Goal: Information Seeking & Learning: Learn about a topic

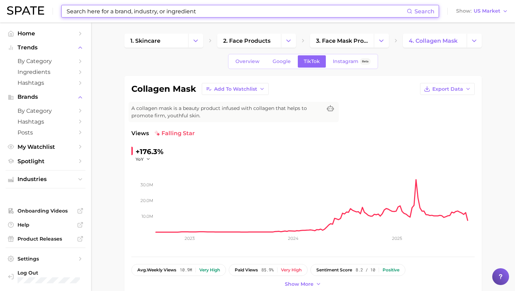
scroll to position [521, 0]
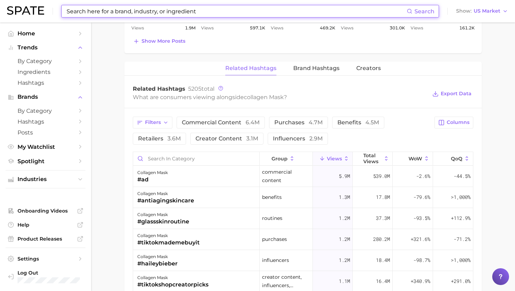
click at [176, 15] on input at bounding box center [236, 11] width 341 height 12
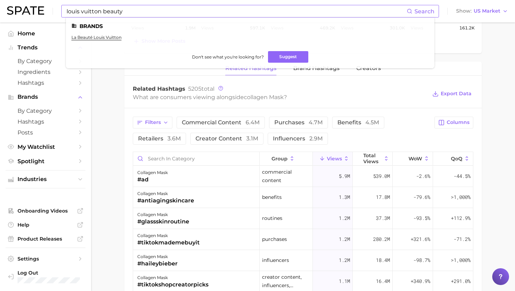
click at [149, 10] on input "louis vuitton beauty" at bounding box center [236, 11] width 341 height 12
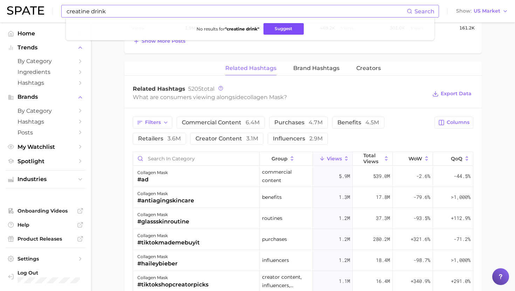
click at [283, 32] on button "Suggest" at bounding box center [283, 29] width 40 height 12
click at [102, 11] on input "creatine drink" at bounding box center [236, 11] width 341 height 12
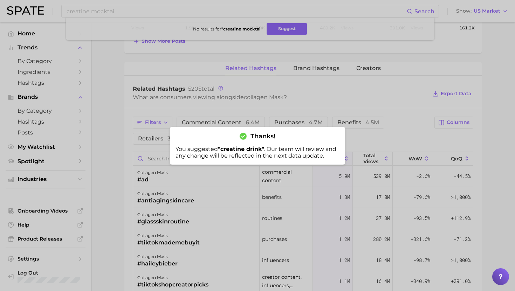
click at [119, 11] on div at bounding box center [257, 145] width 515 height 291
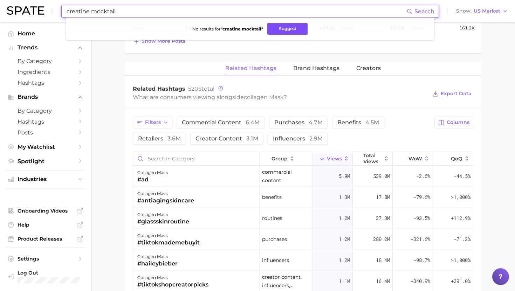
click at [292, 30] on button "Suggest" at bounding box center [287, 29] width 40 height 12
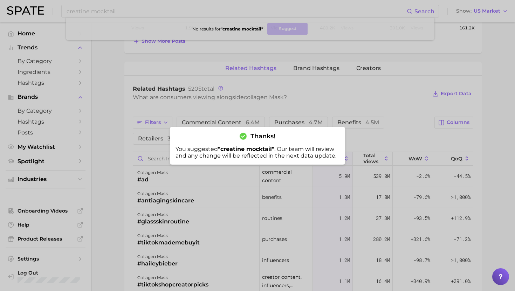
click at [144, 8] on div at bounding box center [257, 145] width 515 height 291
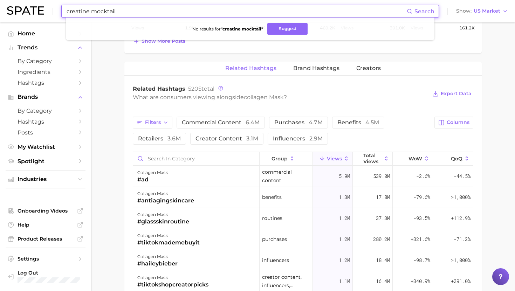
click at [144, 8] on input "creatine mocktail" at bounding box center [236, 11] width 341 height 12
click at [277, 30] on button "Suggest" at bounding box center [286, 29] width 40 height 12
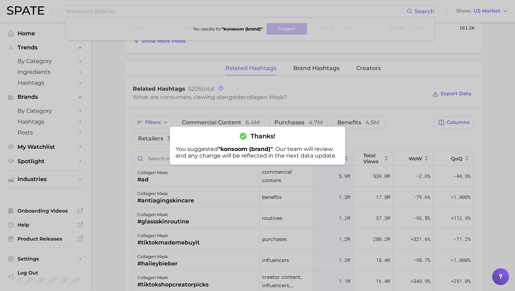
click at [152, 13] on div at bounding box center [257, 145] width 515 height 291
click at [152, 13] on input "konsoom (brand)" at bounding box center [236, 11] width 341 height 12
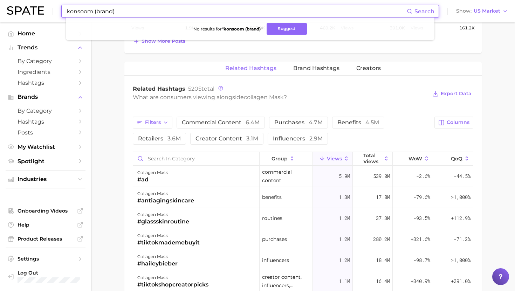
click at [152, 13] on input "konsoom (brand)" at bounding box center [236, 11] width 341 height 12
click at [276, 29] on button "Suggest" at bounding box center [286, 29] width 40 height 12
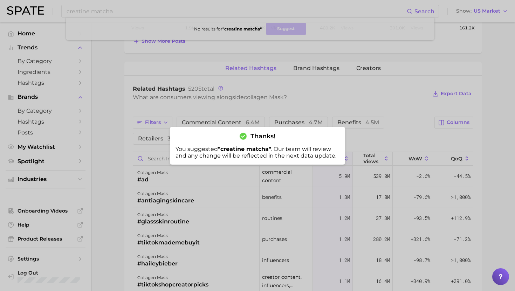
click at [199, 12] on div at bounding box center [257, 145] width 515 height 291
click at [199, 12] on input "creatine matcha" at bounding box center [236, 11] width 341 height 12
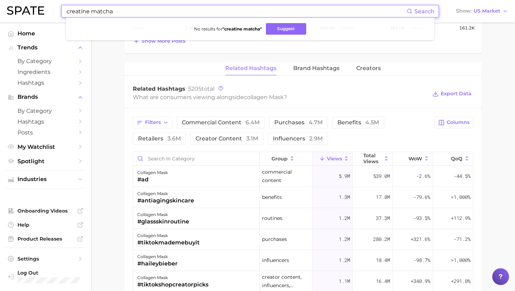
click at [199, 12] on input "creatine matcha" at bounding box center [236, 11] width 341 height 12
click at [282, 29] on button "Suggest" at bounding box center [279, 29] width 40 height 12
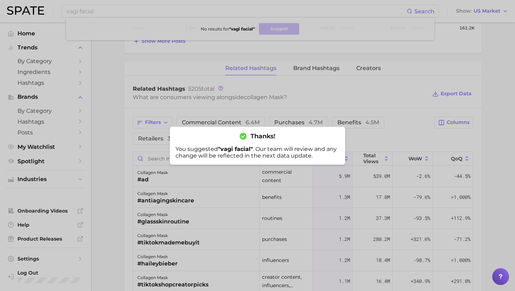
click at [152, 14] on div at bounding box center [257, 145] width 515 height 291
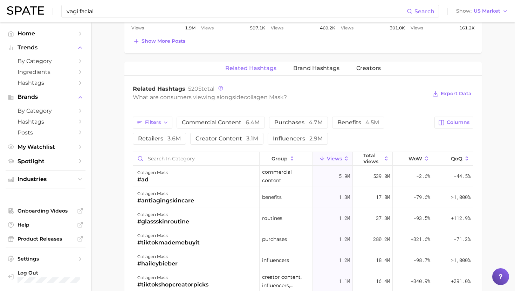
click at [152, 14] on input "vagi facial" at bounding box center [236, 11] width 341 height 12
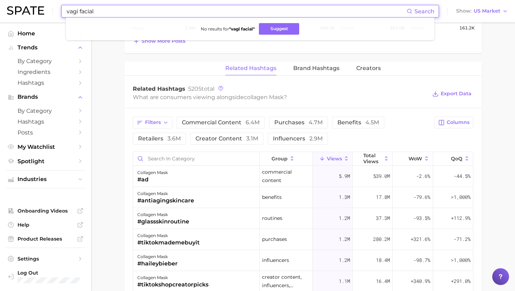
click at [152, 14] on input "vagi facial" at bounding box center [236, 11] width 341 height 12
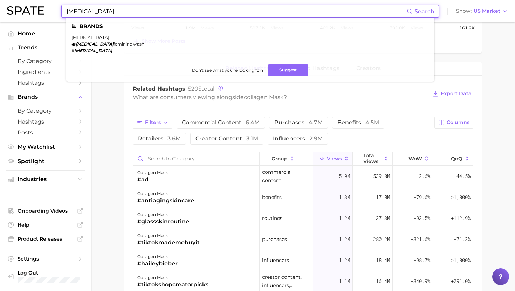
click at [158, 9] on input "vagisil" at bounding box center [236, 11] width 341 height 12
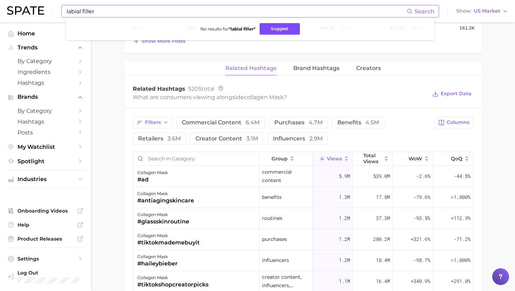
click at [276, 28] on button "Suggest" at bounding box center [279, 29] width 40 height 12
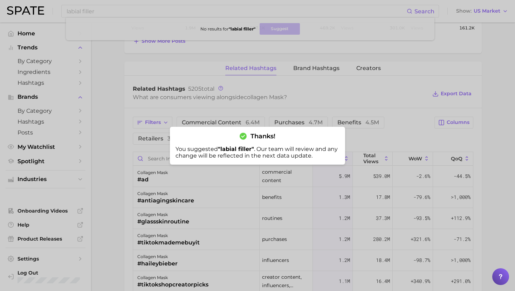
click at [121, 8] on div at bounding box center [257, 145] width 515 height 291
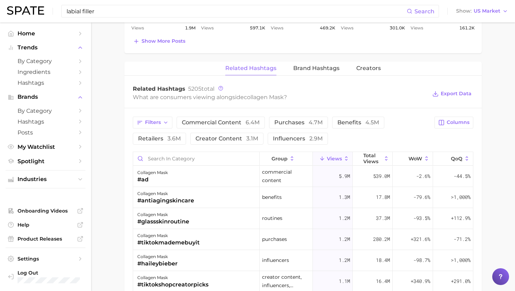
click at [121, 8] on input "labial filler" at bounding box center [236, 11] width 341 height 12
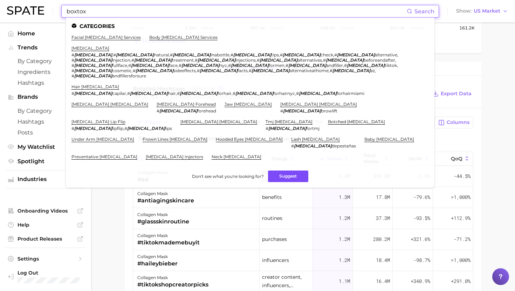
type input "boxtox"
click at [288, 171] on button "Suggest" at bounding box center [288, 177] width 40 height 12
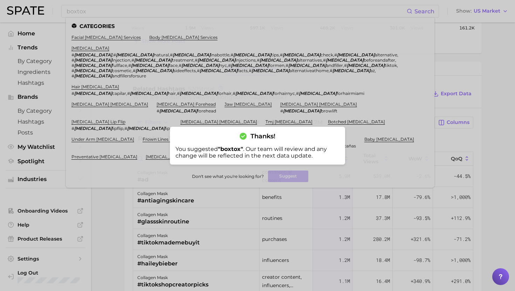
click at [90, 196] on div at bounding box center [257, 145] width 515 height 291
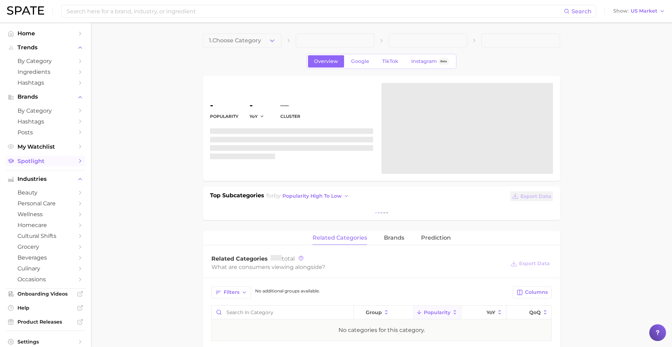
click at [43, 163] on span "Spotlight" at bounding box center [46, 161] width 56 height 7
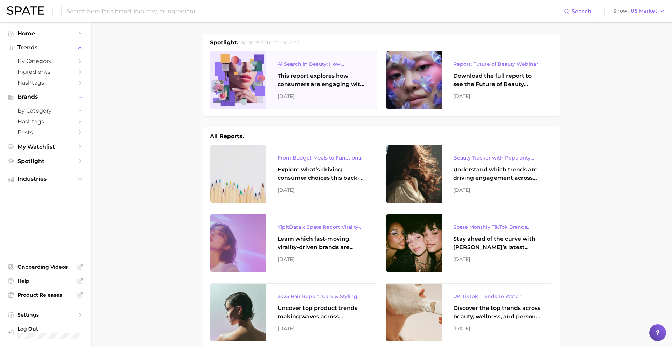
click at [299, 87] on div "This report explores how consumers are engaging with AI-powered search tools — …" at bounding box center [322, 80] width 88 height 17
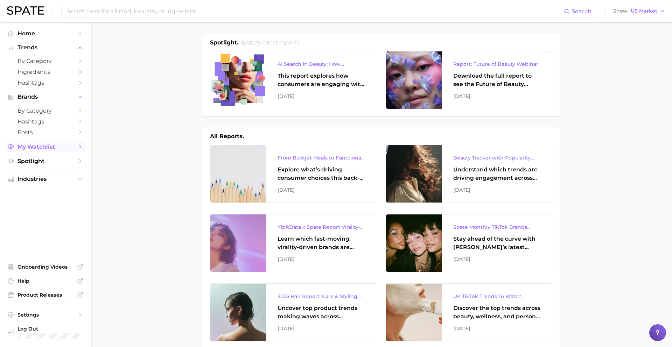
click at [40, 149] on span "My Watchlist" at bounding box center [46, 147] width 56 height 7
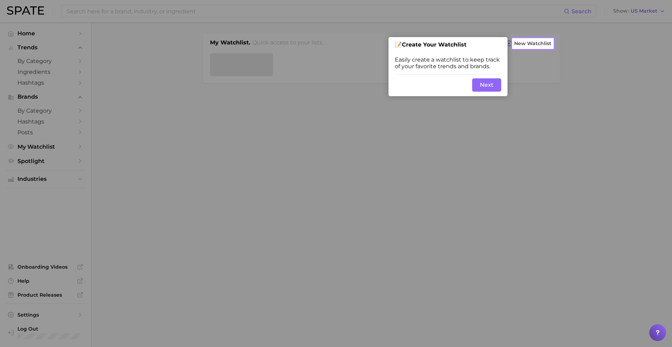
click at [487, 88] on button "Next" at bounding box center [486, 84] width 29 height 13
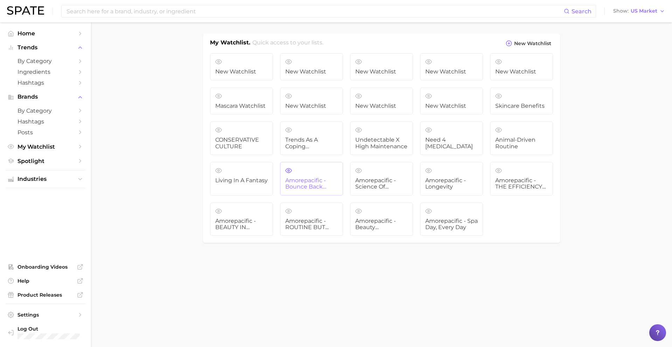
click at [321, 190] on span "Amorepacific - Bounce Back Blueprint" at bounding box center [311, 184] width 53 height 13
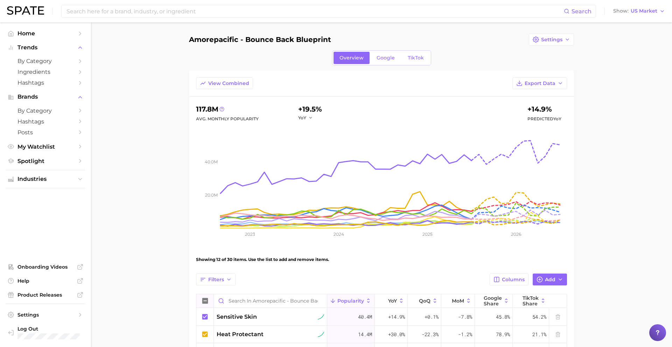
click at [204, 301] on icon at bounding box center [205, 301] width 8 height 8
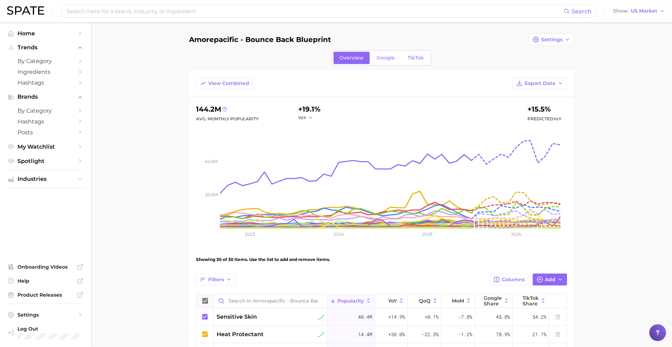
click at [204, 301] on icon at bounding box center [205, 301] width 6 height 6
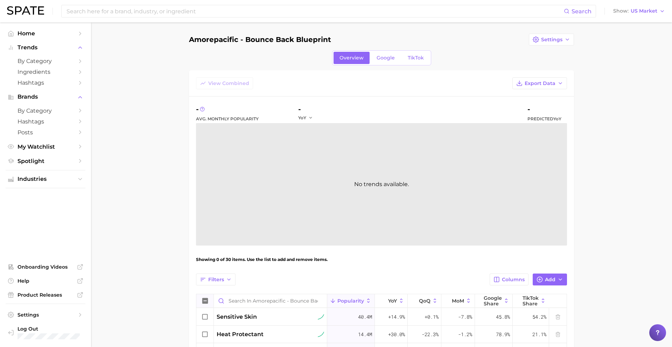
click at [204, 301] on icon at bounding box center [205, 301] width 8 height 8
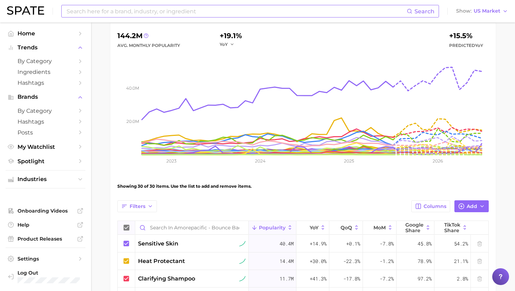
scroll to position [99, 0]
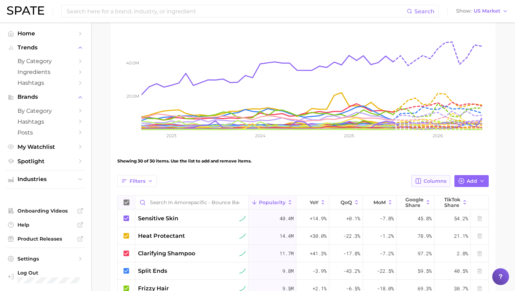
click at [427, 181] on span "Columns" at bounding box center [434, 181] width 23 height 6
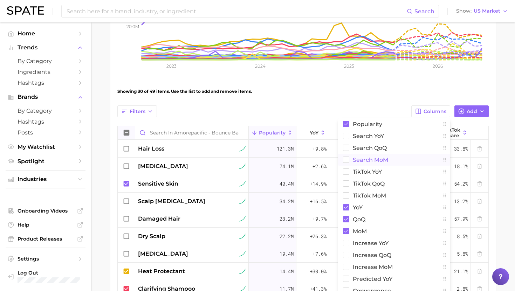
scroll to position [125, 0]
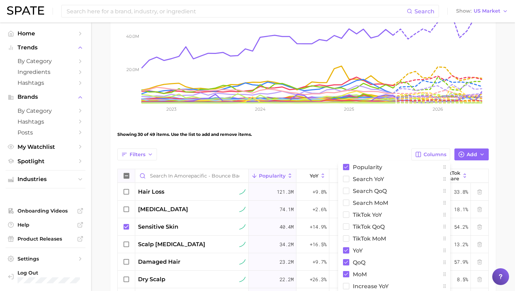
click at [388, 117] on icon "20.0m 40.0m 2023 2024 2025 2026" at bounding box center [302, 59] width 371 height 123
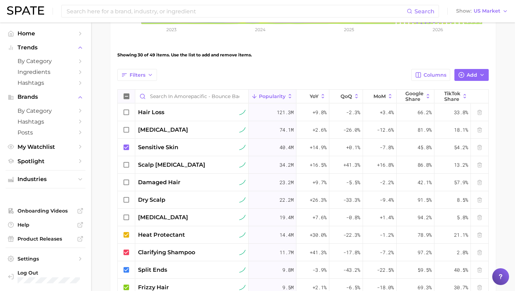
scroll to position [257, 0]
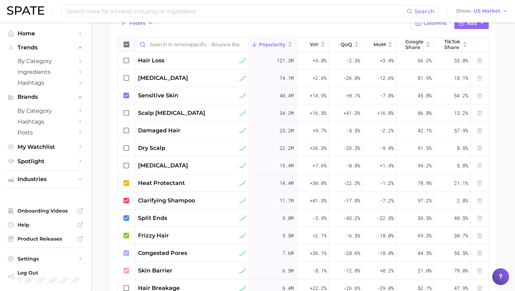
click at [126, 47] on icon at bounding box center [127, 45] width 8 height 8
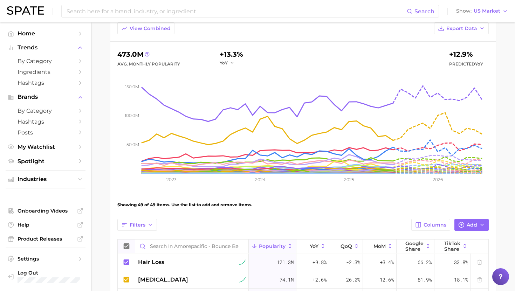
scroll to position [65, 0]
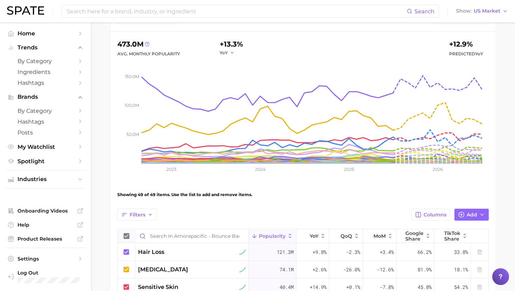
click at [128, 238] on icon at bounding box center [127, 236] width 6 height 6
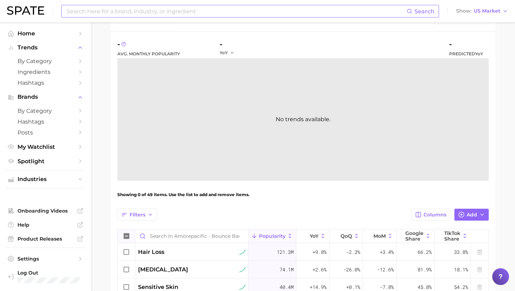
scroll to position [0, 0]
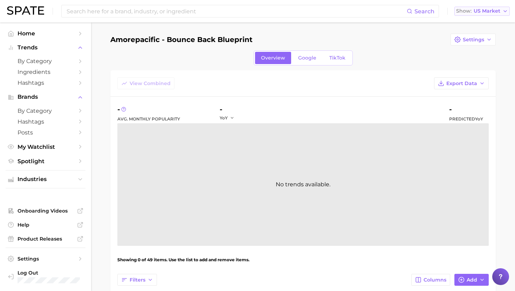
click at [485, 13] on span "US Market" at bounding box center [486, 11] width 27 height 4
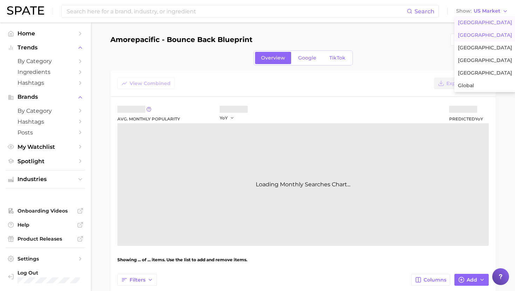
click at [475, 36] on span "United Kingdom" at bounding box center [485, 35] width 54 height 6
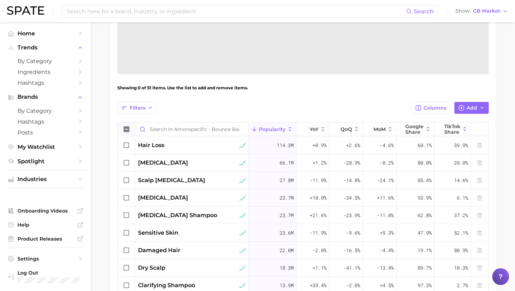
click at [128, 130] on icon at bounding box center [127, 129] width 6 height 6
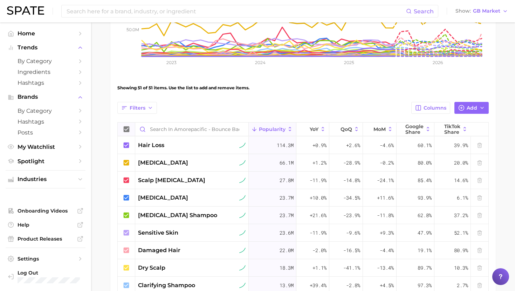
click at [127, 129] on icon at bounding box center [127, 129] width 6 height 6
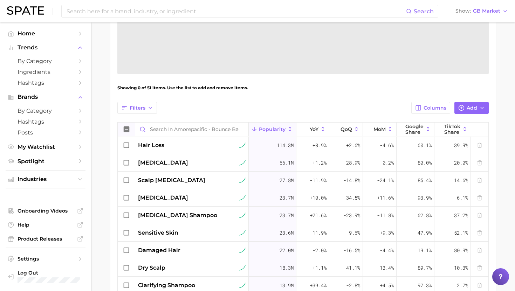
click at [127, 129] on icon at bounding box center [127, 129] width 8 height 8
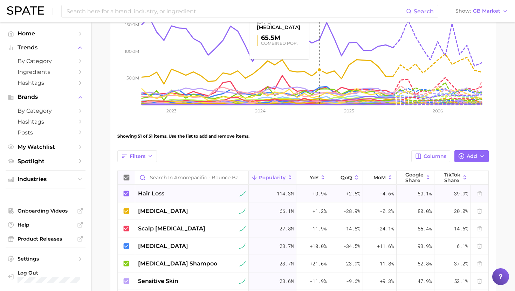
scroll to position [127, 0]
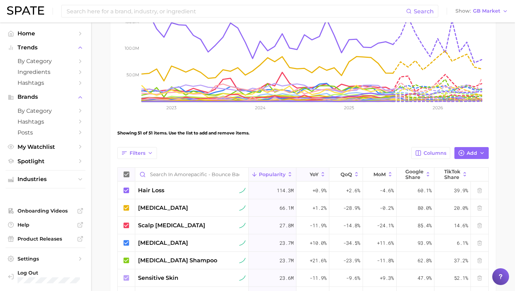
click at [318, 174] on span "YoY" at bounding box center [314, 175] width 9 height 6
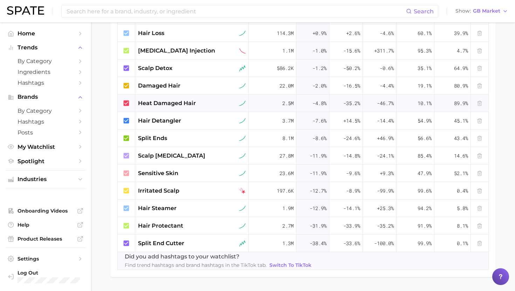
scroll to position [309, 0]
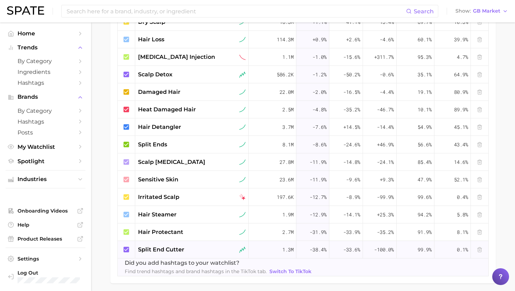
click at [128, 250] on icon at bounding box center [127, 249] width 6 height 6
click at [127, 232] on icon at bounding box center [127, 232] width 6 height 6
click at [125, 231] on icon at bounding box center [127, 232] width 8 height 8
click at [125, 243] on div at bounding box center [127, 250] width 18 height 18
click at [478, 217] on icon at bounding box center [480, 215] width 6 height 6
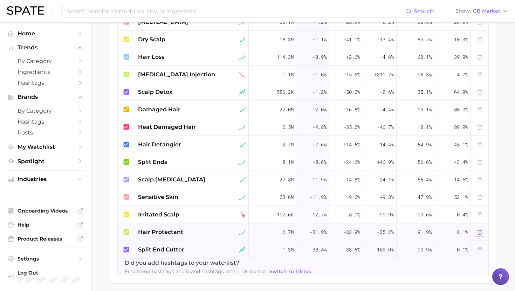
scroll to position [617, 0]
click at [478, 232] on icon at bounding box center [480, 232] width 6 height 6
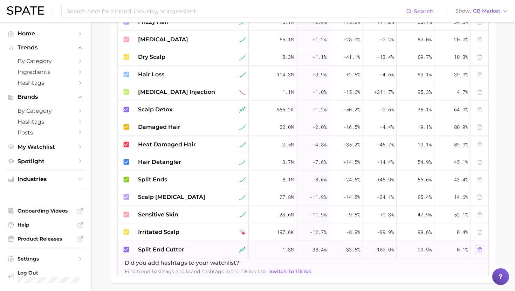
scroll to position [599, 0]
click at [480, 233] on line at bounding box center [480, 232] width 0 height 1
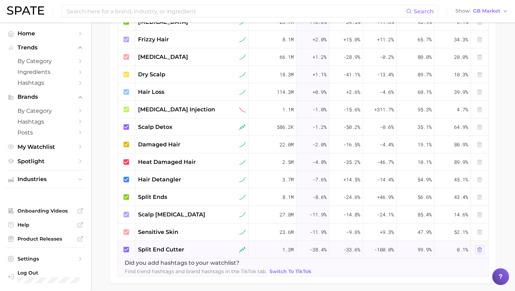
scroll to position [582, 0]
click at [481, 251] on icon at bounding box center [480, 250] width 6 height 6
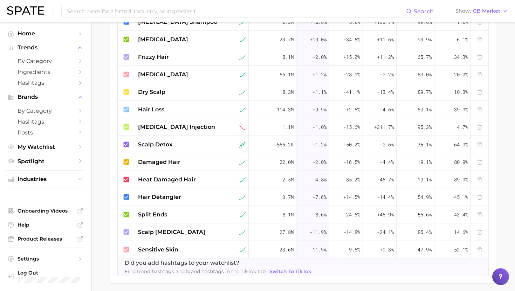
scroll to position [564, 0]
click at [481, 233] on icon at bounding box center [480, 232] width 6 height 6
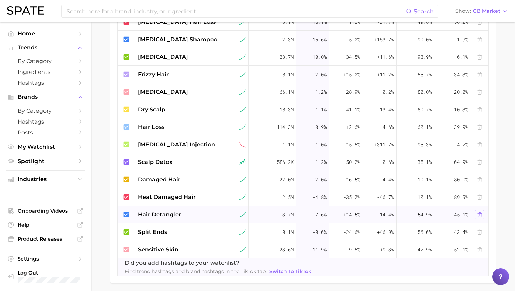
click at [482, 214] on button at bounding box center [479, 214] width 9 height 9
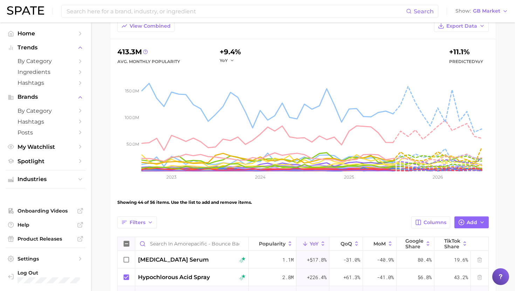
scroll to position [142, 0]
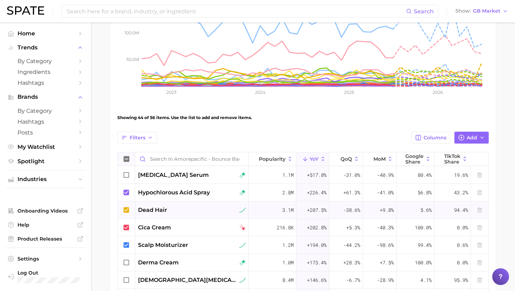
click at [126, 160] on icon at bounding box center [127, 159] width 6 height 6
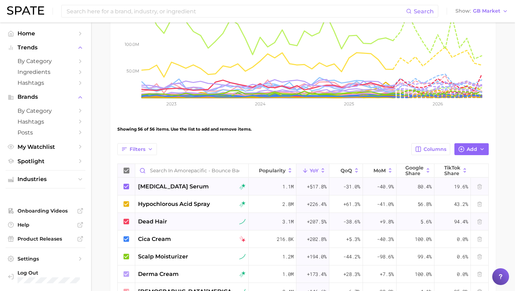
scroll to position [130, 0]
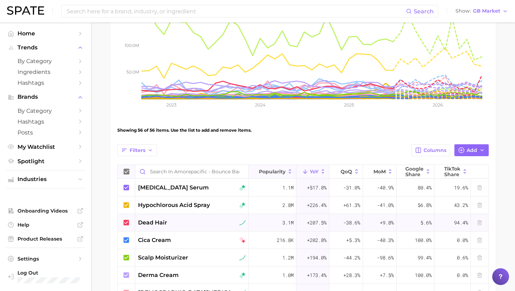
click at [279, 171] on span "Popularity" at bounding box center [272, 172] width 27 height 6
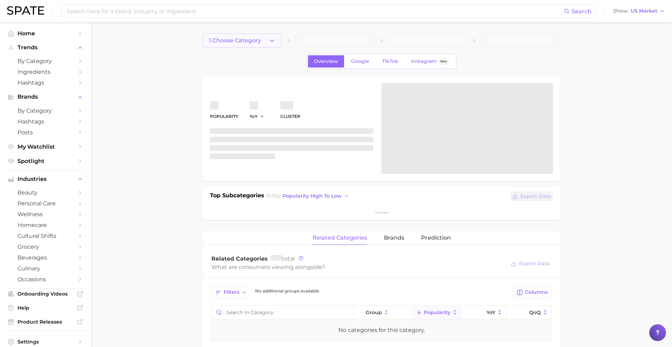
click at [235, 34] on button "1. Choose Category" at bounding box center [242, 41] width 79 height 14
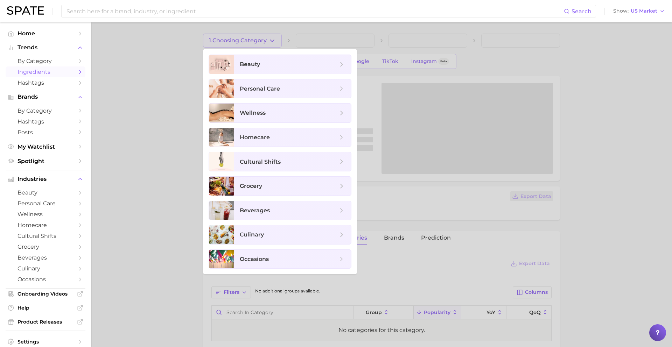
click at [41, 69] on link "Ingredients" at bounding box center [46, 72] width 80 height 11
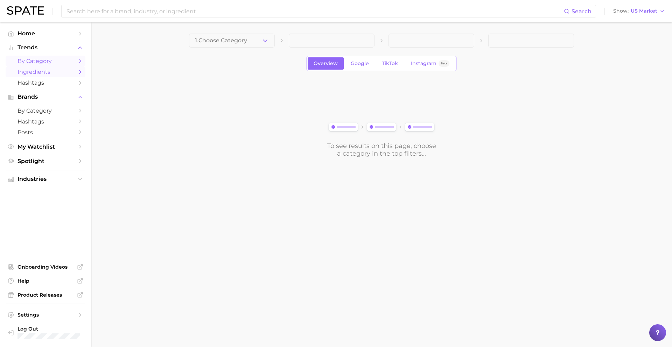
click at [41, 66] on link "by Category" at bounding box center [46, 61] width 80 height 11
click at [211, 27] on main "1. Choose Category Overview Google TikTok Instagram Beta To see results on this…" at bounding box center [381, 107] width 581 height 170
click at [215, 39] on span "1. Choose Category" at bounding box center [221, 40] width 52 height 6
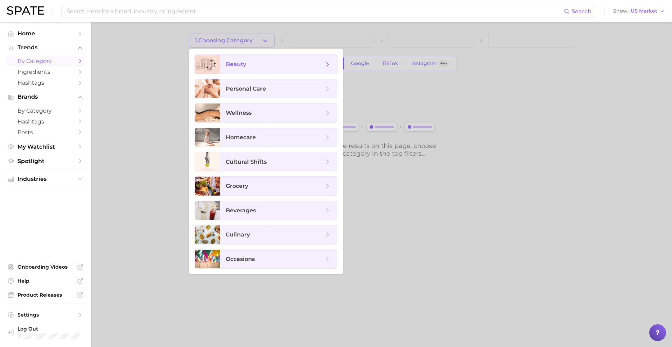
click at [240, 65] on span "beauty" at bounding box center [236, 64] width 20 height 7
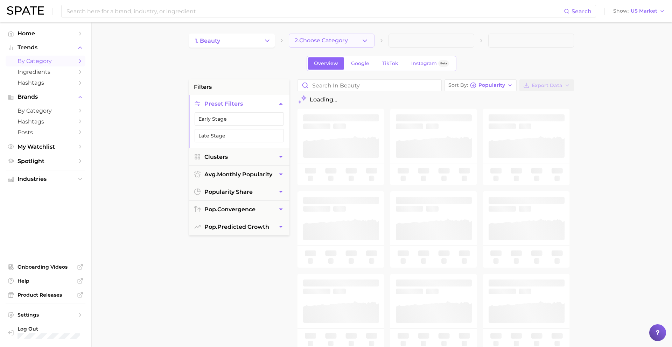
drag, startPoint x: 312, startPoint y: 49, endPoint x: 309, endPoint y: 38, distance: 12.1
click at [309, 38] on span "2. Choose Category" at bounding box center [321, 40] width 53 height 6
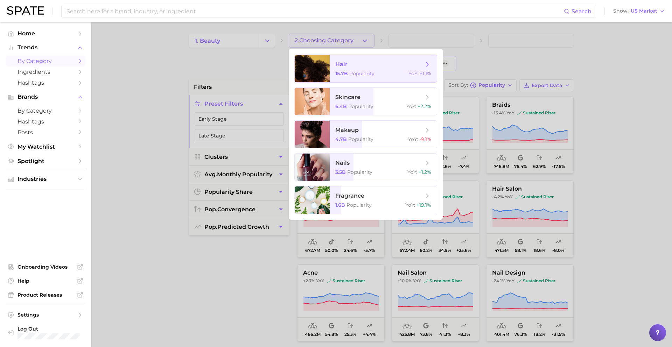
click at [357, 64] on span "hair" at bounding box center [379, 65] width 88 height 8
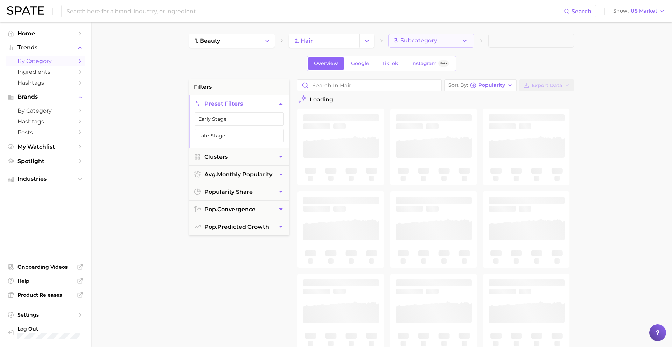
click at [411, 44] on button "3. Subcategory" at bounding box center [432, 41] width 86 height 14
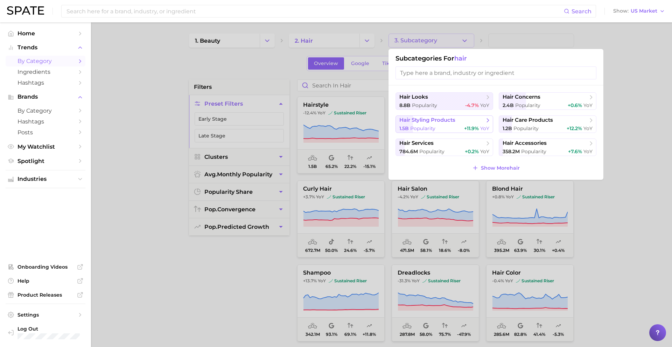
click at [438, 122] on span "hair styling products" at bounding box center [427, 120] width 56 height 7
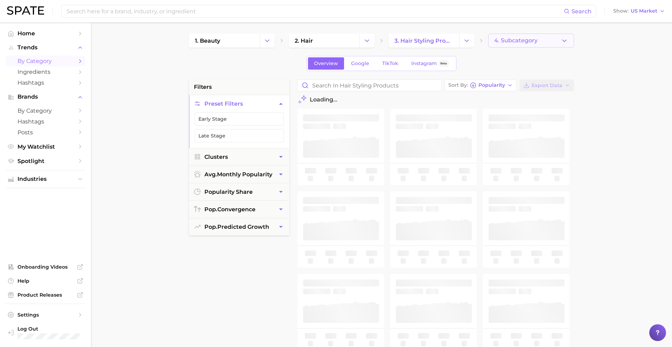
click at [503, 43] on span "4. Subcategory" at bounding box center [515, 40] width 43 height 6
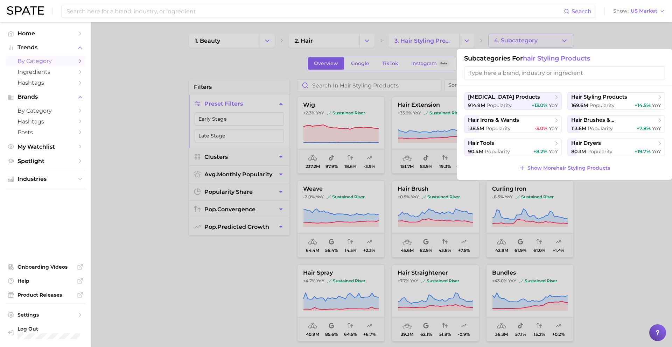
click at [517, 39] on div at bounding box center [336, 173] width 672 height 347
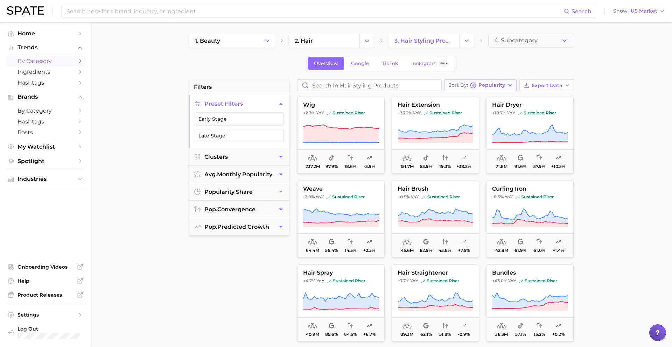
click at [502, 87] on span "Popularity" at bounding box center [492, 85] width 27 height 4
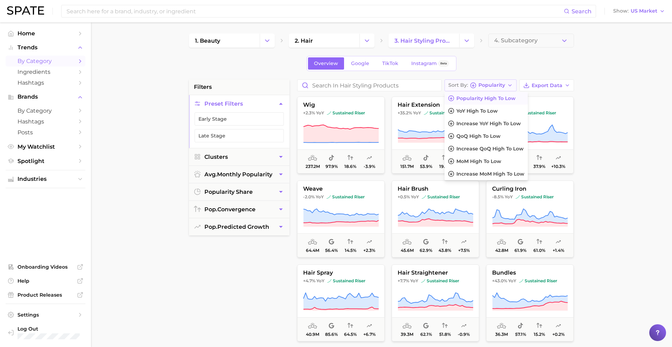
click at [502, 87] on span "Popularity" at bounding box center [492, 85] width 27 height 4
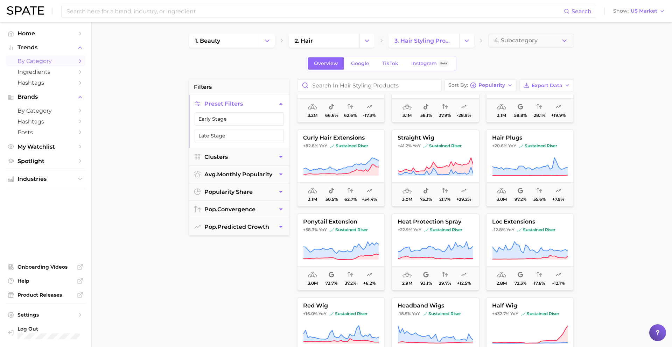
scroll to position [2229, 0]
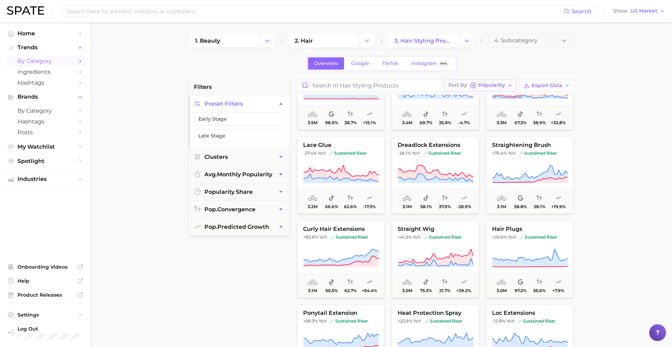
click at [468, 87] on span "Sort By" at bounding box center [459, 85] width 20 height 4
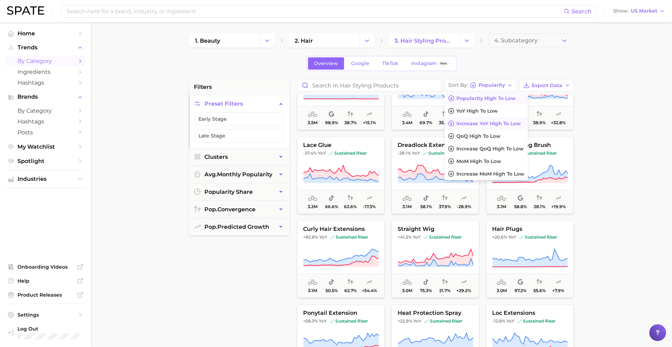
click at [469, 120] on button "Increase YoY high to low" at bounding box center [486, 123] width 83 height 13
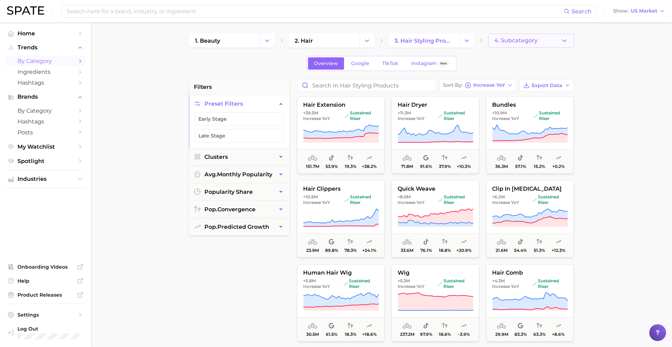
click at [503, 44] on button "4. Subcategory" at bounding box center [531, 41] width 86 height 14
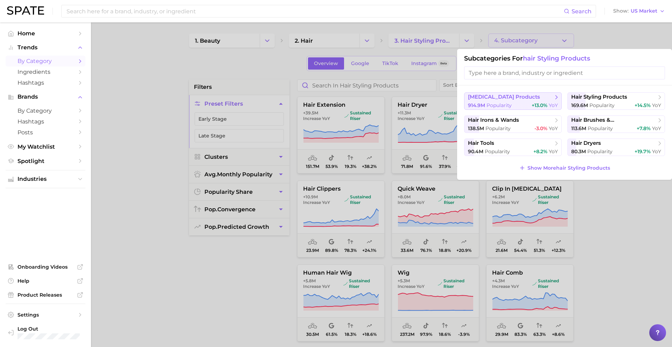
click at [516, 101] on button "hair extension products 914.9m Popularity +13.0% YoY" at bounding box center [513, 101] width 98 height 18
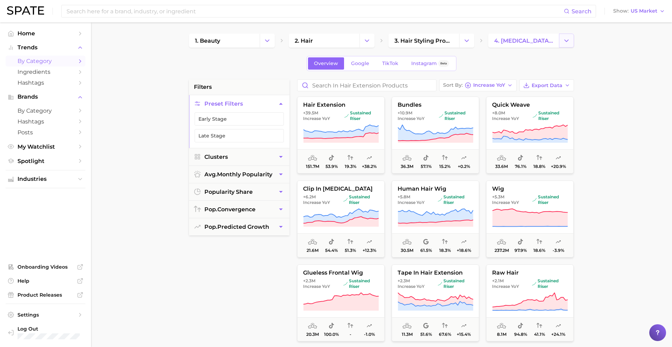
click at [564, 39] on icon "Change Category" at bounding box center [566, 40] width 7 height 7
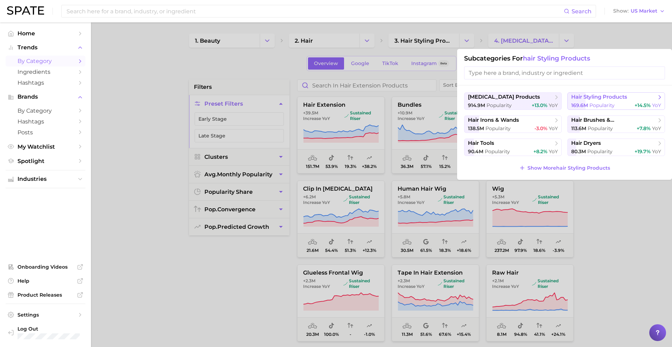
click at [588, 102] on button "hair styling products 169.6m Popularity +14.5% YoY" at bounding box center [617, 101] width 98 height 18
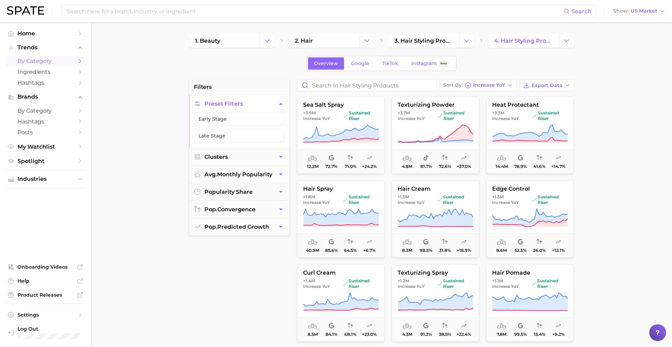
scroll to position [4, 0]
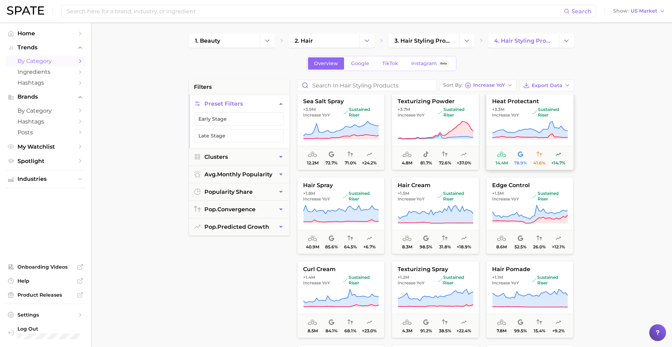
click at [541, 121] on icon at bounding box center [530, 131] width 76 height 20
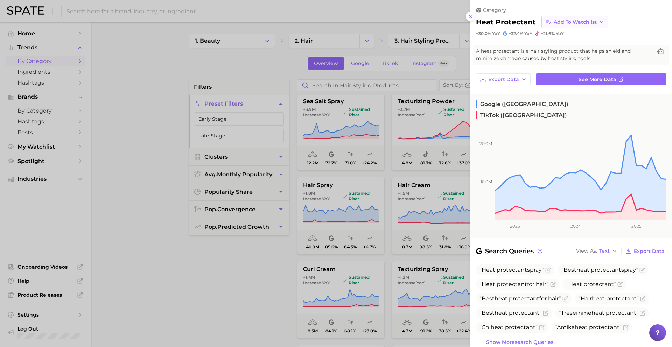
click at [566, 22] on span "Add to Watchlist" at bounding box center [575, 22] width 43 height 6
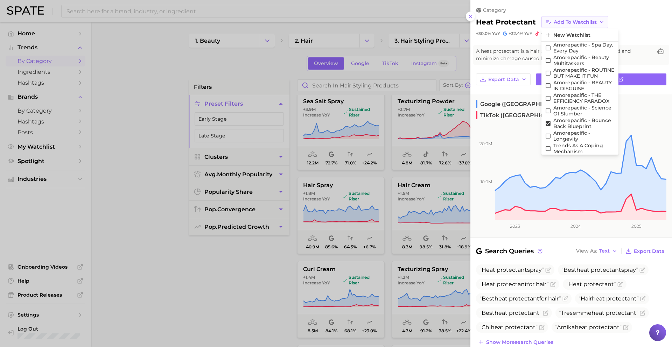
click at [570, 20] on span "Add to Watchlist" at bounding box center [575, 22] width 43 height 6
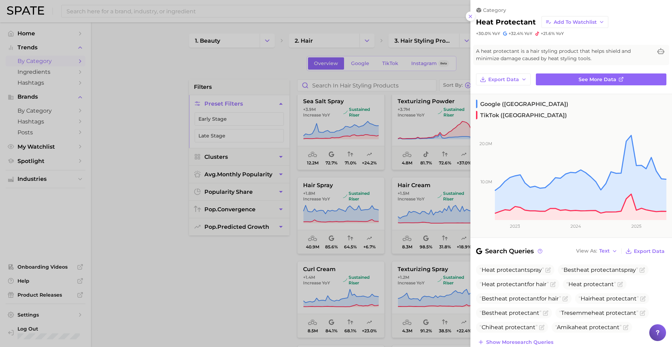
click at [401, 291] on div at bounding box center [336, 173] width 672 height 347
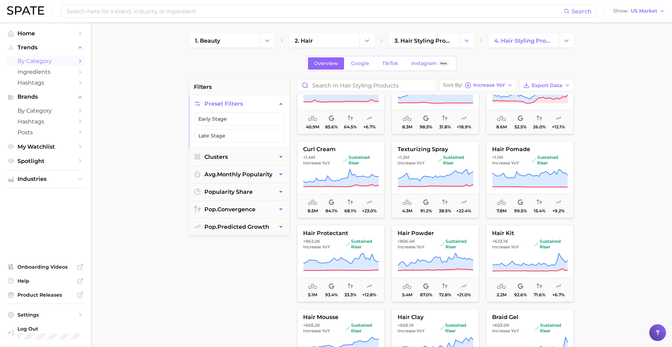
scroll to position [132, 0]
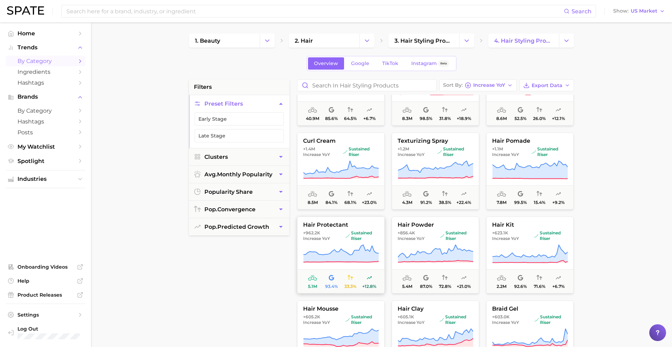
click at [323, 246] on icon at bounding box center [341, 254] width 76 height 20
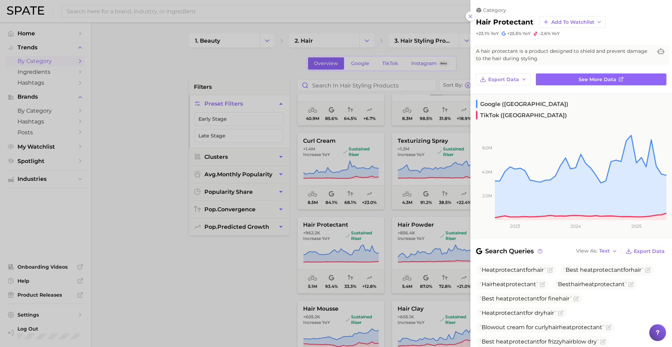
click at [556, 28] on div "category hair protectant Add to Watchlist +23.1% YoY +25.5% YoY -2.6% YoY" at bounding box center [572, 18] width 202 height 36
click at [558, 24] on span "Add to Watchlist" at bounding box center [572, 22] width 43 height 6
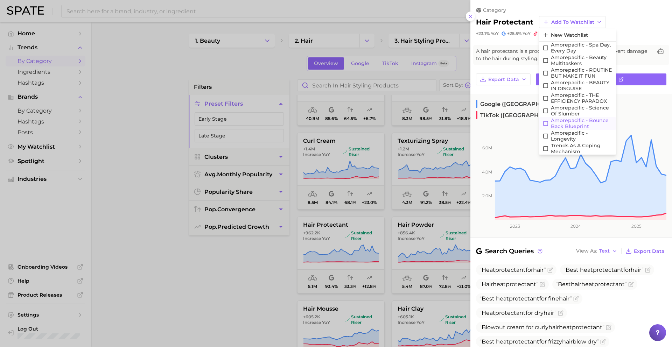
click at [563, 124] on span "Amorepacific - Bounce Back Blueprint" at bounding box center [582, 124] width 62 height 12
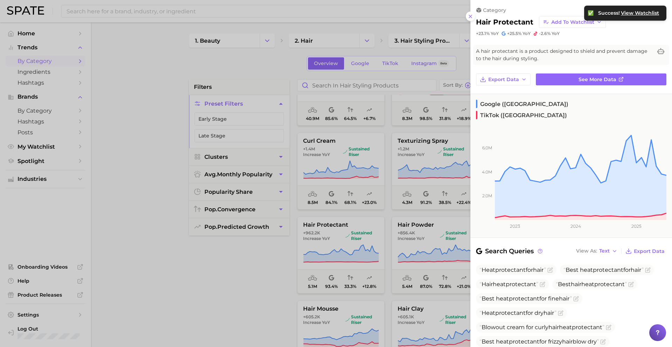
click at [337, 266] on div at bounding box center [336, 173] width 672 height 347
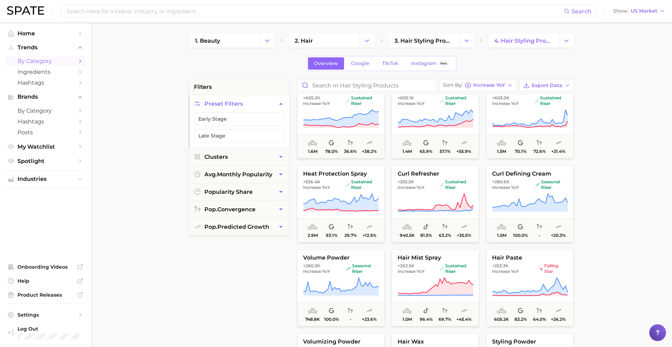
scroll to position [352, 0]
click at [356, 183] on span "sustained riser" at bounding box center [362, 183] width 33 height 11
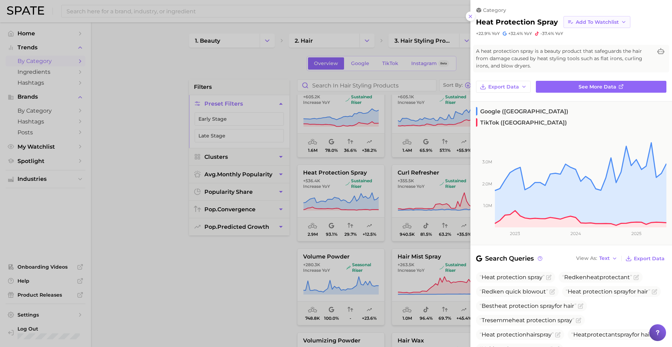
click at [594, 19] on span "Add to Watchlist" at bounding box center [597, 22] width 43 height 6
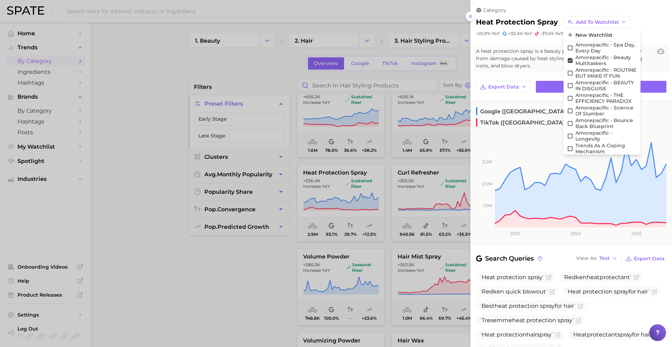
click at [403, 187] on div at bounding box center [336, 173] width 672 height 347
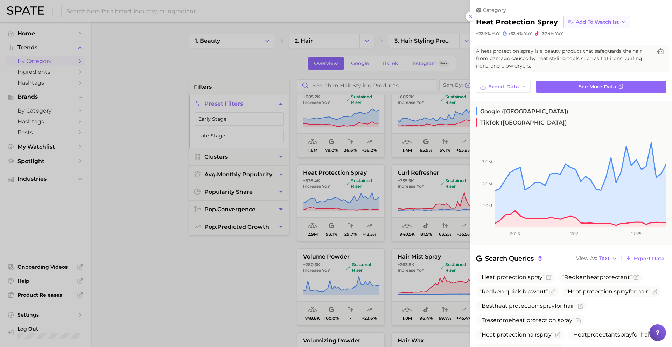
click at [597, 18] on button "Add to Watchlist" at bounding box center [597, 22] width 67 height 12
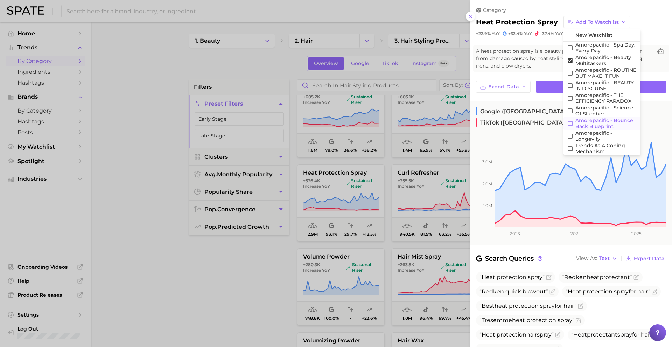
click at [584, 124] on span "Amorepacific - Bounce Back Blueprint" at bounding box center [607, 124] width 62 height 12
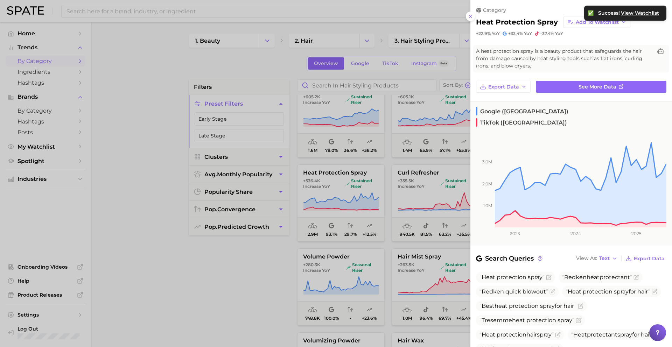
click at [417, 217] on div at bounding box center [336, 173] width 672 height 347
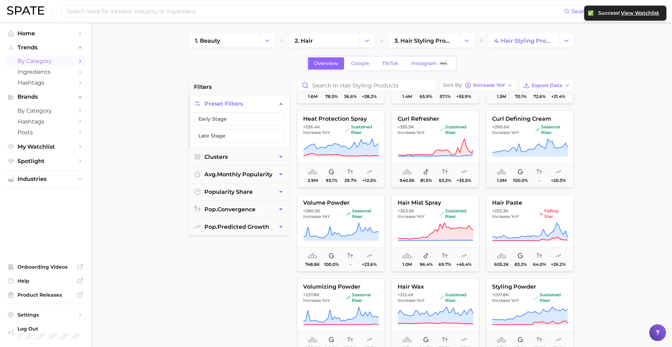
scroll to position [408, 0]
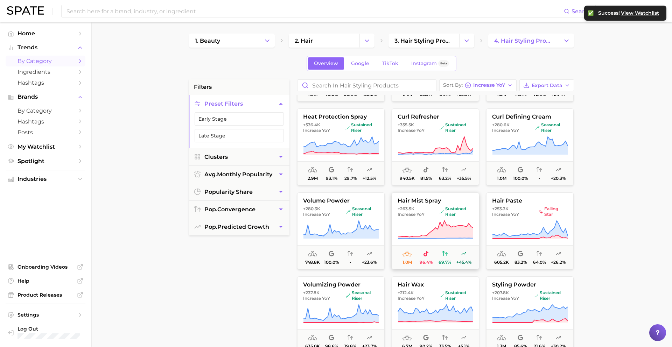
click at [424, 206] on button "hair mist spray +263.5k Increase YoY sustained riser 1.0m 96.4% 69.7% +45.4%" at bounding box center [436, 231] width 88 height 77
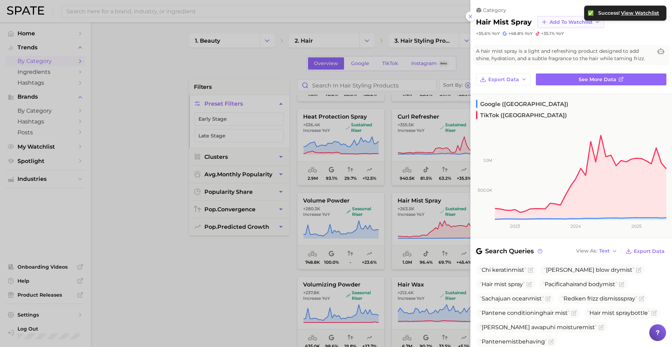
click at [567, 24] on span "Add to Watchlist" at bounding box center [571, 22] width 43 height 6
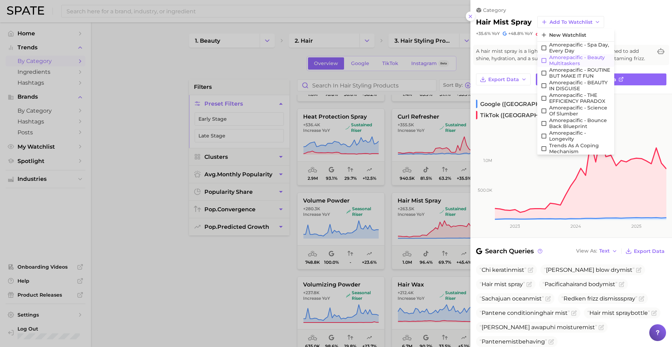
click at [560, 59] on span "Amorepacific - Beauty Multitaskers" at bounding box center [580, 61] width 62 height 12
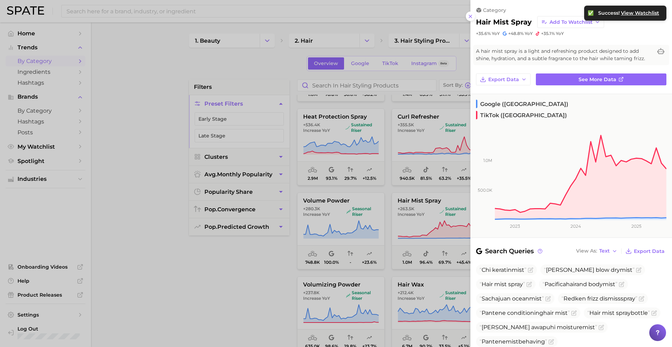
click at [415, 222] on div at bounding box center [336, 173] width 672 height 347
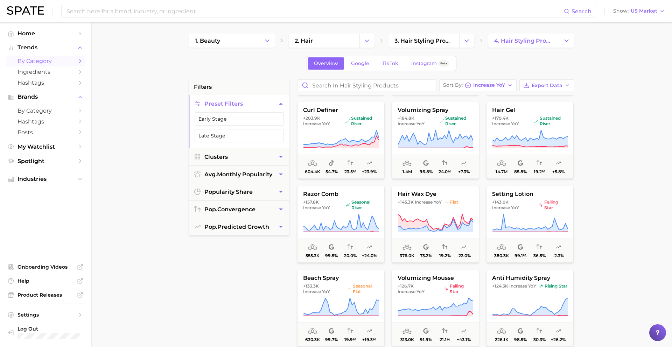
scroll to position [664, 0]
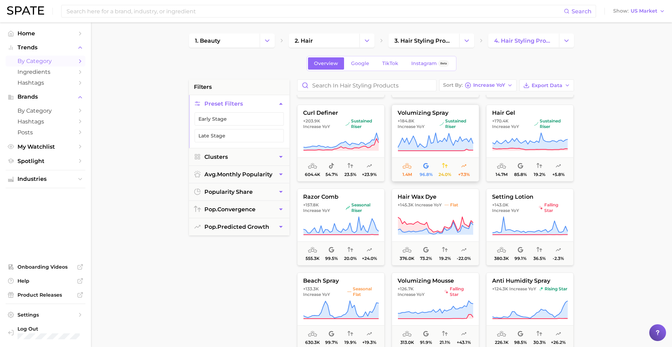
click at [443, 128] on span "sustained riser" at bounding box center [457, 123] width 34 height 11
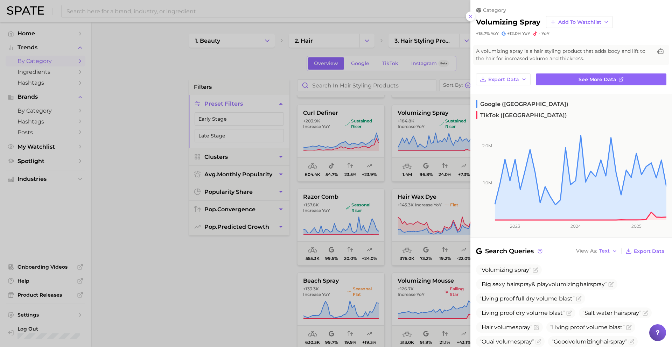
click at [418, 179] on div at bounding box center [336, 173] width 672 height 347
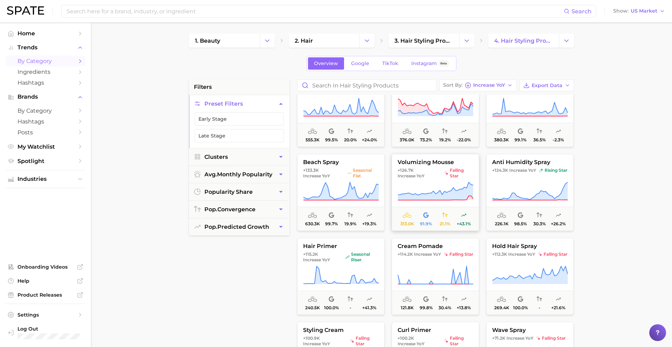
scroll to position [788, 0]
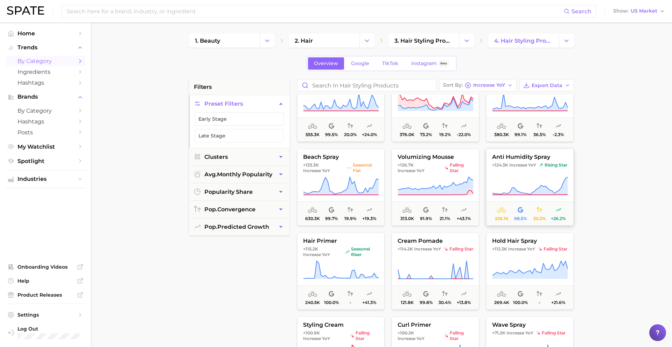
click at [530, 165] on span "+124.3k Increase YoY" at bounding box center [514, 165] width 44 height 6
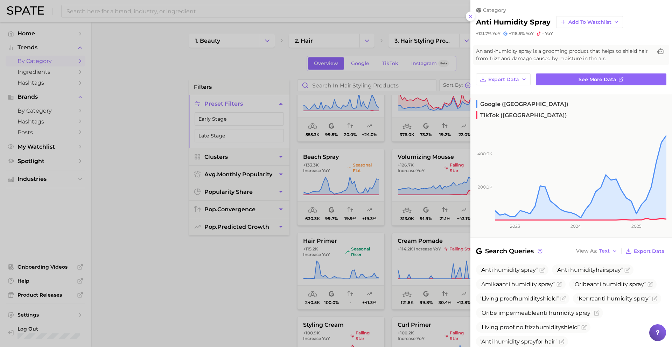
click at [429, 258] on div at bounding box center [336, 173] width 672 height 347
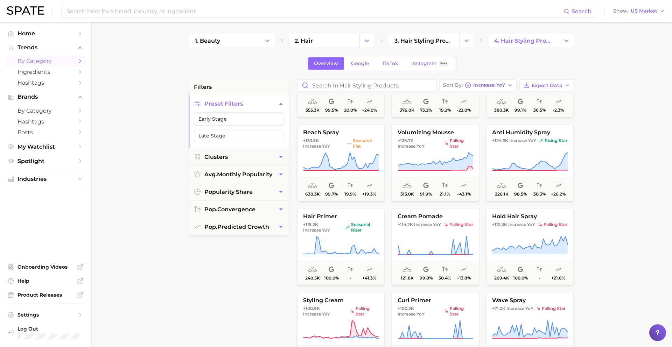
scroll to position [816, 0]
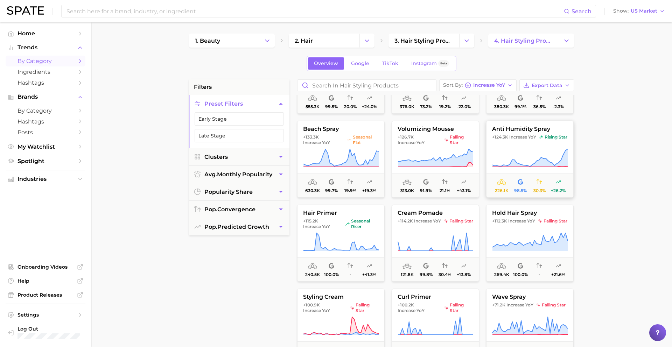
click at [516, 139] on span "+124.3k Increase YoY" at bounding box center [514, 137] width 44 height 6
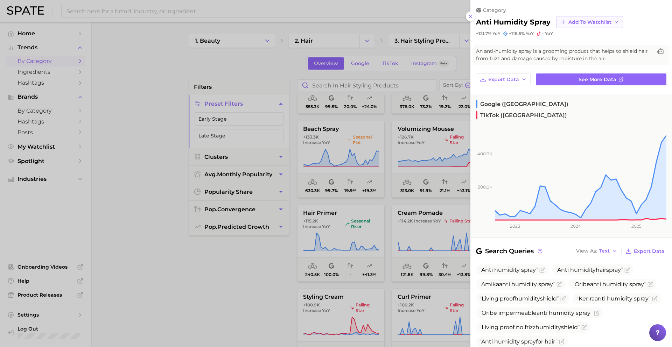
click at [584, 22] on span "Add to Watchlist" at bounding box center [590, 22] width 43 height 6
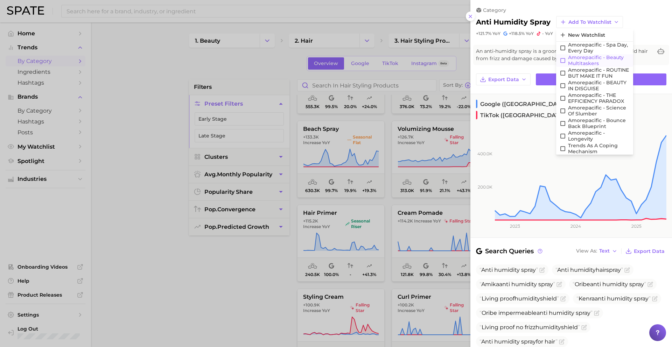
click at [578, 60] on span "Amorepacific - Beauty Multitaskers" at bounding box center [599, 61] width 62 height 12
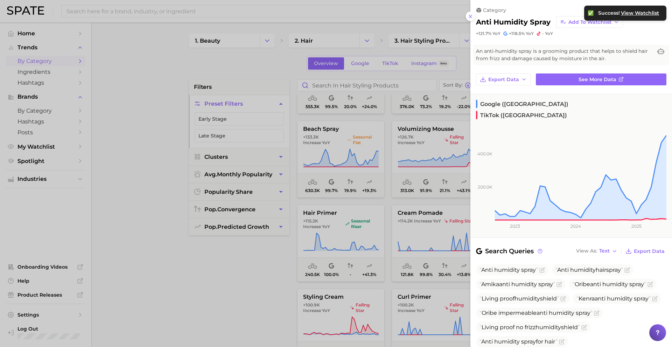
click at [418, 220] on div at bounding box center [336, 173] width 672 height 347
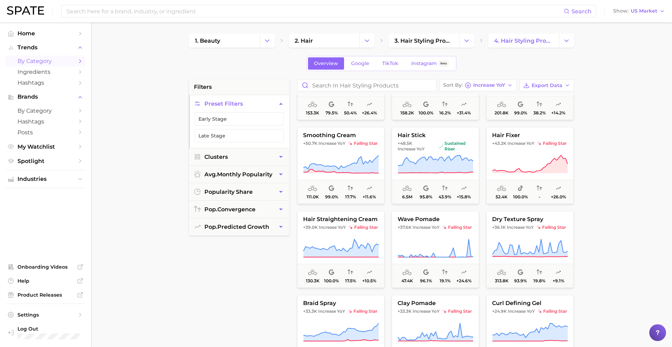
scroll to position [1231, 0]
click at [430, 154] on icon at bounding box center [436, 164] width 76 height 20
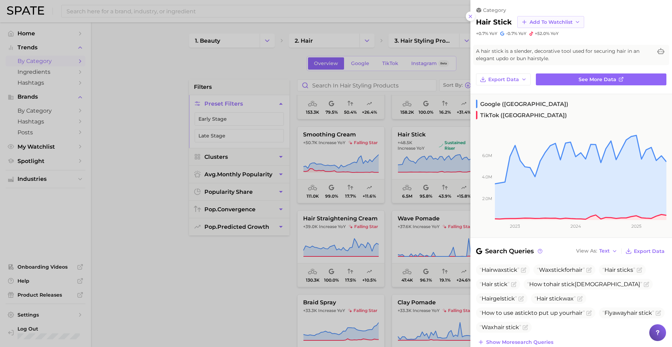
click at [530, 22] on span "Add to Watchlist" at bounding box center [551, 22] width 43 height 6
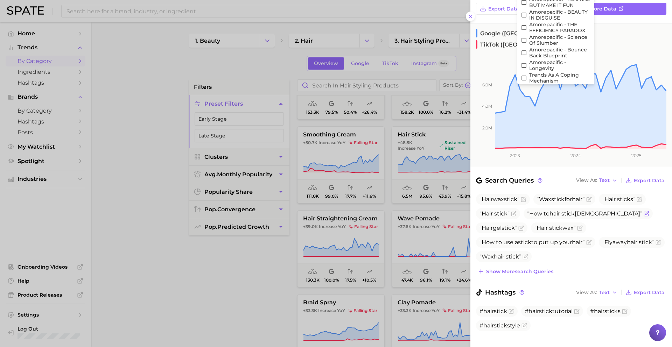
scroll to position [0, 0]
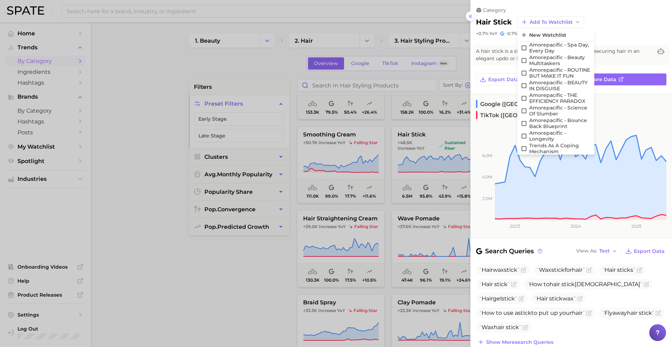
click at [636, 22] on div "hair stick Add to Watchlist New Watchlist Amorepacific - Spa Day, Every Day Amo…" at bounding box center [571, 22] width 190 height 12
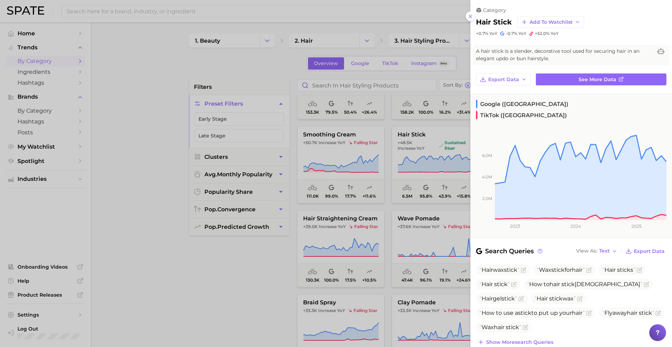
click at [388, 243] on div at bounding box center [336, 173] width 672 height 347
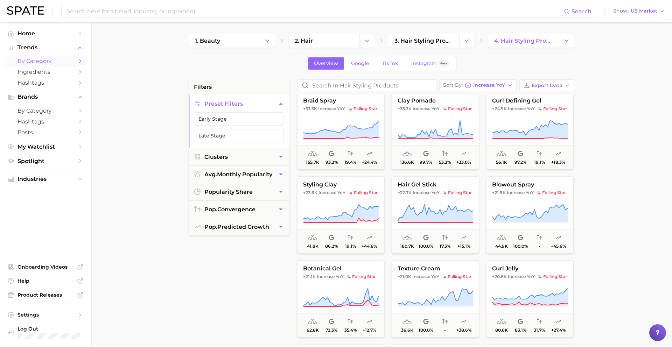
scroll to position [1437, 0]
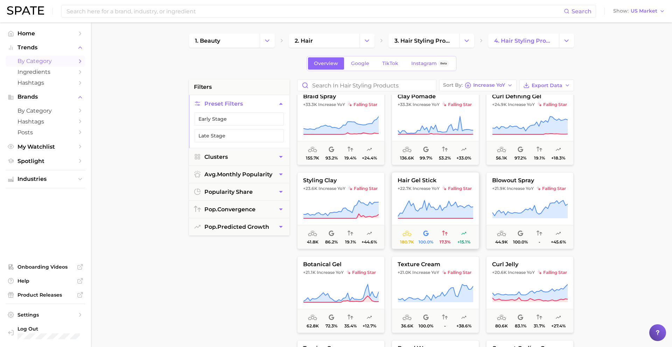
click at [441, 183] on span "hair gel stick" at bounding box center [435, 181] width 87 height 6
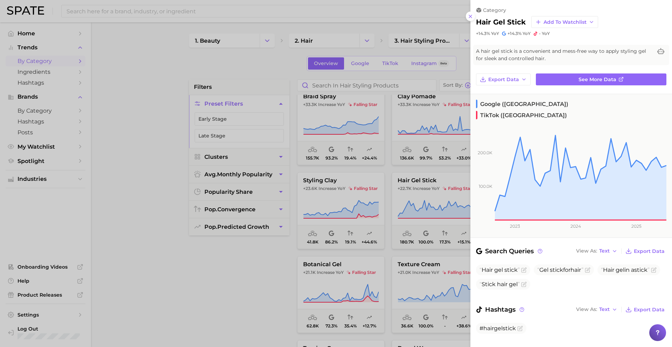
click at [432, 188] on div at bounding box center [336, 173] width 672 height 347
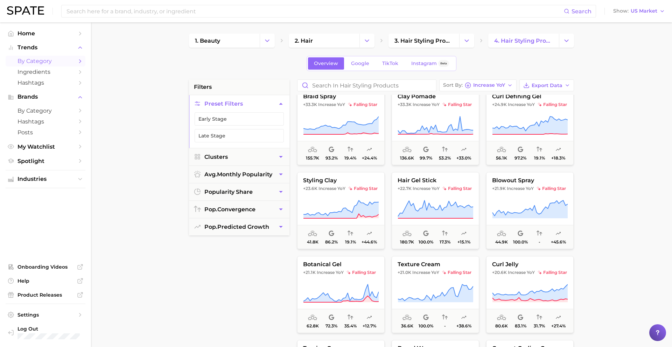
click at [432, 188] on span "Increase YoY" at bounding box center [426, 189] width 27 height 6
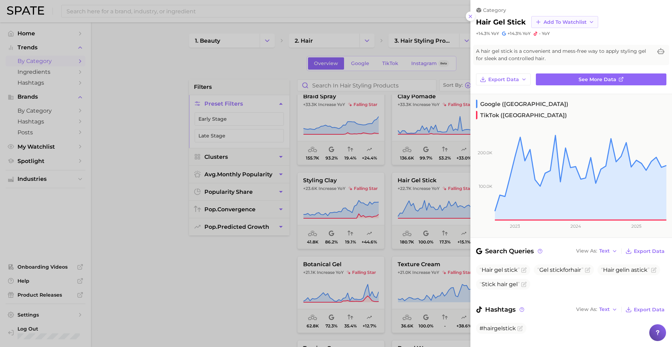
click at [556, 26] on button "Add to Watchlist" at bounding box center [564, 22] width 67 height 12
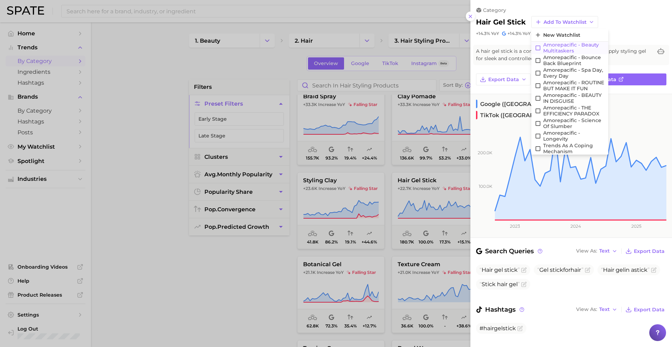
click at [557, 46] on span "Amorepacific - Beauty Multitaskers" at bounding box center [574, 48] width 62 height 12
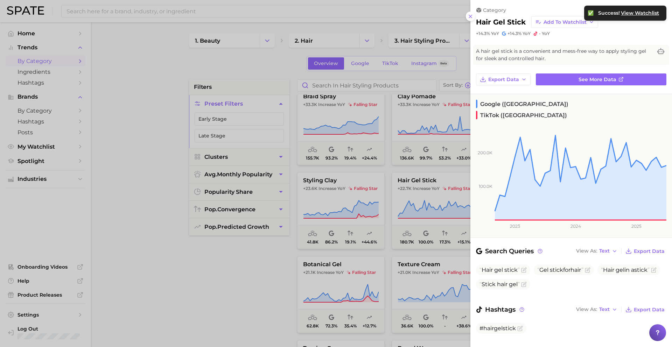
click at [404, 264] on div at bounding box center [336, 173] width 672 height 347
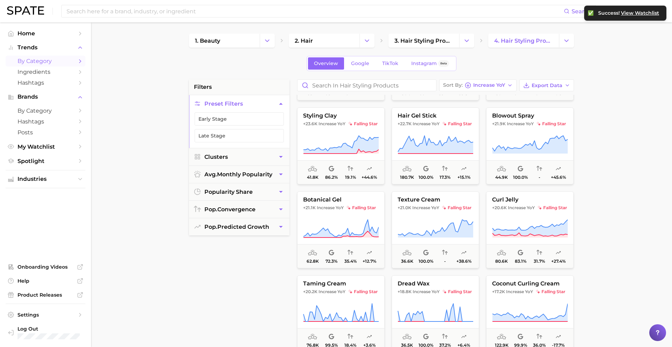
scroll to position [1502, 0]
click at [509, 135] on icon at bounding box center [530, 145] width 76 height 20
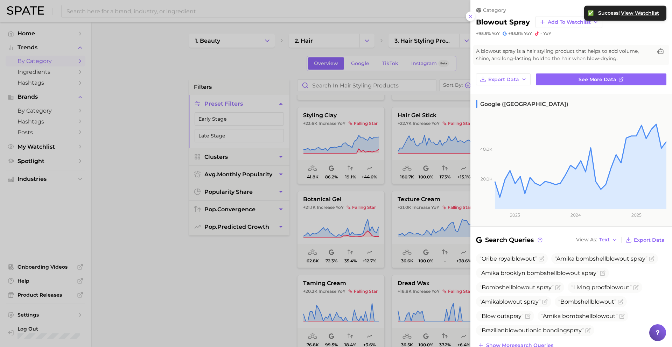
click at [411, 178] on div at bounding box center [336, 173] width 672 height 347
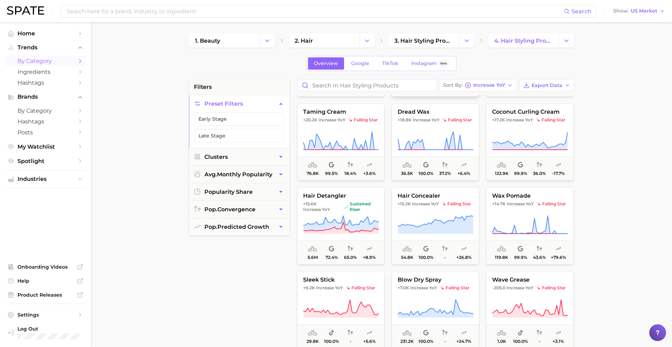
scroll to position [1677, 0]
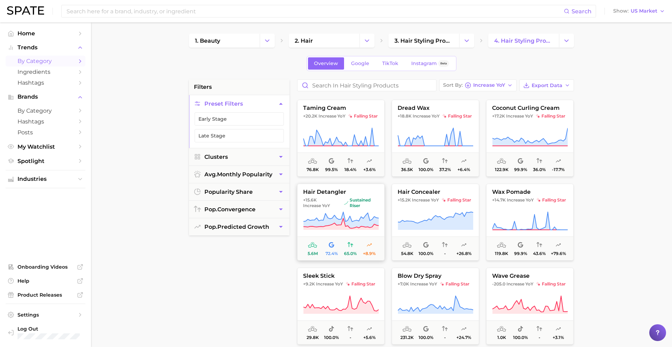
click at [348, 218] on icon at bounding box center [341, 221] width 76 height 20
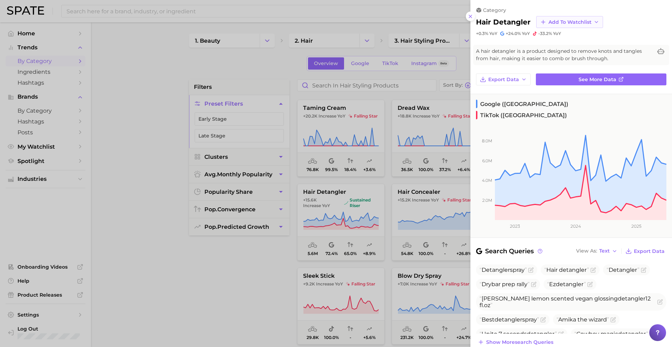
click at [568, 22] on span "Add to Watchlist" at bounding box center [570, 22] width 43 height 6
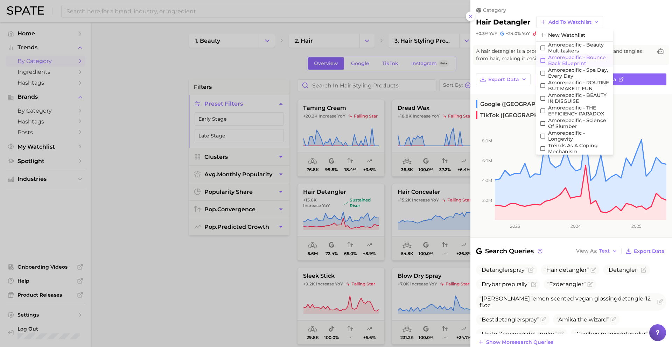
click at [572, 58] on span "Amorepacific - Bounce Back Blueprint" at bounding box center [579, 61] width 62 height 12
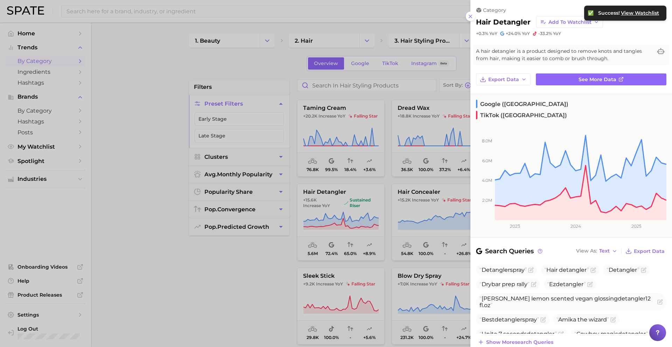
click at [370, 234] on div at bounding box center [336, 173] width 672 height 347
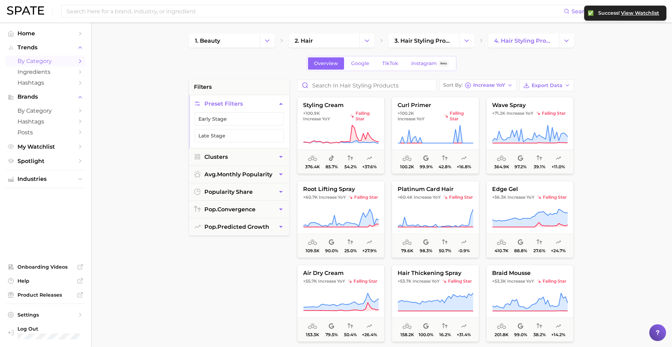
scroll to position [967, 0]
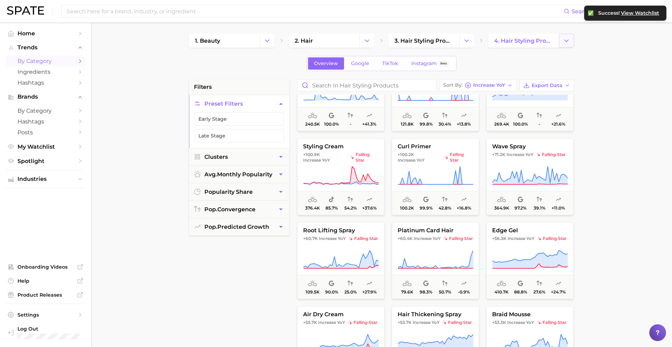
click at [566, 44] on icon "Change Category" at bounding box center [566, 40] width 7 height 7
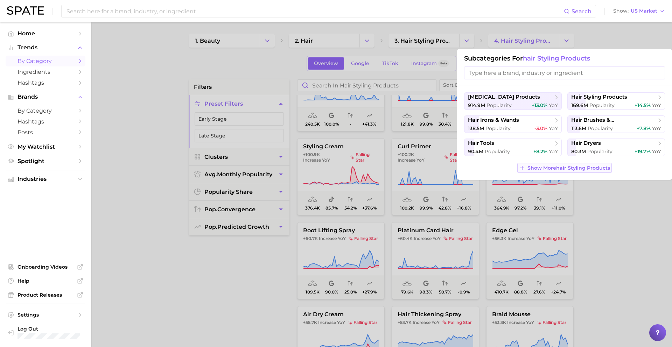
click at [553, 167] on span "Show More hair styling products" at bounding box center [569, 168] width 83 height 6
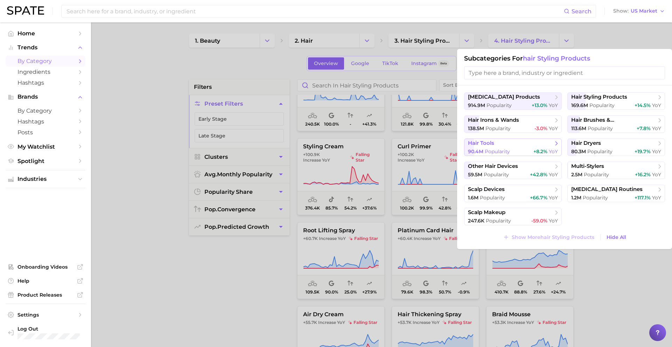
click at [525, 146] on span "hair tools" at bounding box center [510, 143] width 85 height 7
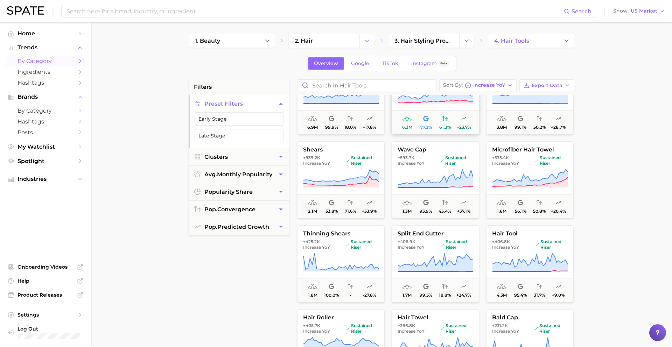
scroll to position [40, 0]
click at [529, 159] on span "+575.4k Increase YoY" at bounding box center [511, 159] width 39 height 11
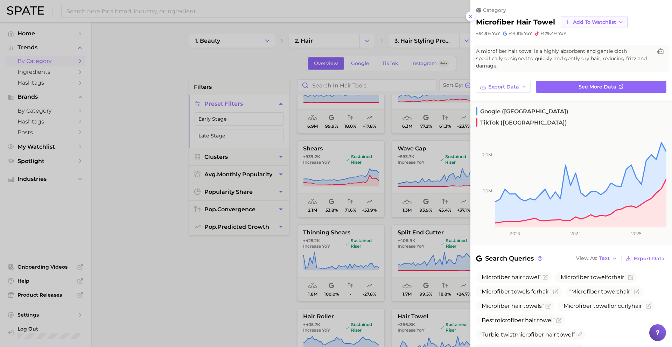
click at [580, 18] on button "Add to Watchlist" at bounding box center [594, 22] width 67 height 12
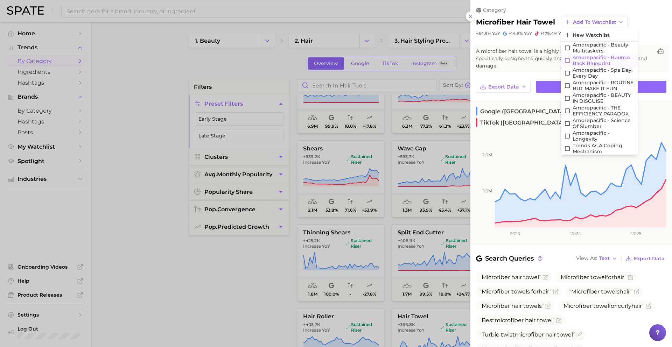
click at [584, 60] on span "Amorepacific - Bounce Back Blueprint" at bounding box center [604, 61] width 62 height 12
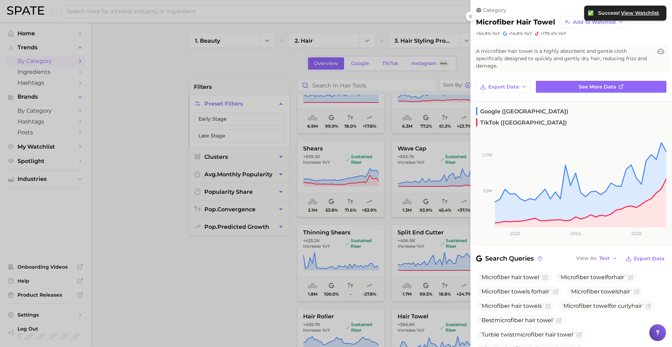
click at [415, 251] on div at bounding box center [336, 173] width 672 height 347
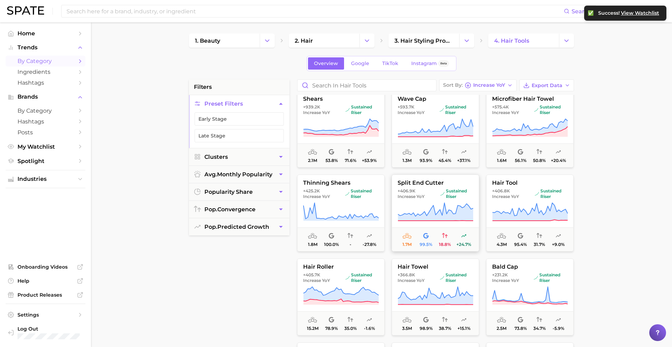
scroll to position [104, 0]
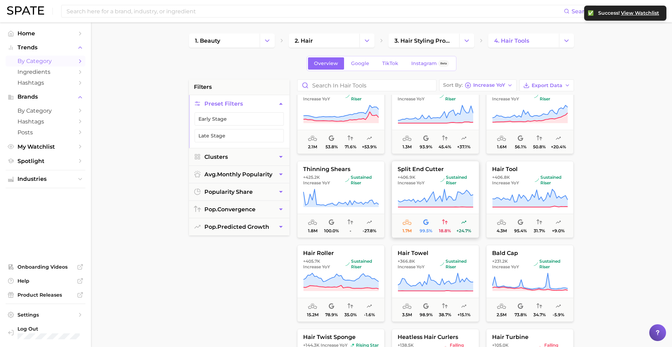
click at [427, 192] on icon at bounding box center [436, 199] width 76 height 20
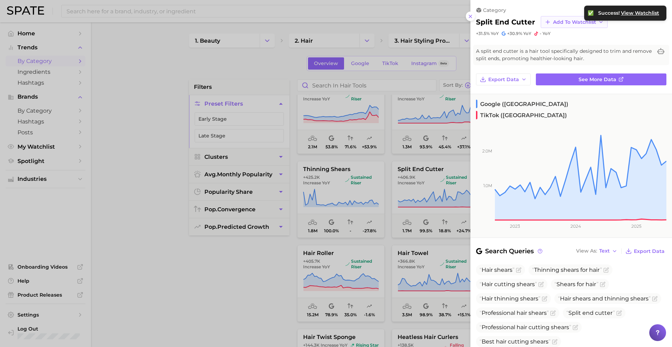
click at [552, 25] on button "Add to Watchlist" at bounding box center [574, 22] width 67 height 12
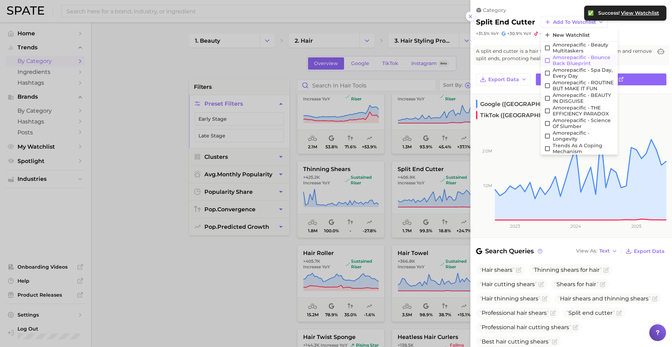
click at [569, 57] on span "Amorepacific - Bounce Back Blueprint" at bounding box center [584, 61] width 62 height 12
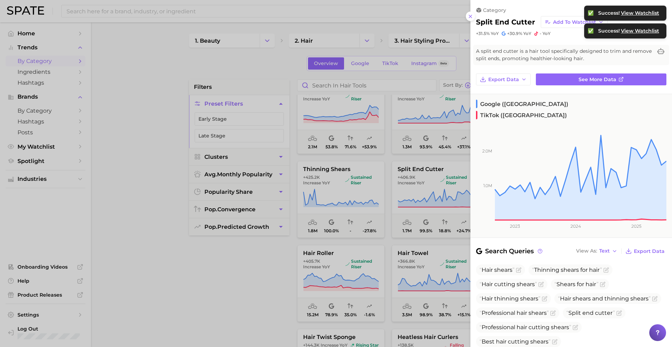
click at [398, 241] on div at bounding box center [336, 173] width 672 height 347
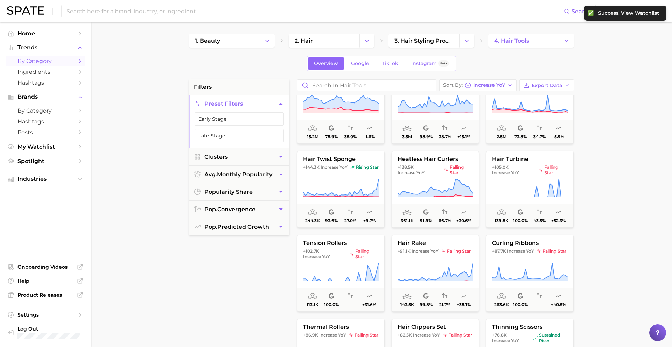
scroll to position [285, 0]
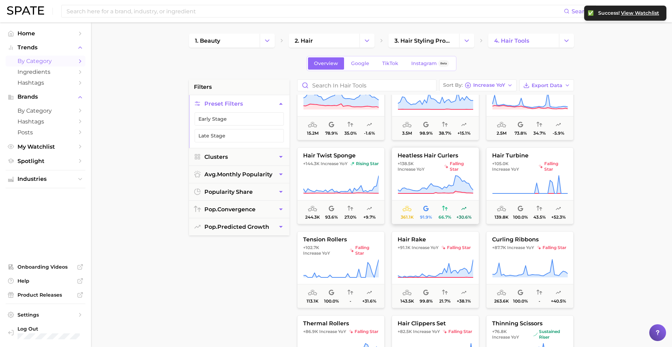
click at [440, 161] on span "+138.5k Increase YoY" at bounding box center [420, 166] width 44 height 11
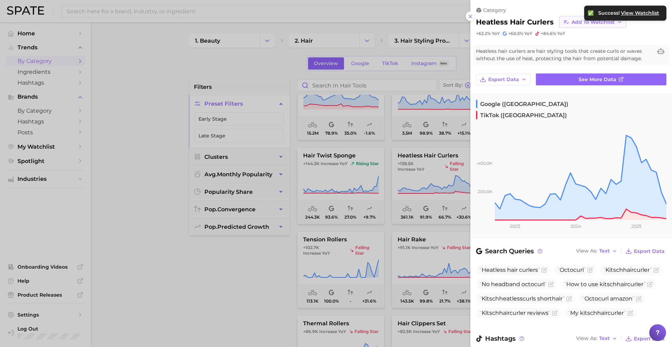
click at [569, 25] on button "Add to Watchlist" at bounding box center [593, 22] width 67 height 12
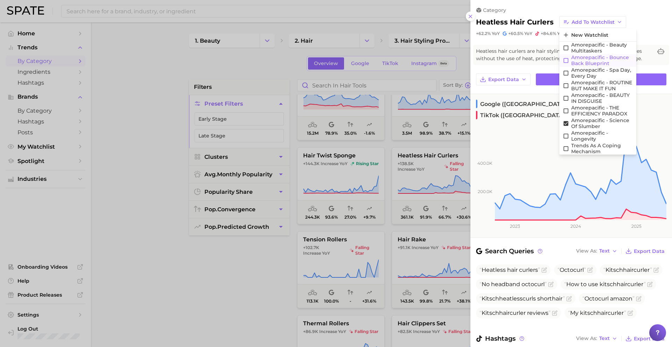
click at [582, 60] on span "Amorepacific - Bounce Back Blueprint" at bounding box center [602, 61] width 62 height 12
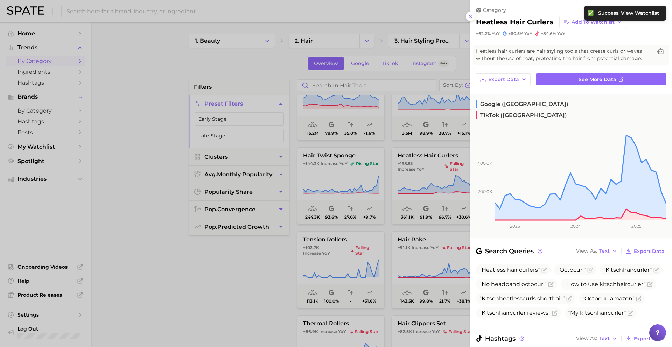
click at [416, 220] on div at bounding box center [336, 173] width 672 height 347
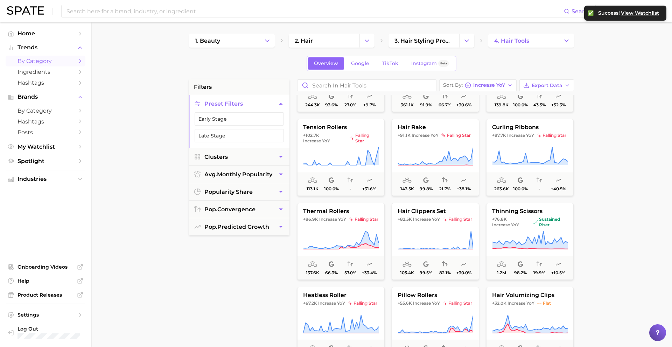
scroll to position [401, 0]
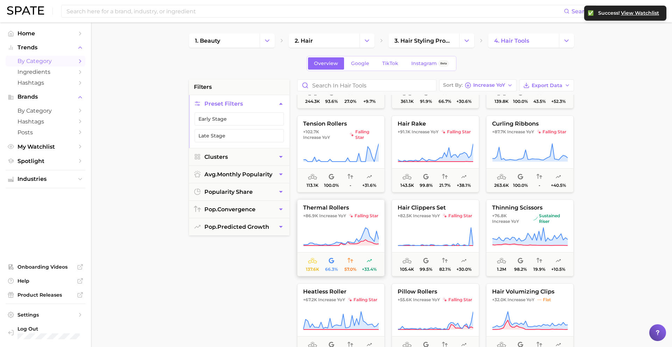
click at [358, 229] on icon at bounding box center [341, 237] width 76 height 20
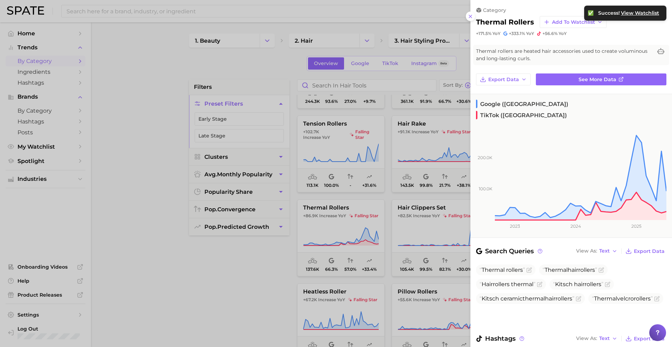
click at [357, 225] on div at bounding box center [336, 173] width 672 height 347
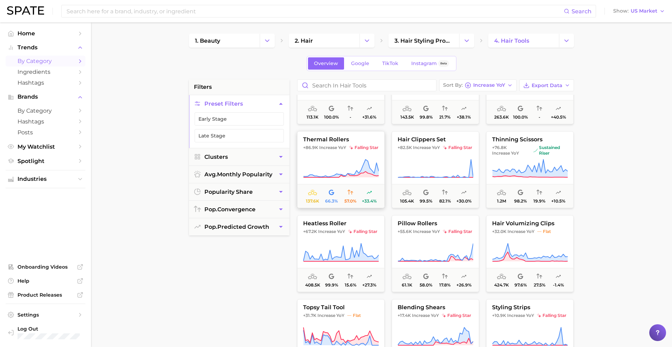
scroll to position [470, 0]
click at [352, 226] on span "heatless roller" at bounding box center [341, 223] width 87 height 6
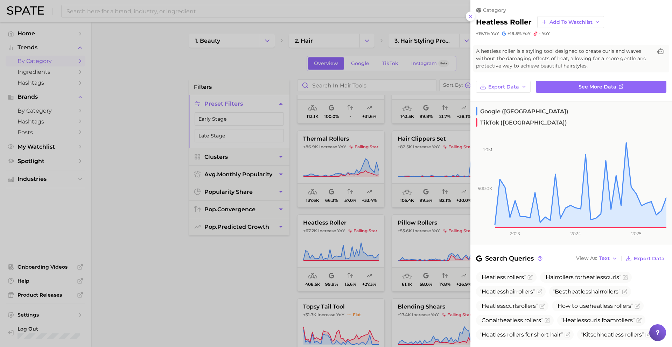
click at [350, 238] on div at bounding box center [336, 173] width 672 height 347
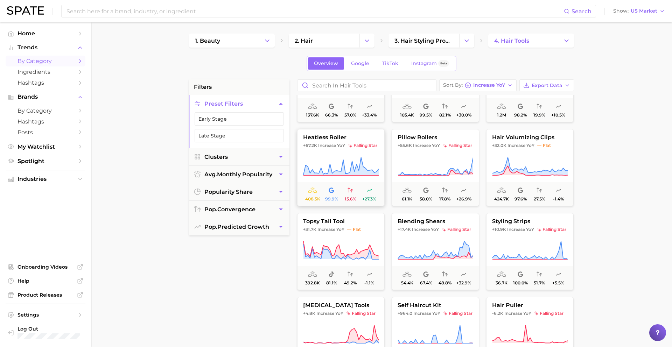
scroll to position [560, 0]
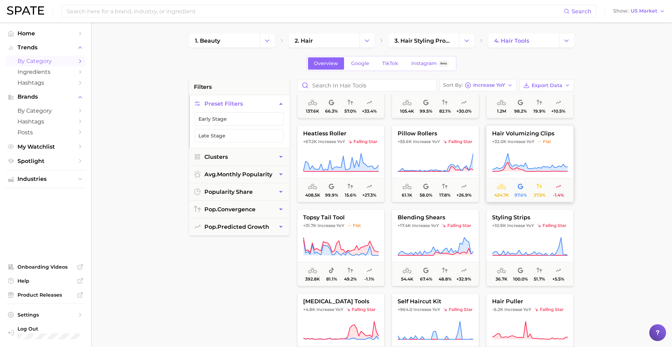
click at [535, 134] on span "hair volumizing clips" at bounding box center [530, 134] width 87 height 6
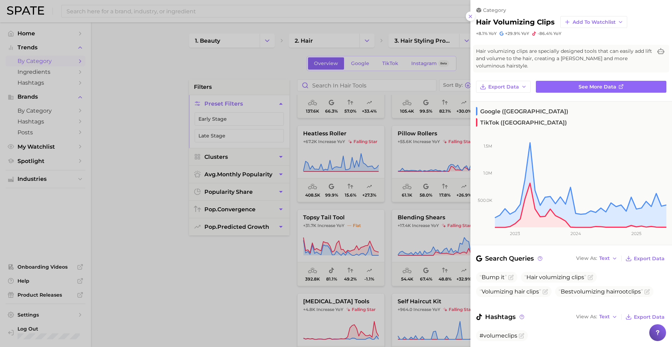
click at [419, 192] on div at bounding box center [336, 173] width 672 height 347
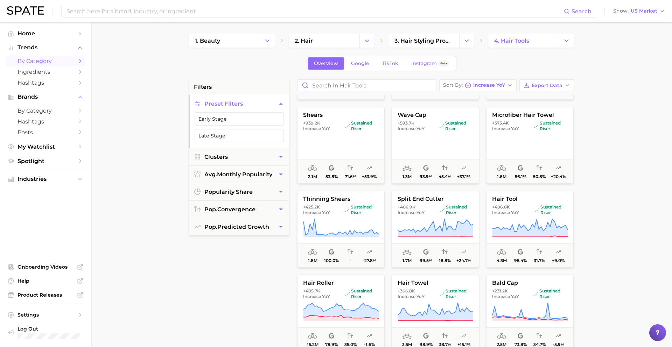
scroll to position [32, 0]
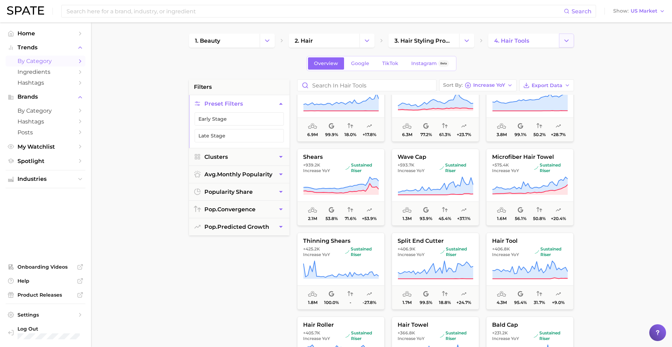
click at [565, 43] on icon "Change Category" at bounding box center [566, 40] width 7 height 7
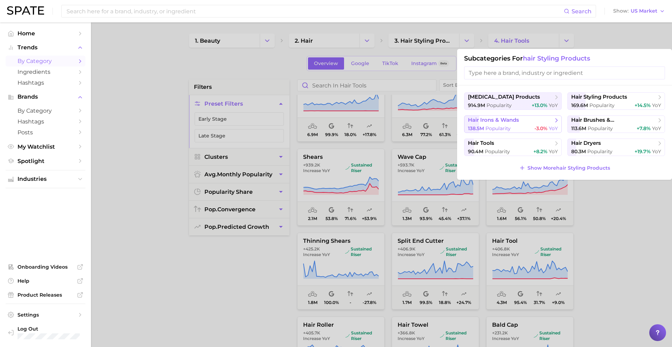
click at [541, 124] on button "hair irons & wands 138.5m Popularity -3.0% YoY" at bounding box center [513, 125] width 98 height 18
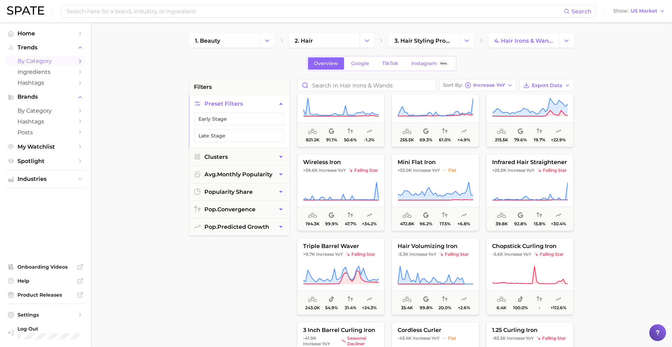
scroll to position [363, 0]
click at [522, 170] on span "Increase YoY" at bounding box center [521, 170] width 27 height 6
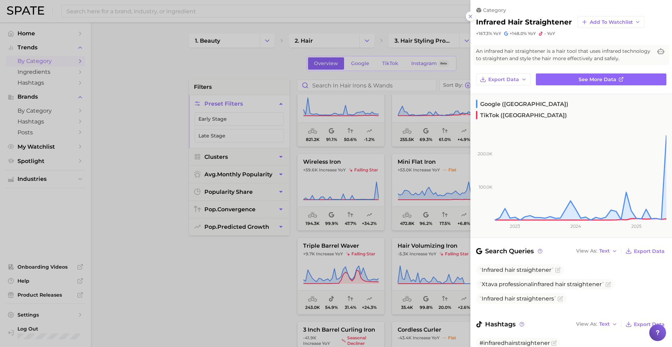
click at [445, 180] on div at bounding box center [336, 173] width 672 height 347
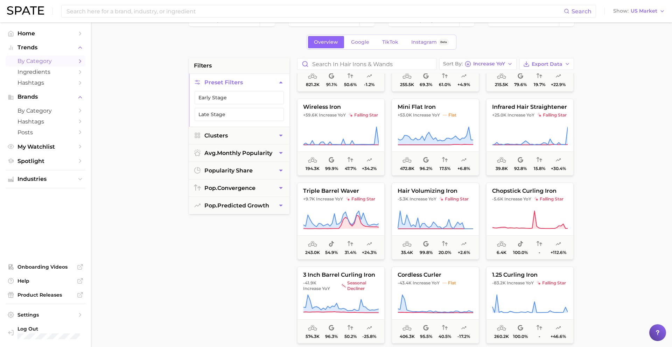
scroll to position [0, 0]
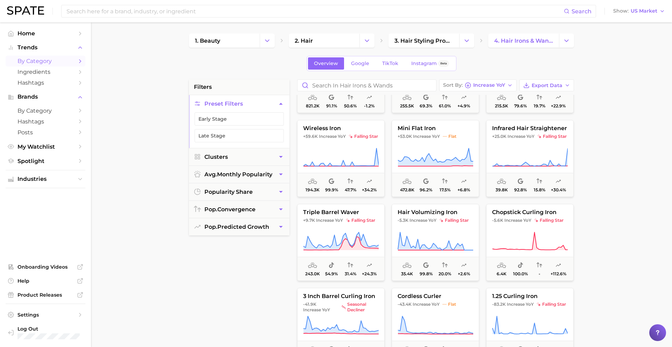
click at [568, 28] on main "1. beauty 2. hair 3. hair styling products 4. hair irons & wands Overview Googl…" at bounding box center [381, 287] width 581 height 531
click at [569, 45] on button "Change Category" at bounding box center [566, 41] width 15 height 14
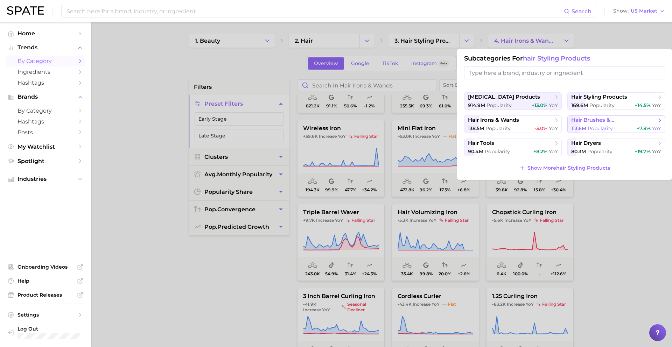
click at [600, 119] on span "hair brushes & combs" at bounding box center [613, 120] width 85 height 7
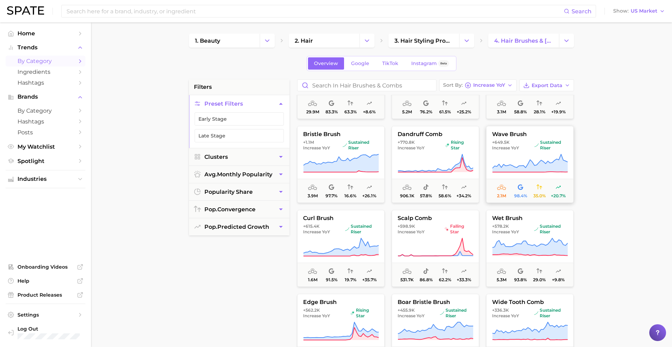
scroll to position [55, 0]
click at [437, 158] on icon at bounding box center [436, 163] width 76 height 20
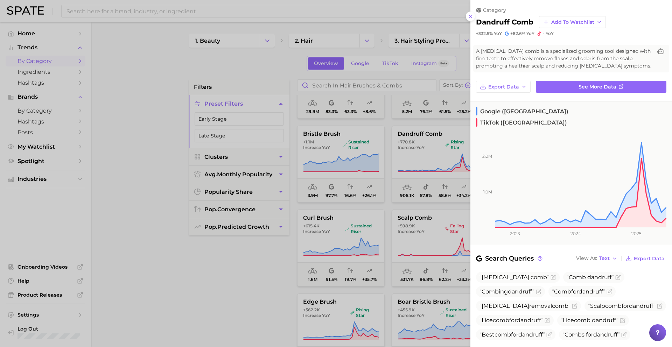
click at [435, 158] on div at bounding box center [336, 173] width 672 height 347
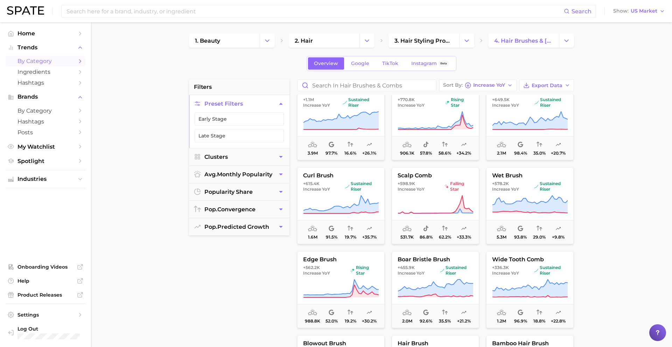
scroll to position [96, 0]
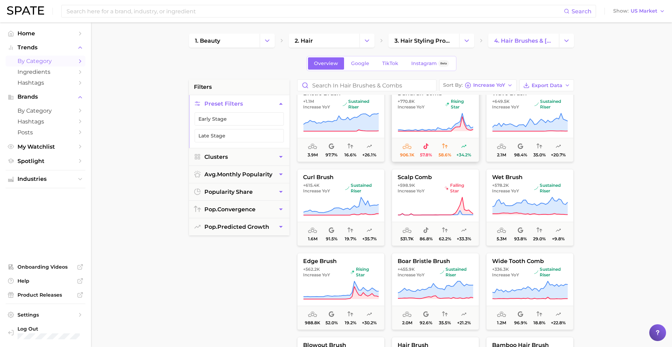
click at [424, 121] on icon at bounding box center [436, 123] width 76 height 20
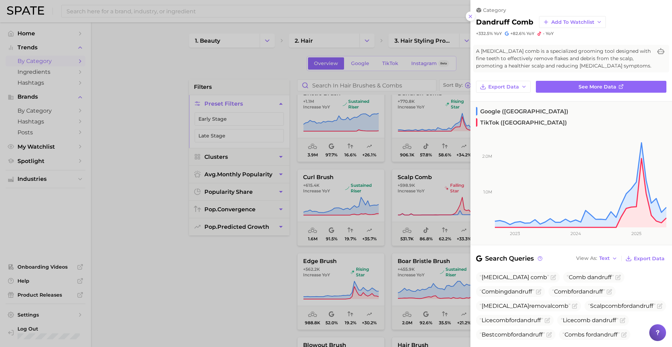
click at [422, 119] on div at bounding box center [336, 173] width 672 height 347
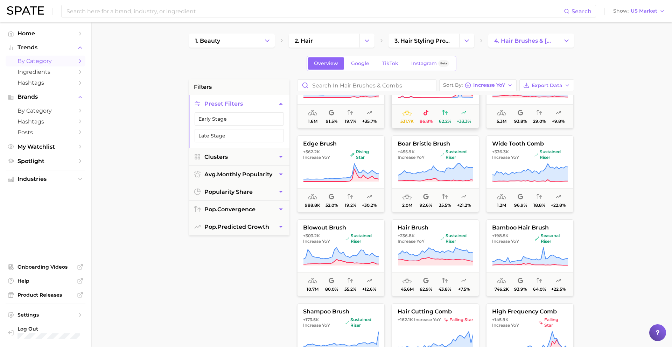
scroll to position [218, 0]
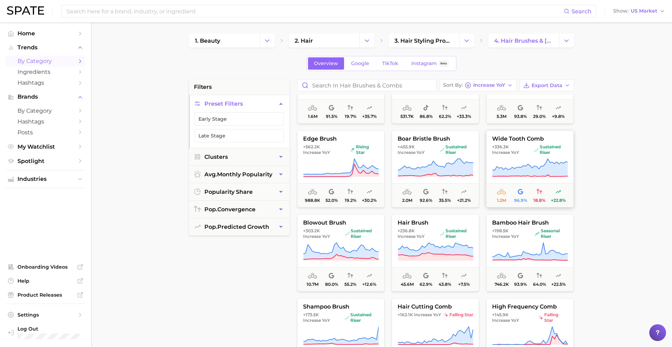
click at [527, 151] on span "+336.3k Increase YoY" at bounding box center [511, 149] width 39 height 11
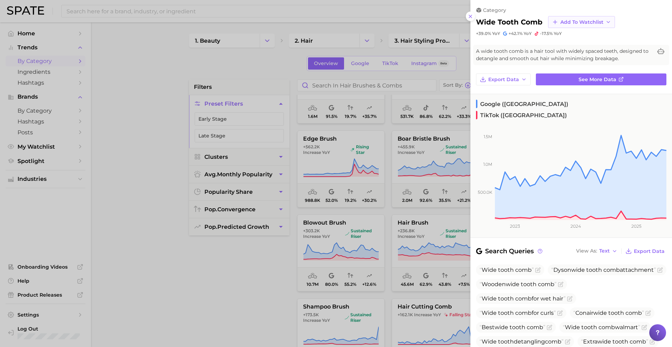
click at [586, 20] on span "Add to Watchlist" at bounding box center [582, 22] width 43 height 6
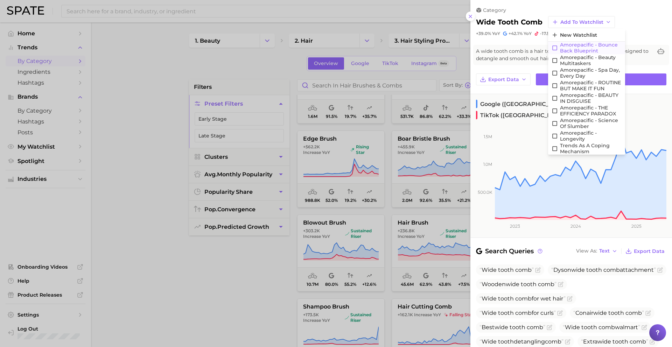
click at [581, 49] on span "Amorepacific - Bounce Back Blueprint" at bounding box center [591, 48] width 62 height 12
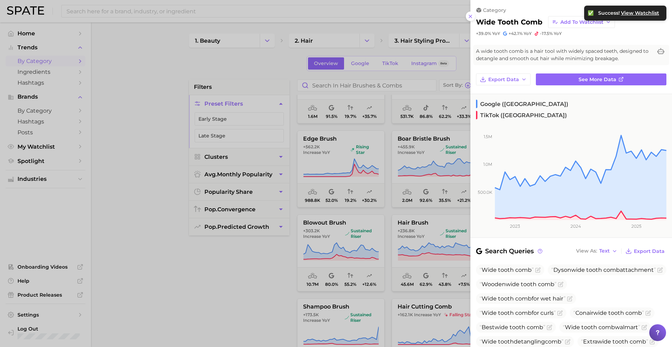
click at [413, 214] on div at bounding box center [336, 173] width 672 height 347
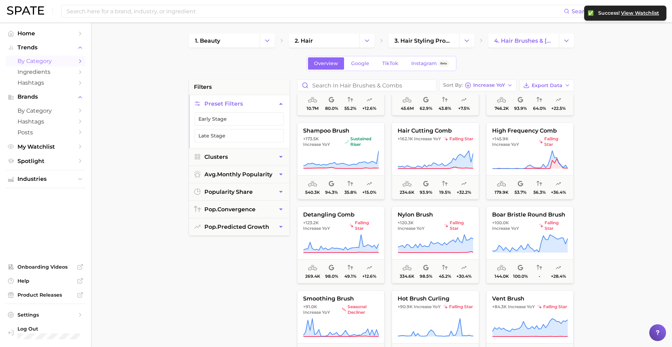
scroll to position [396, 0]
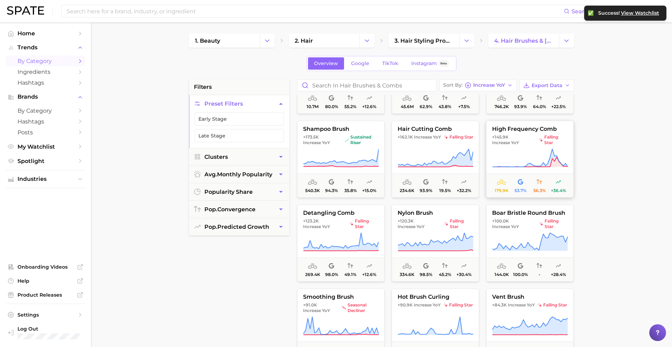
click at [527, 145] on span "+145.9k Increase YoY" at bounding box center [514, 139] width 44 height 11
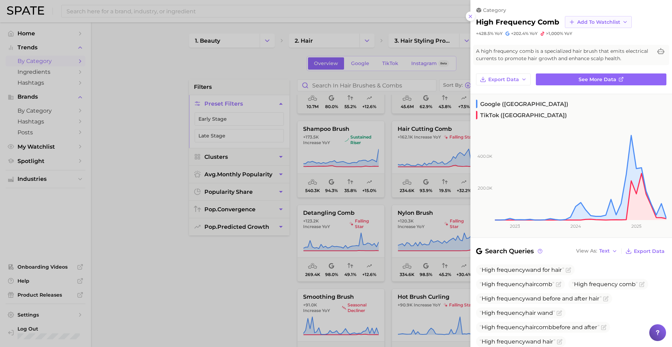
click at [589, 21] on span "Add to Watchlist" at bounding box center [598, 22] width 43 height 6
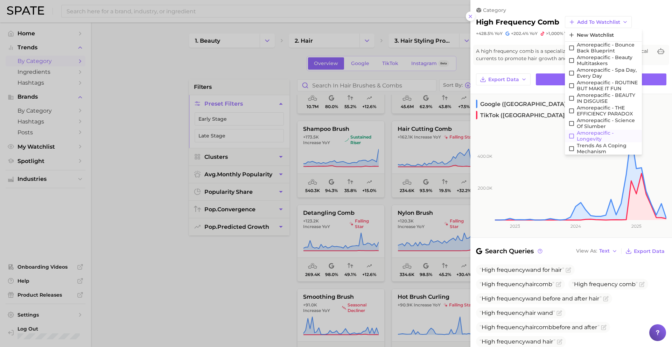
click at [588, 135] on span "Amorepacific - Longevity" at bounding box center [608, 136] width 62 height 12
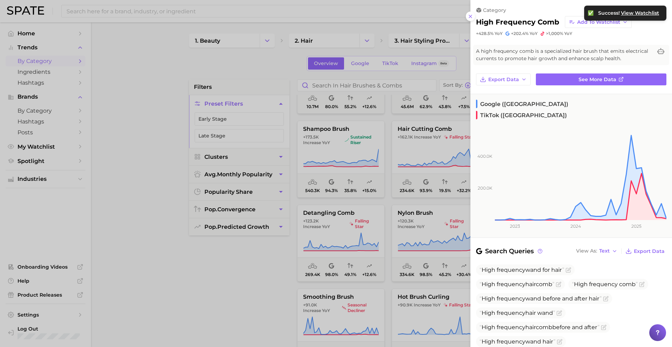
click at [393, 223] on div at bounding box center [336, 173] width 672 height 347
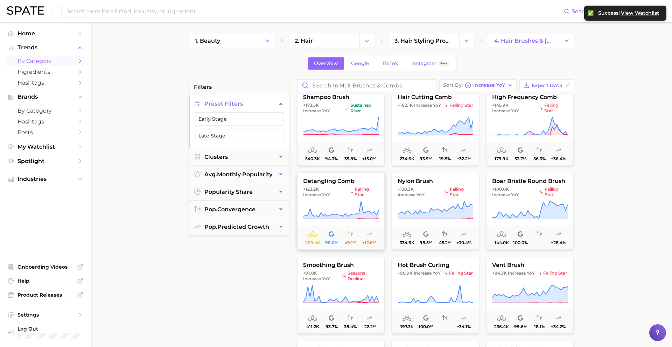
scroll to position [431, 0]
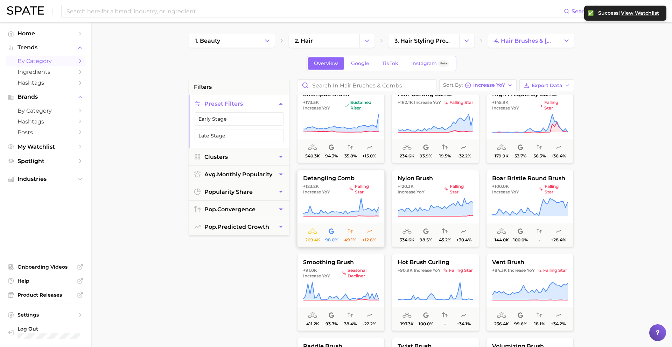
click at [349, 197] on button "detangling comb +123.2k Increase YoY falling star 269.4k 98.0% 49.1% +12.6%" at bounding box center [341, 208] width 88 height 77
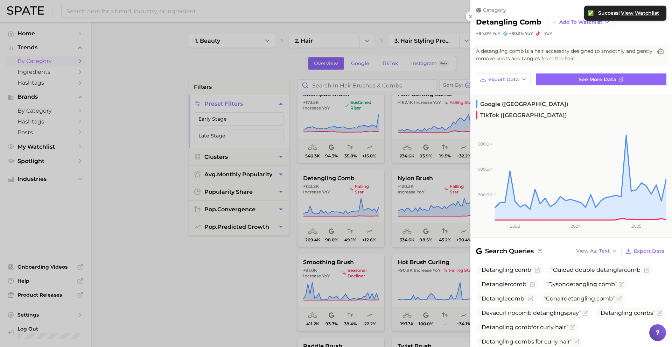
click at [336, 197] on div at bounding box center [336, 173] width 672 height 347
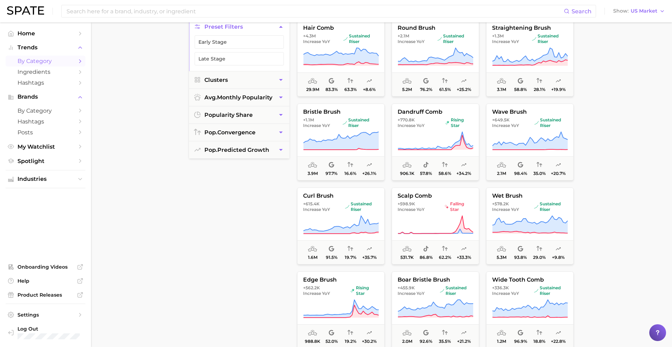
scroll to position [0, 0]
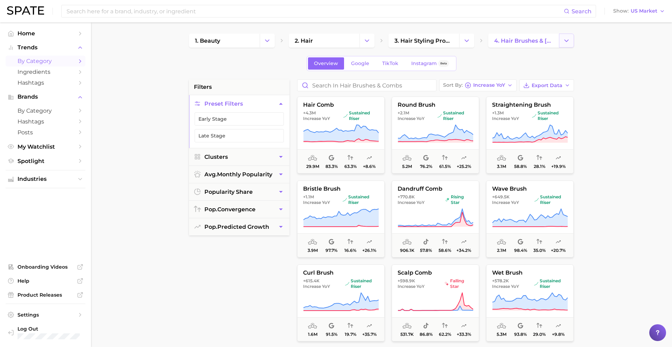
click at [570, 43] on icon "Change Category" at bounding box center [566, 40] width 7 height 7
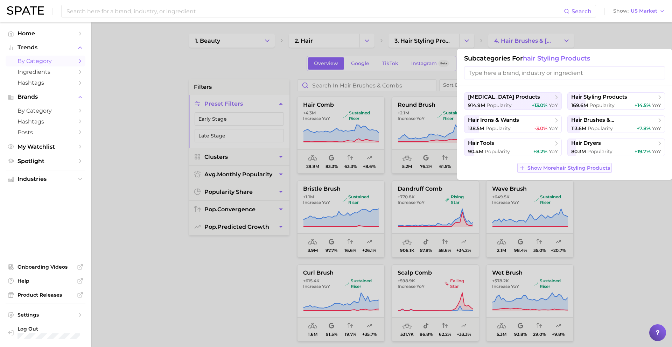
click at [575, 169] on span "Show More hair styling products" at bounding box center [569, 168] width 83 height 6
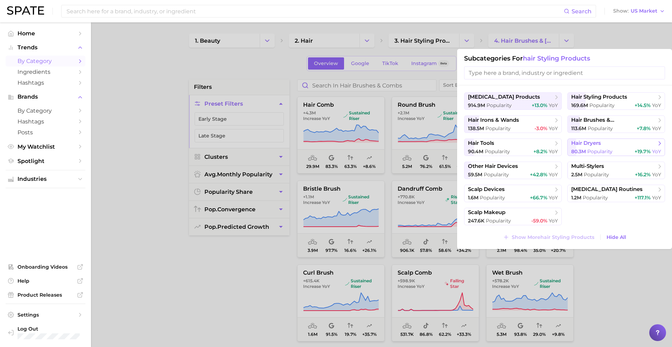
click at [586, 145] on span "hair dryers" at bounding box center [586, 143] width 30 height 7
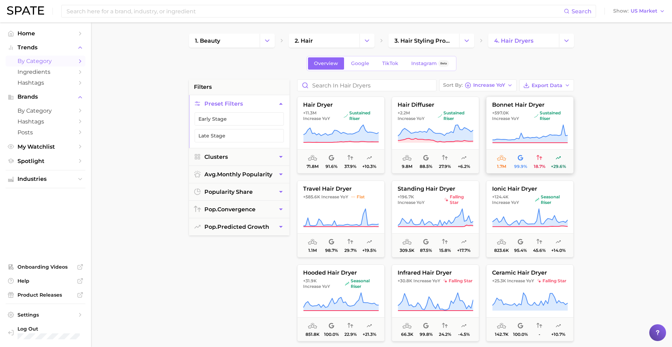
click at [520, 119] on span "+597.0k Increase YoY" at bounding box center [511, 115] width 39 height 11
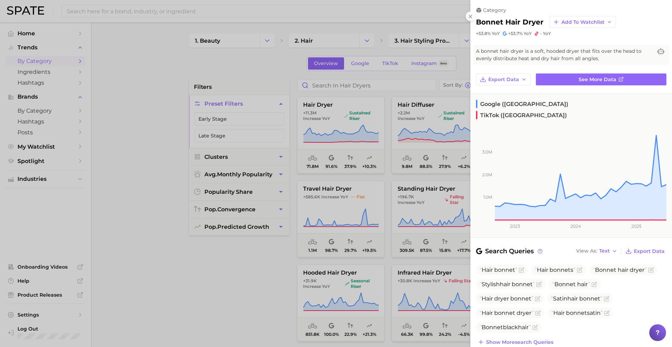
click at [399, 152] on div at bounding box center [336, 173] width 672 height 347
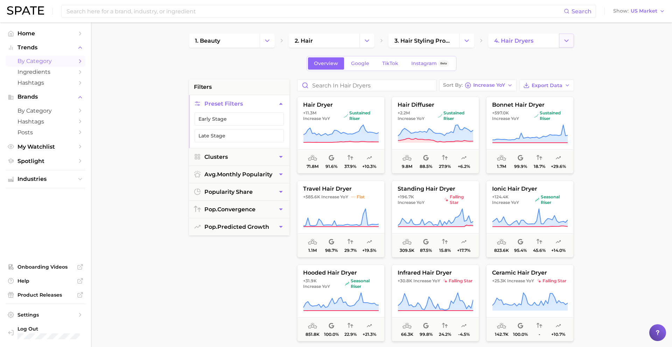
click at [568, 39] on icon "Change Category" at bounding box center [566, 40] width 7 height 7
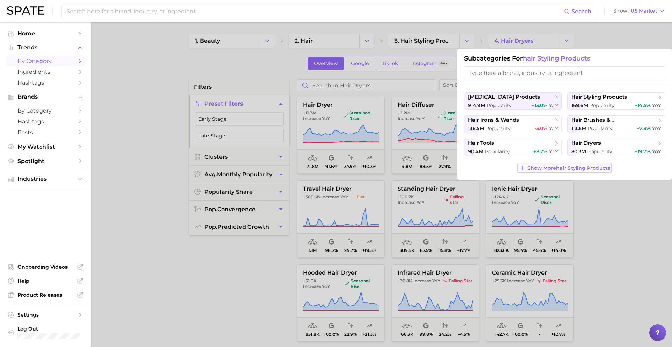
click at [574, 166] on span "Show More hair styling products" at bounding box center [569, 168] width 83 height 6
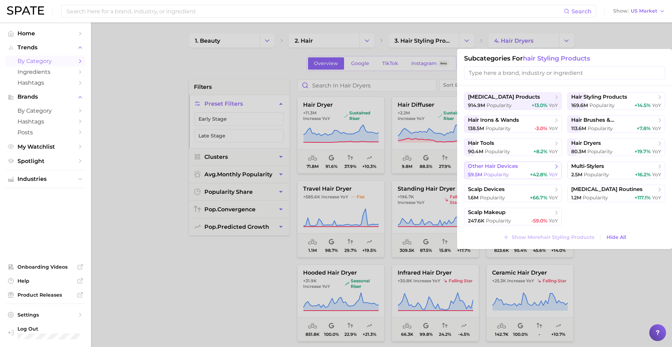
click at [528, 170] on span "other hair devices" at bounding box center [510, 166] width 85 height 7
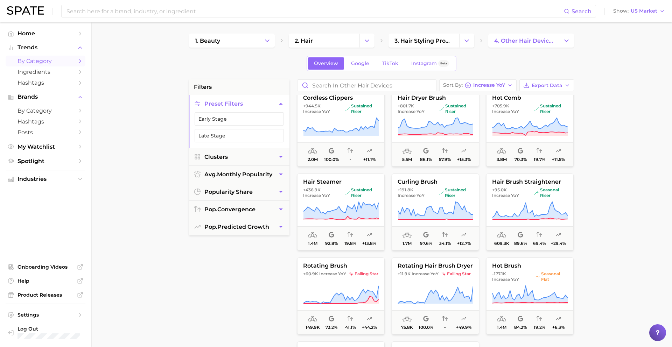
scroll to position [95, 0]
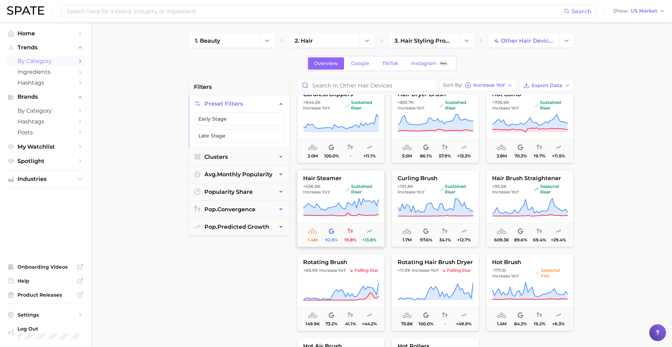
click at [344, 198] on icon at bounding box center [341, 208] width 76 height 20
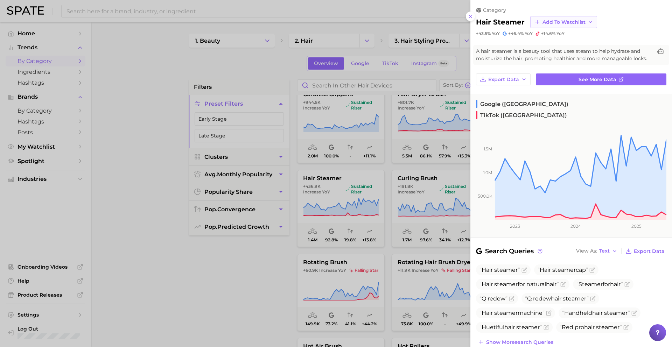
click at [559, 21] on span "Add to Watchlist" at bounding box center [564, 22] width 43 height 6
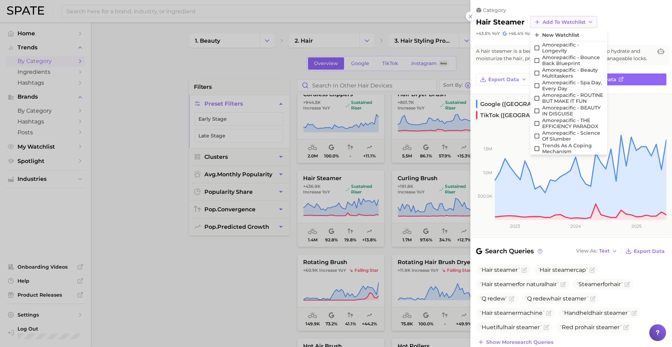
click at [572, 20] on span "Add to Watchlist" at bounding box center [564, 22] width 43 height 6
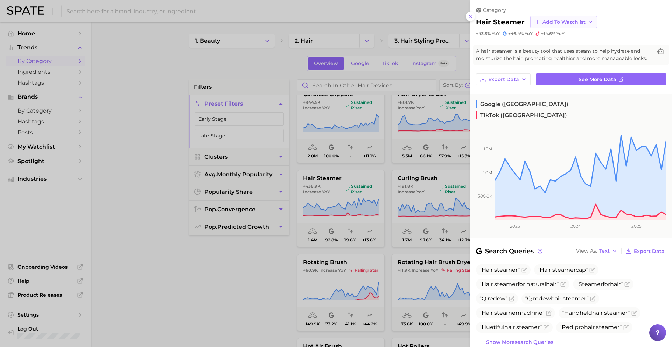
click at [570, 20] on span "Add to Watchlist" at bounding box center [564, 22] width 43 height 6
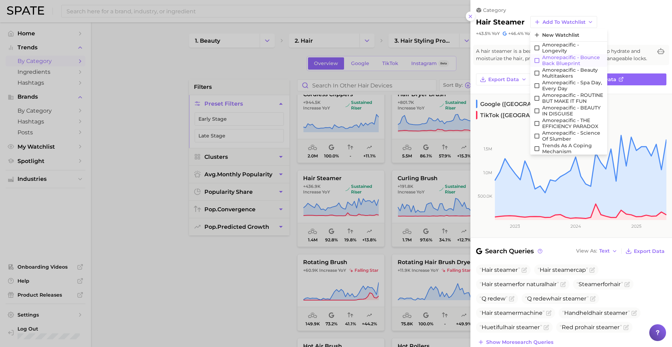
click at [567, 60] on span "Amorepacific - Bounce Back Blueprint" at bounding box center [573, 61] width 62 height 12
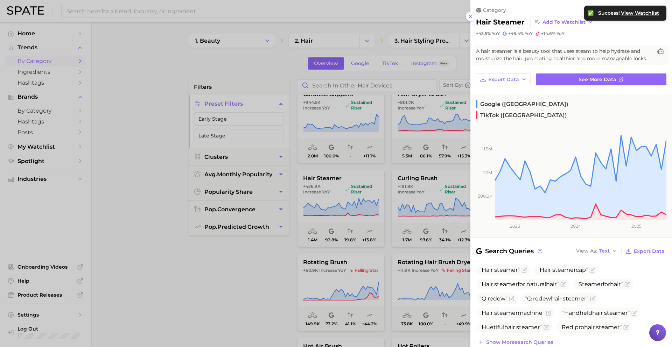
click at [431, 206] on div at bounding box center [336, 173] width 672 height 347
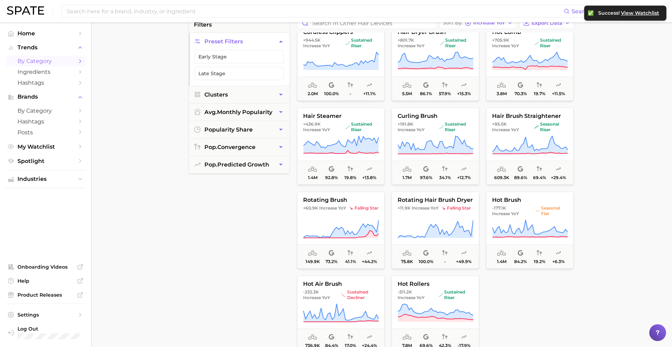
scroll to position [0, 0]
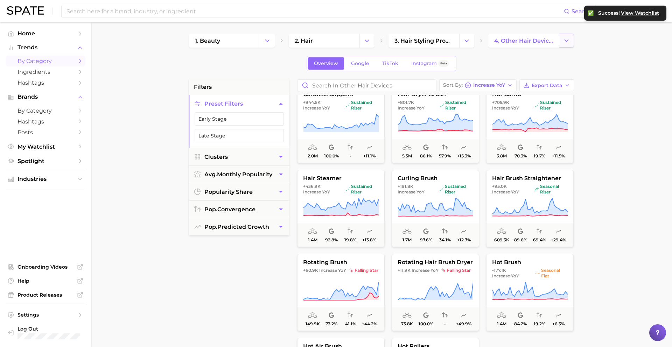
click at [570, 37] on button "Change Category" at bounding box center [566, 41] width 15 height 14
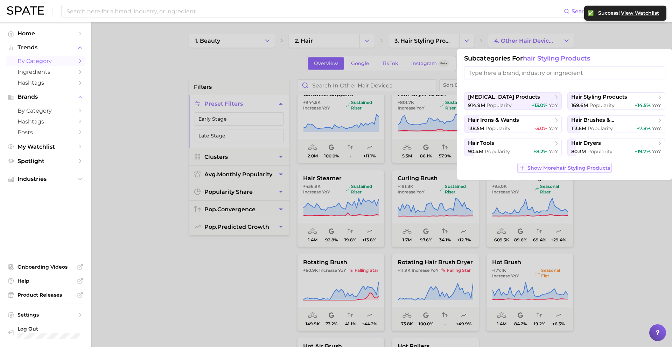
click at [535, 171] on button "Show More hair styling products" at bounding box center [564, 168] width 95 height 10
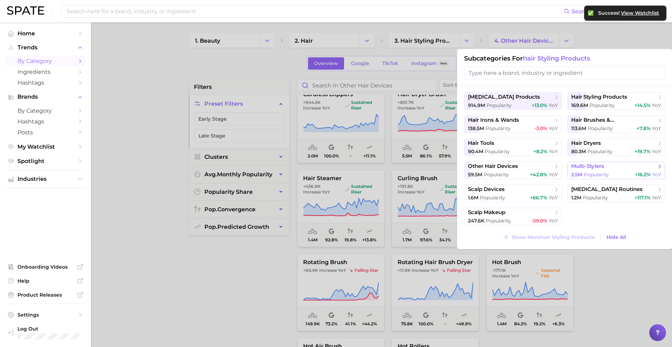
click at [593, 172] on span "2.5m Popularity" at bounding box center [590, 175] width 38 height 7
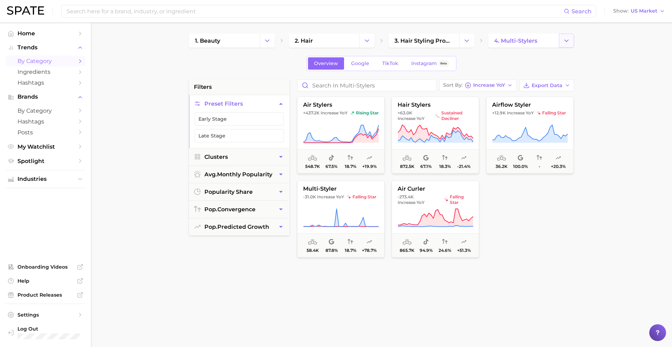
click at [571, 36] on button "Change Category" at bounding box center [566, 41] width 15 height 14
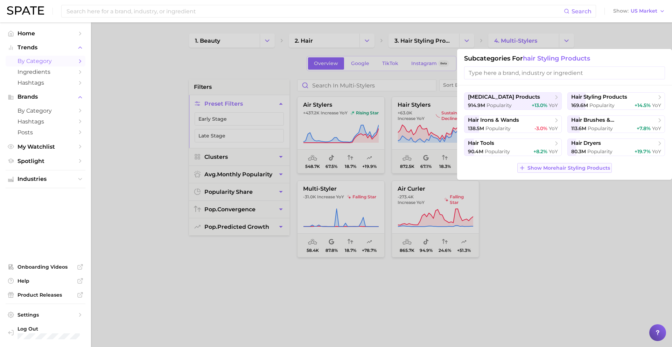
click at [557, 163] on button "Show More hair styling products" at bounding box center [564, 168] width 95 height 10
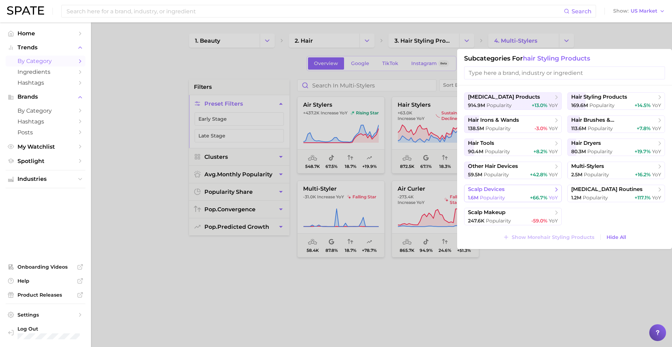
click at [521, 195] on div "1.6m Popularity +66.7% YoY" at bounding box center [513, 198] width 90 height 7
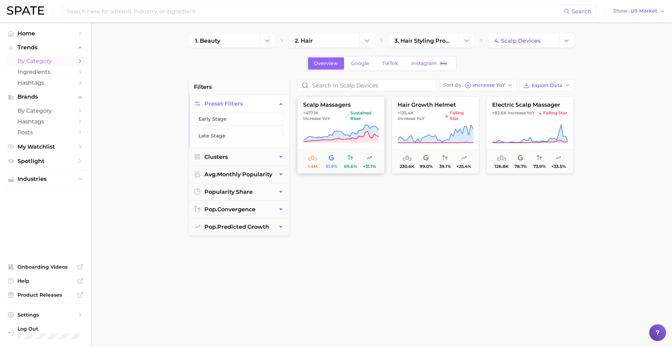
click at [353, 126] on icon at bounding box center [341, 134] width 76 height 20
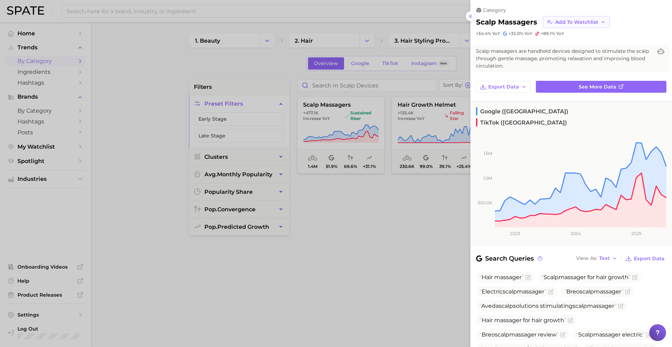
click at [569, 23] on span "Add to Watchlist" at bounding box center [576, 22] width 43 height 6
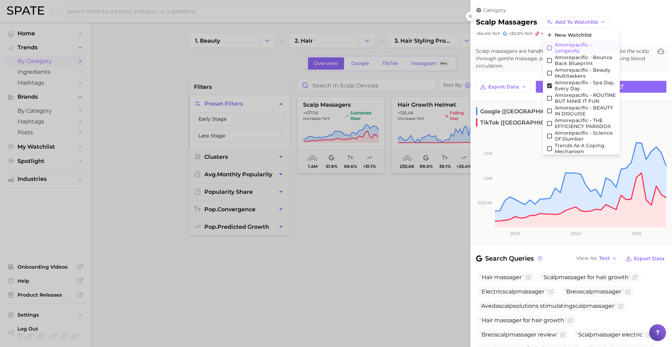
click at [567, 46] on span "Amorepacific - Longevity" at bounding box center [586, 48] width 62 height 12
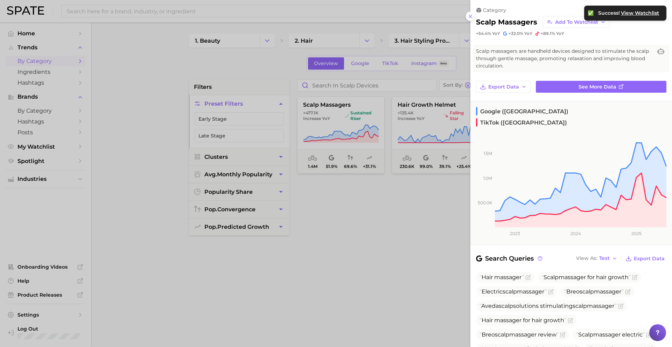
click at [416, 137] on div at bounding box center [336, 173] width 672 height 347
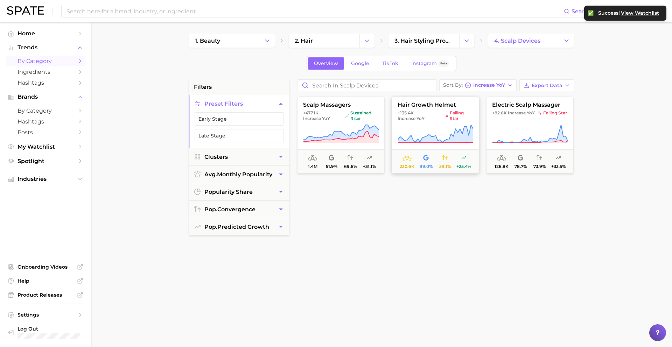
click at [439, 123] on button "hair growth helmet +135.4k Increase YoY falling star 230.6k 99.0% 39.1% +25.4%" at bounding box center [436, 135] width 88 height 77
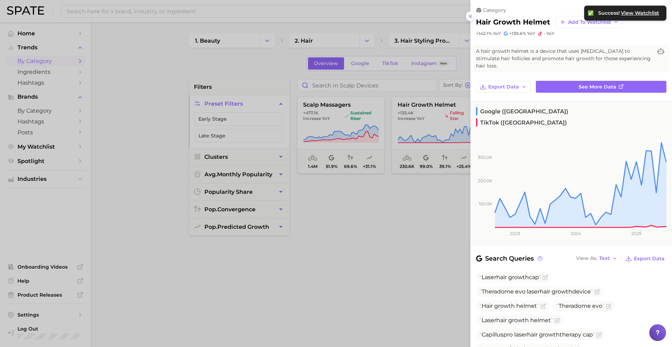
click at [440, 120] on div at bounding box center [336, 173] width 672 height 347
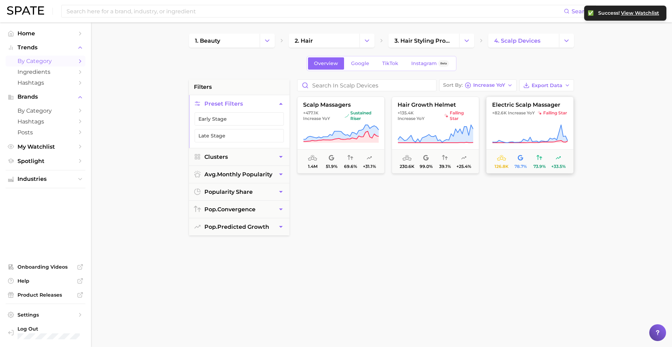
click at [507, 131] on icon at bounding box center [530, 134] width 76 height 20
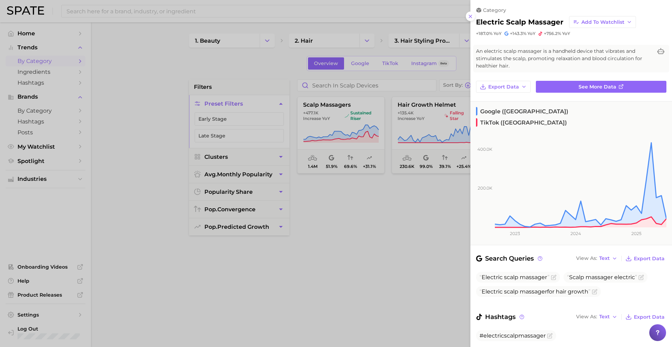
click at [443, 127] on div at bounding box center [336, 173] width 672 height 347
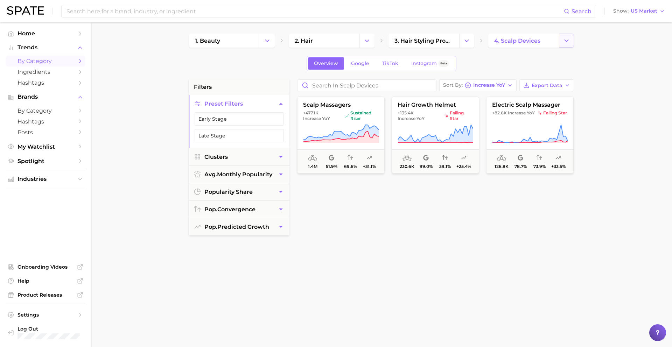
click at [567, 40] on icon "Change Category" at bounding box center [566, 40] width 7 height 7
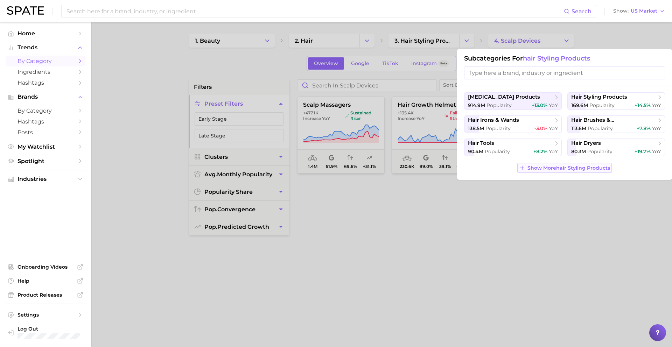
click at [529, 167] on span "Show More hair styling products" at bounding box center [569, 168] width 83 height 6
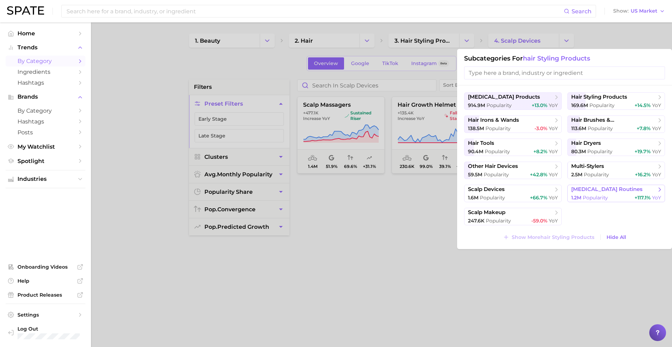
click at [579, 198] on span "1.2m" at bounding box center [576, 198] width 10 height 6
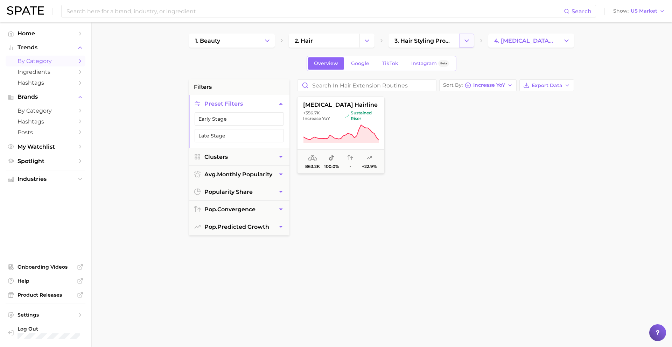
click at [470, 41] on icon "Change Category" at bounding box center [466, 40] width 7 height 7
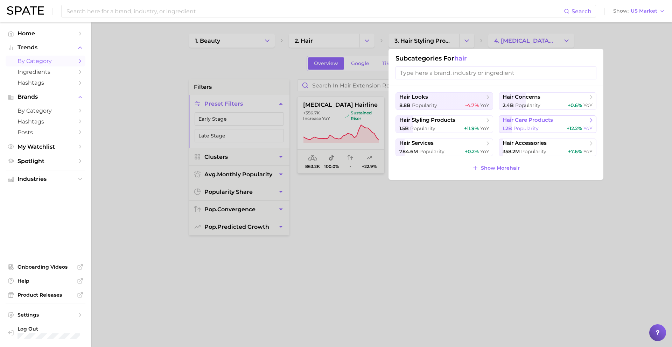
click at [525, 125] on button "hair care products 1.2b Popularity +12.2% YoY" at bounding box center [548, 125] width 98 height 18
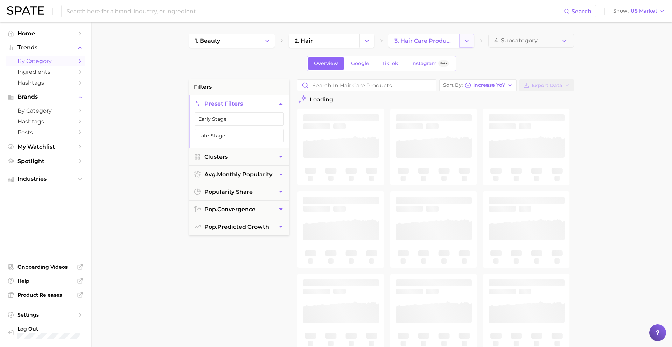
click at [473, 42] on button "Change Category" at bounding box center [466, 41] width 15 height 14
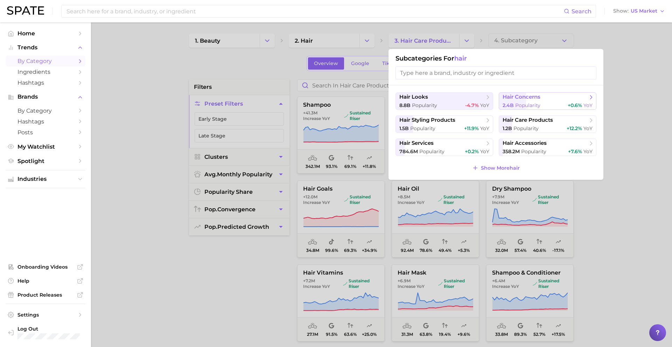
click at [532, 100] on span "hair concerns" at bounding box center [545, 97] width 85 height 7
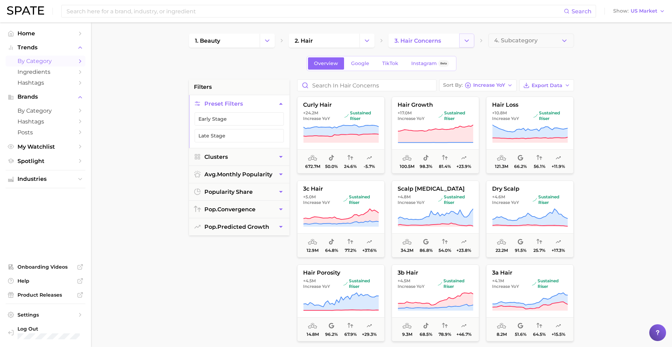
click at [468, 43] on icon "Change Category" at bounding box center [466, 40] width 7 height 7
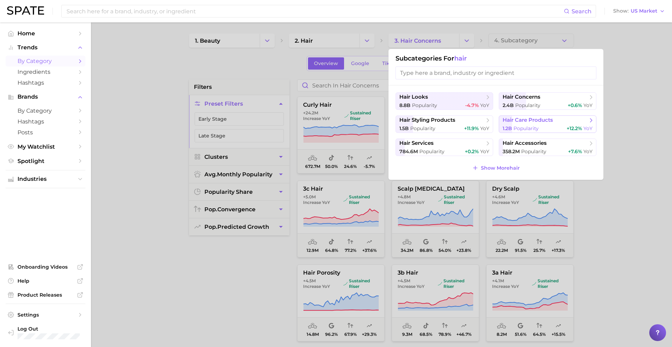
click at [517, 124] on span "hair care products" at bounding box center [545, 120] width 85 height 7
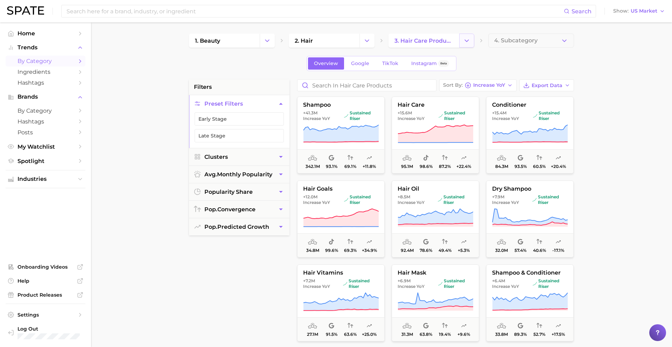
click at [468, 42] on icon "Change Category" at bounding box center [466, 40] width 7 height 7
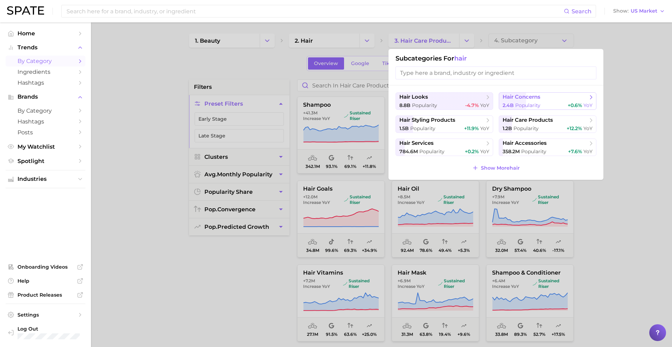
click at [523, 98] on span "hair concerns" at bounding box center [522, 97] width 38 height 7
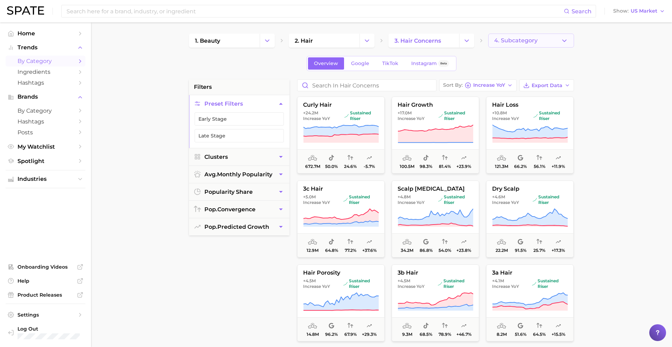
click at [508, 46] on button "4. Subcategory" at bounding box center [531, 41] width 86 height 14
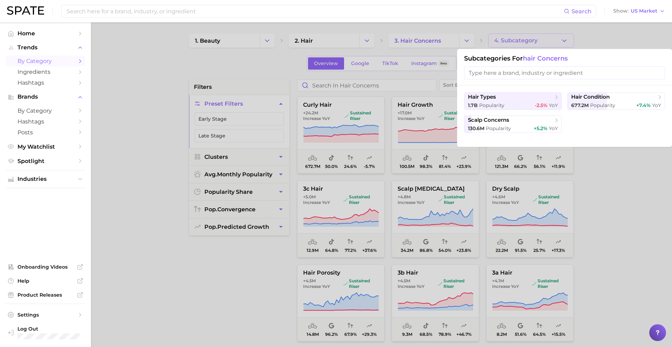
click at [510, 39] on div at bounding box center [336, 173] width 672 height 347
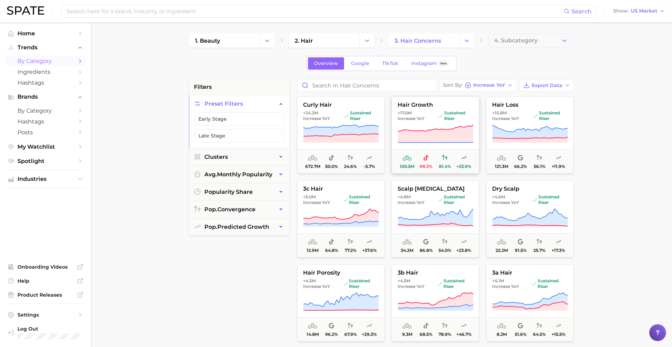
click at [455, 113] on span "sustained riser" at bounding box center [456, 115] width 35 height 11
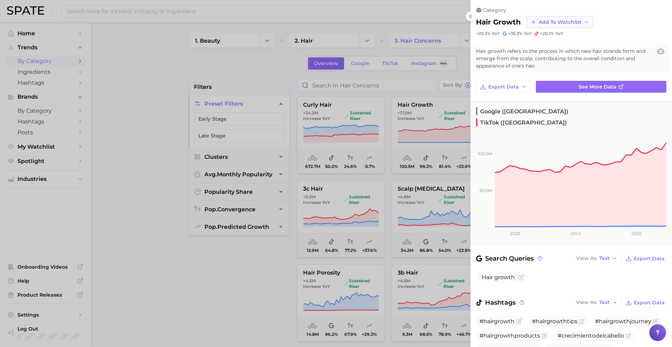
click at [543, 19] on span "Add to Watchlist" at bounding box center [560, 22] width 43 height 6
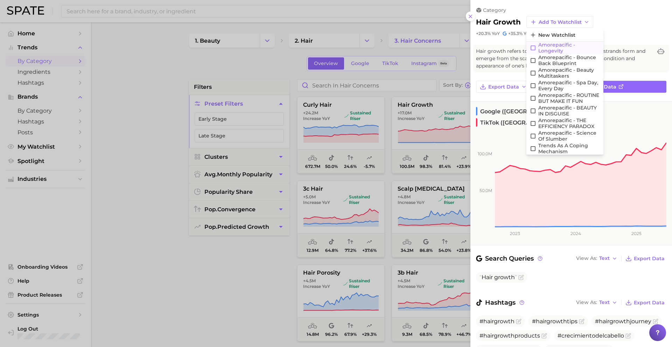
click at [546, 47] on span "Amorepacific - Longevity" at bounding box center [569, 48] width 62 height 12
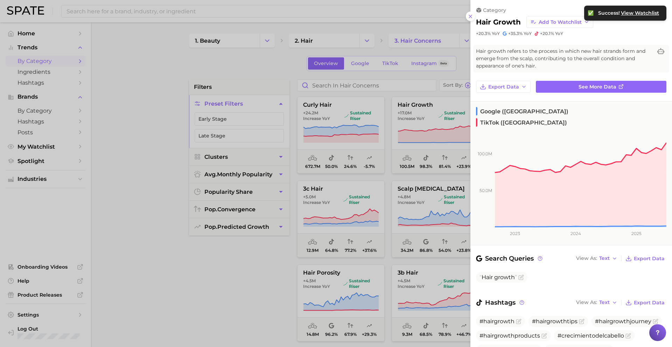
click at [438, 135] on div at bounding box center [336, 173] width 672 height 347
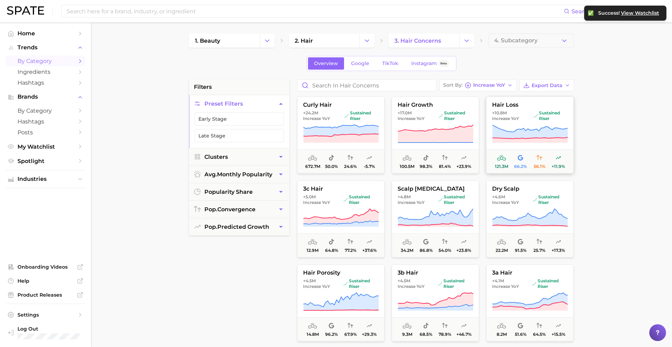
click at [531, 102] on span "hair loss" at bounding box center [530, 105] width 87 height 6
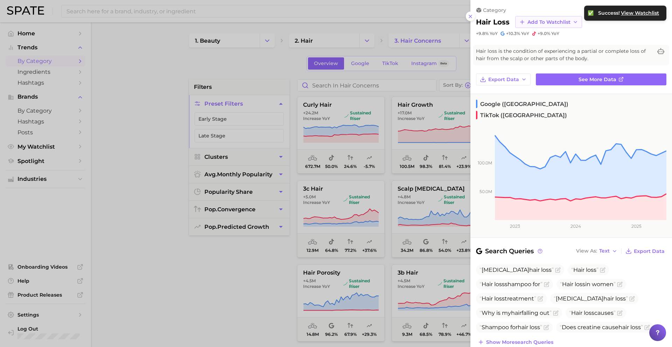
click at [537, 21] on span "Add to Watchlist" at bounding box center [549, 22] width 43 height 6
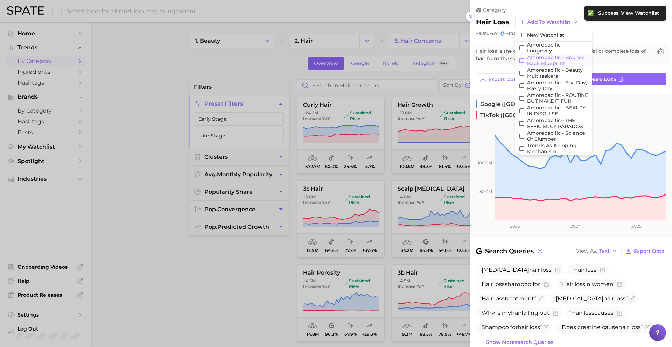
click at [542, 59] on span "Amorepacific - Bounce Back Blueprint" at bounding box center [558, 61] width 62 height 12
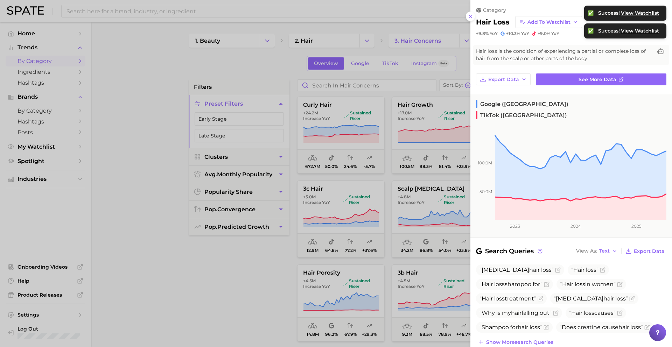
click at [363, 237] on div at bounding box center [336, 173] width 672 height 347
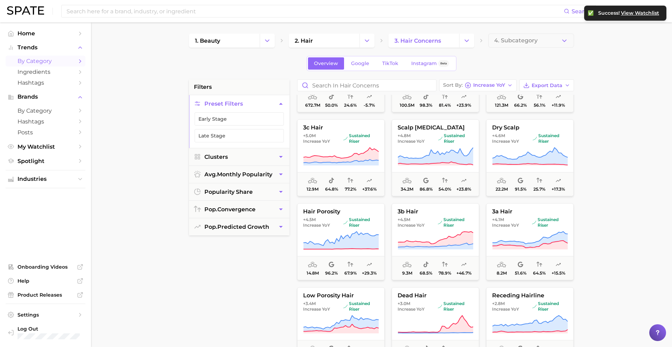
scroll to position [62, 0]
click at [430, 141] on span "+4.8m Increase YoY" at bounding box center [417, 137] width 38 height 11
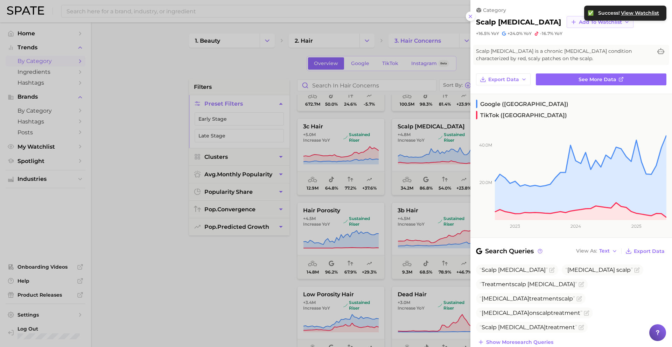
click at [579, 21] on span "Add to Watchlist" at bounding box center [600, 22] width 43 height 6
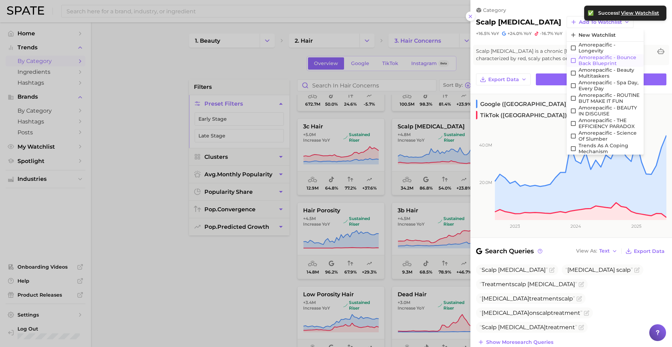
click at [579, 58] on span "Amorepacific - Bounce Back Blueprint" at bounding box center [610, 61] width 62 height 12
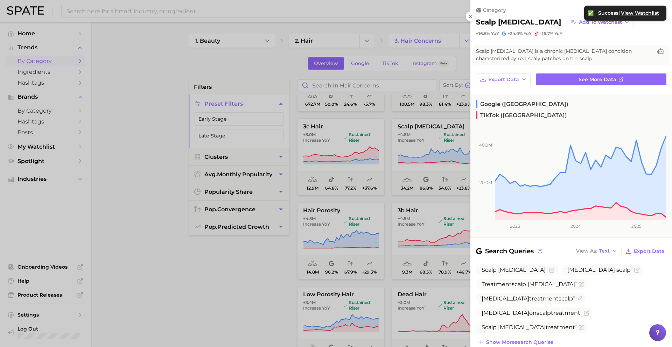
click at [427, 180] on div at bounding box center [336, 173] width 672 height 347
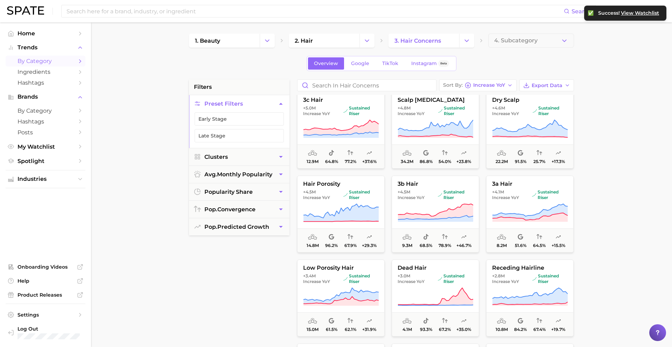
scroll to position [91, 0]
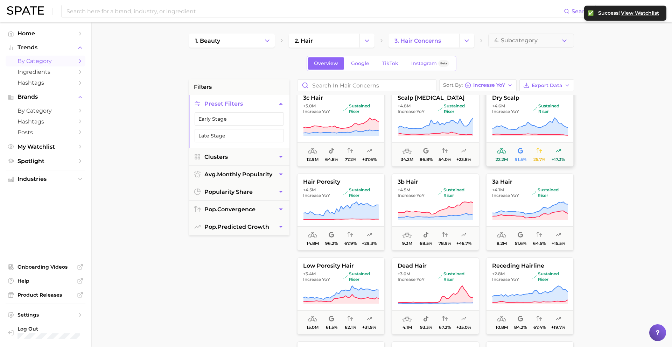
click at [516, 116] on button "dry scalp +4.6m Increase YoY sustained riser 22.2m 91.5% 25.7% +17.3%" at bounding box center [530, 128] width 88 height 77
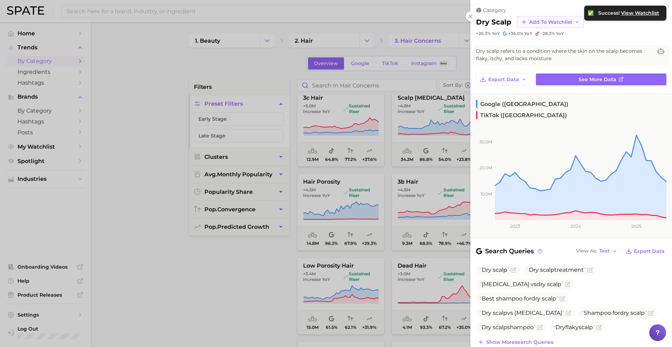
click at [535, 23] on span "Add to Watchlist" at bounding box center [550, 22] width 43 height 6
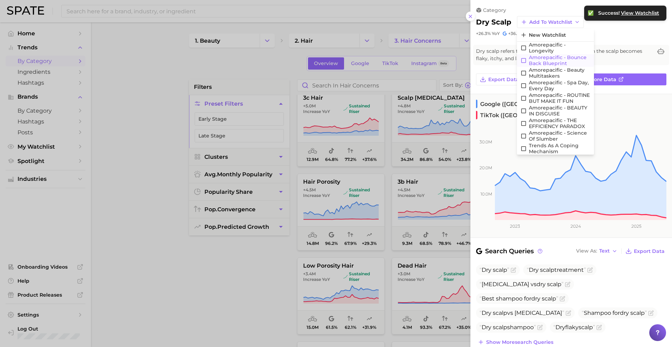
click at [537, 60] on span "Amorepacific - Bounce Back Blueprint" at bounding box center [560, 61] width 62 height 12
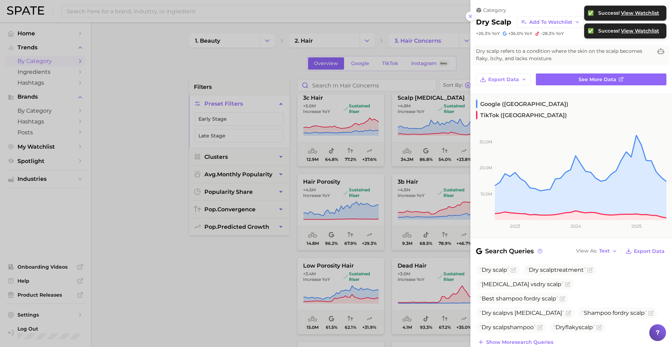
click at [396, 189] on div at bounding box center [336, 173] width 672 height 347
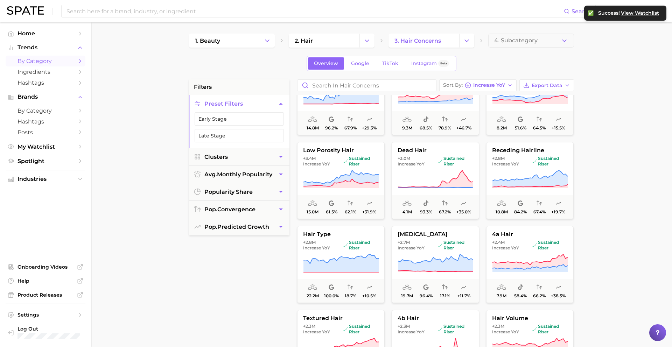
scroll to position [210, 0]
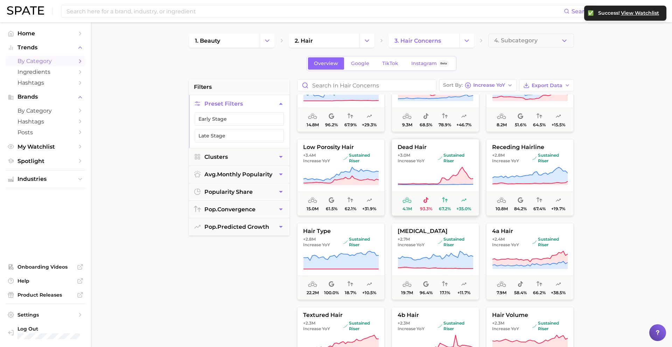
click at [430, 159] on span "+3.0m Increase YoY" at bounding box center [416, 158] width 37 height 11
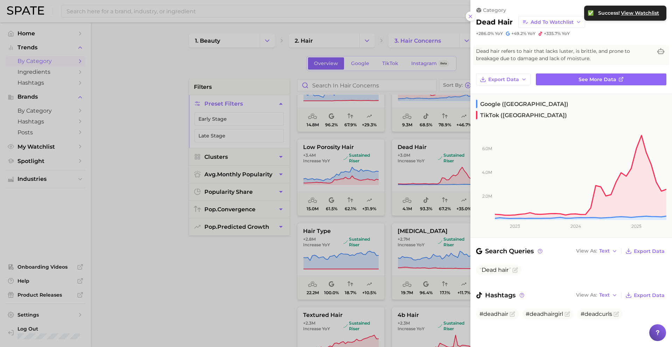
click at [407, 180] on div at bounding box center [336, 173] width 672 height 347
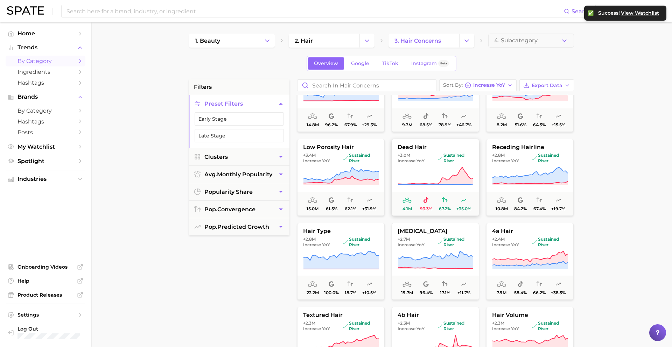
drag, startPoint x: 440, startPoint y: 168, endPoint x: 441, endPoint y: 163, distance: 5.3
click at [440, 168] on icon at bounding box center [436, 177] width 76 height 20
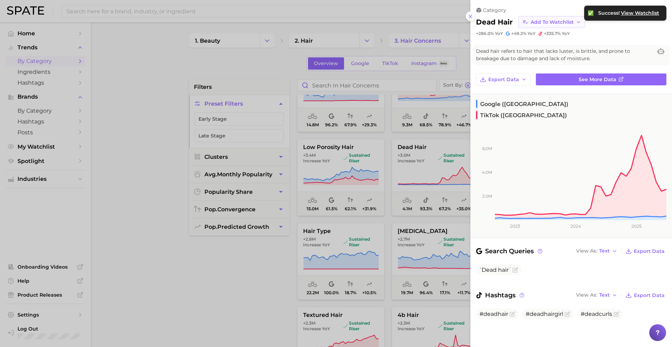
click at [540, 25] on button "Add to Watchlist" at bounding box center [552, 22] width 67 height 12
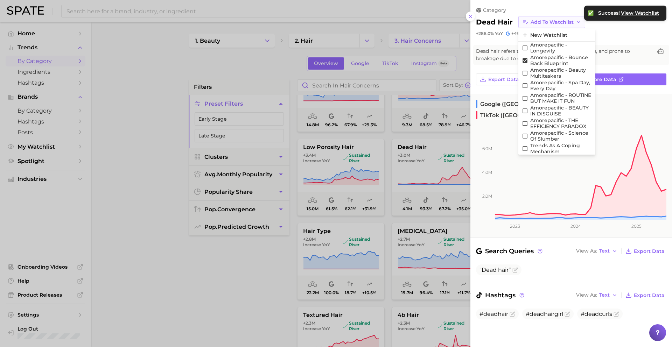
click at [540, 20] on span "Add to Watchlist" at bounding box center [552, 22] width 43 height 6
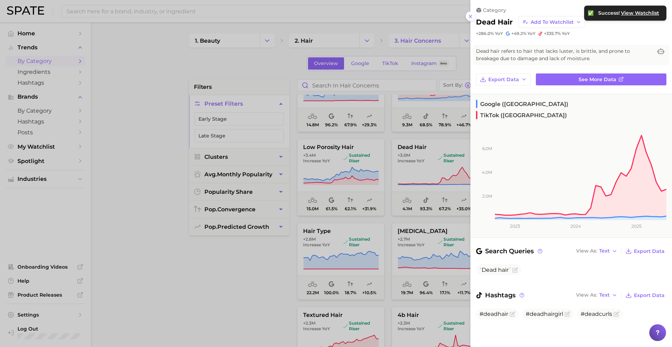
drag, startPoint x: 447, startPoint y: 160, endPoint x: 451, endPoint y: 160, distance: 4.2
click at [447, 160] on div at bounding box center [336, 173] width 672 height 347
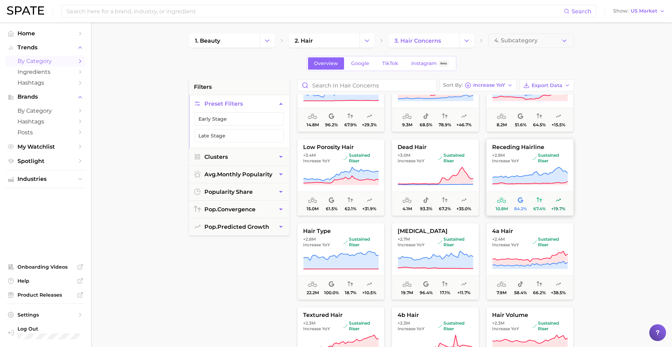
click at [516, 163] on span "Increase YoY" at bounding box center [505, 161] width 27 height 6
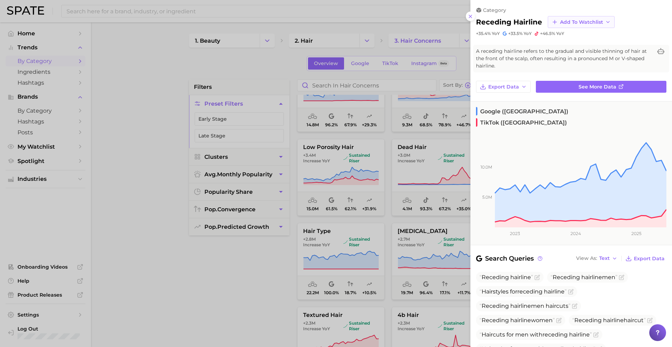
click at [563, 18] on button "Add to Watchlist" at bounding box center [581, 22] width 67 height 12
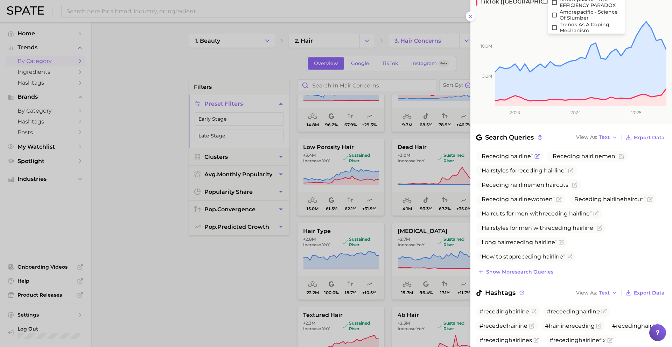
scroll to position [0, 0]
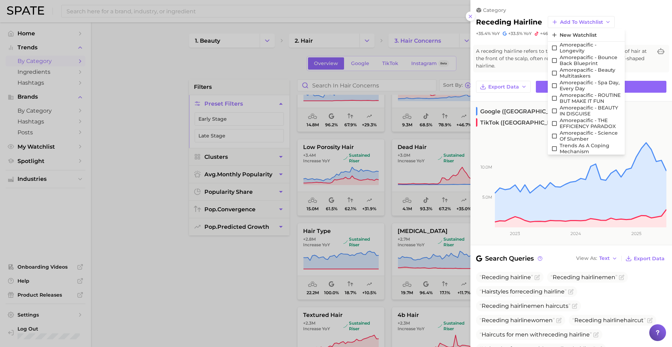
click at [420, 161] on div at bounding box center [336, 173] width 672 height 347
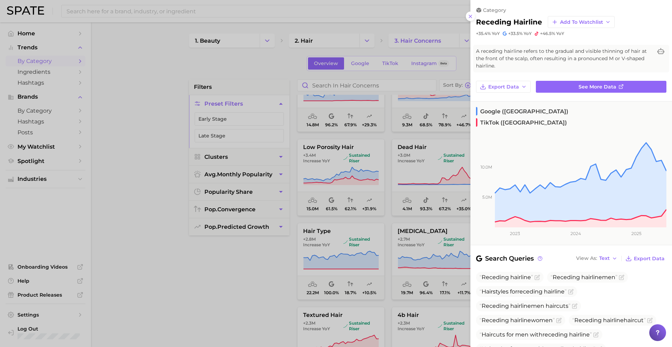
click at [429, 170] on div at bounding box center [336, 173] width 672 height 347
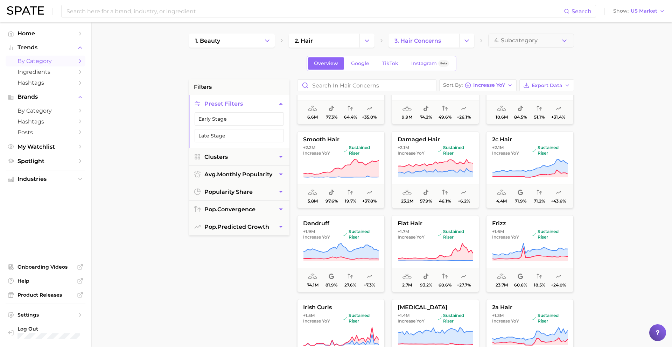
scroll to position [470, 0]
click at [433, 151] on span "+2.1m Increase YoY" at bounding box center [416, 150] width 37 height 11
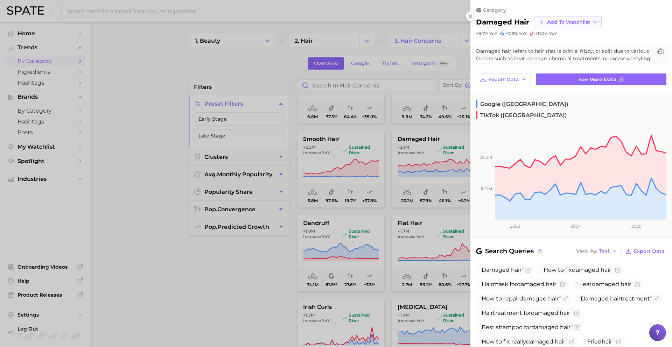
click at [553, 21] on span "Add to Watchlist" at bounding box center [568, 22] width 43 height 6
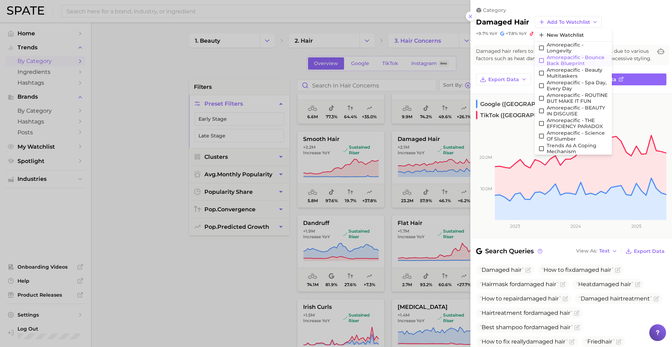
click at [556, 58] on span "Amorepacific - Bounce Back Blueprint" at bounding box center [578, 61] width 62 height 12
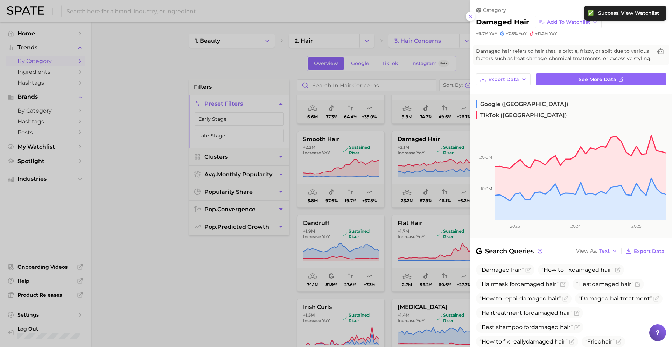
click at [443, 157] on div at bounding box center [336, 173] width 672 height 347
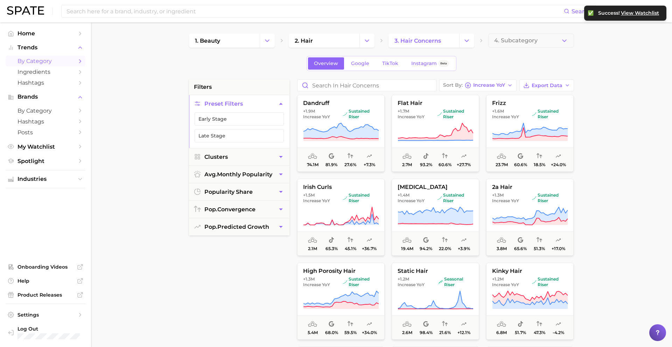
scroll to position [584, 0]
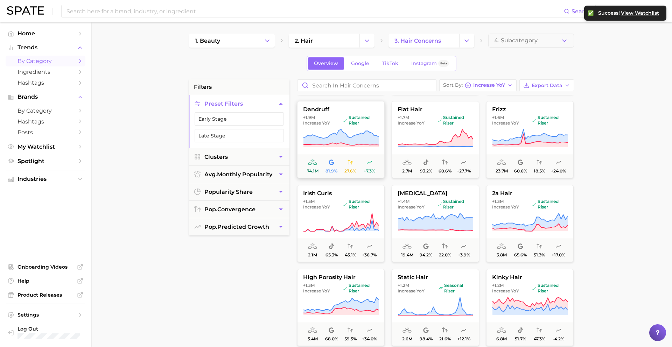
click at [352, 110] on span "dandruff" at bounding box center [341, 109] width 87 height 6
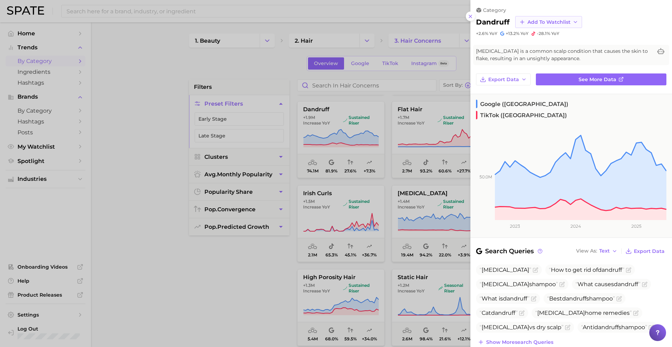
click at [537, 21] on span "Add to Watchlist" at bounding box center [549, 22] width 43 height 6
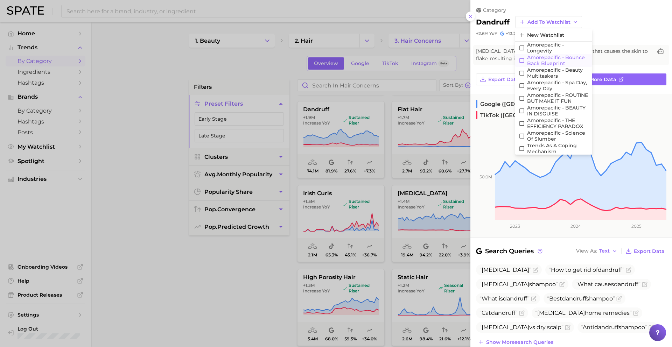
click at [557, 58] on span "Amorepacific - Bounce Back Blueprint" at bounding box center [558, 61] width 62 height 12
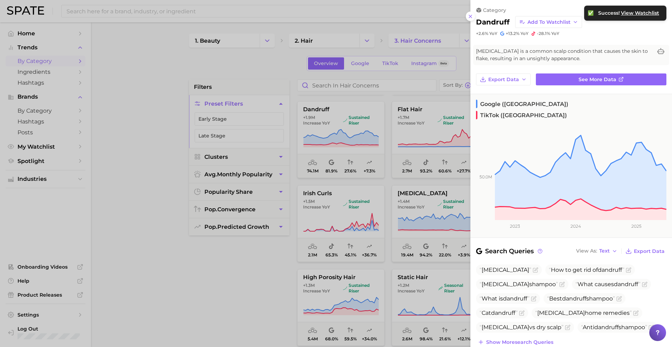
click at [404, 195] on div at bounding box center [336, 173] width 672 height 347
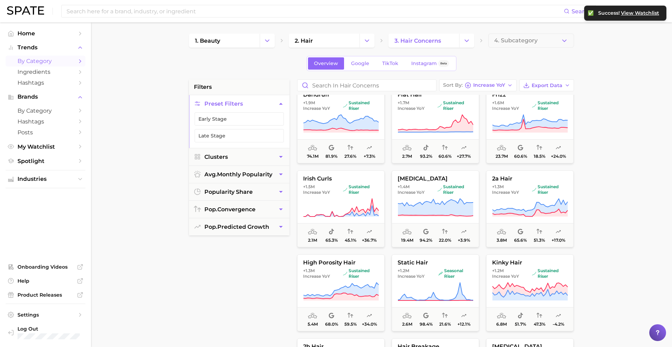
scroll to position [613, 0]
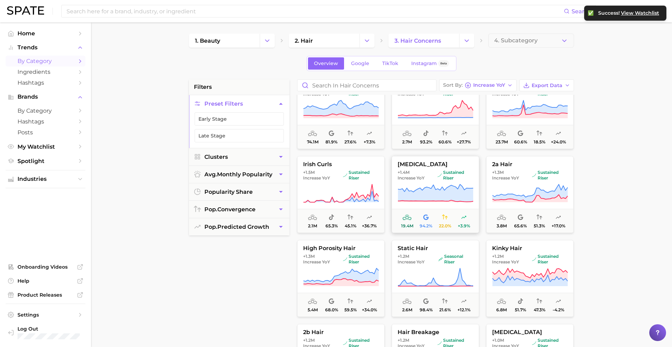
click at [421, 173] on span "+1.4m Increase YoY" at bounding box center [416, 175] width 37 height 11
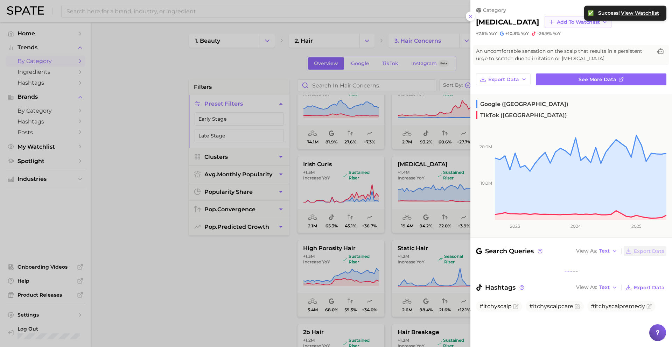
click at [557, 21] on span "Add to Watchlist" at bounding box center [578, 22] width 43 height 6
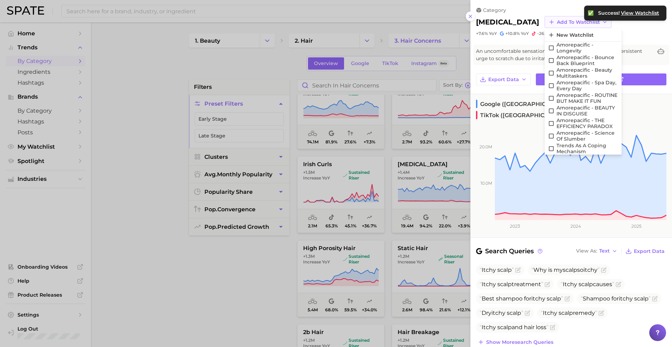
click at [557, 20] on span "Add to Watchlist" at bounding box center [578, 22] width 43 height 6
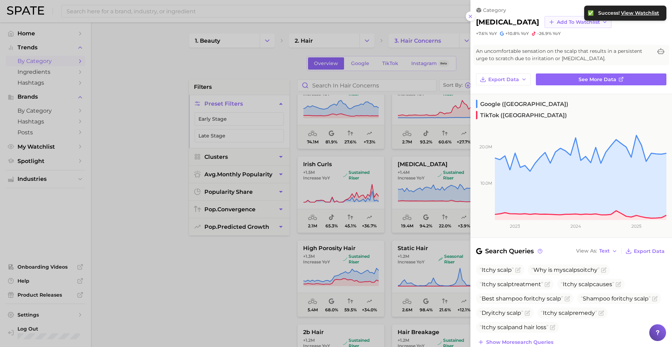
click at [557, 22] on span "Add to Watchlist" at bounding box center [578, 22] width 43 height 6
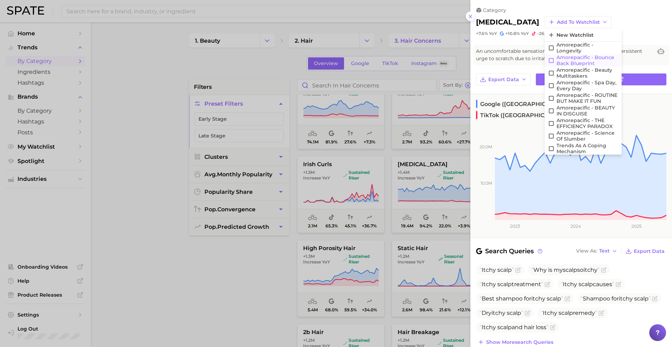
click at [557, 60] on span "Amorepacific - Bounce Back Blueprint" at bounding box center [588, 61] width 62 height 12
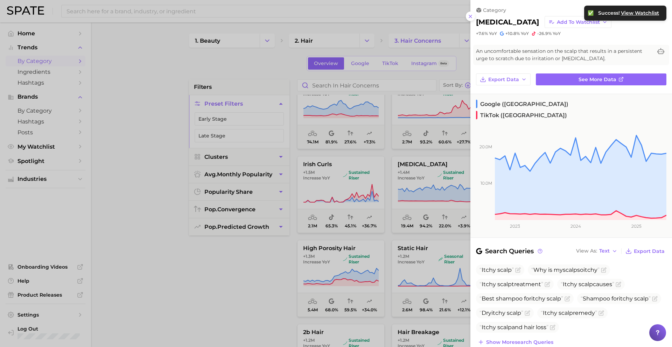
click at [400, 217] on div at bounding box center [336, 173] width 672 height 347
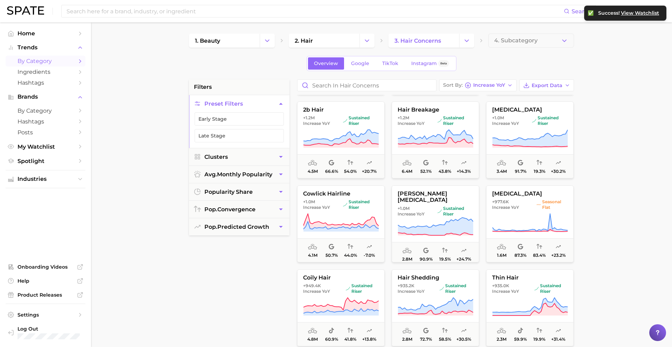
scroll to position [840, 0]
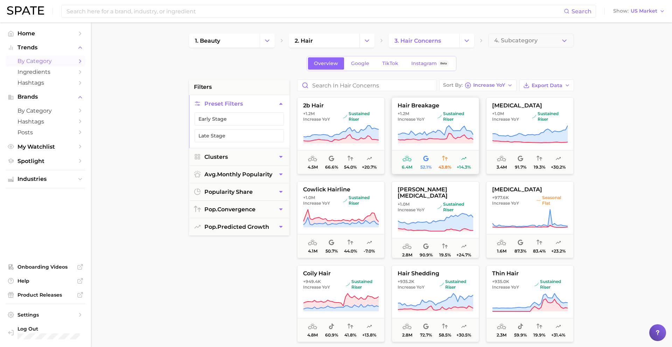
click at [434, 125] on icon at bounding box center [436, 135] width 76 height 20
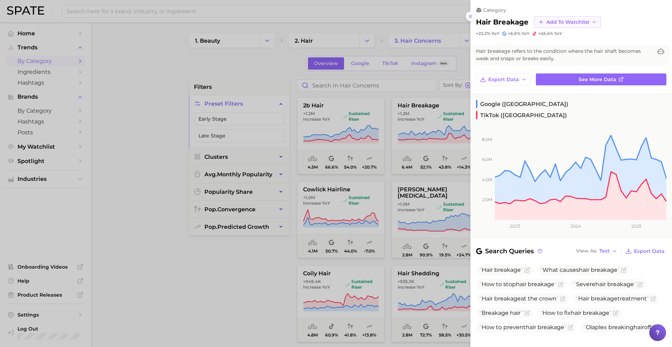
click at [554, 18] on button "Add to Watchlist" at bounding box center [567, 22] width 67 height 12
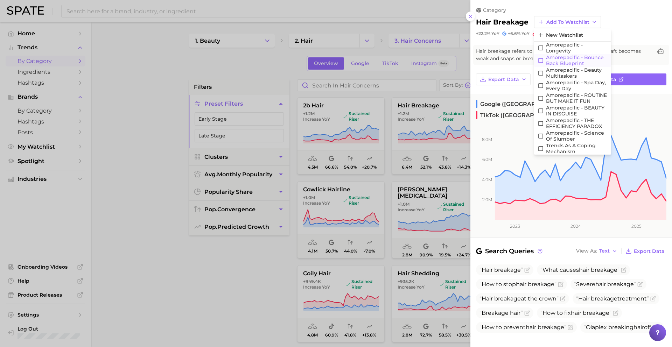
click at [570, 61] on span "Amorepacific - Bounce Back Blueprint" at bounding box center [577, 61] width 62 height 12
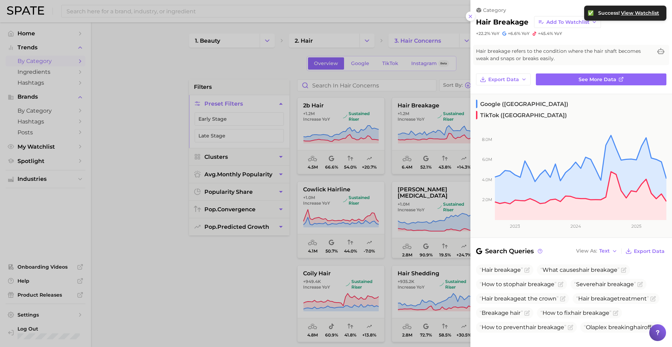
click at [386, 206] on div at bounding box center [336, 173] width 672 height 347
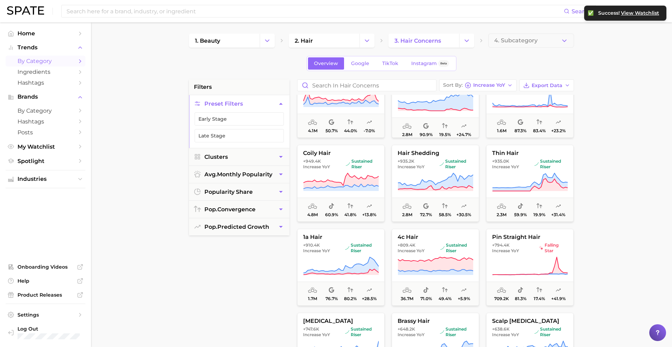
scroll to position [967, 0]
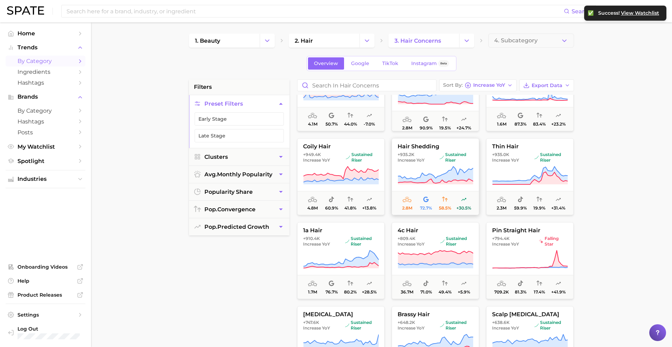
click at [421, 153] on span "+935.2k Increase YoY" at bounding box center [417, 157] width 39 height 11
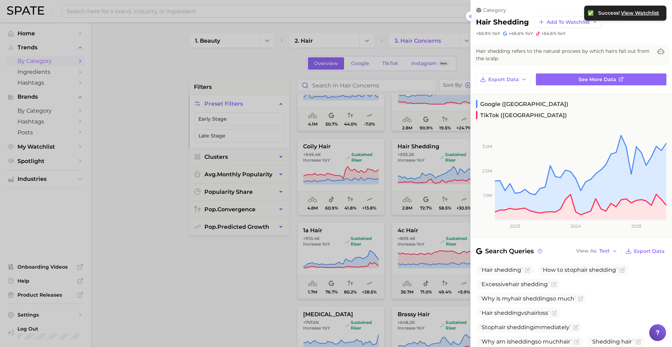
click at [408, 178] on div at bounding box center [336, 173] width 672 height 347
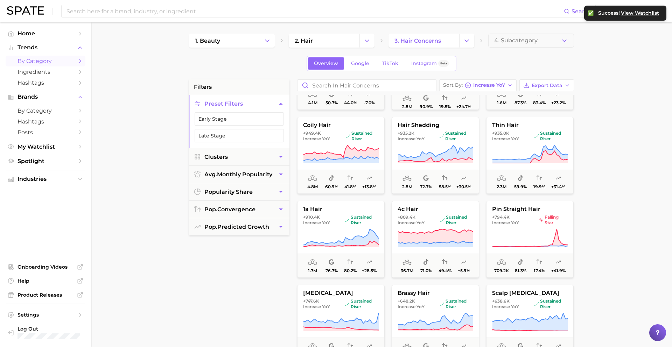
scroll to position [992, 0]
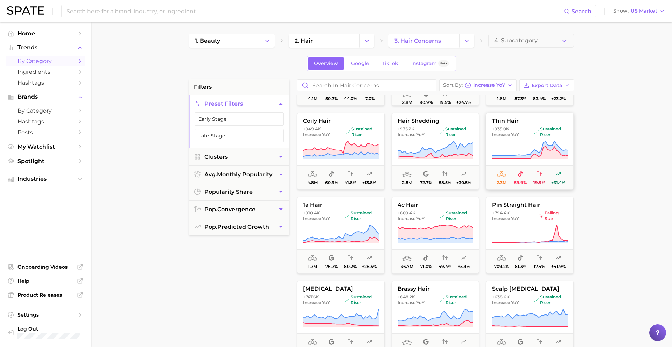
click at [505, 122] on span "thin hair" at bounding box center [530, 121] width 87 height 6
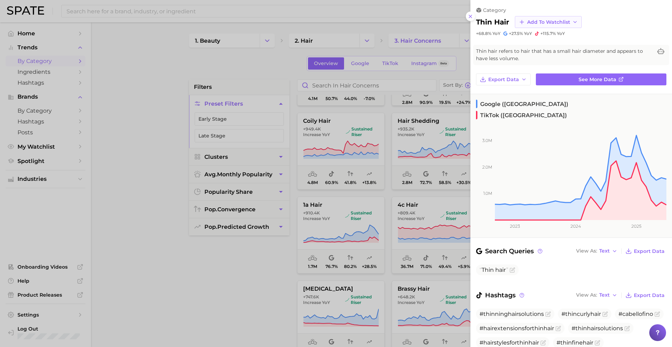
click at [537, 22] on span "Add to Watchlist" at bounding box center [548, 22] width 43 height 6
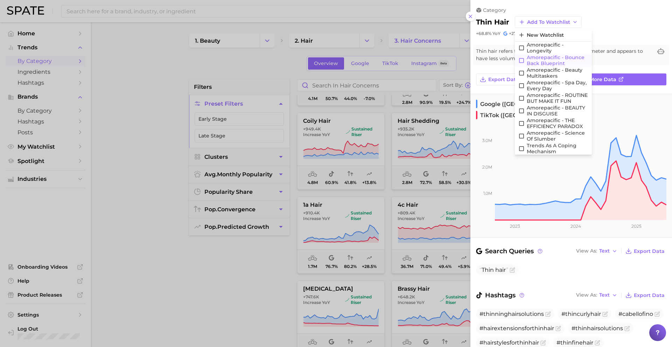
click at [539, 62] on span "Amorepacific - Bounce Back Blueprint" at bounding box center [558, 61] width 62 height 12
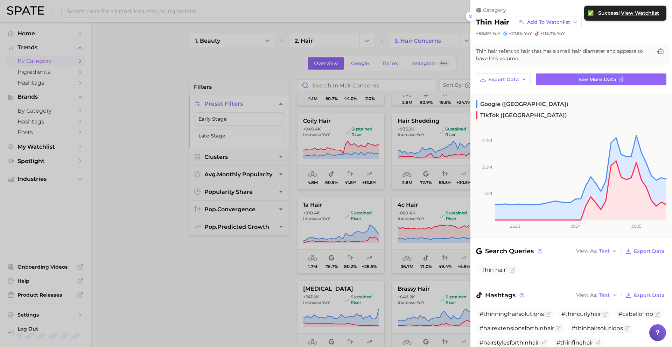
click at [377, 199] on div at bounding box center [336, 173] width 672 height 347
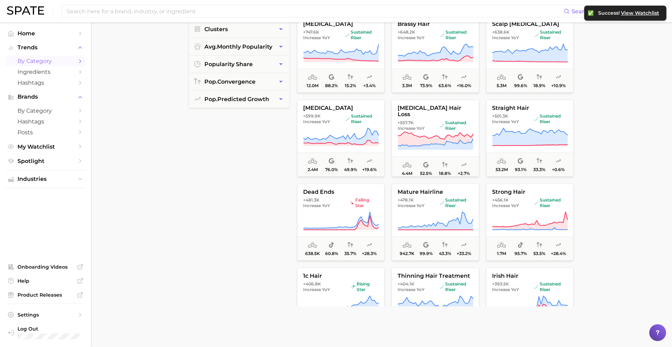
scroll to position [1135, 0]
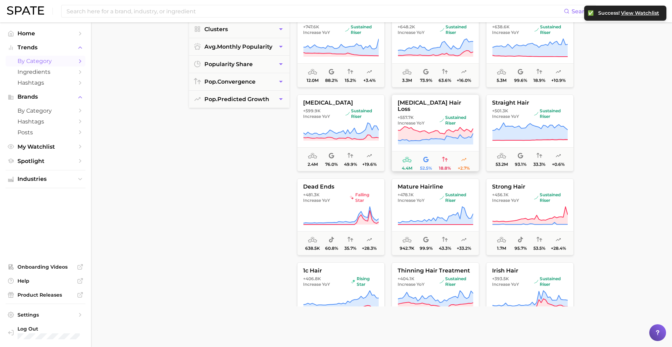
click at [435, 119] on span "+557.7k Increase YoY" at bounding box center [417, 120] width 39 height 11
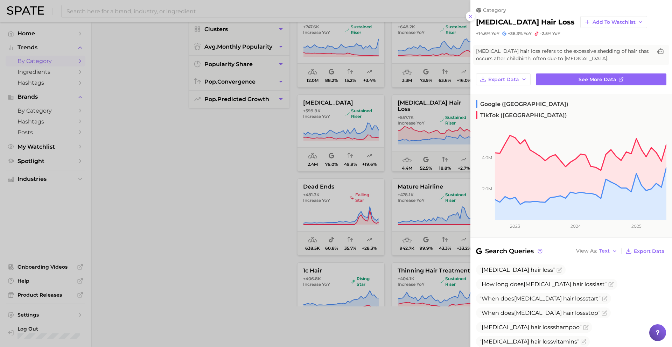
click at [442, 118] on div at bounding box center [336, 173] width 672 height 347
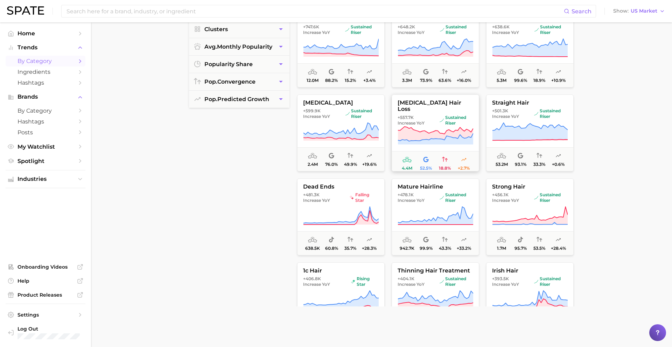
click at [442, 118] on span "sustained riser" at bounding box center [457, 120] width 34 height 11
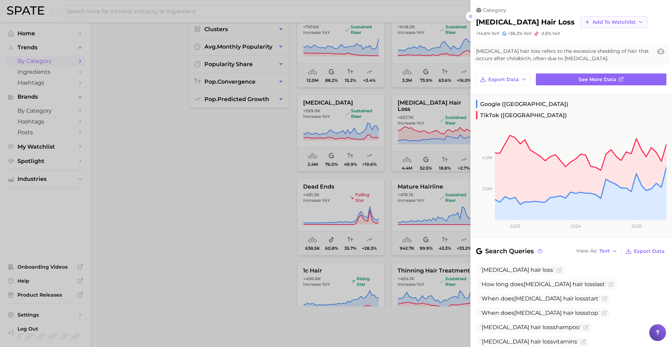
click at [581, 22] on button "Add to Watchlist" at bounding box center [614, 22] width 67 height 12
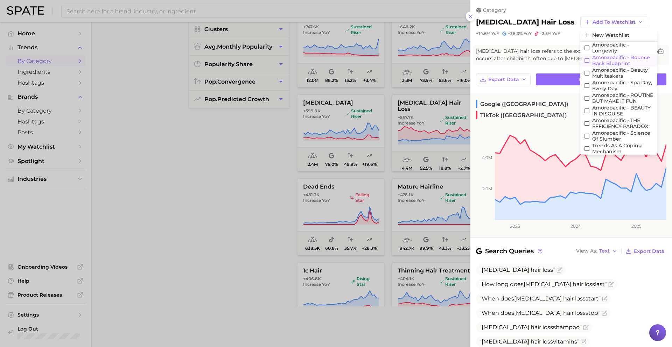
click at [592, 57] on span "Amorepacific - Bounce Back Blueprint" at bounding box center [623, 61] width 62 height 12
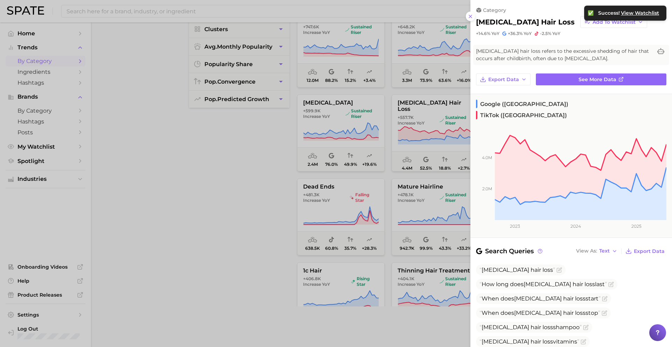
click at [431, 161] on div at bounding box center [336, 173] width 672 height 347
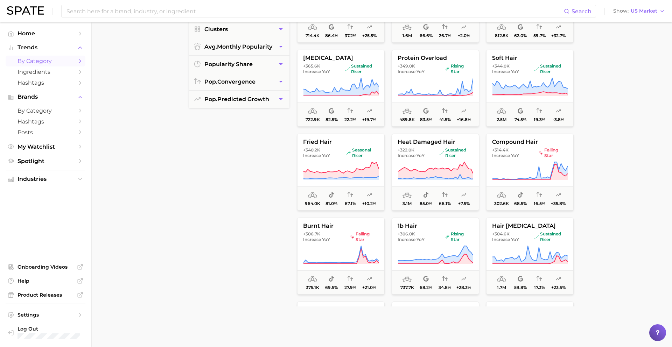
scroll to position [1436, 0]
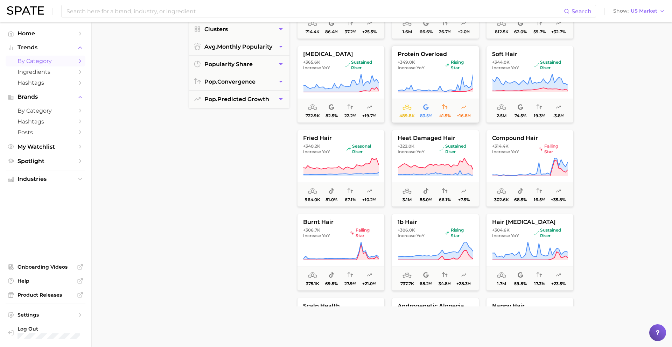
click at [425, 63] on span "+349.0k Increase YoY" at bounding box center [420, 65] width 45 height 11
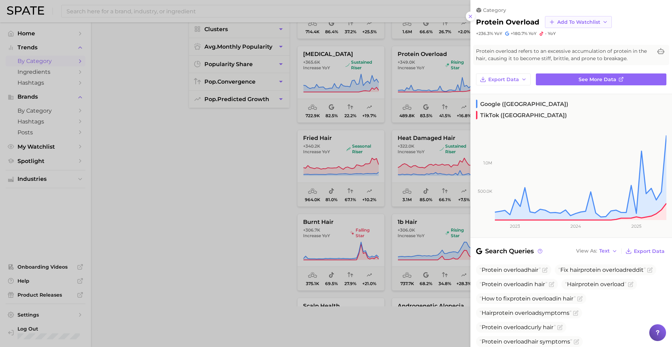
click at [573, 18] on button "Add to Watchlist" at bounding box center [578, 22] width 67 height 12
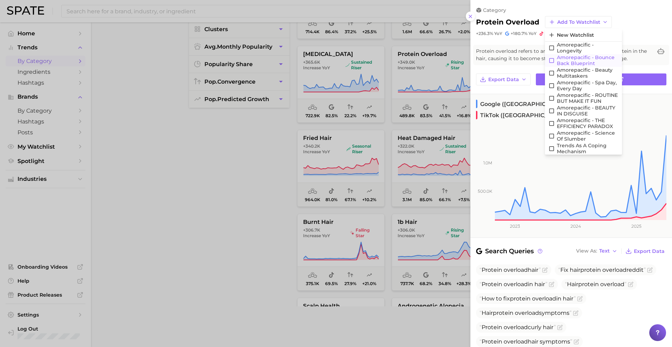
click at [570, 60] on span "Amorepacific - Bounce Back Blueprint" at bounding box center [588, 61] width 62 height 12
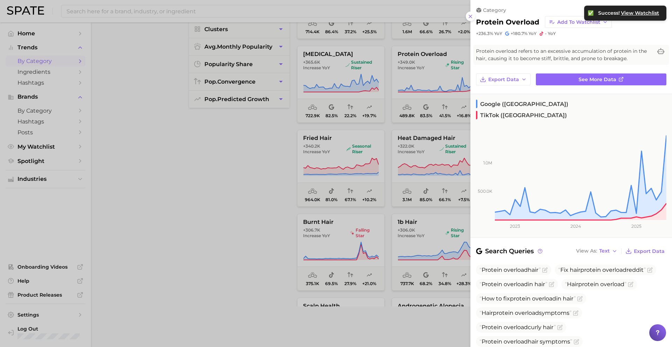
click at [419, 147] on div at bounding box center [336, 173] width 672 height 347
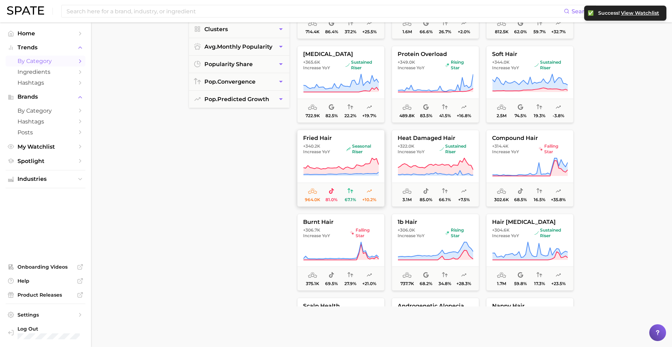
click at [333, 160] on icon at bounding box center [341, 168] width 76 height 20
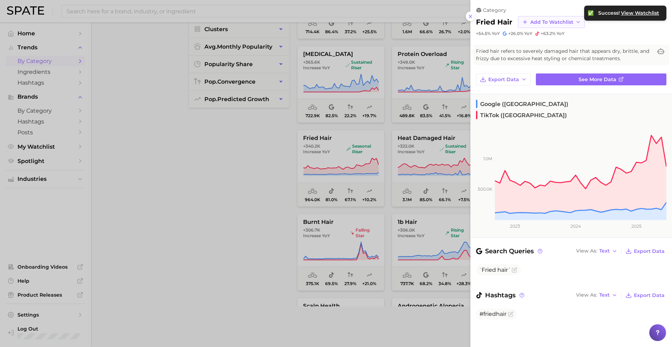
click at [547, 18] on button "Add to Watchlist" at bounding box center [551, 22] width 67 height 12
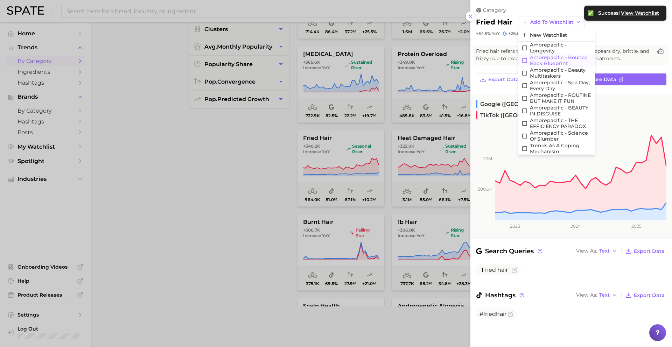
click at [546, 61] on span "Amorepacific - Bounce Back Blueprint" at bounding box center [561, 61] width 62 height 12
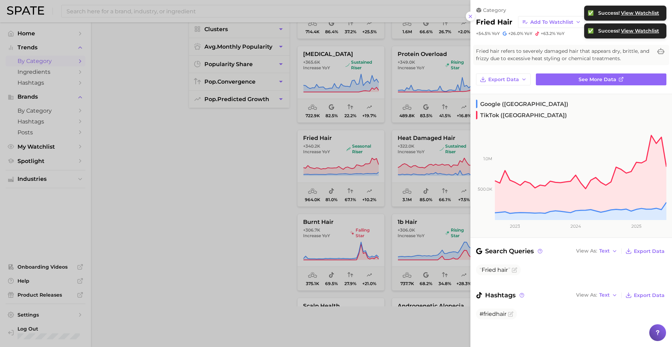
click at [431, 140] on div at bounding box center [336, 173] width 672 height 347
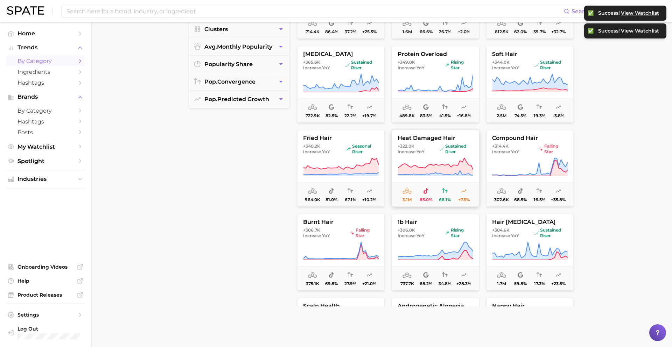
click at [431, 152] on span "+322.0k Increase YoY" at bounding box center [417, 149] width 39 height 11
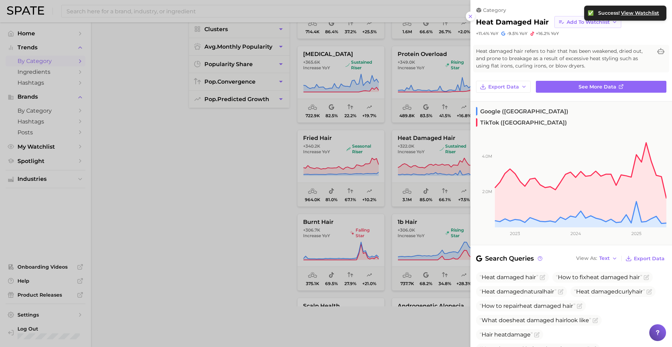
click at [564, 25] on button "Add to Watchlist" at bounding box center [588, 22] width 67 height 12
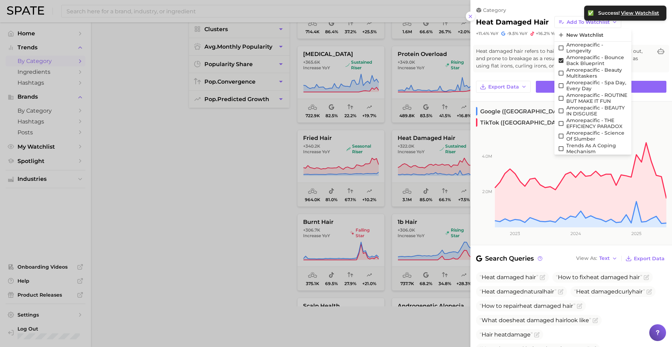
click at [431, 144] on div at bounding box center [336, 173] width 672 height 347
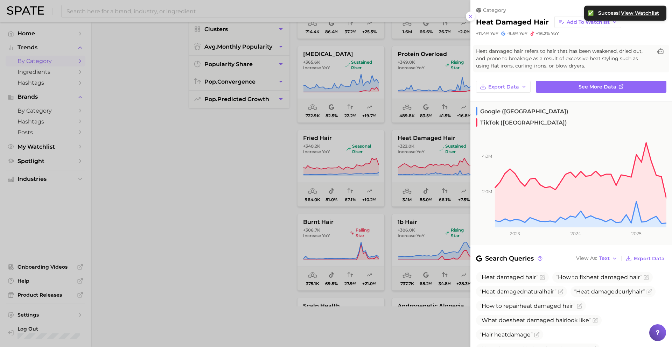
click at [431, 144] on div at bounding box center [336, 173] width 672 height 347
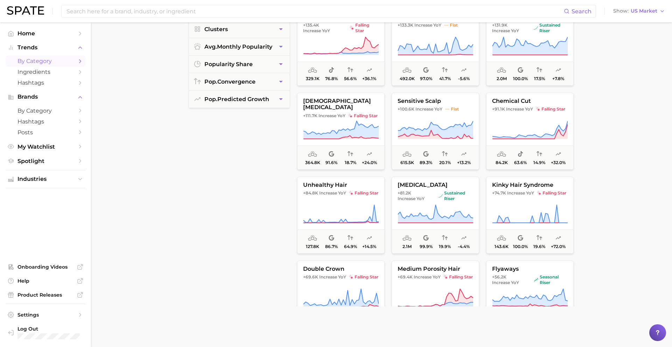
scroll to position [2317, 0]
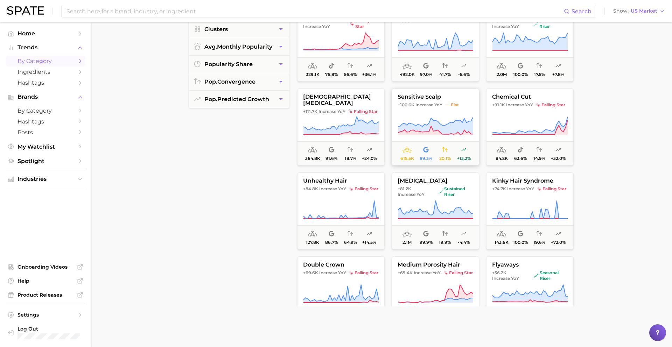
click at [441, 106] on span "Increase YoY" at bounding box center [429, 105] width 27 height 6
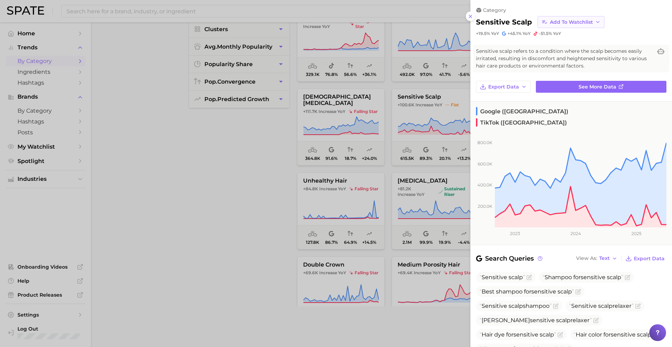
click at [564, 22] on span "Add to Watchlist" at bounding box center [571, 22] width 43 height 6
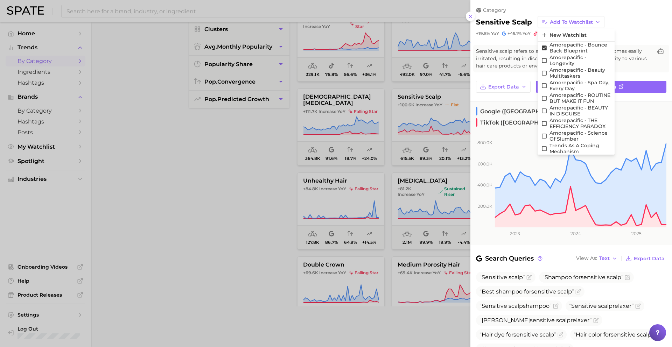
click at [451, 125] on div at bounding box center [336, 173] width 672 height 347
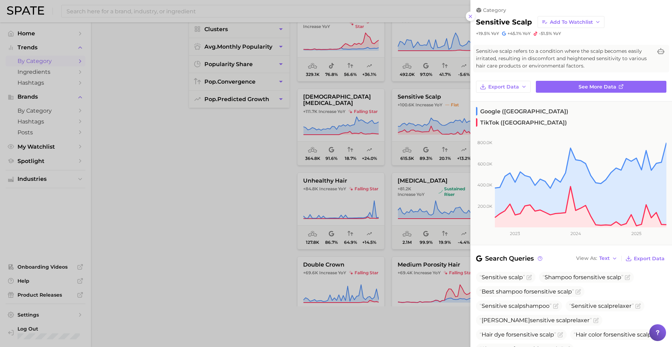
click at [432, 181] on div at bounding box center [336, 173] width 672 height 347
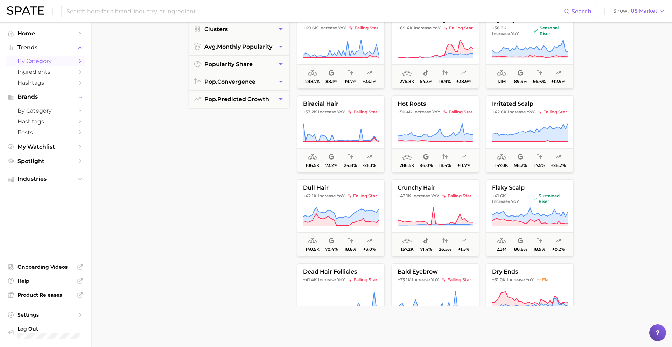
scroll to position [2566, 0]
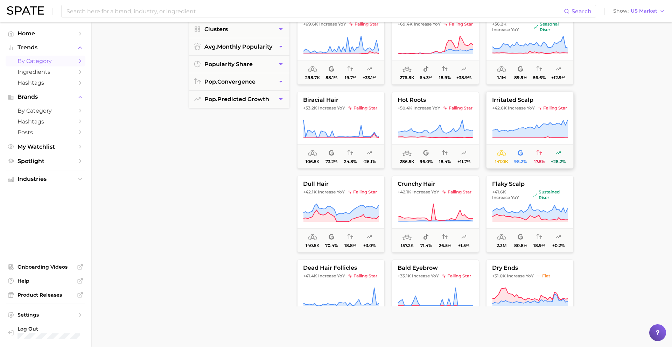
click at [494, 124] on icon at bounding box center [530, 129] width 76 height 20
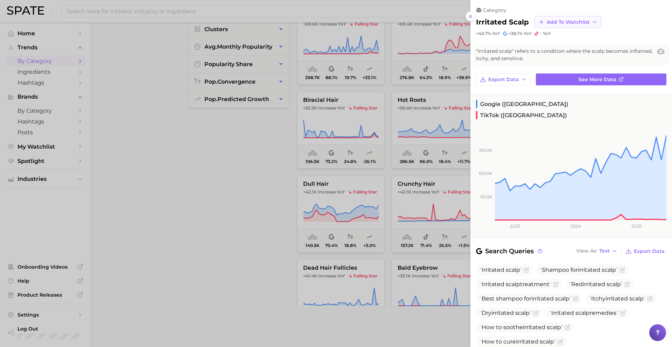
click at [571, 22] on span "Add to Watchlist" at bounding box center [568, 22] width 43 height 6
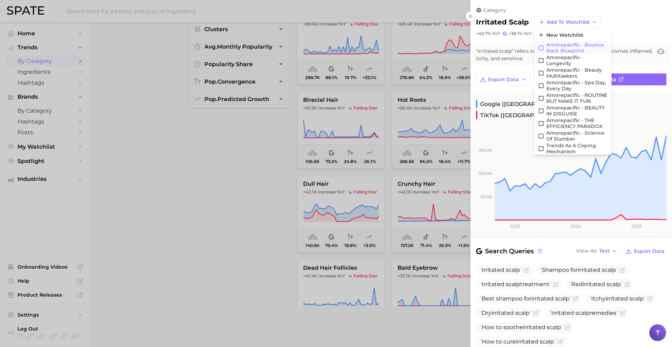
click at [567, 46] on span "Amorepacific - Bounce Back Blueprint" at bounding box center [578, 48] width 62 height 12
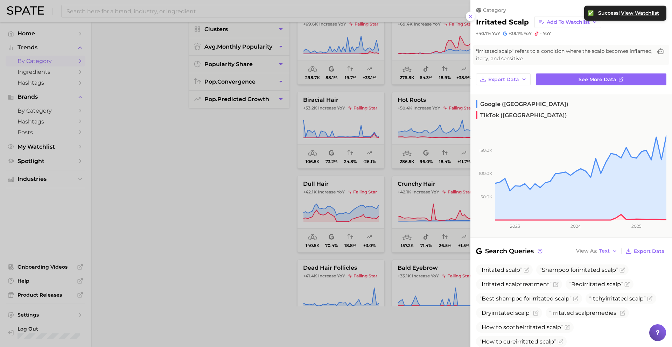
click at [428, 156] on div at bounding box center [336, 173] width 672 height 347
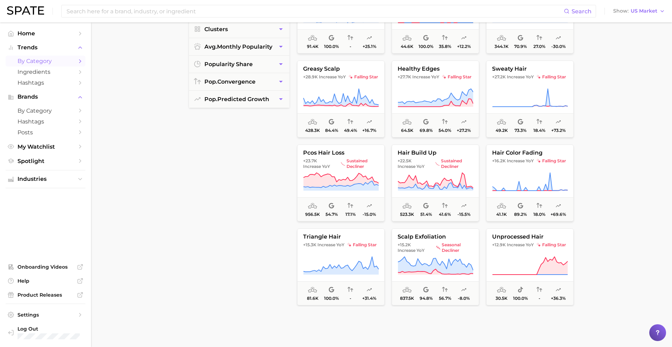
scroll to position [2852, 0]
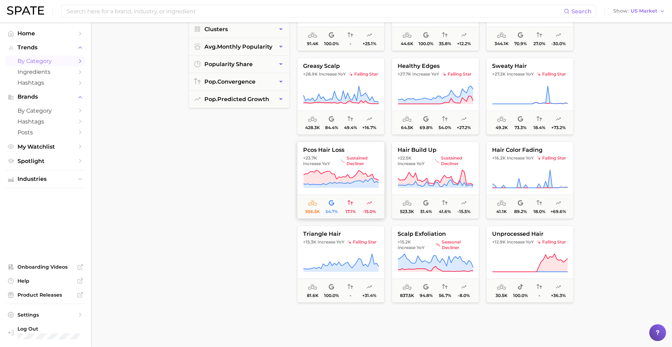
click at [362, 159] on span "sustained decliner" at bounding box center [360, 160] width 38 height 11
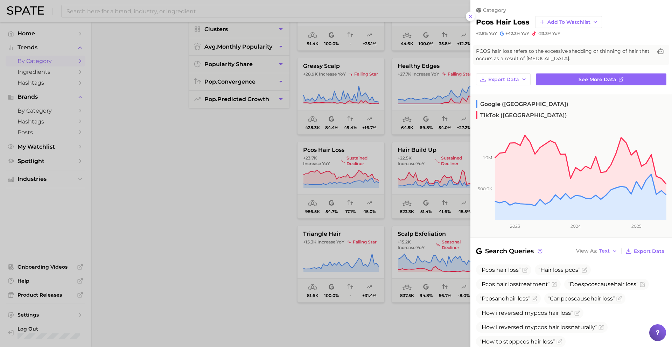
click at [362, 160] on div at bounding box center [336, 173] width 672 height 347
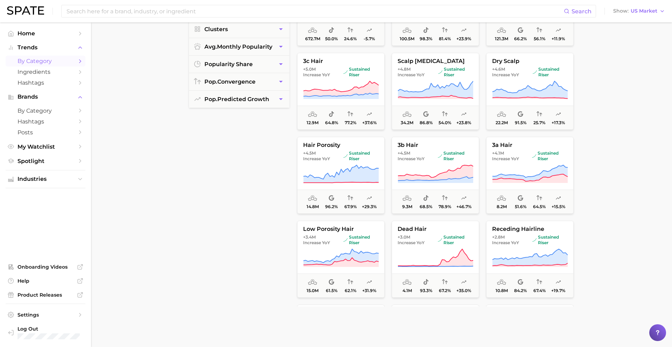
scroll to position [0, 0]
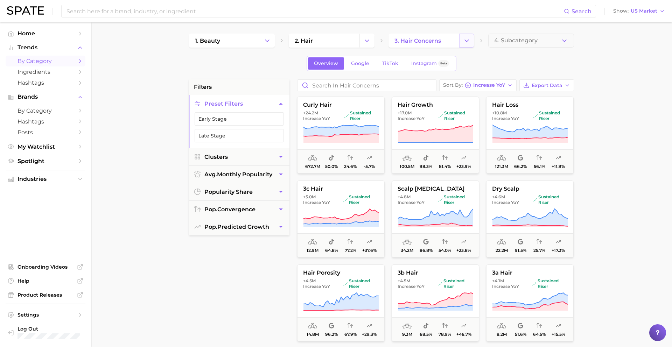
click at [467, 39] on icon "Change Category" at bounding box center [466, 40] width 7 height 7
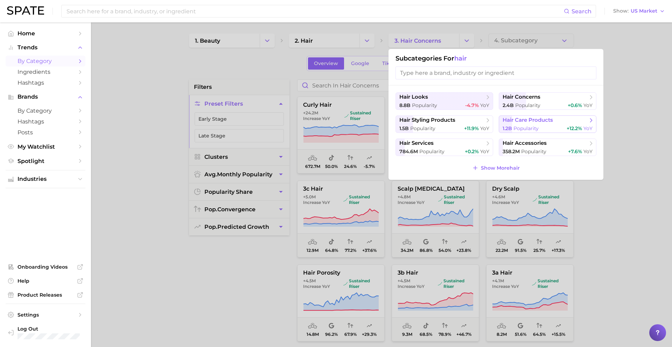
click at [529, 124] on span "hair care products" at bounding box center [545, 120] width 85 height 7
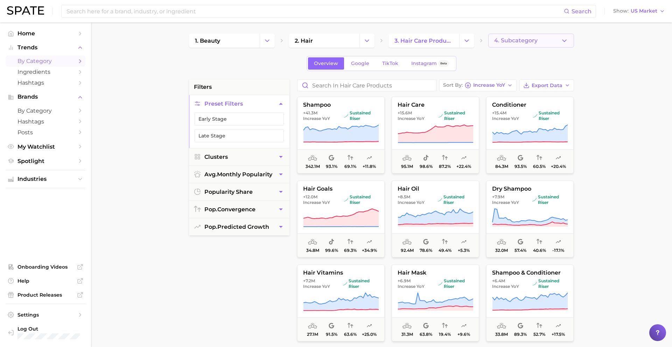
click at [535, 39] on span "4. Subcategory" at bounding box center [515, 40] width 43 height 6
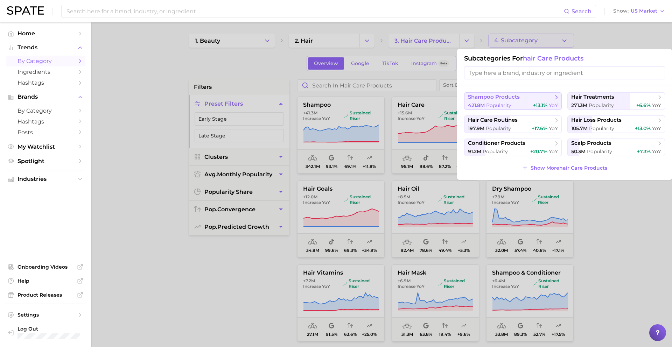
click at [521, 99] on span "shampoo products" at bounding box center [510, 97] width 85 height 7
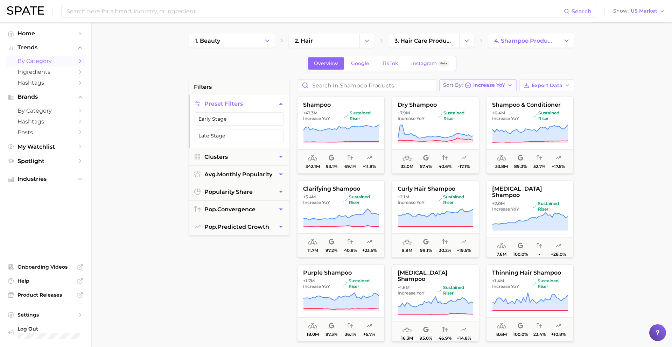
click at [509, 89] on button "Sort By Increase YoY" at bounding box center [477, 85] width 77 height 12
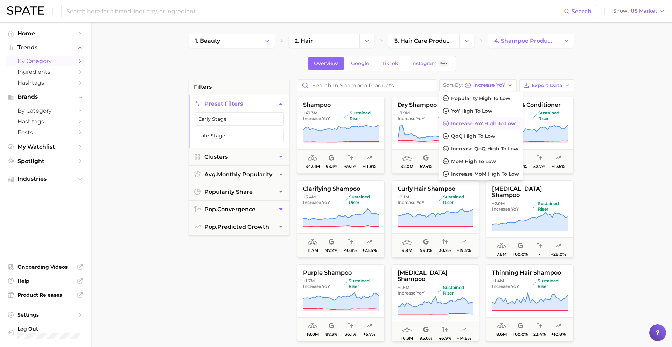
click at [490, 69] on div "Overview Google TikTok Instagram Beta" at bounding box center [381, 63] width 385 height 15
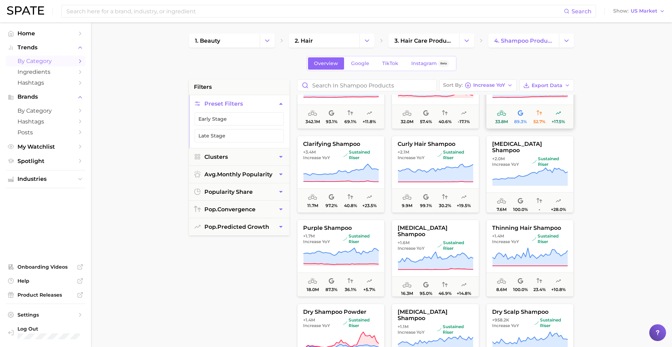
scroll to position [50, 0]
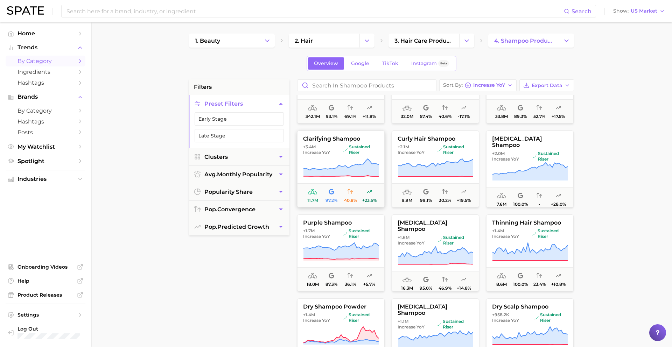
click at [350, 157] on button "clarifying shampoo +3.4m Increase YoY sustained riser 11.7m 97.2% 40.8% +23.5%" at bounding box center [341, 169] width 88 height 77
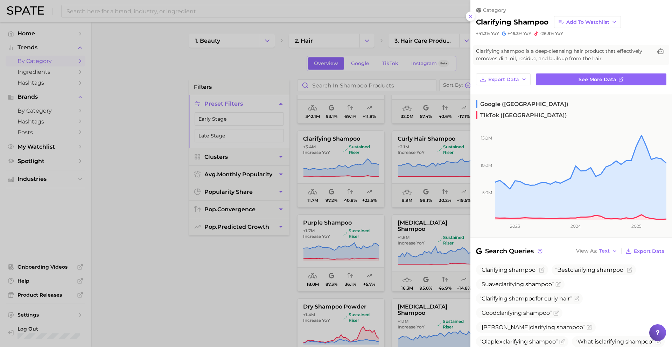
click at [335, 159] on div at bounding box center [336, 173] width 672 height 347
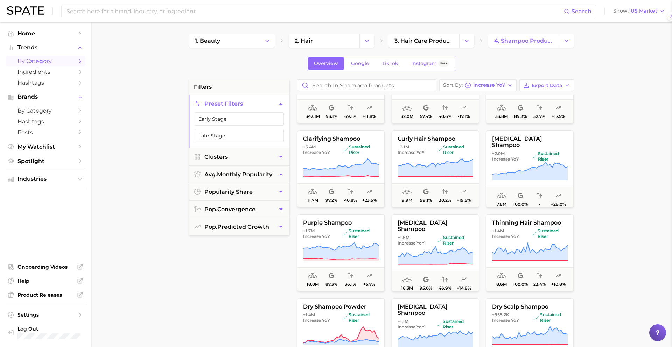
click at [335, 159] on icon at bounding box center [341, 168] width 76 height 20
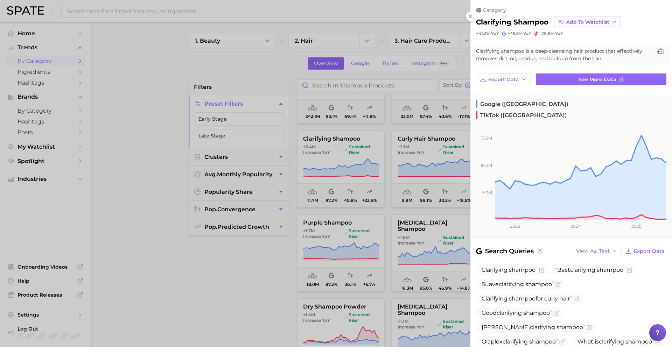
click at [578, 23] on span "Add to Watchlist" at bounding box center [588, 22] width 43 height 6
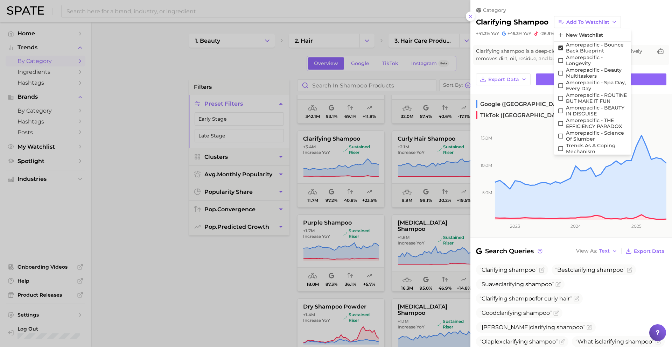
click at [377, 189] on div at bounding box center [336, 173] width 672 height 347
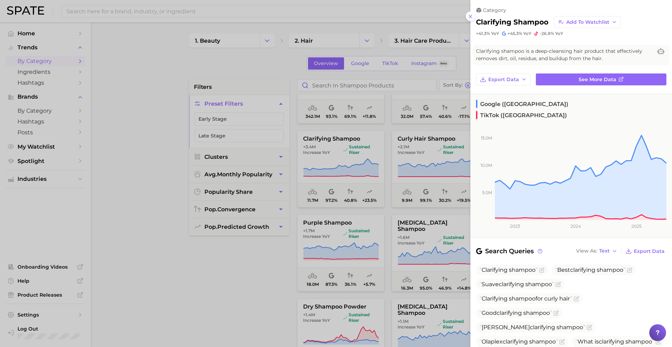
click at [424, 177] on div at bounding box center [336, 173] width 672 height 347
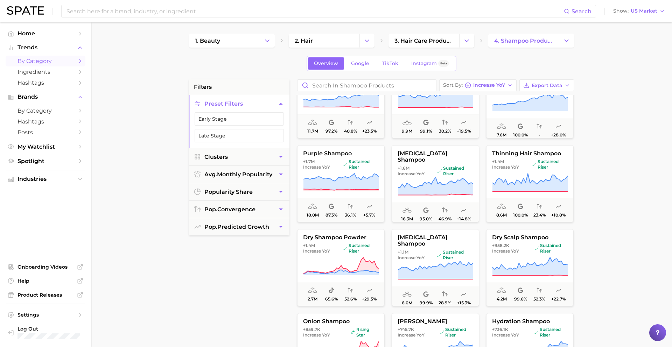
scroll to position [120, 0]
click at [425, 177] on icon at bounding box center [436, 186] width 76 height 20
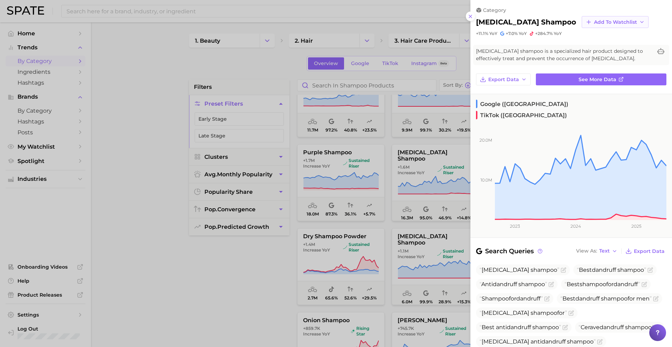
click at [594, 22] on span "Add to Watchlist" at bounding box center [615, 22] width 43 height 6
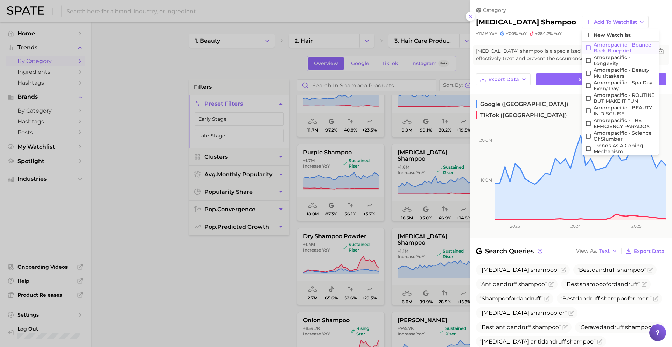
click at [594, 48] on span "Amorepacific - Bounce Back Blueprint" at bounding box center [625, 48] width 62 height 12
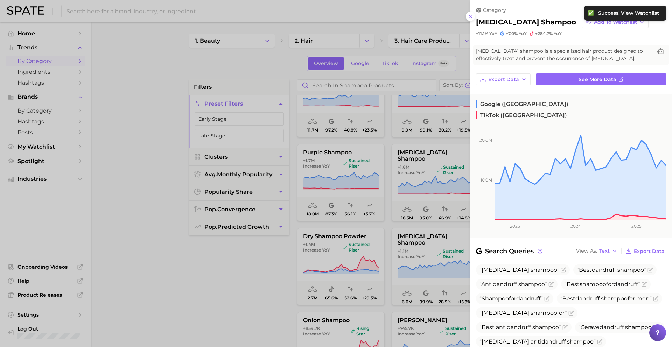
click at [363, 229] on div at bounding box center [336, 173] width 672 height 347
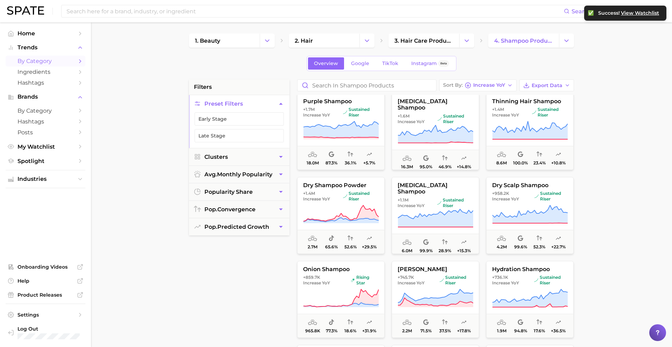
scroll to position [173, 0]
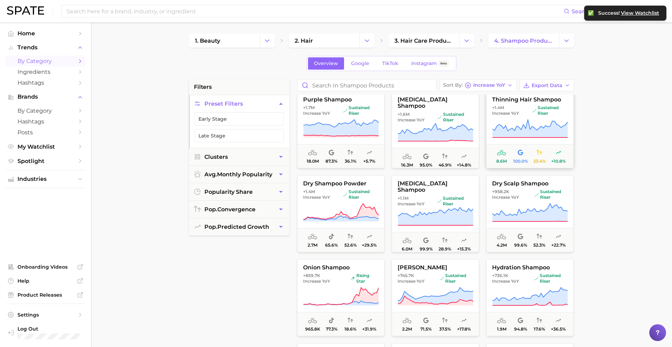
click at [563, 102] on span "thinning hair shampoo" at bounding box center [530, 100] width 87 height 6
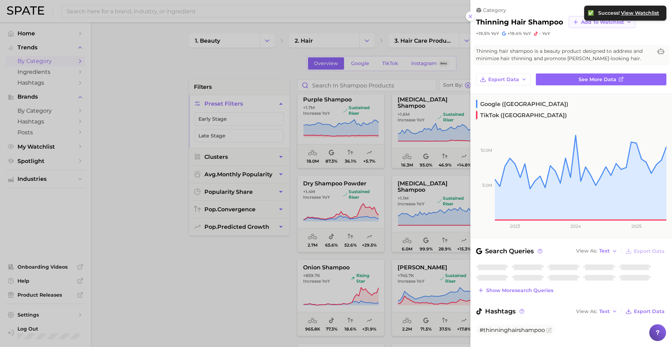
click at [573, 27] on button "Add to Watchlist" at bounding box center [602, 22] width 67 height 12
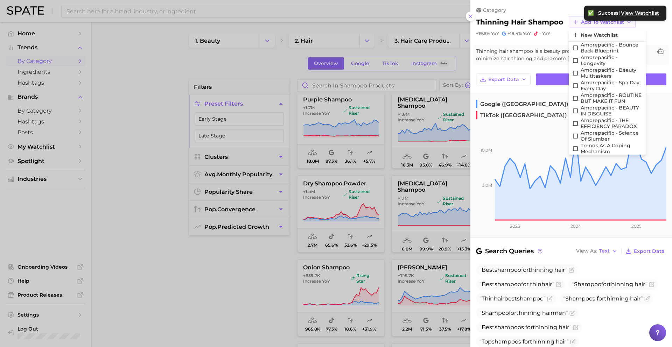
click at [576, 23] on icon "button" at bounding box center [576, 22] width 6 height 6
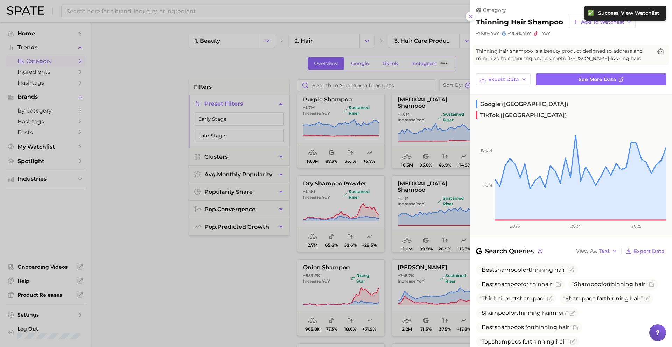
click at [397, 210] on div at bounding box center [336, 173] width 672 height 347
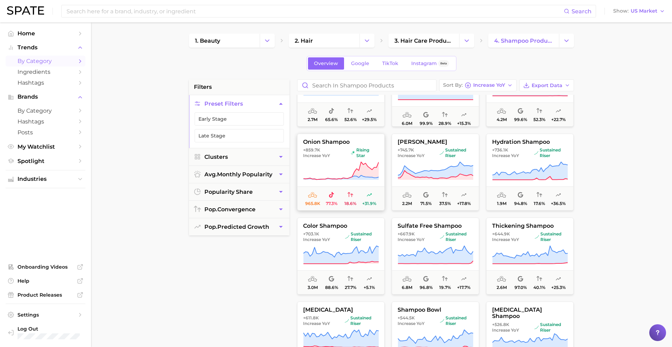
scroll to position [300, 0]
click at [352, 160] on button "onion shampoo +859.7k Increase YoY rising star 965.8k 77.3% 18.6% +31.9%" at bounding box center [341, 171] width 88 height 77
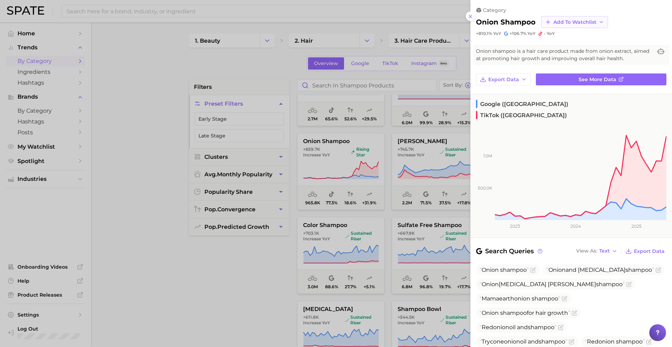
click at [566, 27] on button "Add to Watchlist" at bounding box center [574, 22] width 67 height 12
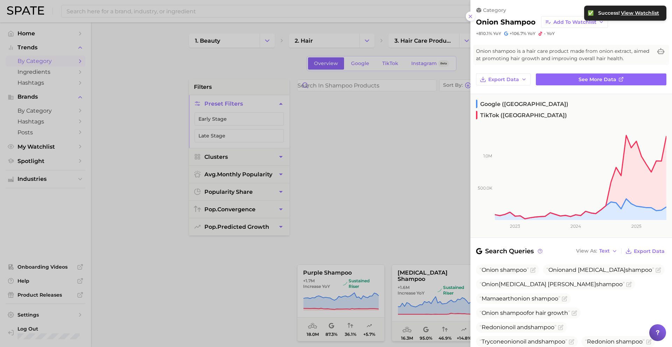
drag, startPoint x: 0, startPoint y: 0, endPoint x: 415, endPoint y: 163, distance: 446.2
click at [415, 163] on div at bounding box center [336, 173] width 672 height 347
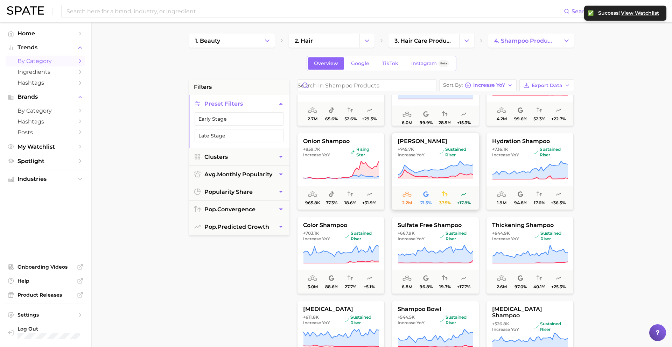
click at [427, 156] on span "+745.7k Increase YoY" at bounding box center [417, 152] width 39 height 11
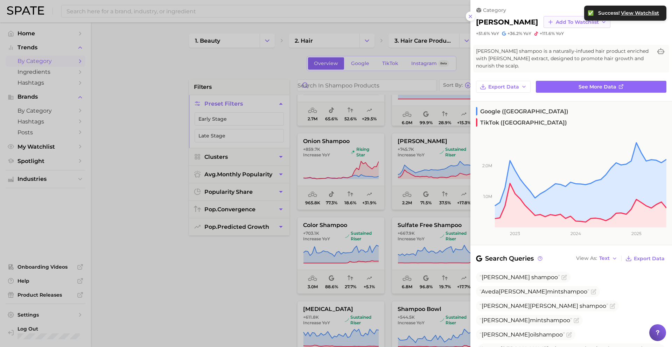
click at [568, 25] on button "Add to Watchlist" at bounding box center [577, 22] width 67 height 12
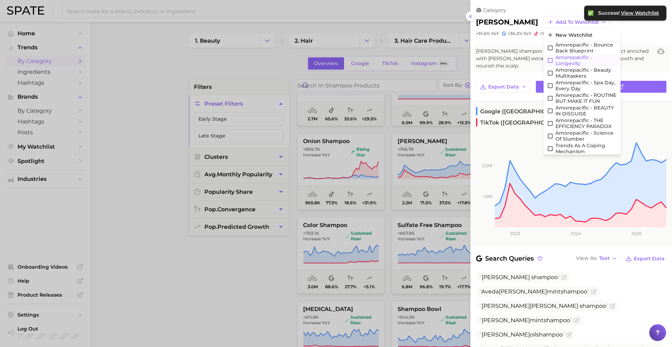
click at [572, 60] on span "Amorepacific - Longevity" at bounding box center [587, 61] width 62 height 12
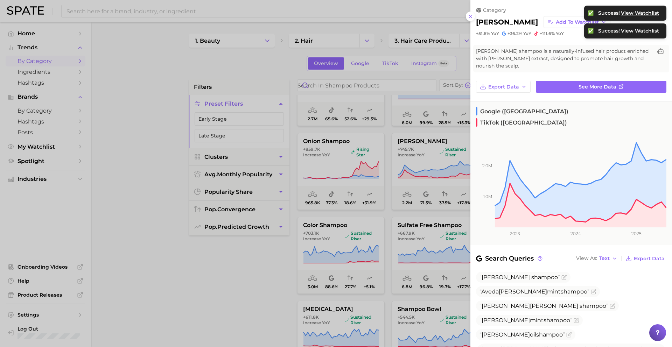
click at [445, 153] on div at bounding box center [336, 173] width 672 height 347
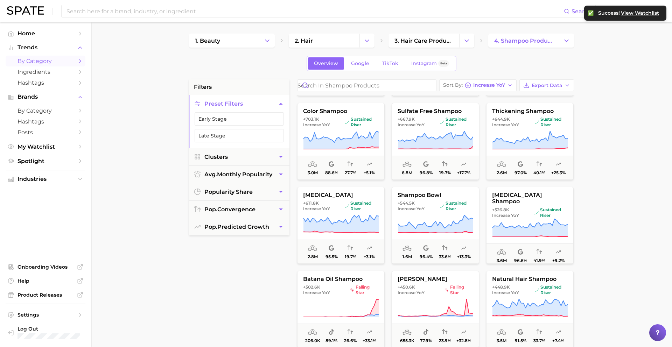
scroll to position [416, 0]
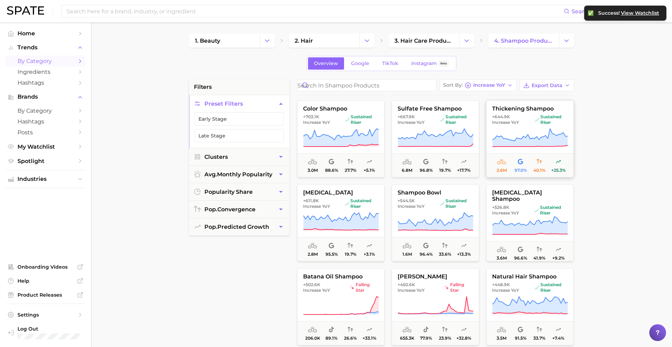
click at [518, 123] on span "Increase YoY" at bounding box center [505, 123] width 27 height 6
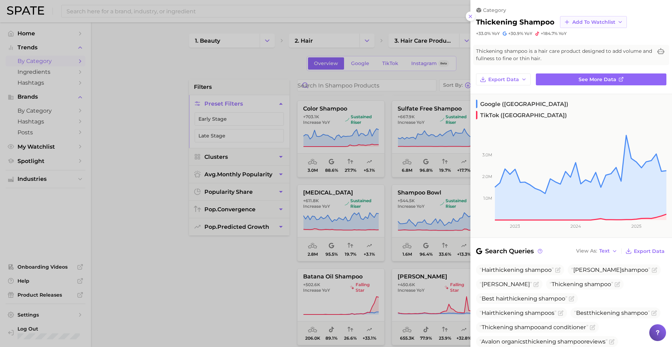
click at [574, 21] on span "Add to Watchlist" at bounding box center [593, 22] width 43 height 6
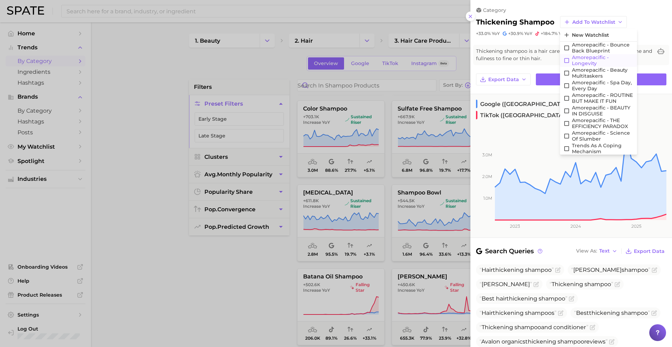
click at [579, 57] on span "Amorepacific - Longevity" at bounding box center [603, 61] width 62 height 12
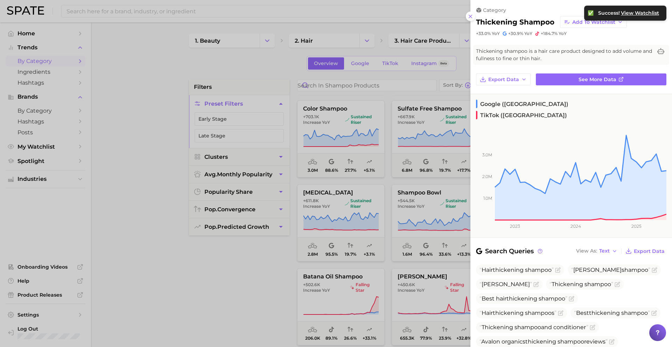
click at [392, 190] on div at bounding box center [336, 173] width 672 height 347
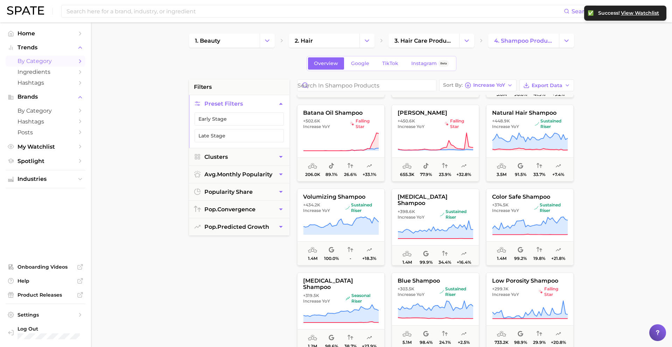
scroll to position [583, 0]
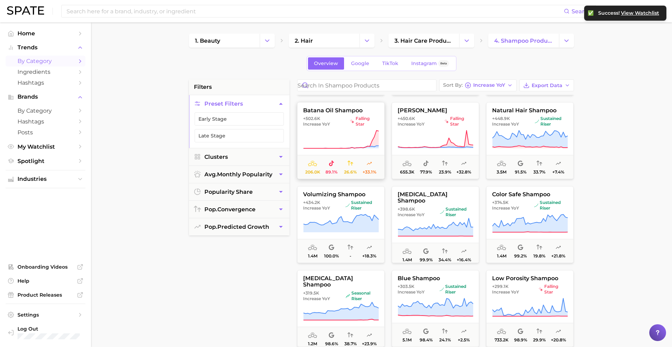
click at [339, 128] on button "batana oil shampoo +502.6k Increase YoY falling star 206.0k 89.1% 26.6% +33.1%" at bounding box center [341, 140] width 88 height 77
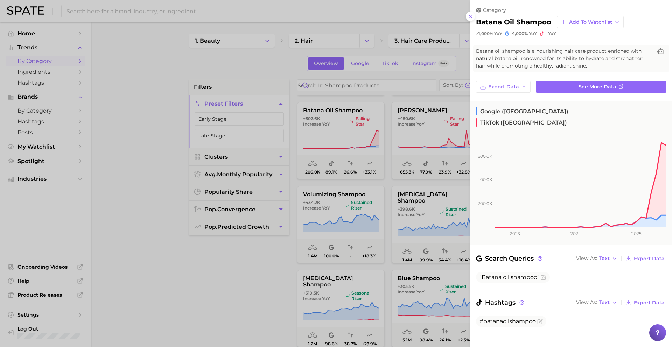
click at [336, 122] on div at bounding box center [336, 173] width 672 height 347
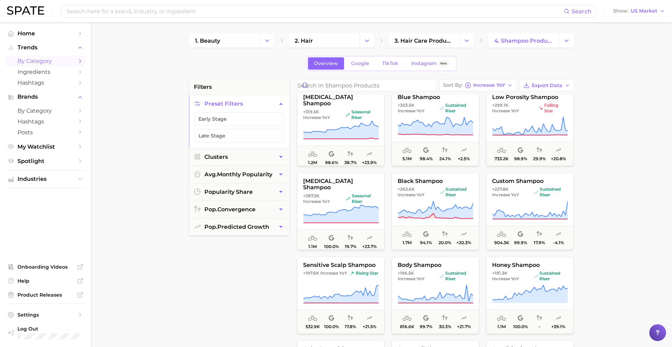
scroll to position [766, 0]
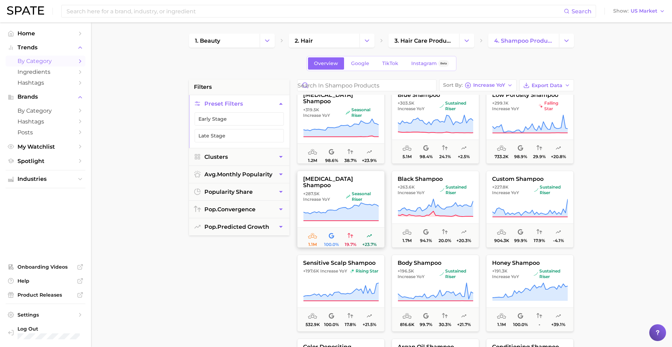
click at [349, 186] on span "seborrheic dermatitis shampoo" at bounding box center [341, 182] width 87 height 13
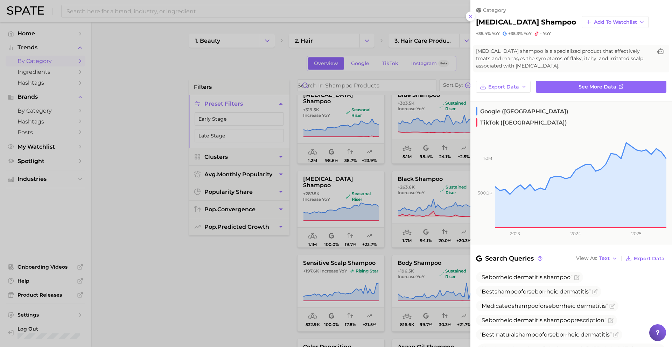
click at [347, 202] on div at bounding box center [336, 173] width 672 height 347
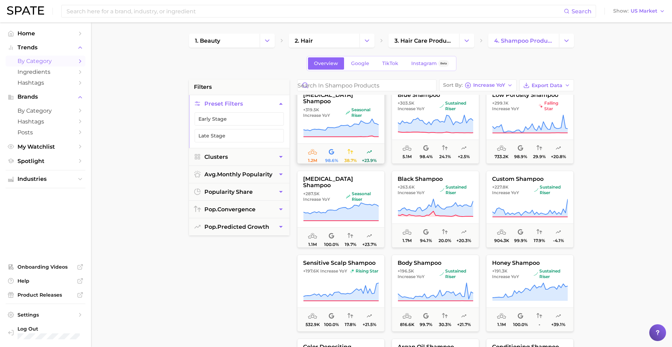
click at [339, 118] on icon at bounding box center [341, 128] width 76 height 20
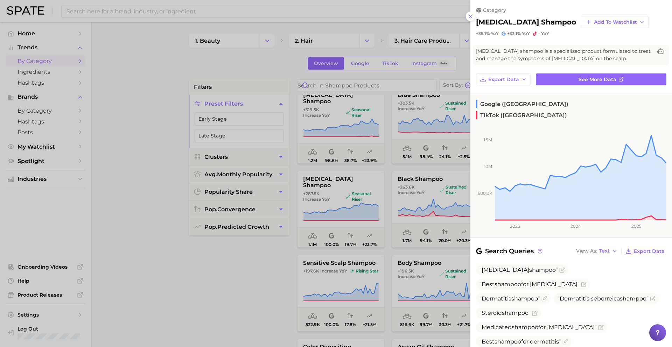
click at [337, 114] on div at bounding box center [336, 173] width 672 height 347
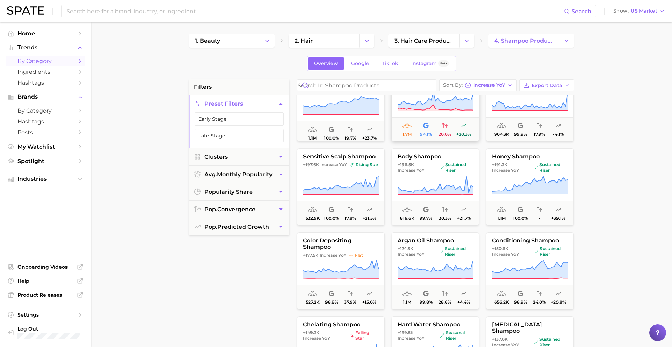
scroll to position [876, 0]
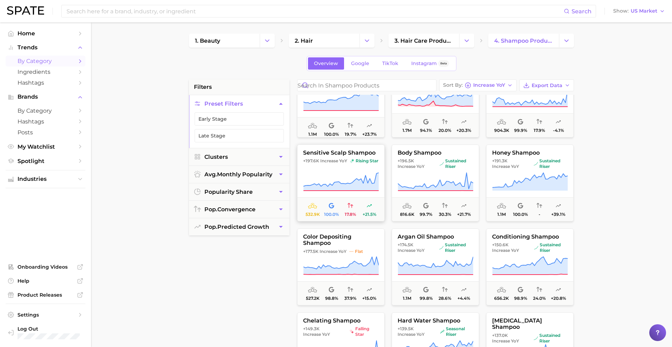
click at [342, 164] on span "+197.6k Increase YoY" at bounding box center [325, 161] width 44 height 6
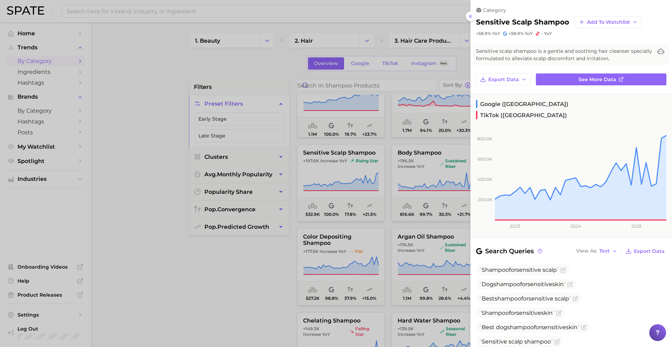
click at [342, 167] on div at bounding box center [336, 173] width 672 height 347
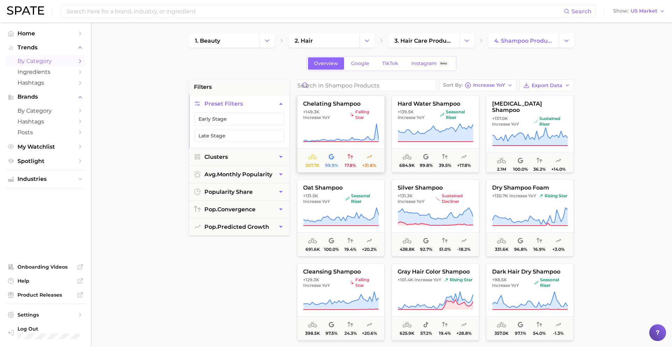
scroll to position [1098, 0]
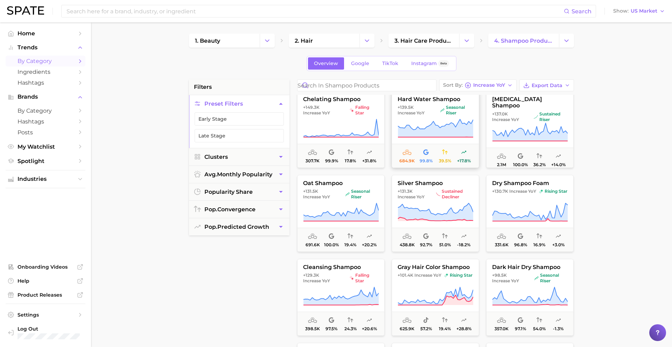
click at [419, 123] on icon at bounding box center [436, 129] width 76 height 20
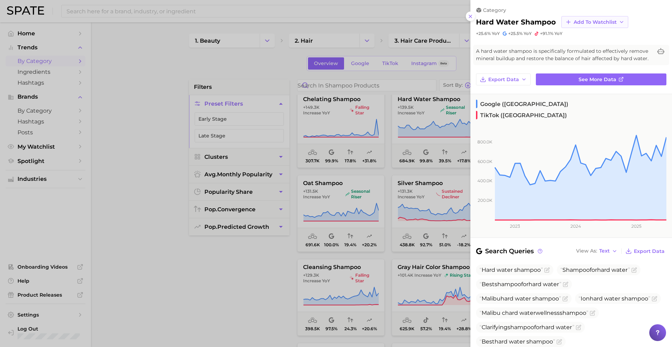
click at [587, 16] on button "Add to Watchlist" at bounding box center [595, 22] width 67 height 12
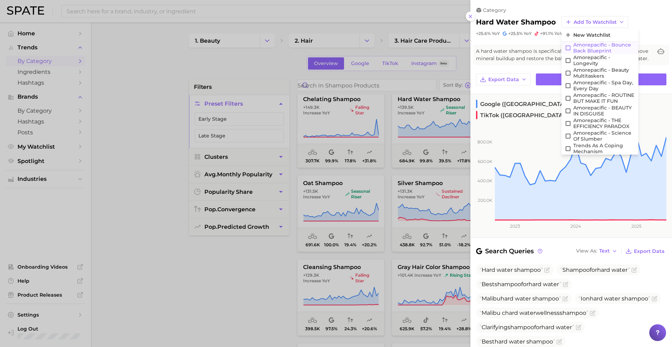
click at [593, 47] on span "Amorepacific - Bounce Back Blueprint" at bounding box center [605, 48] width 62 height 12
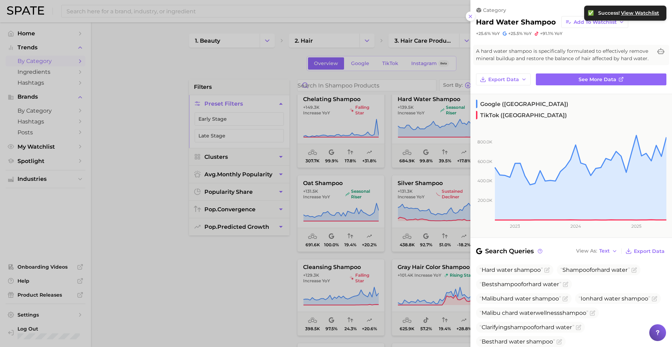
click at [395, 192] on div at bounding box center [336, 173] width 672 height 347
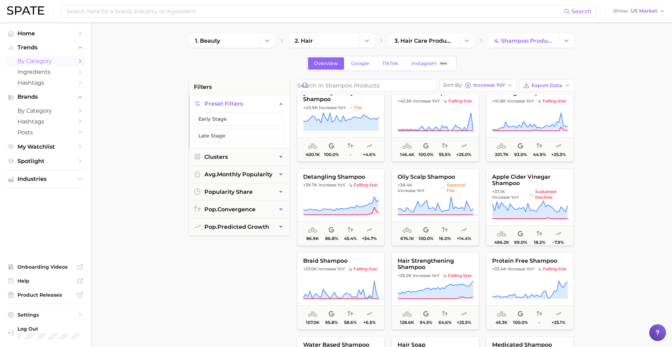
scroll to position [1780, 0]
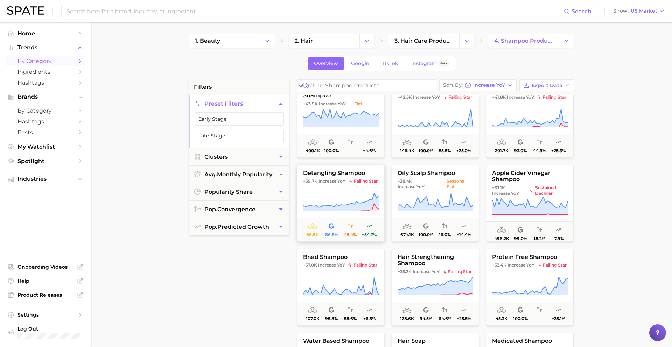
click at [365, 177] on button "detangling shampoo +39.7k Increase YoY falling star 86.9k 86.8% 45.4% +54.7%" at bounding box center [341, 203] width 88 height 77
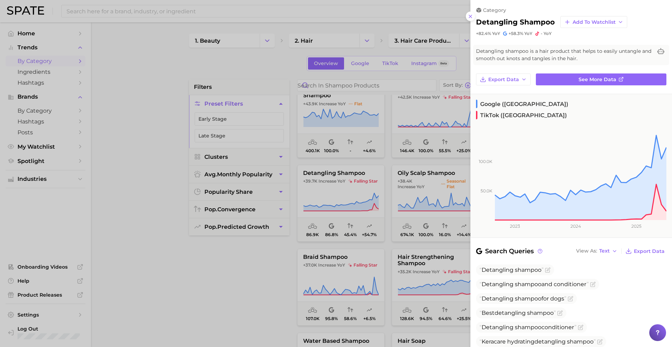
click at [352, 188] on div at bounding box center [336, 173] width 672 height 347
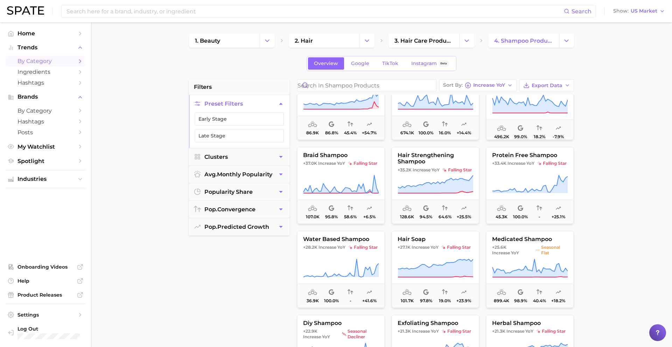
scroll to position [1884, 0]
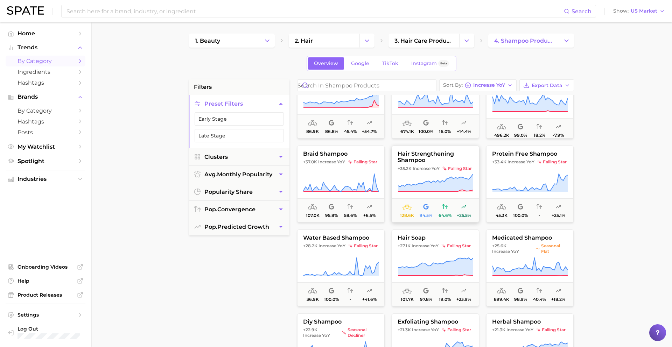
click at [420, 171] on span "Increase YoY" at bounding box center [426, 169] width 27 height 6
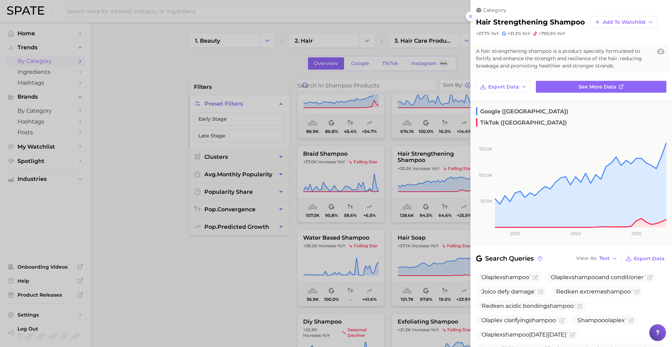
click at [412, 167] on div at bounding box center [336, 173] width 672 height 347
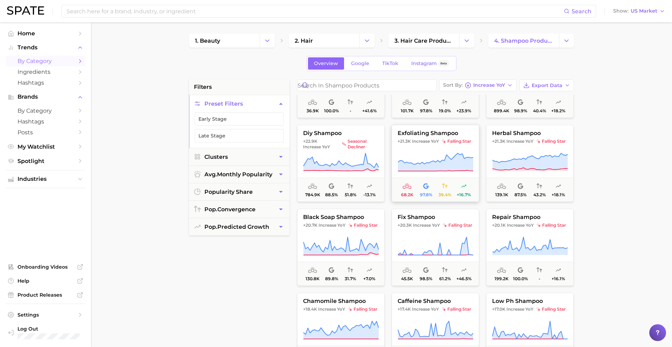
scroll to position [2073, 0]
click at [432, 135] on span "exfoliating shampoo" at bounding box center [435, 133] width 87 height 6
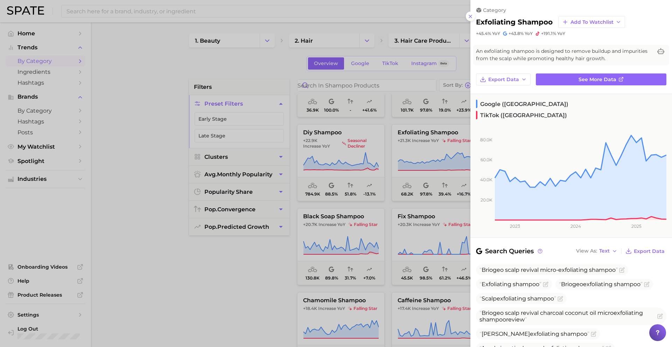
click at [425, 146] on div at bounding box center [336, 173] width 672 height 347
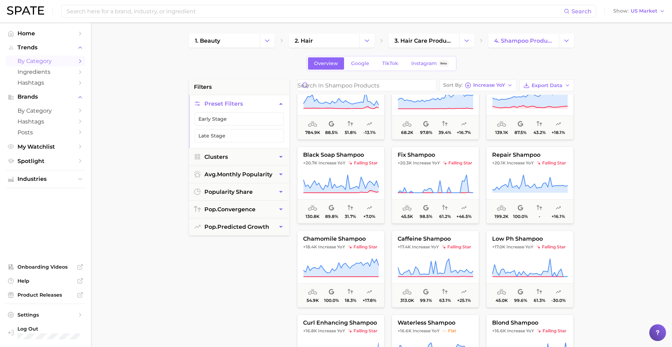
scroll to position [2138, 0]
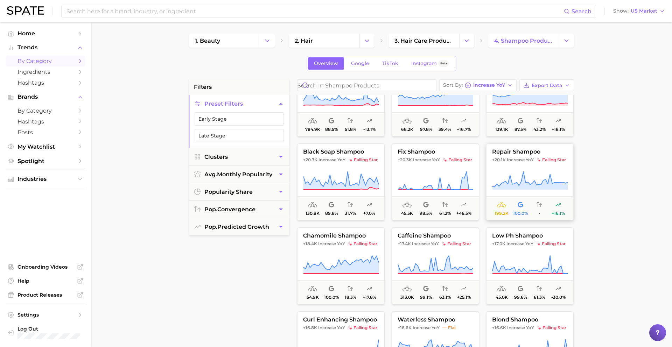
click at [522, 149] on span "repair shampoo" at bounding box center [530, 152] width 87 height 6
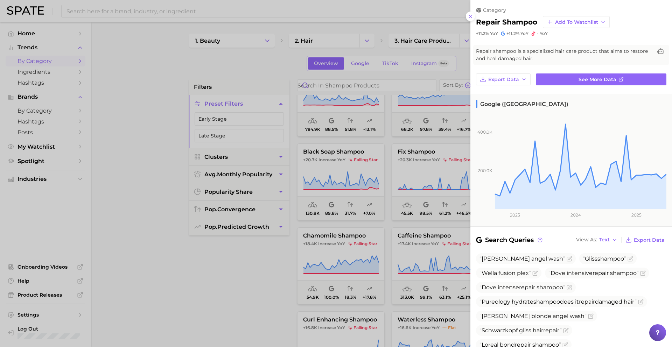
click at [444, 152] on div at bounding box center [336, 173] width 672 height 347
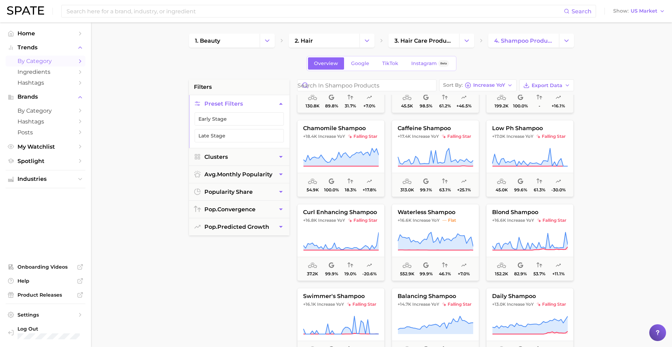
scroll to position [2247, 0]
click at [636, 11] on span "US Market" at bounding box center [644, 11] width 27 height 4
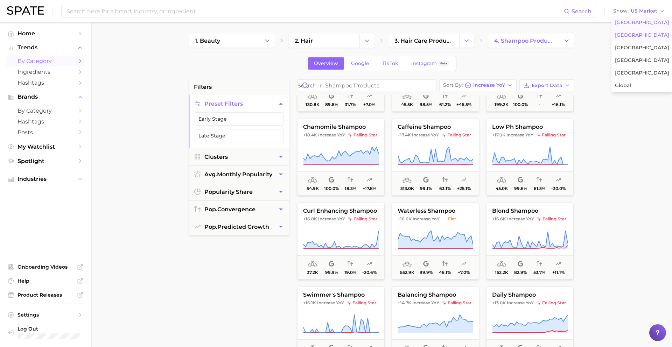
click at [635, 36] on span "United Kingdom" at bounding box center [642, 35] width 54 height 6
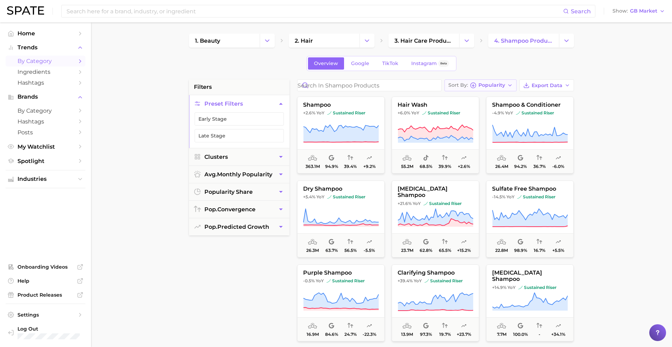
click at [472, 85] on icon "button" at bounding box center [473, 85] width 6 height 6
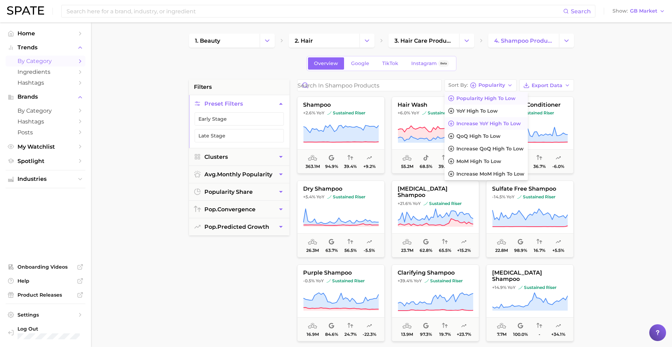
click at [475, 122] on span "Increase YoY high to low" at bounding box center [489, 124] width 64 height 6
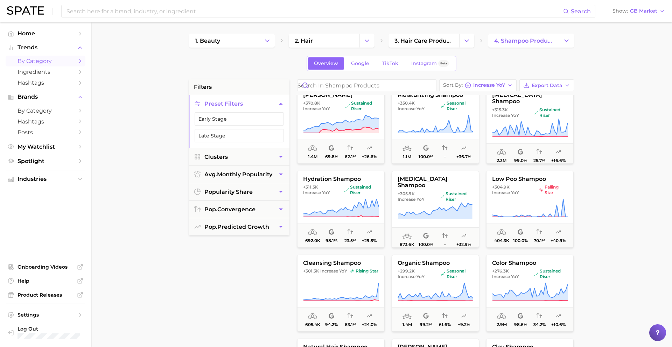
scroll to position [683, 0]
click at [466, 82] on icon "button" at bounding box center [468, 85] width 6 height 6
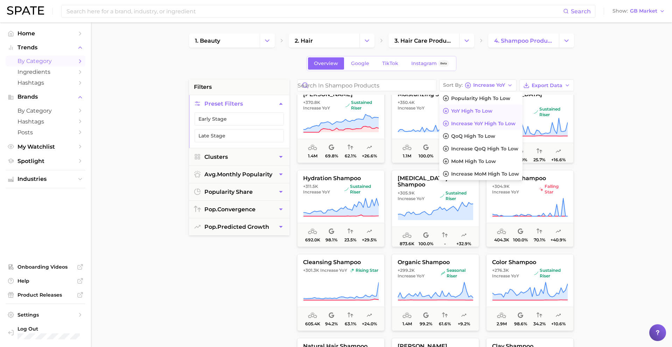
click at [473, 113] on span "YoY high to low" at bounding box center [471, 111] width 41 height 6
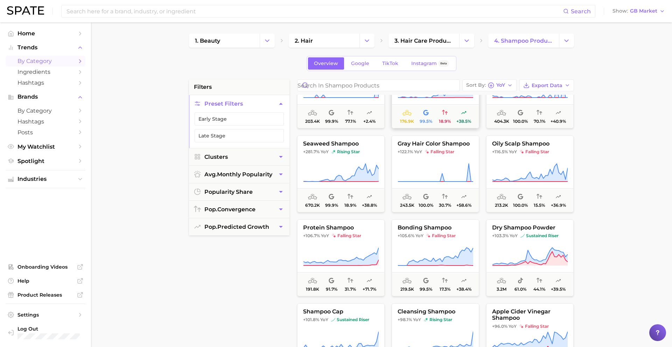
scroll to position [47, 0]
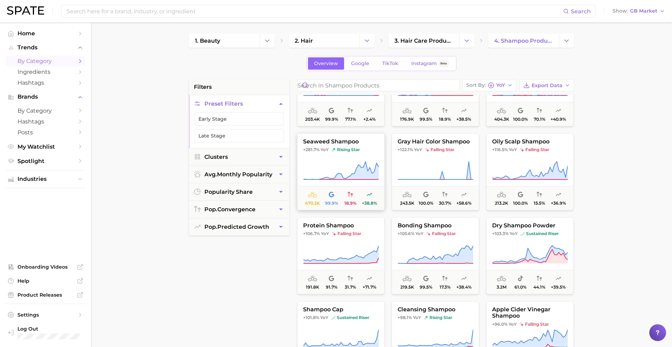
click at [352, 163] on icon at bounding box center [341, 171] width 76 height 20
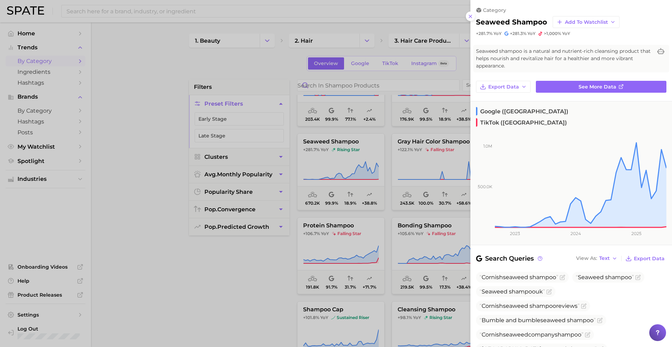
click at [345, 155] on div at bounding box center [336, 173] width 672 height 347
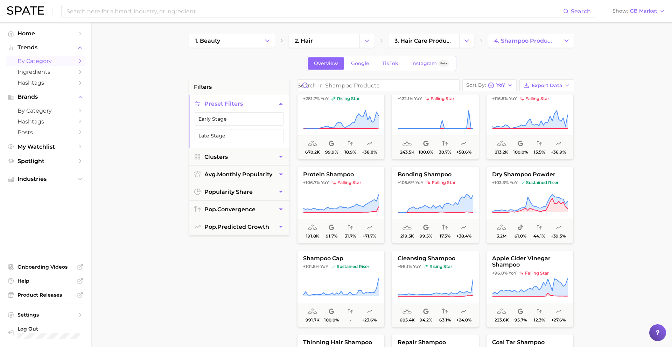
scroll to position [100, 0]
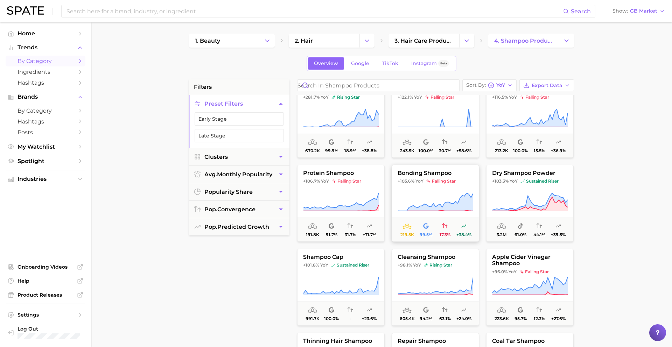
click at [427, 192] on button "bonding shampoo +105.6% YoY falling star 219.5k 99.5% 17.3% +38.4%" at bounding box center [436, 203] width 88 height 77
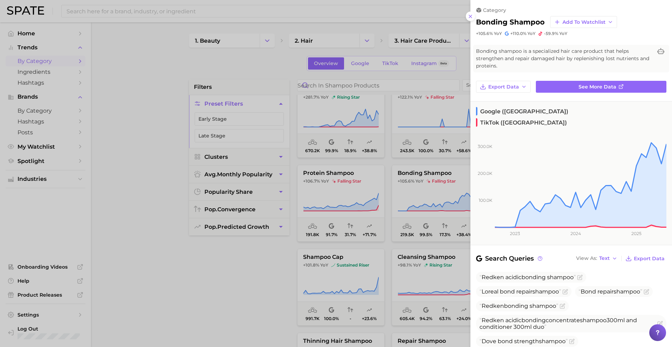
click at [415, 191] on div at bounding box center [336, 173] width 672 height 347
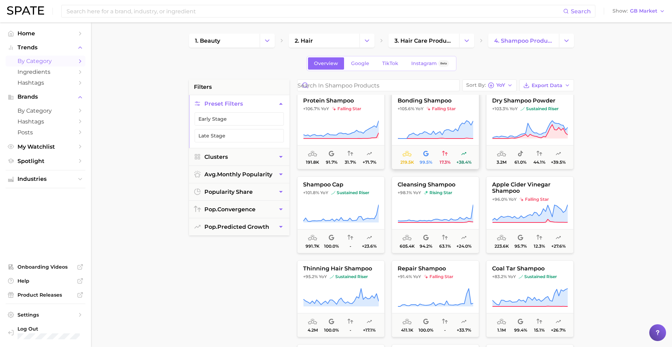
scroll to position [168, 0]
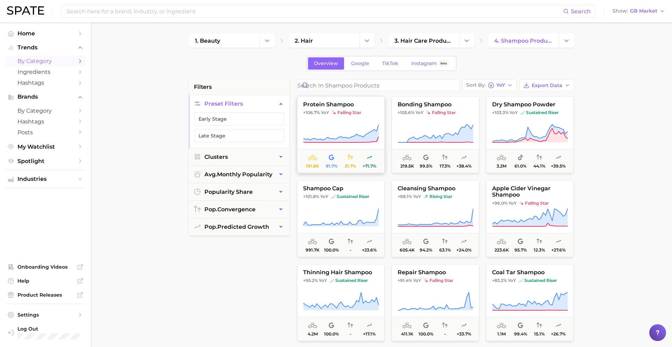
click at [354, 127] on icon at bounding box center [341, 134] width 76 height 20
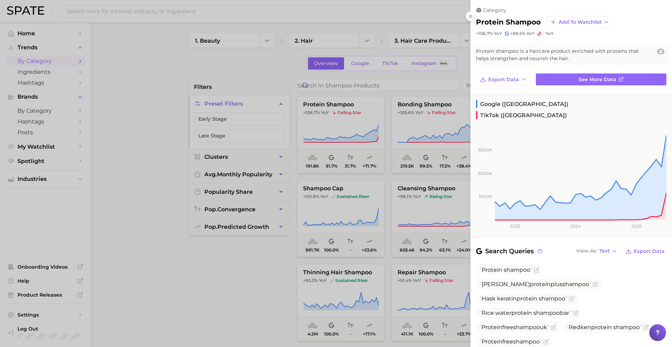
click at [318, 160] on div at bounding box center [336, 173] width 672 height 347
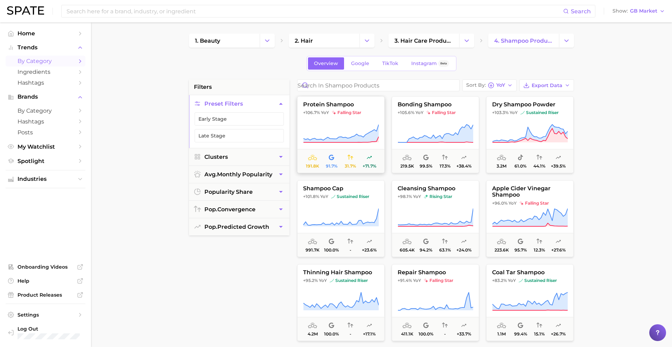
click at [334, 127] on icon at bounding box center [341, 134] width 76 height 20
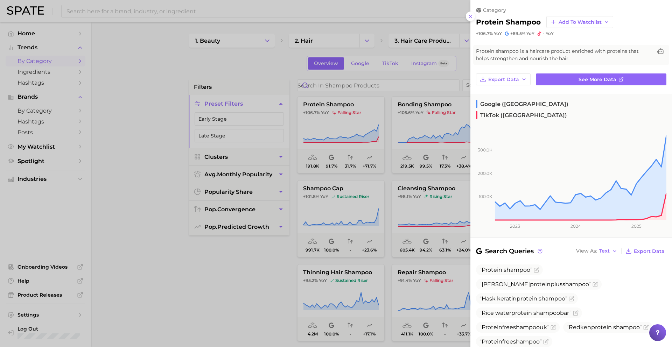
click at [334, 127] on div at bounding box center [336, 173] width 672 height 347
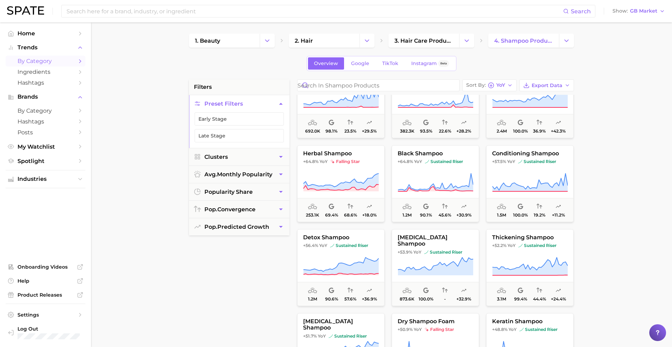
scroll to position [380, 0]
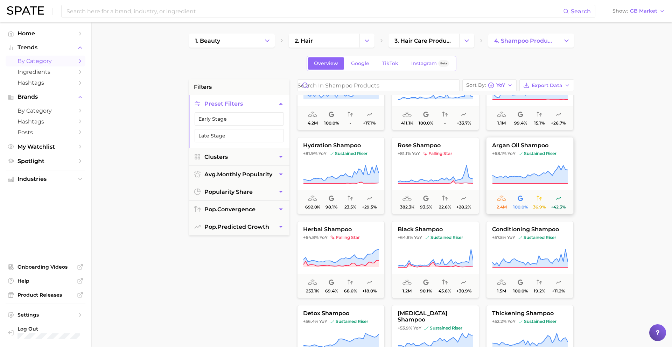
click at [530, 154] on span "sustained riser" at bounding box center [538, 154] width 38 height 6
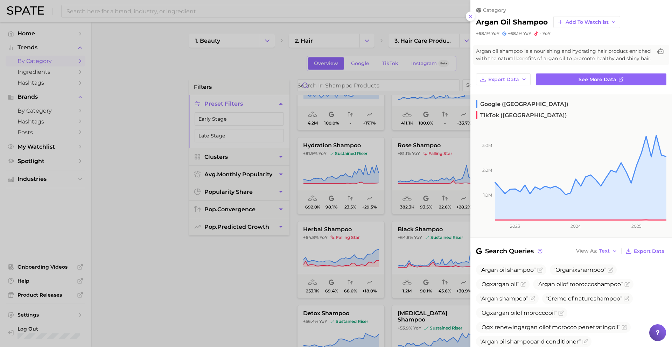
click at [444, 187] on div at bounding box center [336, 173] width 672 height 347
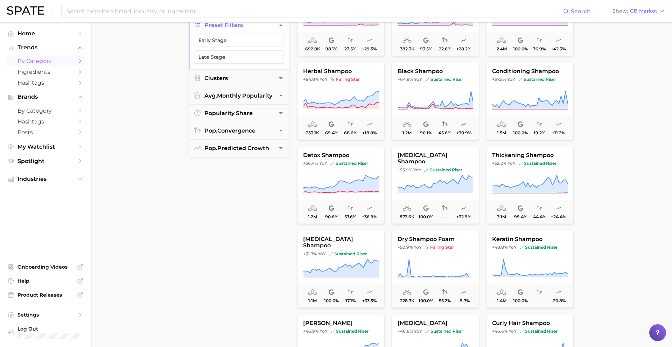
scroll to position [465, 0]
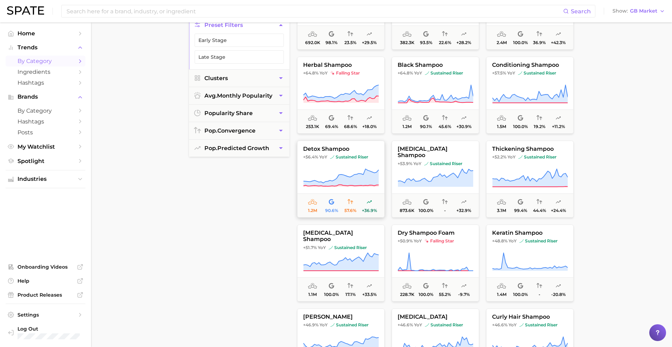
click at [336, 176] on icon at bounding box center [341, 178] width 76 height 20
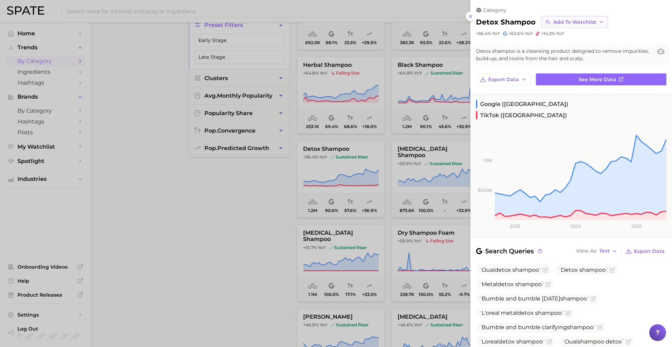
click at [560, 20] on span "Add to Watchlist" at bounding box center [575, 22] width 43 height 6
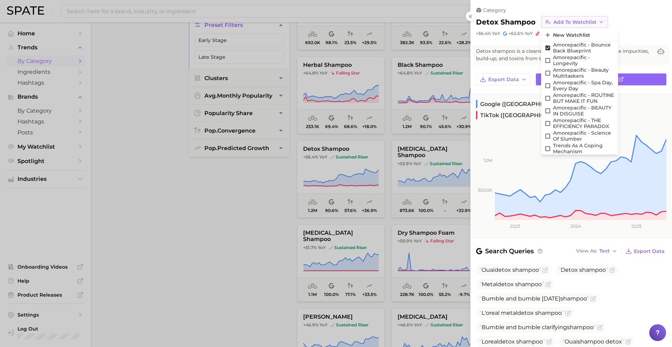
click at [564, 23] on span "Add to Watchlist" at bounding box center [575, 22] width 43 height 6
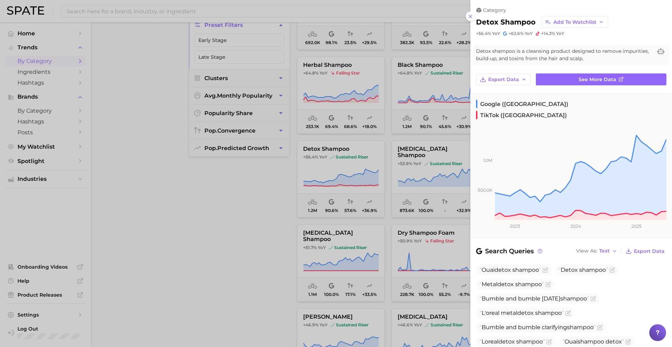
click at [364, 193] on div at bounding box center [336, 173] width 672 height 347
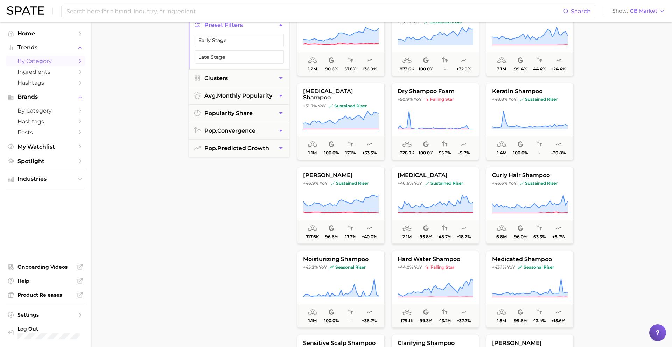
scroll to position [609, 0]
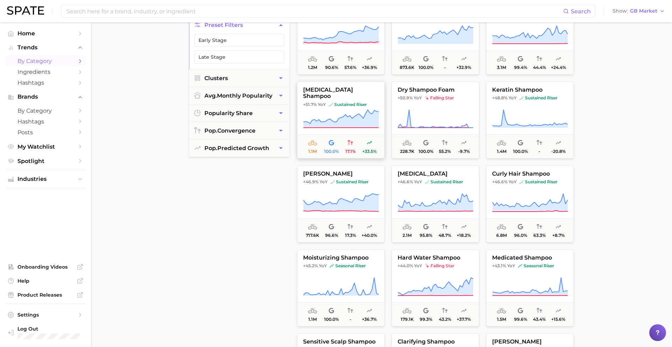
click at [338, 114] on icon at bounding box center [341, 119] width 76 height 20
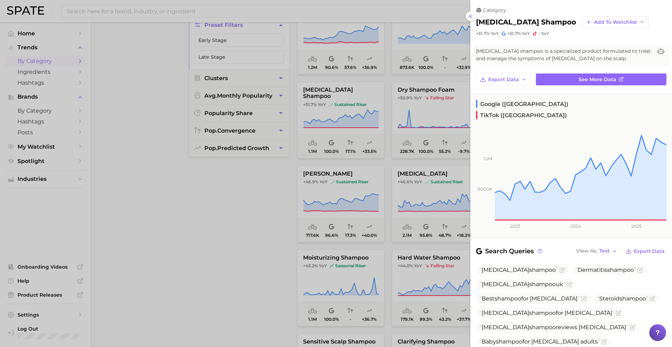
click at [339, 111] on div at bounding box center [336, 173] width 672 height 347
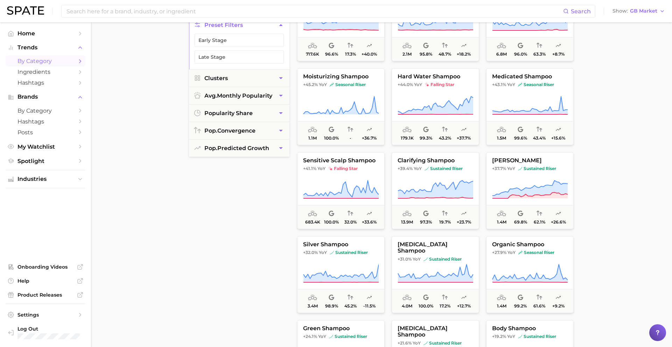
scroll to position [792, 0]
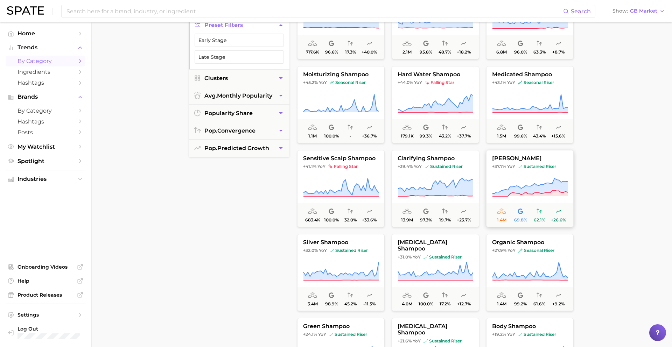
click at [520, 162] on button "rosemary shampoo +37.7% YoY sustained riser 1.4m 69.8% 62.1% +26.6%" at bounding box center [530, 188] width 88 height 77
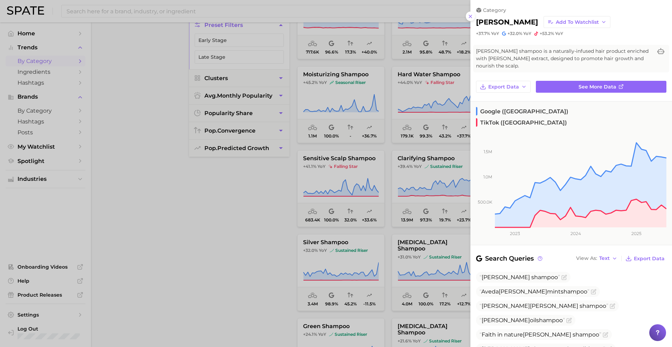
click at [411, 163] on div at bounding box center [336, 173] width 672 height 347
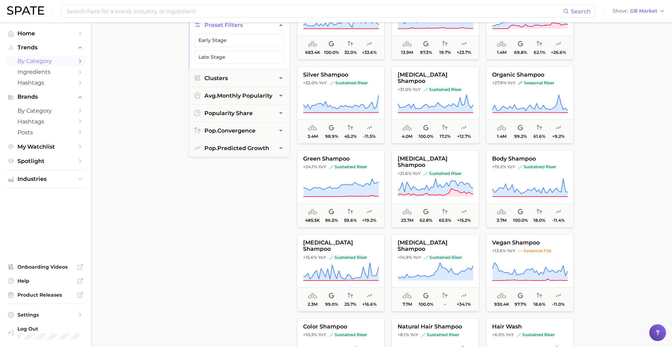
scroll to position [962, 0]
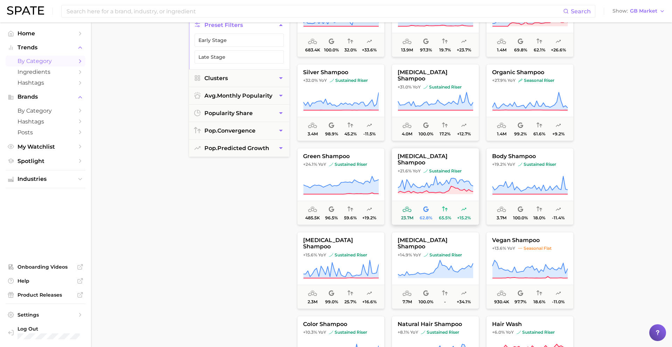
click at [428, 180] on icon at bounding box center [436, 186] width 76 height 20
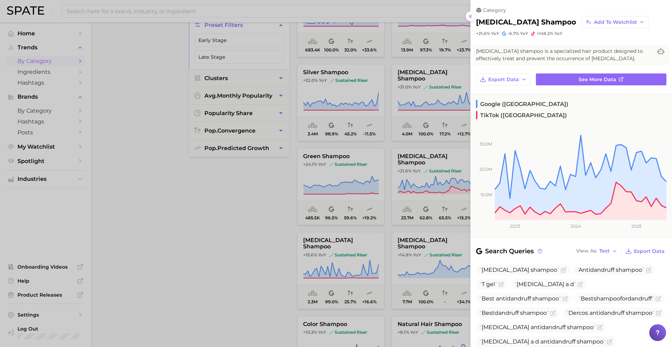
click at [409, 176] on div at bounding box center [336, 173] width 672 height 347
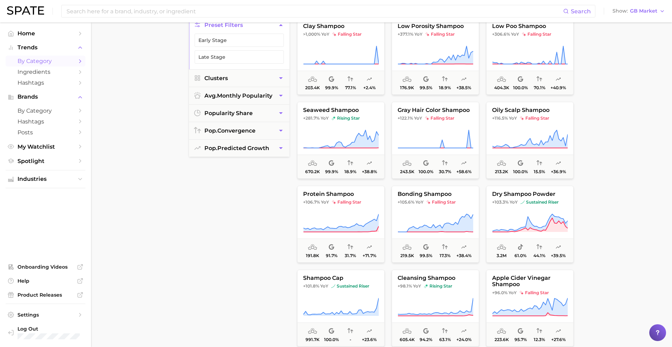
scroll to position [0, 0]
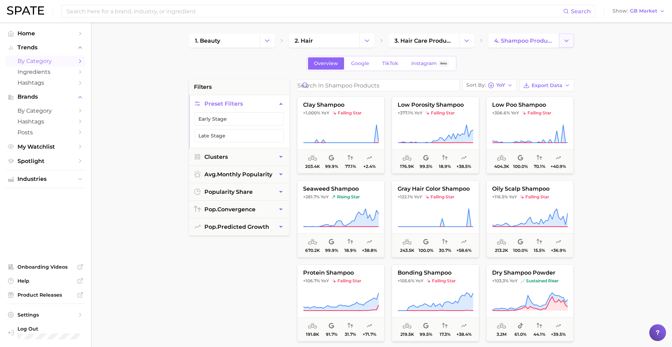
click at [562, 45] on button "Change Category" at bounding box center [566, 41] width 15 height 14
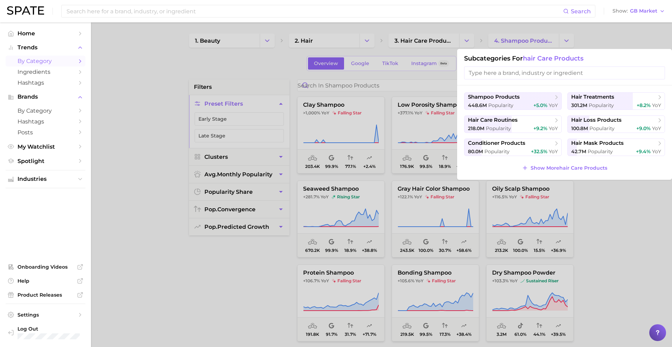
click at [473, 45] on div at bounding box center [336, 173] width 672 height 347
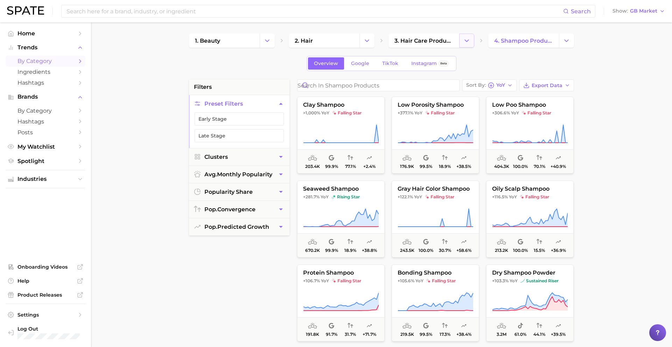
click at [470, 41] on icon "Change Category" at bounding box center [466, 40] width 7 height 7
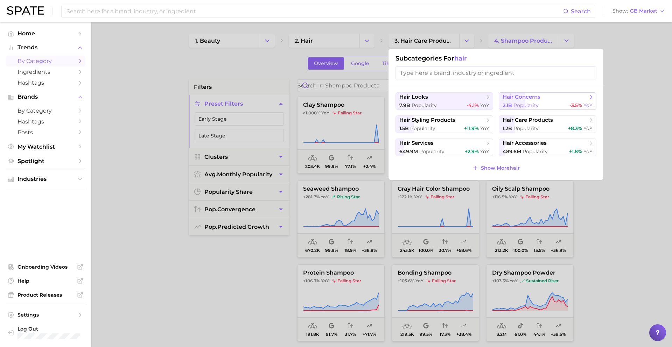
click at [526, 98] on span "hair concerns" at bounding box center [522, 97] width 38 height 7
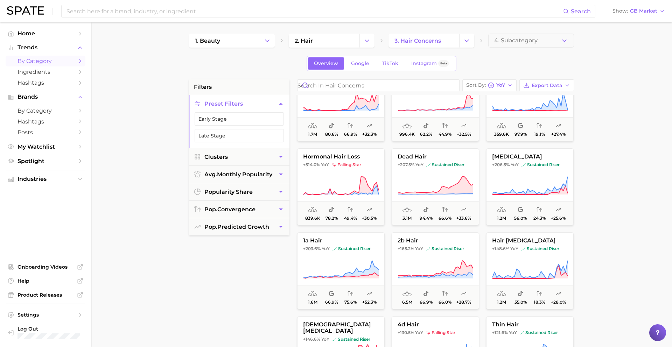
scroll to position [33, 0]
click at [423, 176] on icon at bounding box center [436, 185] width 76 height 20
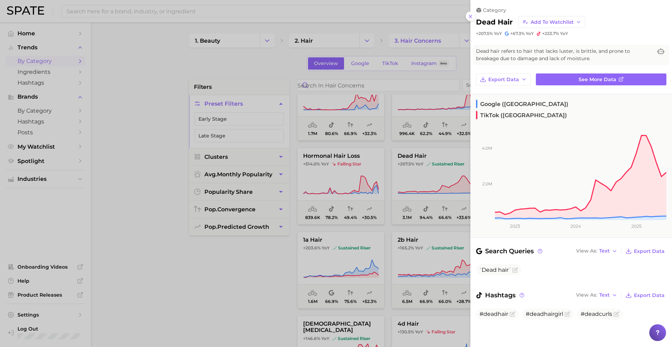
click at [363, 173] on div at bounding box center [336, 173] width 672 height 347
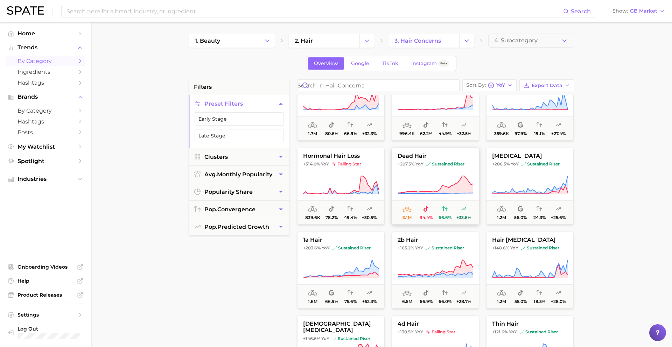
click at [430, 184] on icon at bounding box center [436, 185] width 76 height 20
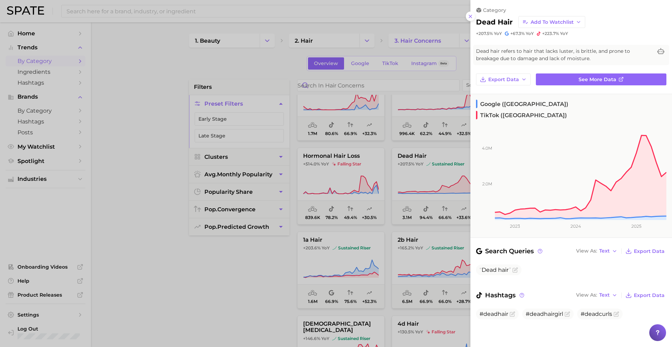
click at [377, 183] on div at bounding box center [336, 173] width 672 height 347
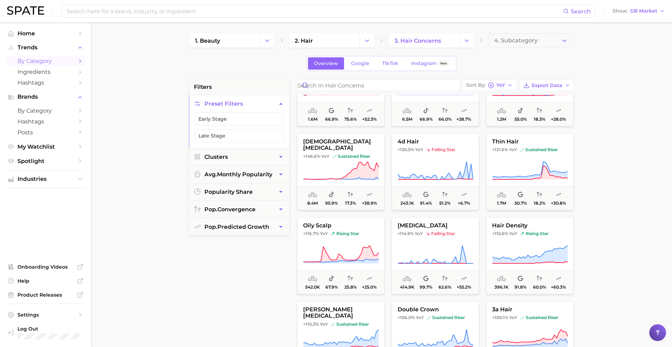
scroll to position [224, 0]
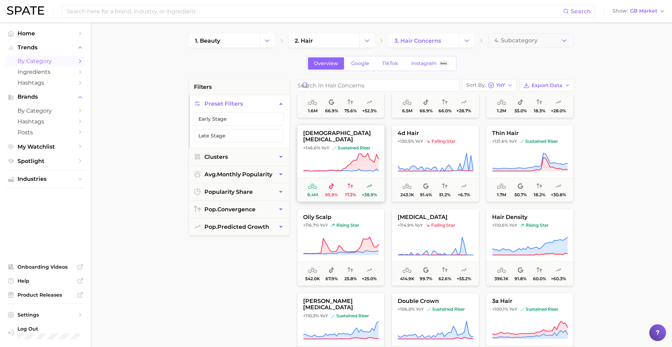
click at [343, 176] on button "female pattern hair loss +146.6% YoY sustained riser 8.4m 95.9% 17.3% +38.9%" at bounding box center [341, 163] width 88 height 77
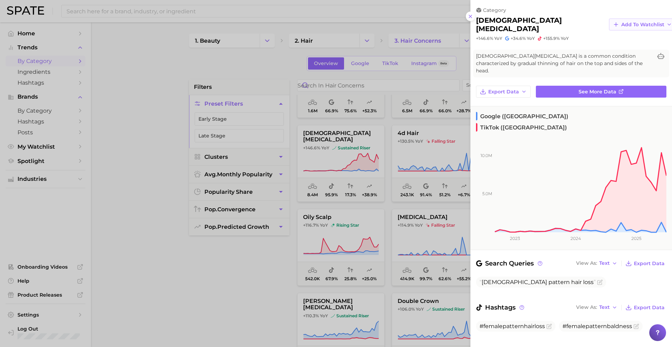
click at [621, 22] on span "Add to Watchlist" at bounding box center [642, 25] width 43 height 6
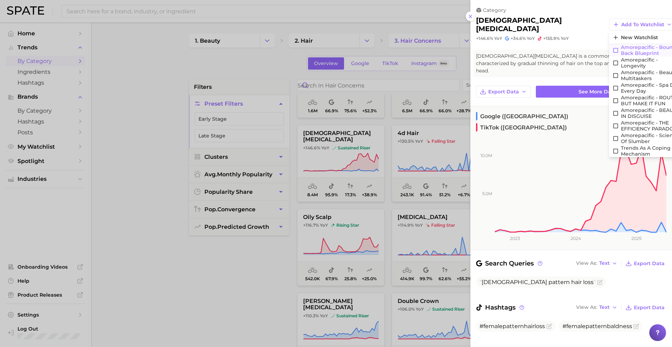
click at [621, 47] on span "Amorepacific - Bounce Back Blueprint" at bounding box center [652, 50] width 62 height 12
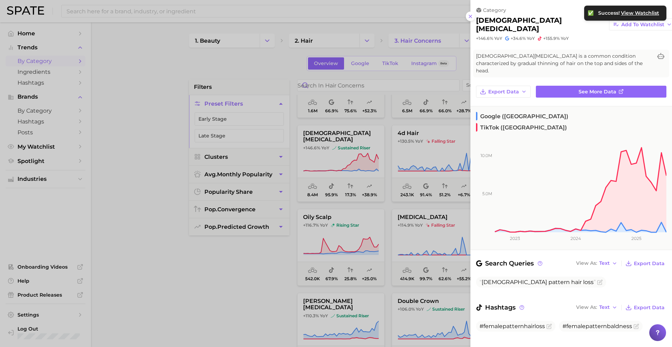
click at [432, 142] on div at bounding box center [336, 173] width 672 height 347
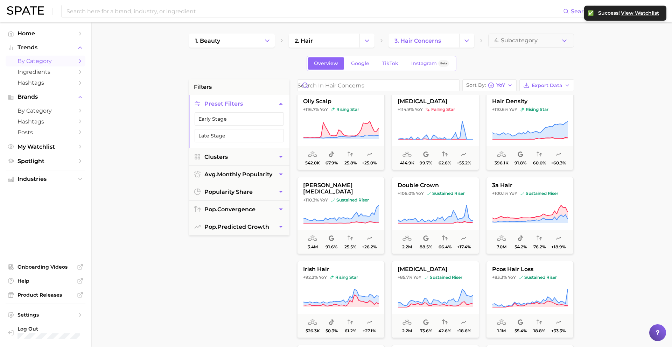
scroll to position [339, 0]
click at [515, 108] on span "YoY" at bounding box center [513, 111] width 8 height 6
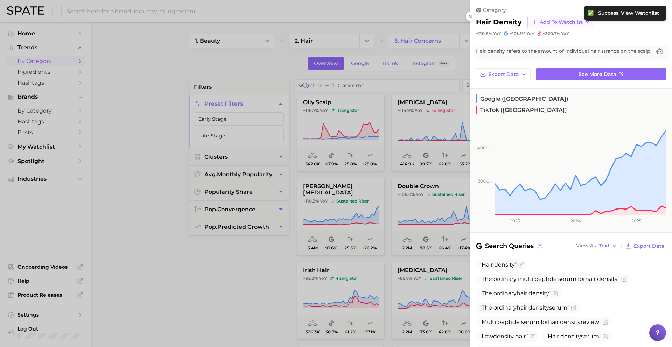
click at [556, 21] on span "Add to Watchlist" at bounding box center [561, 22] width 43 height 6
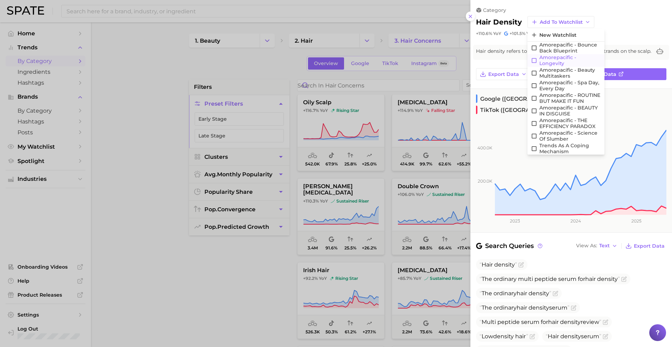
click at [557, 59] on span "Amorepacific - Longevity" at bounding box center [571, 61] width 62 height 12
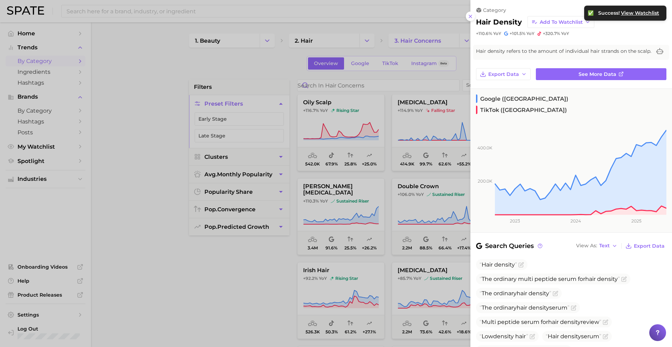
click at [419, 191] on div at bounding box center [336, 173] width 672 height 347
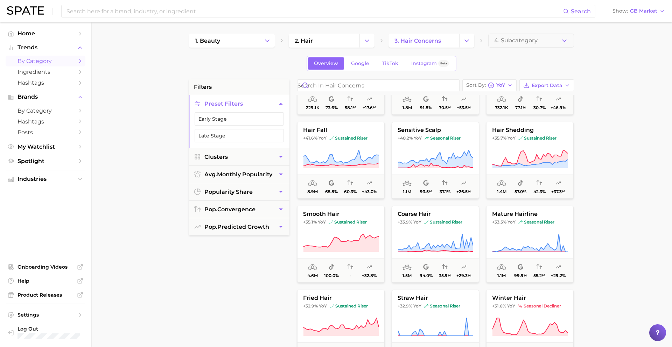
scroll to position [1152, 0]
click at [459, 135] on span "seasonal riser" at bounding box center [443, 138] width 36 height 6
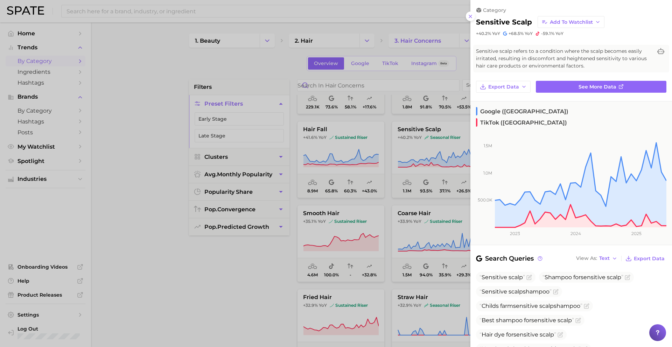
click at [379, 167] on div at bounding box center [336, 173] width 672 height 347
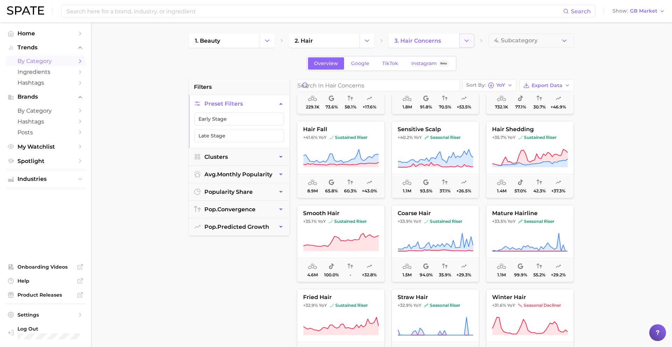
click at [464, 38] on icon "Change Category" at bounding box center [466, 40] width 7 height 7
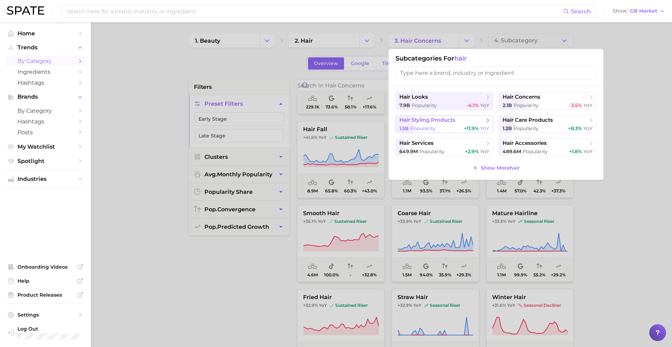
click at [454, 121] on span "hair styling products" at bounding box center [427, 120] width 56 height 7
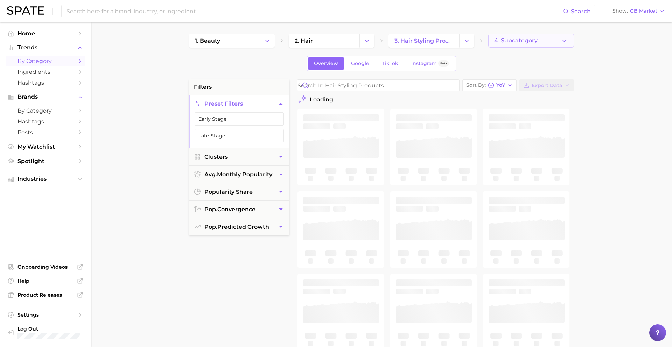
click at [514, 37] on span "4. Subcategory" at bounding box center [515, 40] width 43 height 6
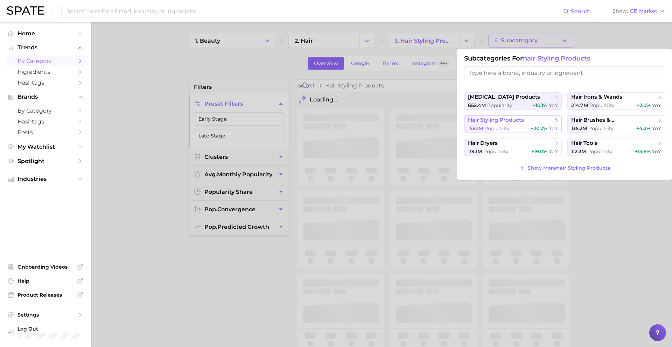
click at [537, 121] on span "hair styling products" at bounding box center [510, 120] width 85 height 7
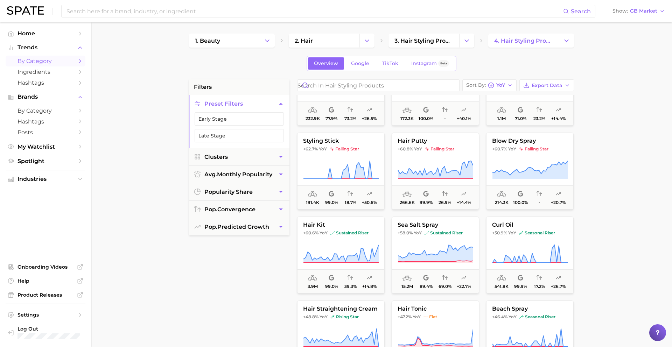
scroll to position [388, 0]
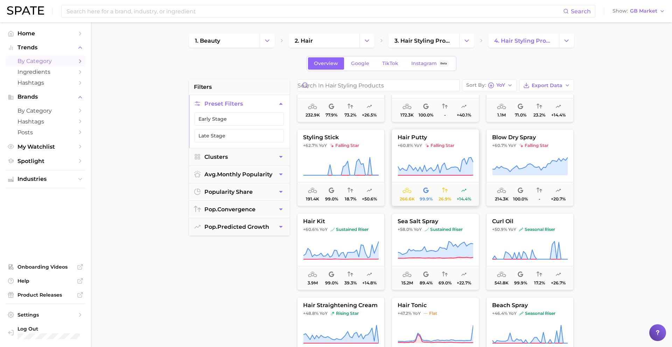
click at [449, 162] on icon at bounding box center [436, 167] width 76 height 20
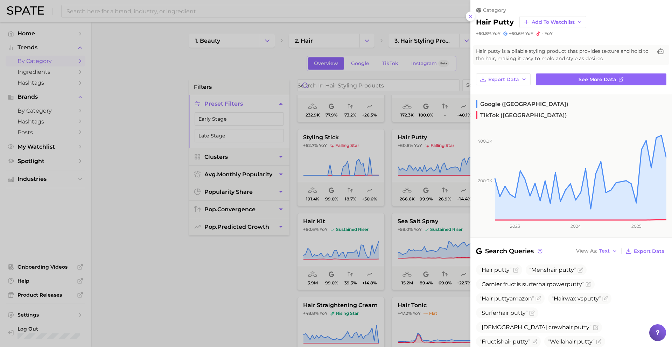
click at [425, 155] on div at bounding box center [336, 173] width 672 height 347
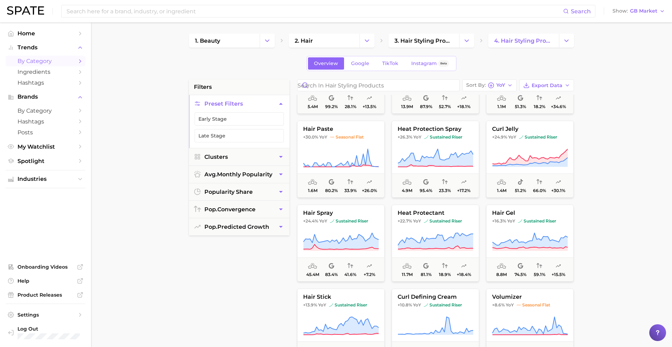
scroll to position [819, 0]
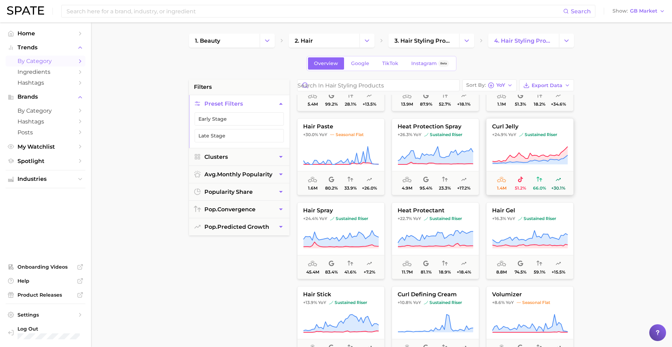
click at [512, 147] on icon at bounding box center [530, 156] width 76 height 20
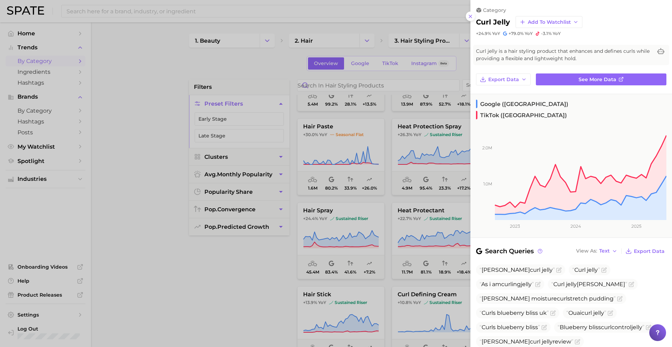
click at [434, 128] on div at bounding box center [336, 173] width 672 height 347
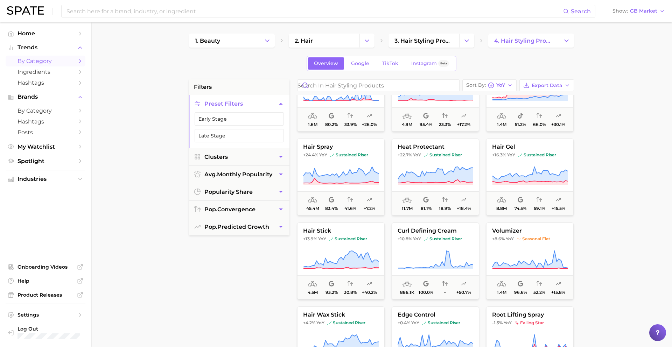
scroll to position [889, 0]
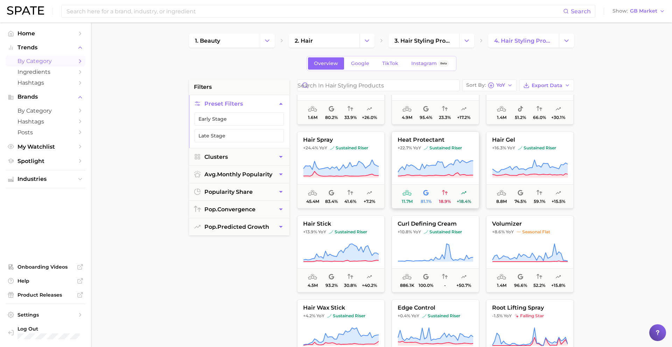
click at [435, 146] on span "sustained riser" at bounding box center [443, 148] width 38 height 6
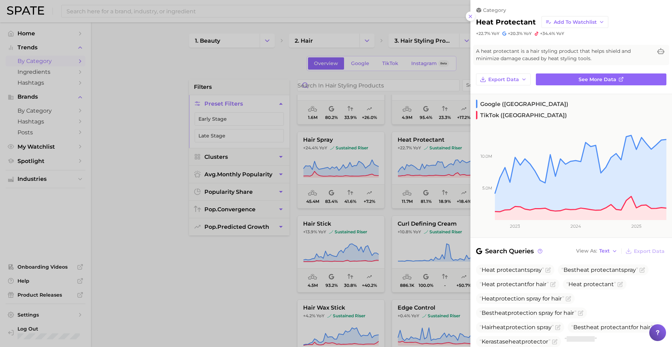
click at [410, 168] on div at bounding box center [336, 173] width 672 height 347
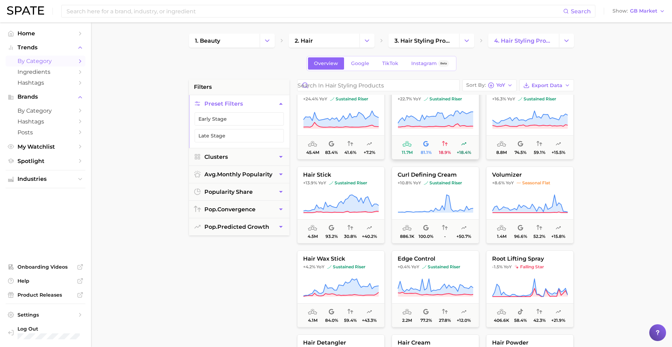
scroll to position [939, 0]
click at [354, 197] on icon at bounding box center [341, 203] width 75 height 18
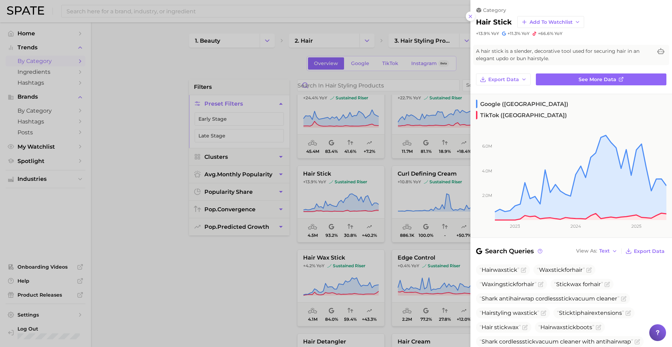
click at [445, 149] on div at bounding box center [336, 173] width 672 height 347
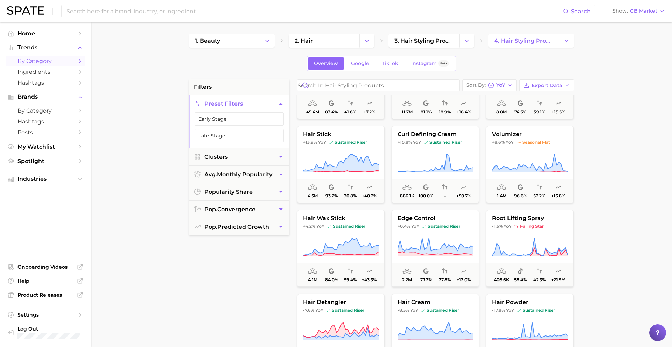
scroll to position [993, 0]
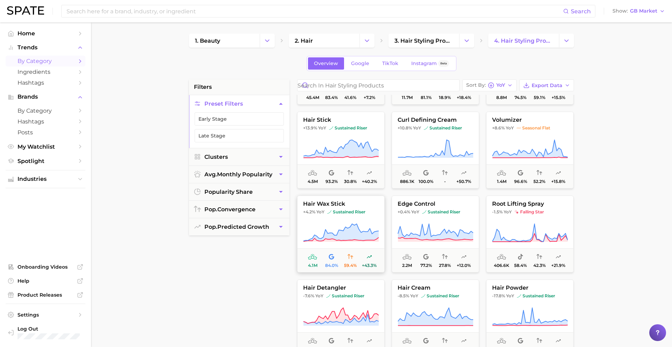
click at [359, 223] on icon at bounding box center [341, 233] width 76 height 20
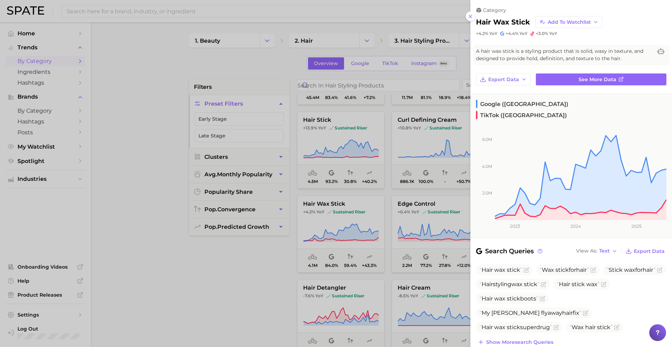
click at [320, 236] on div at bounding box center [336, 173] width 672 height 347
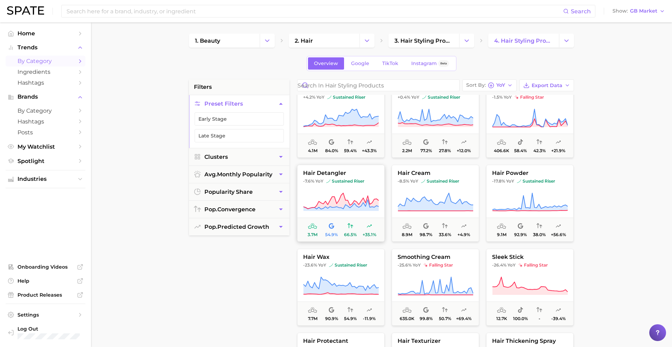
scroll to position [1112, 0]
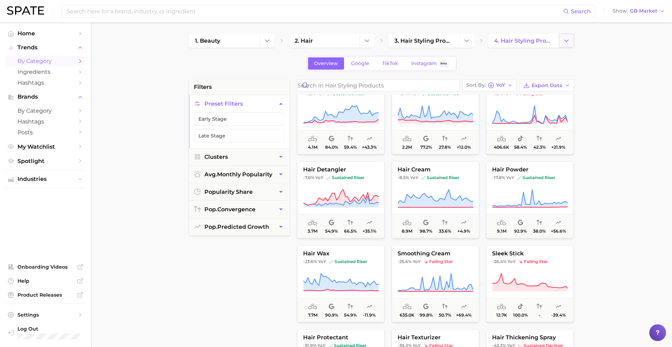
click at [569, 38] on icon "Change Category" at bounding box center [566, 40] width 7 height 7
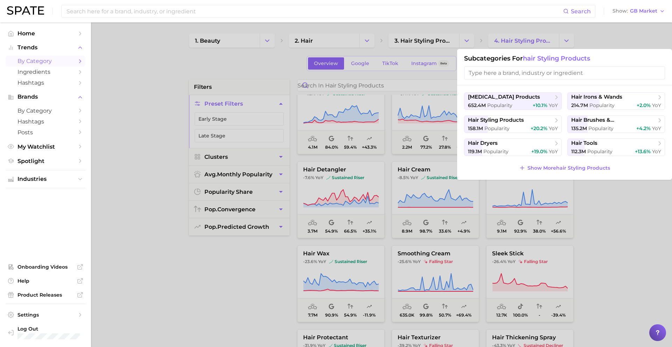
click at [465, 42] on div at bounding box center [336, 173] width 672 height 347
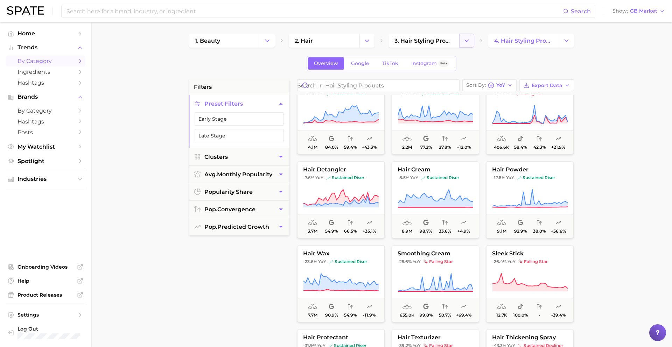
click at [466, 40] on icon "Change Category" at bounding box center [466, 40] width 7 height 7
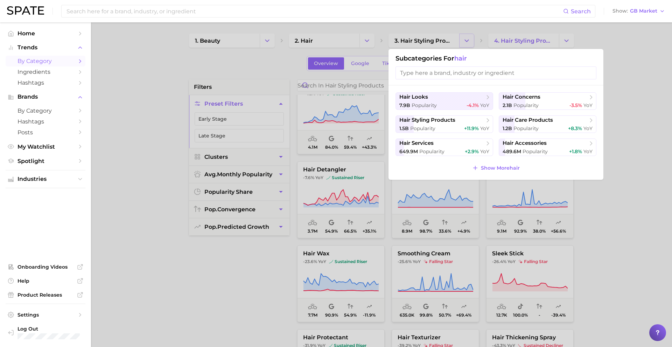
click at [466, 40] on div at bounding box center [336, 173] width 672 height 347
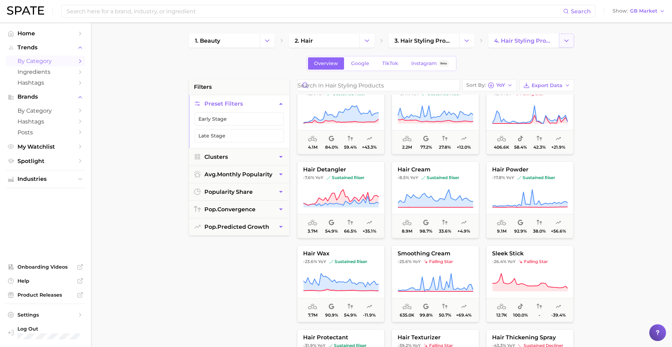
click at [570, 36] on button "Change Category" at bounding box center [566, 41] width 15 height 14
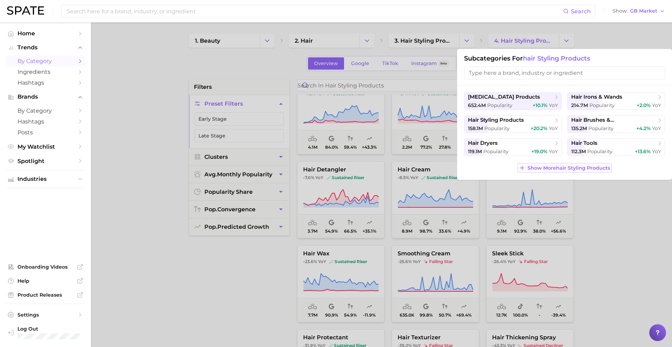
click at [530, 172] on button "Show More hair styling products" at bounding box center [564, 168] width 95 height 10
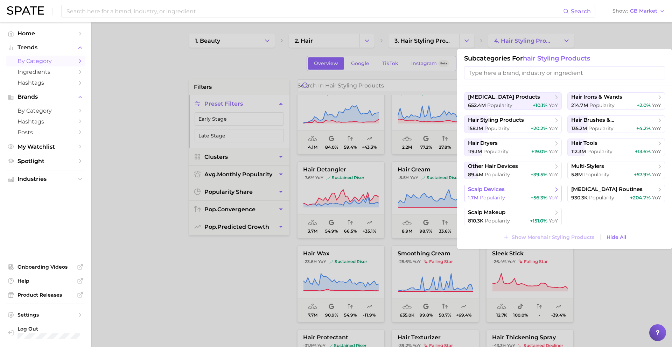
click at [508, 188] on span "scalp devices" at bounding box center [510, 189] width 85 height 7
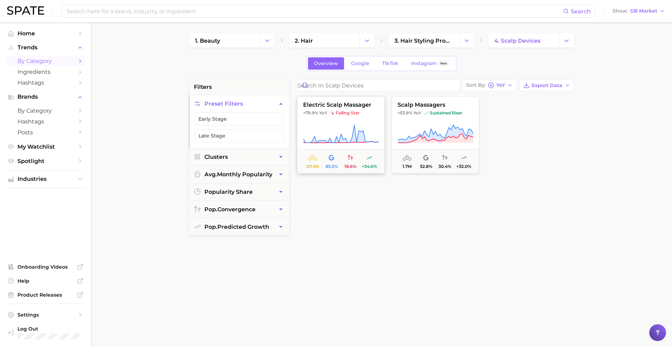
click at [368, 118] on button "electric scalp massager +79.9% YoY falling star 211.9k 85.5% 18.6% +34.6%" at bounding box center [341, 135] width 88 height 77
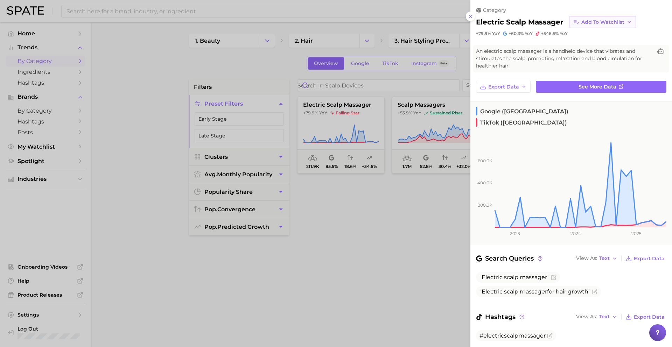
click at [585, 20] on span "Add to Watchlist" at bounding box center [603, 22] width 43 height 6
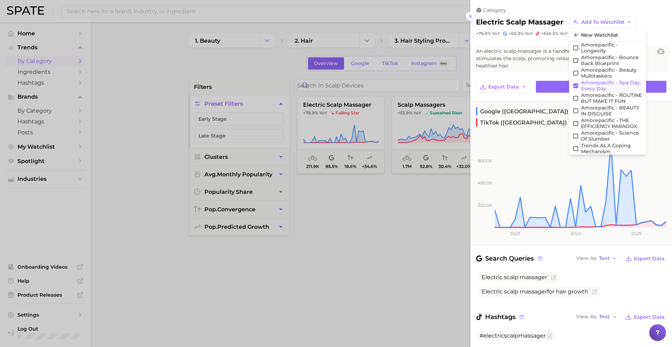
click at [580, 87] on button "Amorepacific - Spa Day, Every Day" at bounding box center [607, 85] width 77 height 13
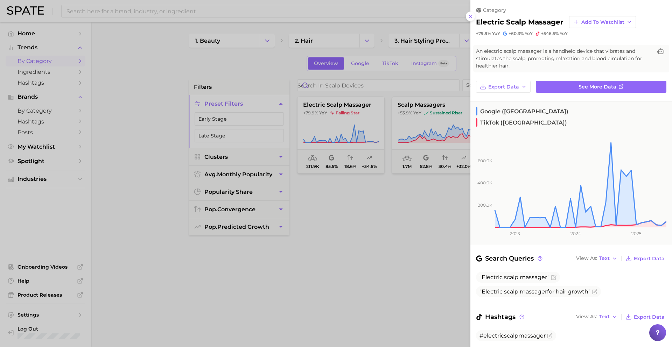
click at [440, 118] on div at bounding box center [336, 173] width 672 height 347
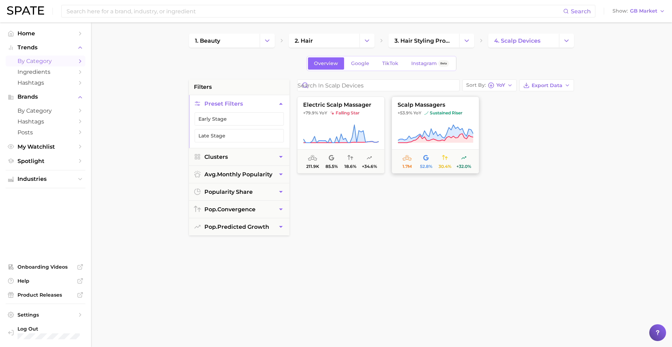
click at [432, 125] on icon at bounding box center [436, 134] width 76 height 20
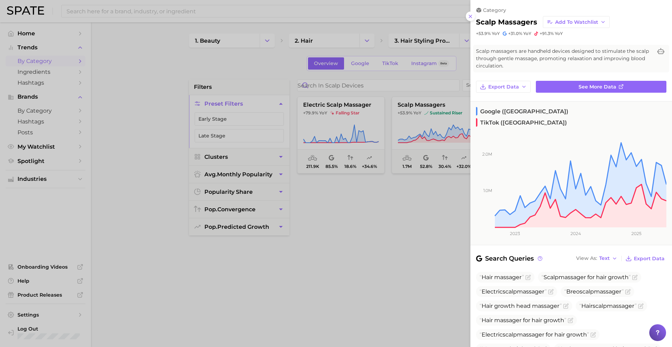
click at [410, 167] on div at bounding box center [336, 173] width 672 height 347
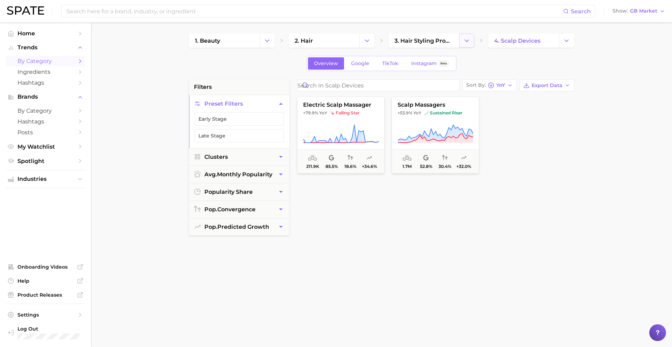
click at [472, 40] on button "Change Category" at bounding box center [466, 41] width 15 height 14
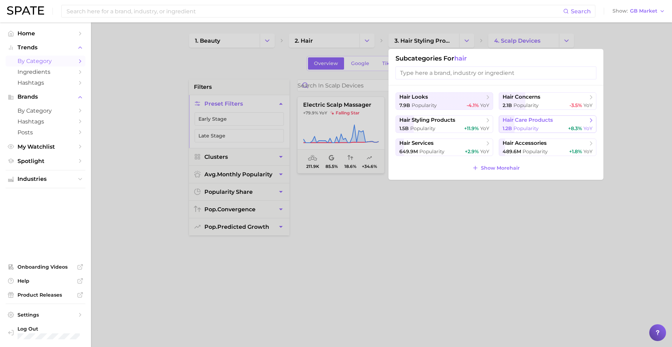
click at [521, 120] on span "hair care products" at bounding box center [528, 120] width 50 height 7
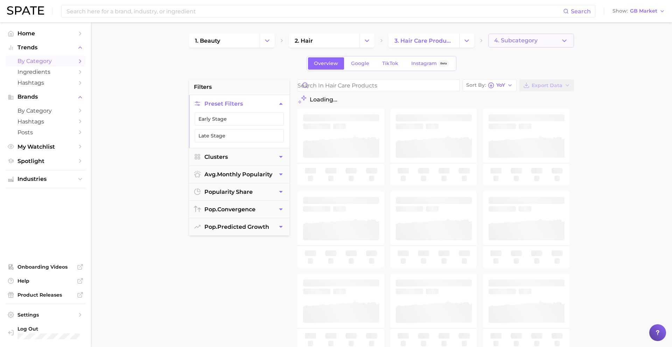
click at [522, 42] on span "4. Subcategory" at bounding box center [515, 40] width 43 height 6
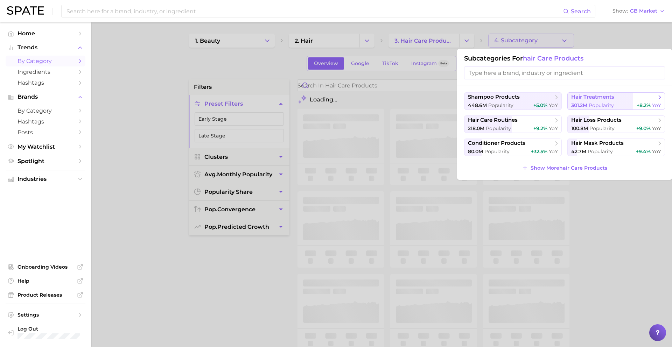
click at [596, 99] on span "hair treatments" at bounding box center [592, 97] width 43 height 7
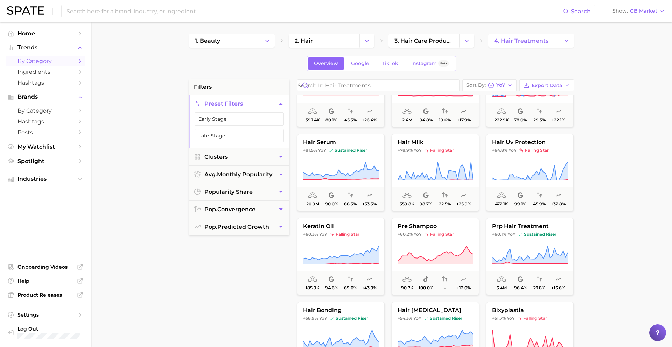
scroll to position [217, 0]
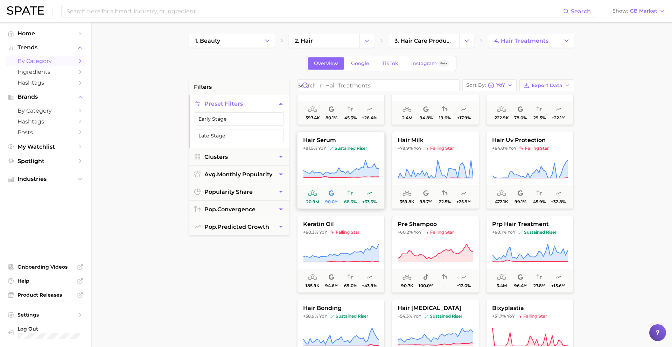
click at [353, 164] on icon at bounding box center [341, 170] width 76 height 20
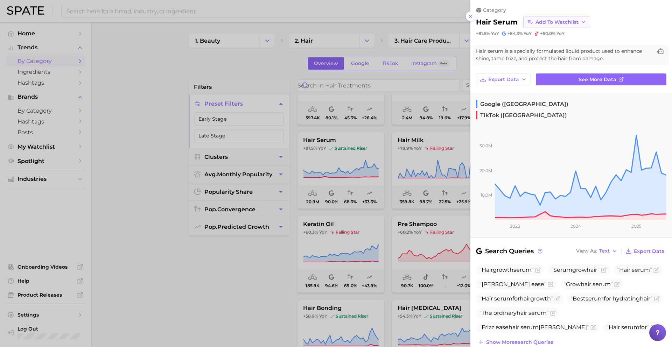
click at [545, 23] on span "Add to Watchlist" at bounding box center [557, 22] width 43 height 6
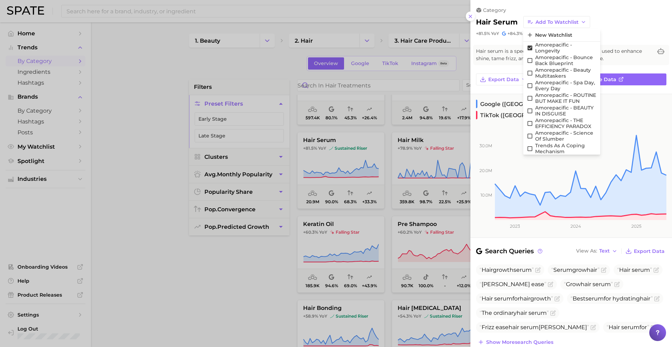
click at [417, 173] on div at bounding box center [336, 173] width 672 height 347
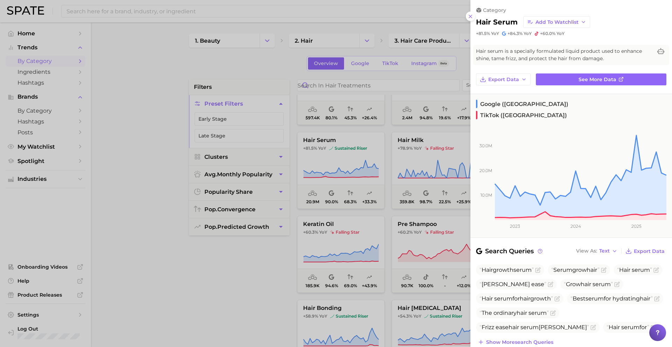
click at [417, 173] on div at bounding box center [336, 173] width 672 height 347
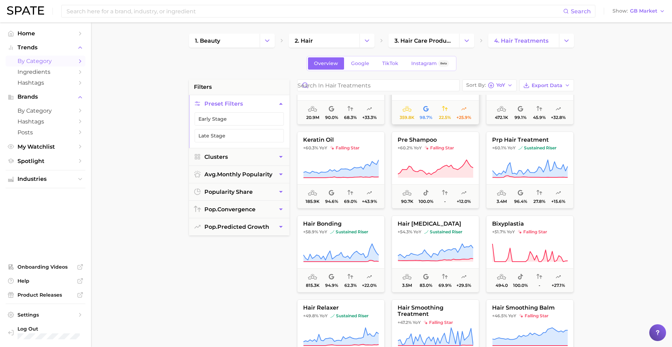
scroll to position [304, 0]
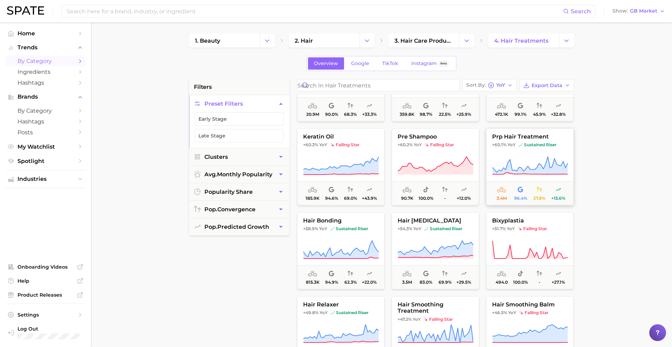
click at [508, 151] on button "prp hair treatment +60.1% YoY sustained riser 3.4m 96.4% 27.8% +15.6%" at bounding box center [530, 166] width 88 height 77
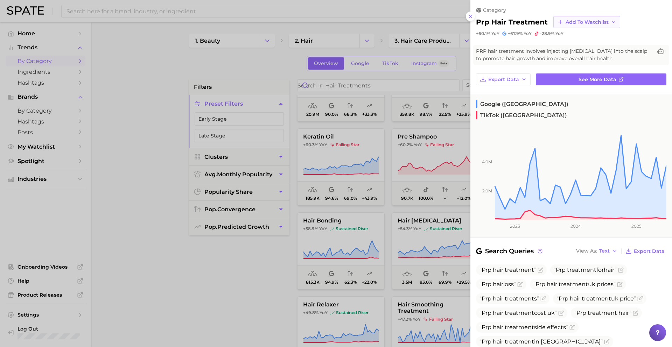
click at [567, 22] on span "Add to Watchlist" at bounding box center [587, 22] width 43 height 6
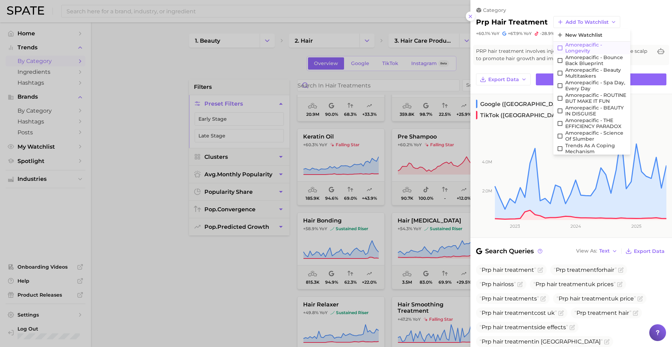
click at [574, 47] on span "Amorepacific - Longevity" at bounding box center [596, 48] width 62 height 12
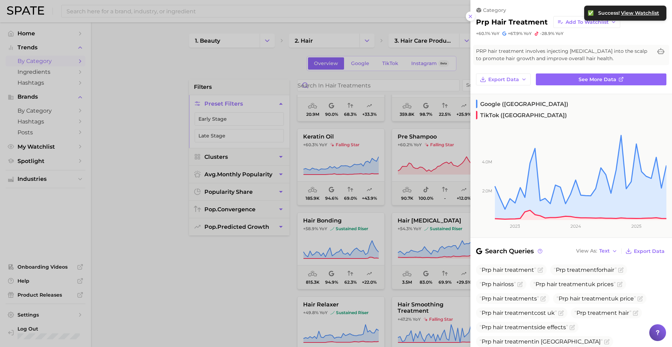
click at [410, 181] on div at bounding box center [336, 173] width 672 height 347
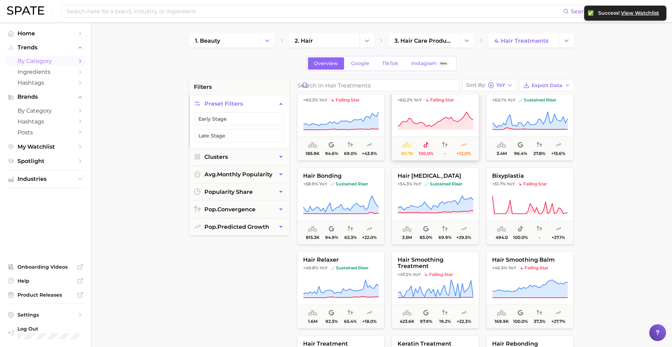
scroll to position [353, 0]
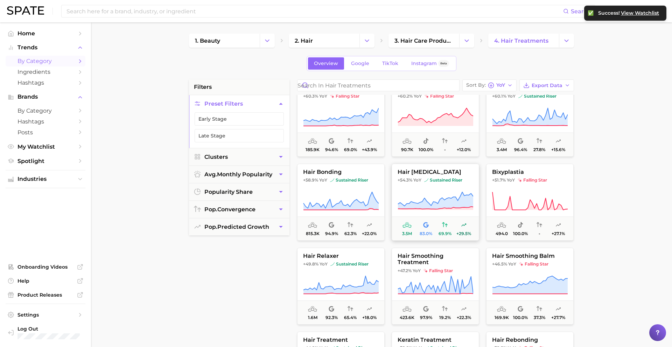
click at [418, 191] on button "hair botox +54.3% YoY sustained riser 3.5m 83.0% 69.9% +29.5%" at bounding box center [436, 202] width 88 height 77
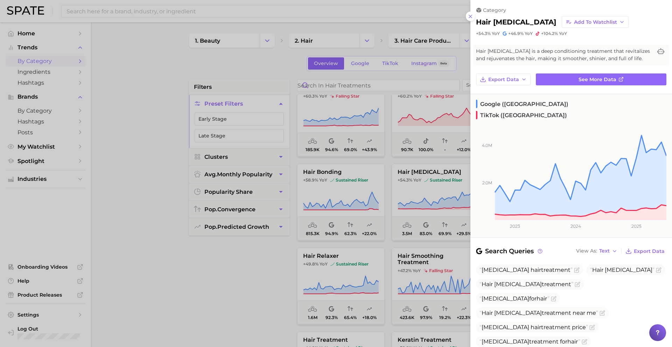
click at [417, 195] on div at bounding box center [336, 173] width 672 height 347
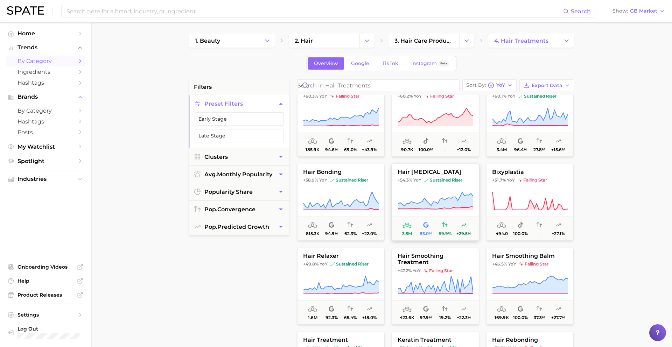
click at [423, 183] on button "hair botox +54.3% YoY sustained riser 3.5m 83.0% 69.9% +29.5%" at bounding box center [436, 202] width 88 height 77
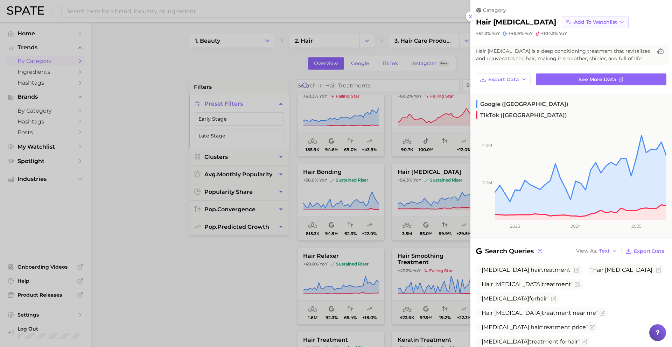
click at [574, 22] on span "Add to Watchlist" at bounding box center [595, 22] width 43 height 6
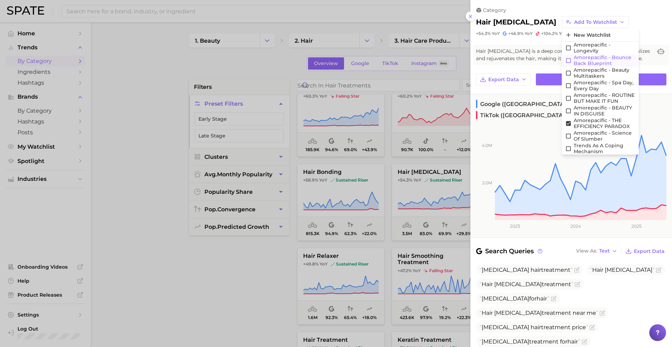
click at [574, 62] on span "Amorepacific - Bounce Back Blueprint" at bounding box center [605, 61] width 62 height 12
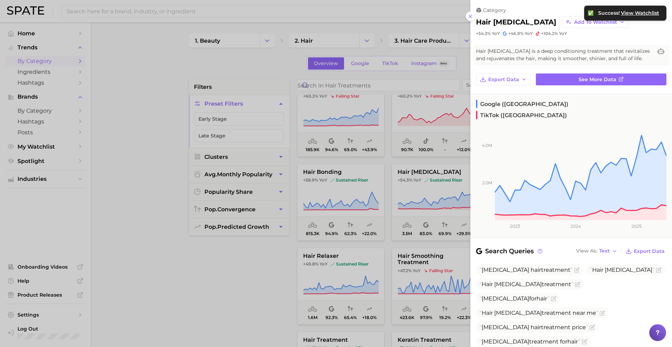
click at [411, 217] on div at bounding box center [336, 173] width 672 height 347
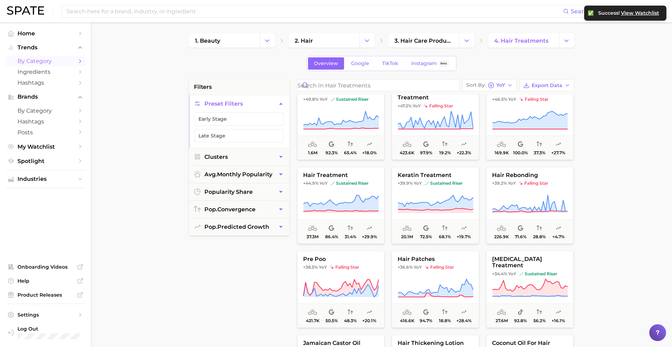
scroll to position [525, 0]
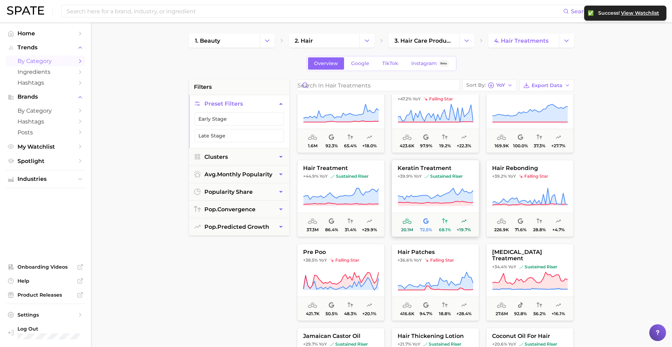
click at [426, 176] on img at bounding box center [427, 176] width 4 height 4
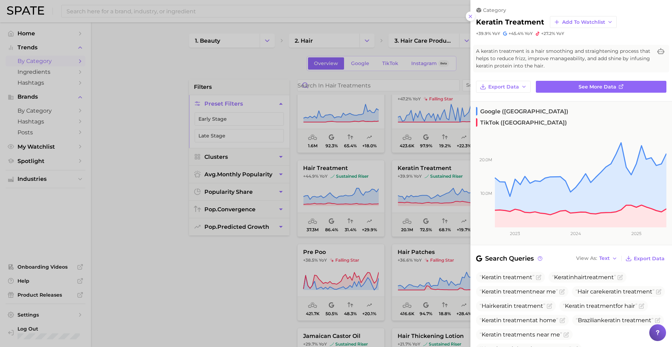
click at [403, 182] on div at bounding box center [336, 173] width 672 height 347
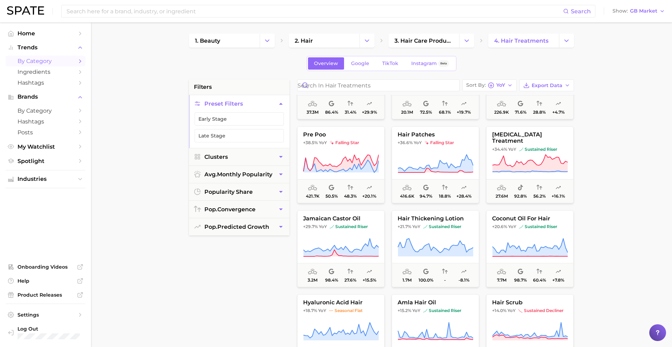
scroll to position [644, 0]
click at [519, 147] on button "dandruff treatment +34.4% YoY sustained riser 27.6m 92.8% 56.2% +16.1%" at bounding box center [530, 163] width 88 height 77
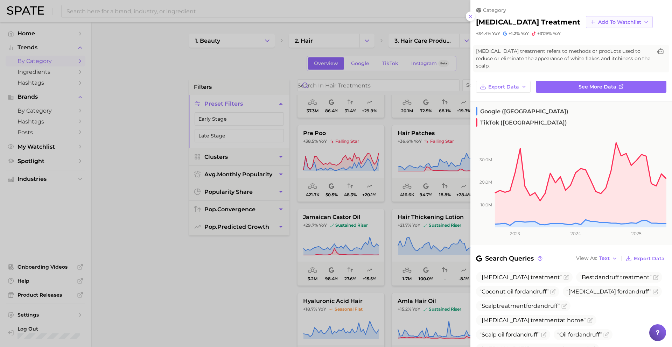
click at [598, 21] on span "Add to Watchlist" at bounding box center [619, 22] width 43 height 6
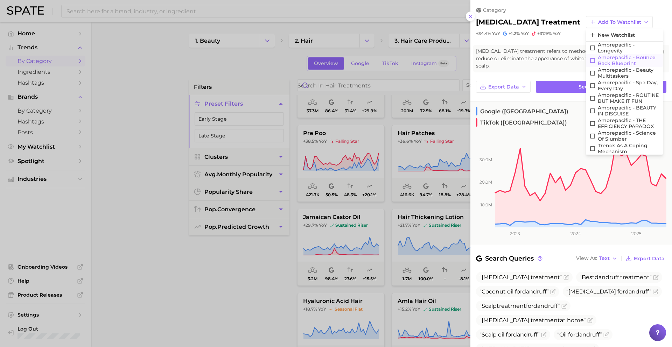
click at [598, 61] on span "Amorepacific - Bounce Back Blueprint" at bounding box center [629, 61] width 62 height 12
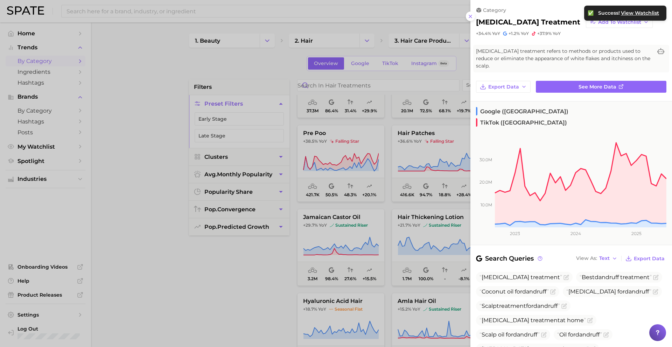
click at [365, 266] on div at bounding box center [336, 173] width 672 height 347
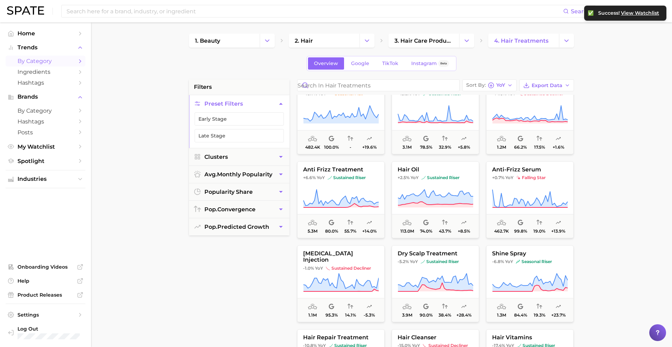
scroll to position [862, 0]
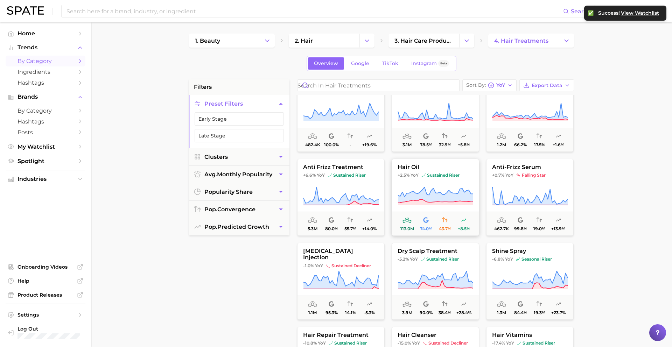
click at [426, 171] on button "hair oil +2.5% YoY sustained riser 113.0m 74.0% 43.7% +8.5%" at bounding box center [436, 197] width 88 height 77
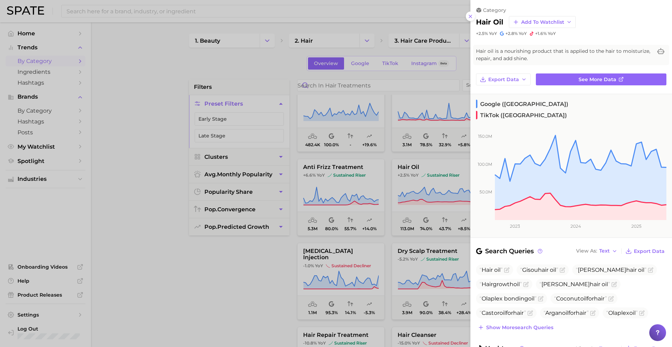
click at [406, 202] on div at bounding box center [336, 173] width 672 height 347
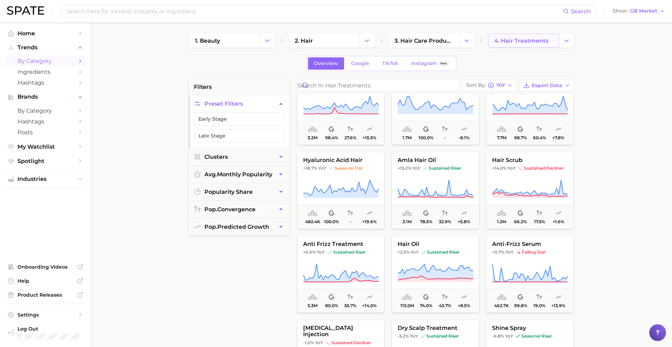
scroll to position [696, 0]
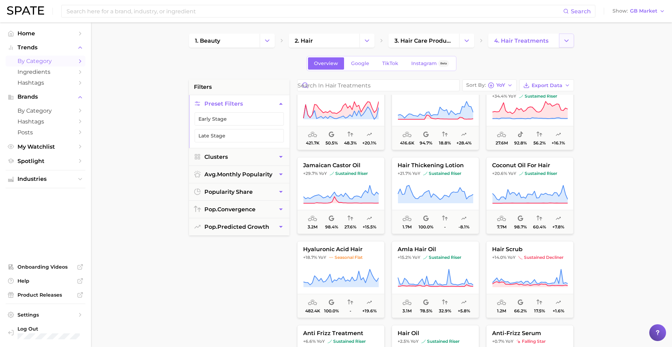
click at [565, 41] on polyline "Change Category" at bounding box center [567, 41] width 4 height 2
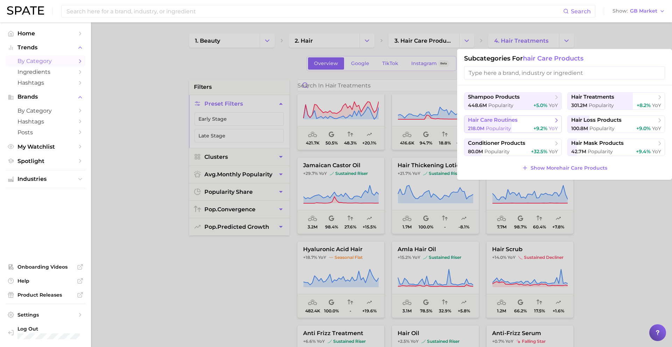
click at [524, 127] on div "218.0m Popularity +9.2% YoY" at bounding box center [513, 128] width 90 height 7
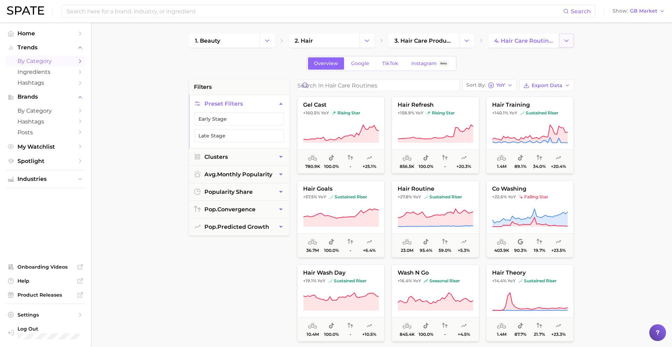
click at [567, 42] on icon "Change Category" at bounding box center [566, 40] width 7 height 7
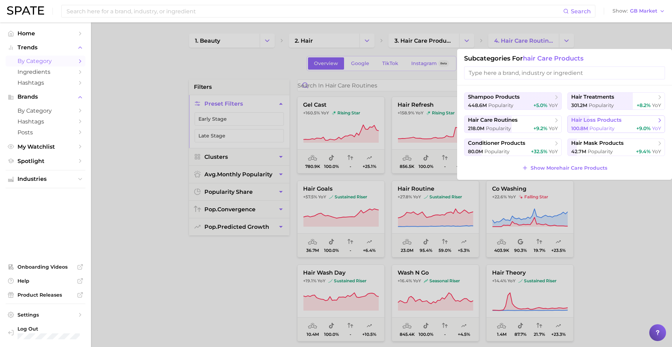
click at [602, 122] on span "hair loss products" at bounding box center [596, 120] width 50 height 7
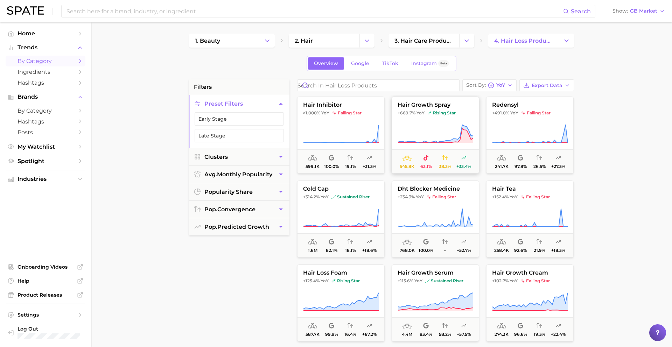
click at [444, 129] on icon at bounding box center [436, 134] width 76 height 20
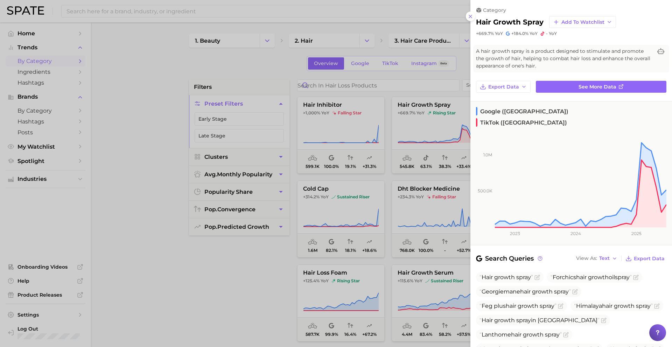
click at [418, 127] on div at bounding box center [336, 173] width 672 height 347
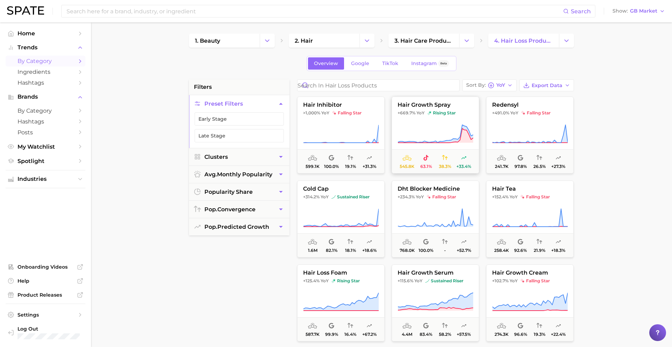
click at [422, 128] on icon at bounding box center [436, 134] width 76 height 20
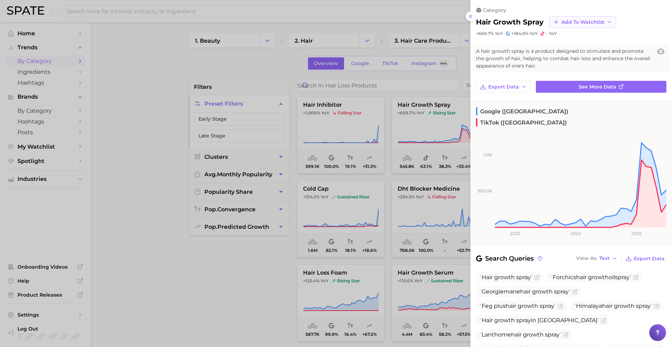
click at [561, 25] on button "Add to Watchlist" at bounding box center [582, 22] width 67 height 12
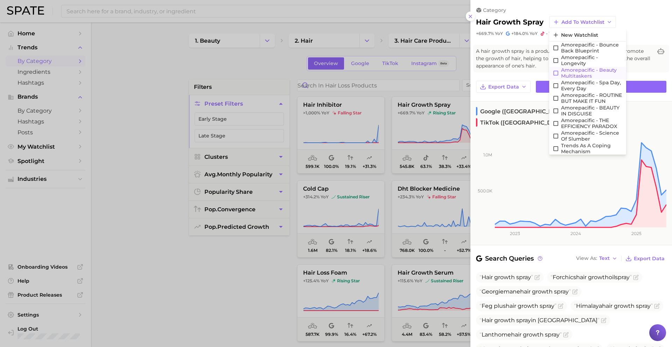
click at [572, 72] on span "Amorepacific - Beauty Multitaskers" at bounding box center [592, 73] width 62 height 12
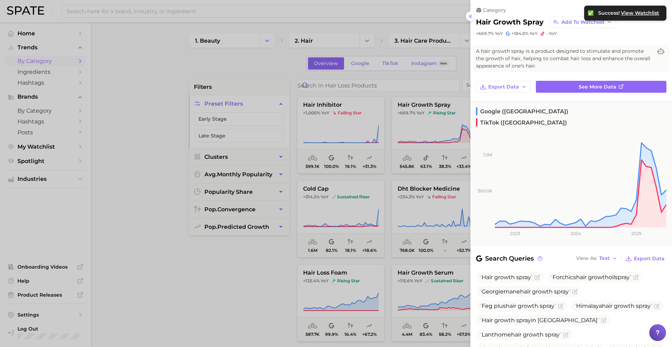
click at [398, 174] on div at bounding box center [336, 173] width 672 height 347
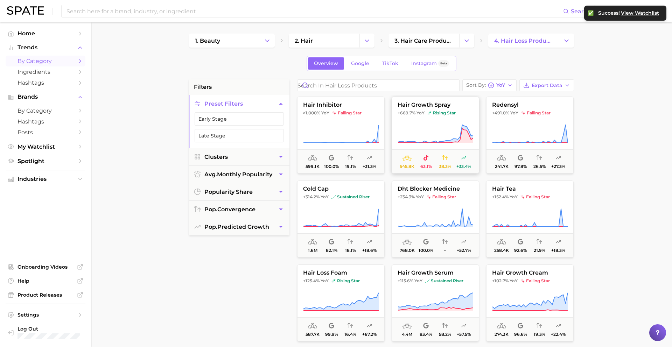
click at [428, 130] on icon at bounding box center [436, 134] width 76 height 20
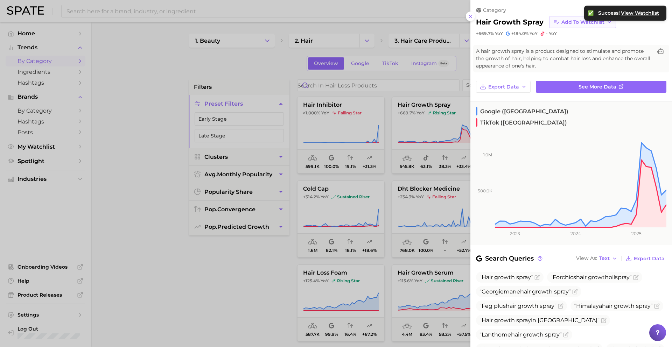
click at [565, 20] on span "Add to Watchlist" at bounding box center [583, 22] width 43 height 6
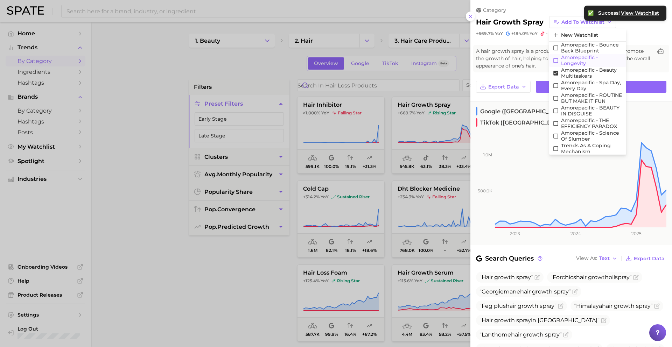
click at [577, 57] on span "Amorepacific - Longevity" at bounding box center [592, 61] width 62 height 12
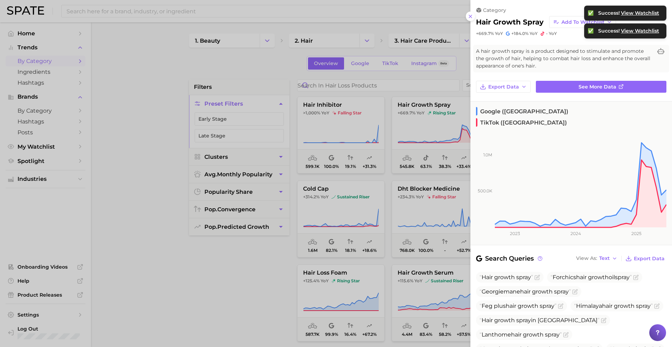
click at [402, 166] on div at bounding box center [336, 173] width 672 height 347
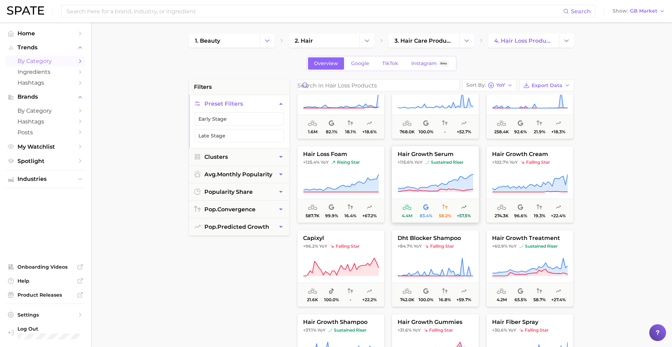
scroll to position [120, 0]
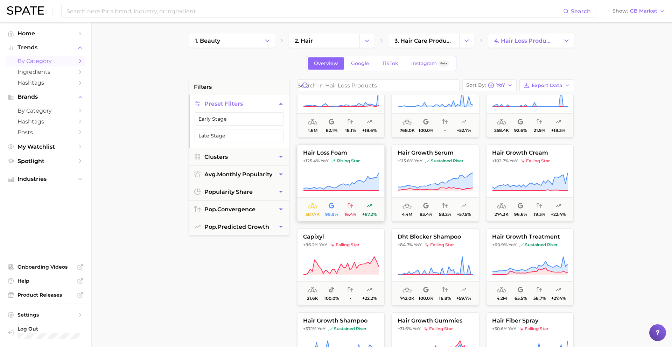
click at [338, 168] on button "hair loss foam +125.4% YoY rising star 587.7k 99.9% 16.4% +67.2%" at bounding box center [341, 183] width 88 height 77
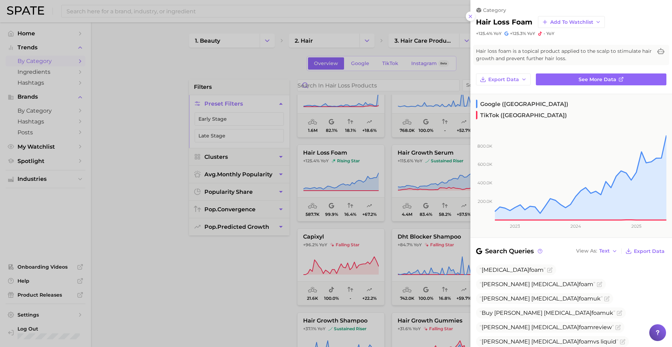
click at [338, 167] on div at bounding box center [336, 173] width 672 height 347
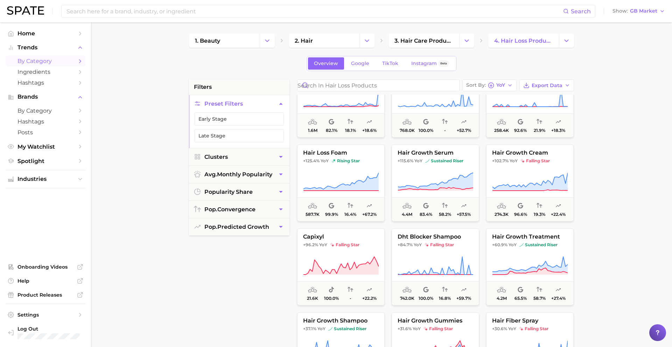
scroll to position [131, 0]
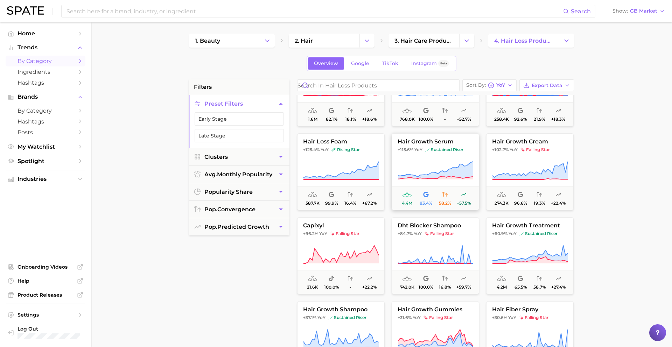
click at [426, 161] on icon at bounding box center [436, 171] width 76 height 20
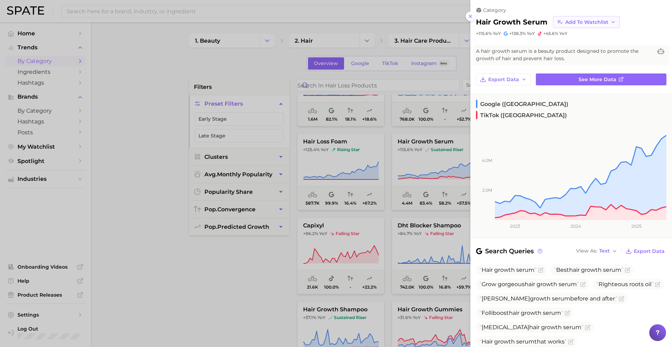
click at [577, 21] on span "Add to Watchlist" at bounding box center [586, 22] width 43 height 6
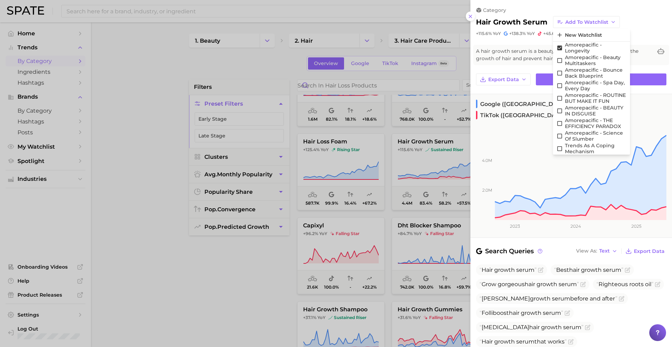
click at [411, 172] on div at bounding box center [336, 173] width 672 height 347
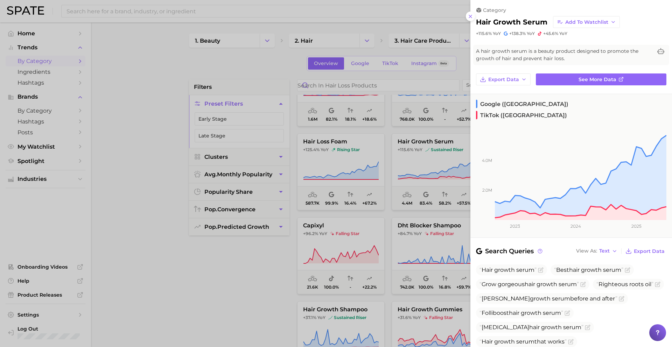
click at [411, 172] on div at bounding box center [336, 173] width 672 height 347
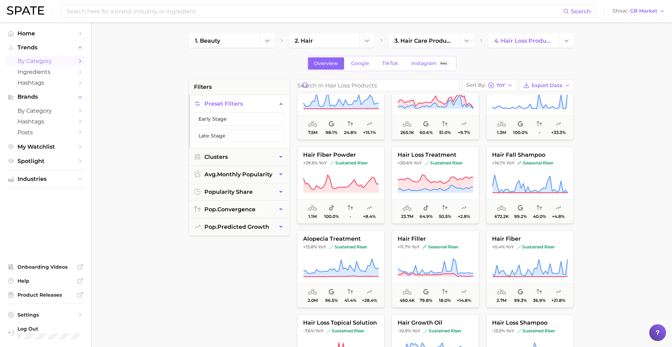
scroll to position [373, 0]
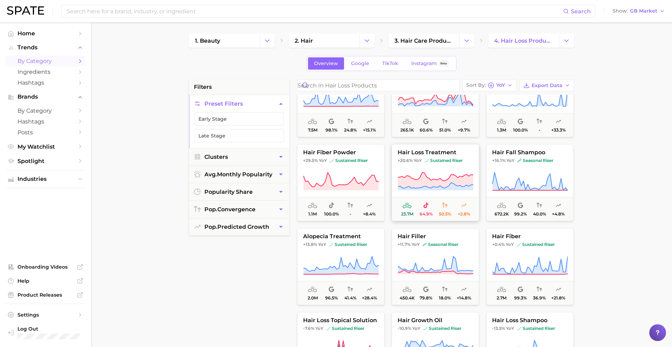
click at [430, 161] on span "sustained riser" at bounding box center [444, 161] width 38 height 6
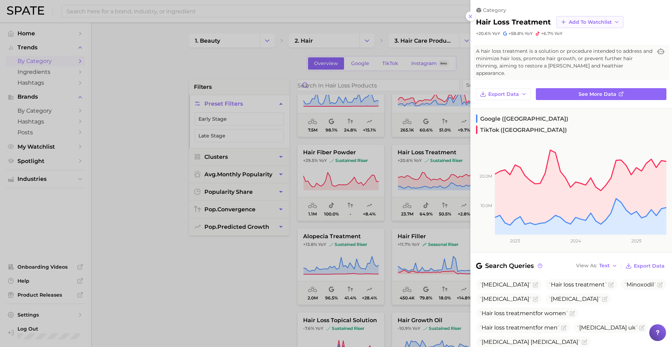
click at [576, 21] on span "Add to Watchlist" at bounding box center [590, 22] width 43 height 6
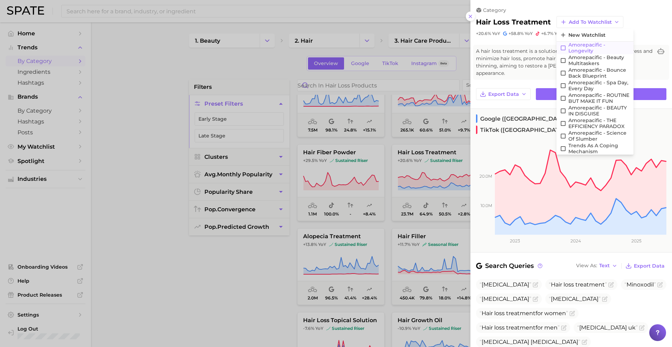
click at [578, 45] on span "Amorepacific - Longevity" at bounding box center [600, 48] width 62 height 12
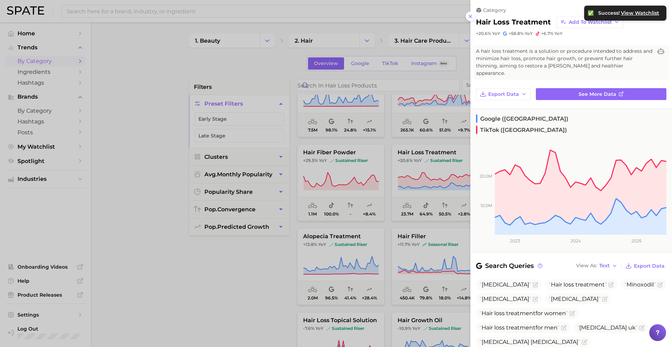
click at [375, 244] on div at bounding box center [336, 173] width 672 height 347
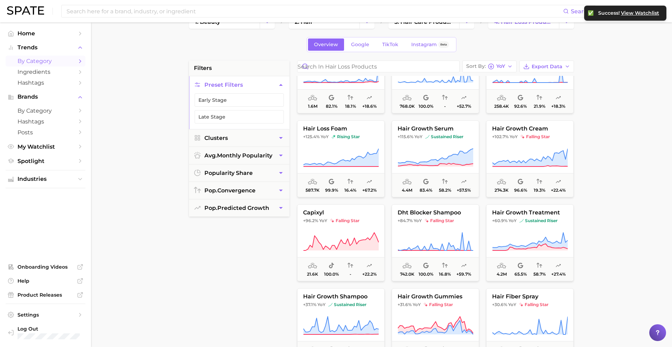
scroll to position [0, 0]
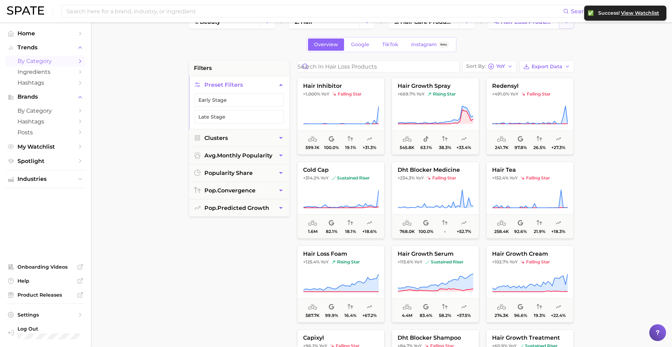
click at [569, 27] on button "Change Category" at bounding box center [566, 22] width 15 height 14
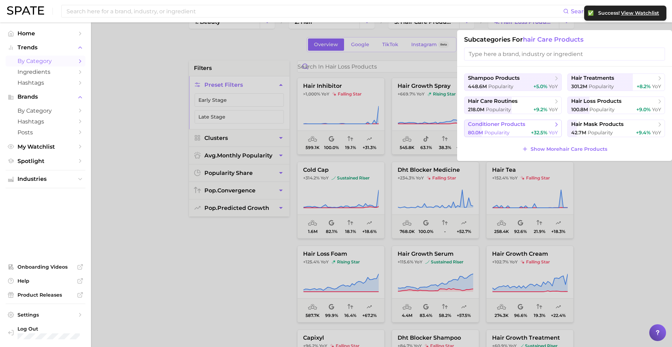
click at [517, 131] on div "80.0m Popularity +32.5% YoY" at bounding box center [513, 133] width 90 height 7
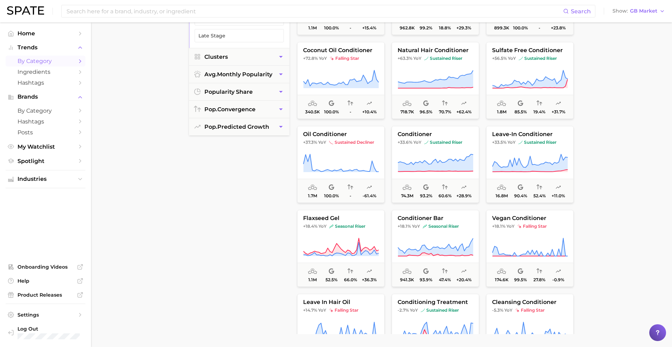
scroll to position [128, 0]
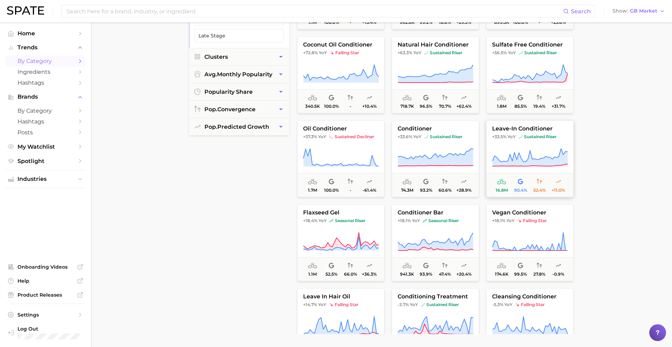
click at [529, 142] on button "leave-in conditioner +33.5% YoY sustained riser 16.8m 90.4% 52.4% +11.0%" at bounding box center [530, 158] width 88 height 77
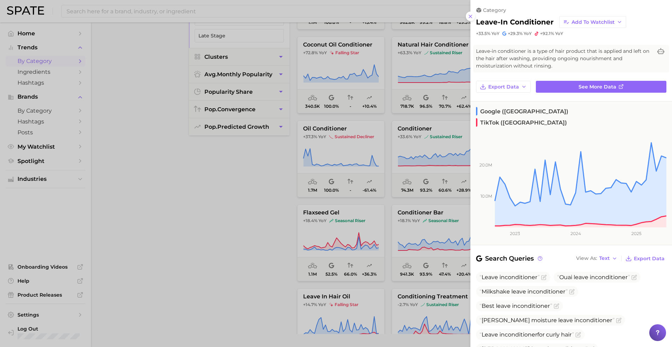
click at [423, 135] on div at bounding box center [336, 173] width 672 height 347
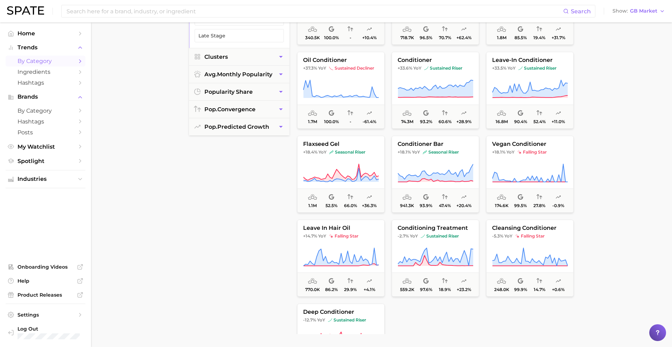
scroll to position [199, 0]
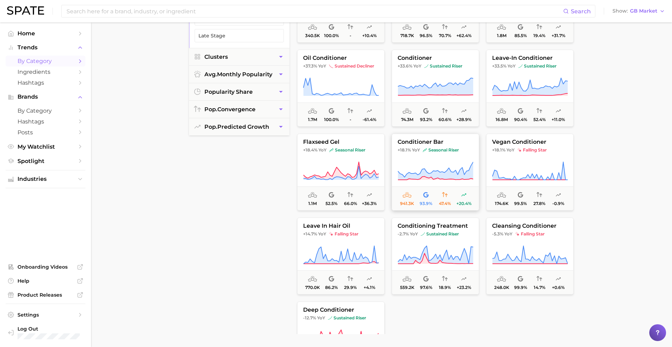
click at [426, 160] on button "conditioner bar +18.1% YoY seasonal riser 941.3k 93.9% 47.4% +20.4%" at bounding box center [436, 172] width 88 height 77
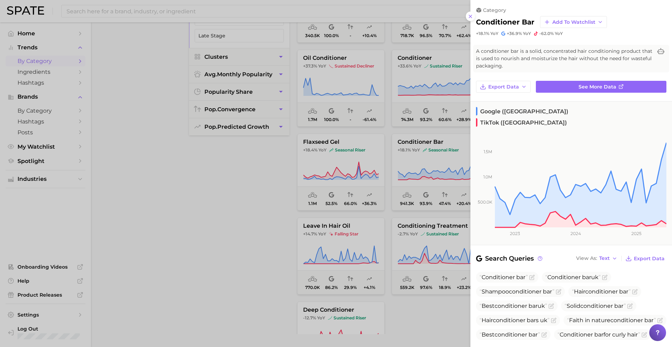
click at [421, 161] on div at bounding box center [336, 173] width 672 height 347
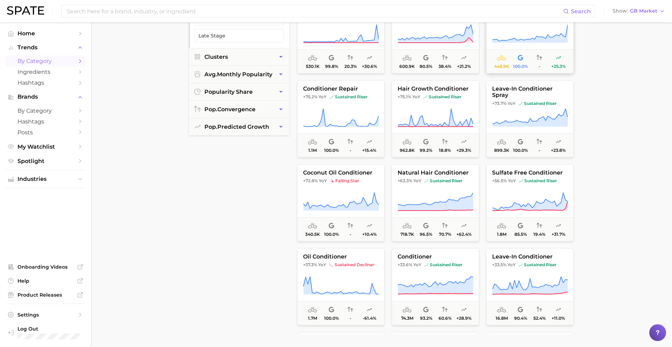
scroll to position [0, 0]
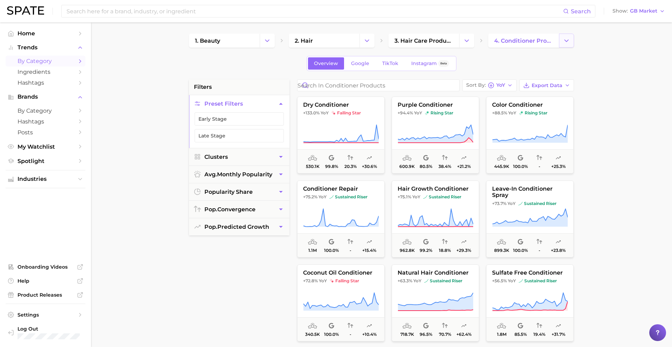
click at [568, 37] on icon "Change Category" at bounding box center [566, 40] width 7 height 7
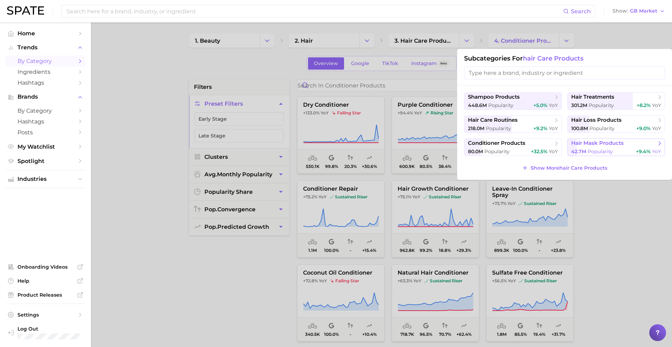
click at [597, 147] on span "hair mask products" at bounding box center [597, 143] width 53 height 7
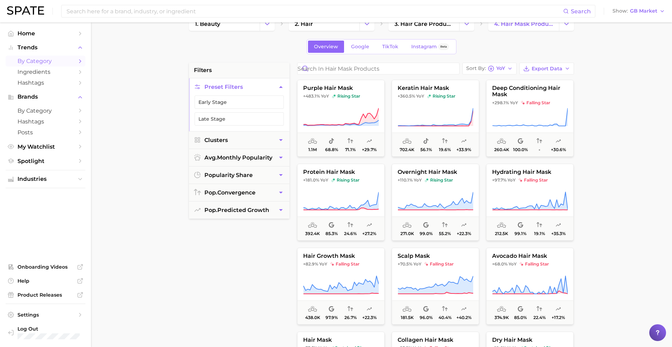
scroll to position [18, 0]
click at [453, 97] on span "rising star" at bounding box center [441, 96] width 28 height 6
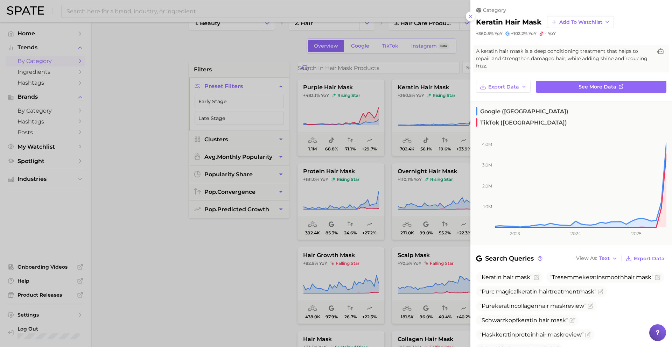
click at [435, 109] on div at bounding box center [336, 173] width 672 height 347
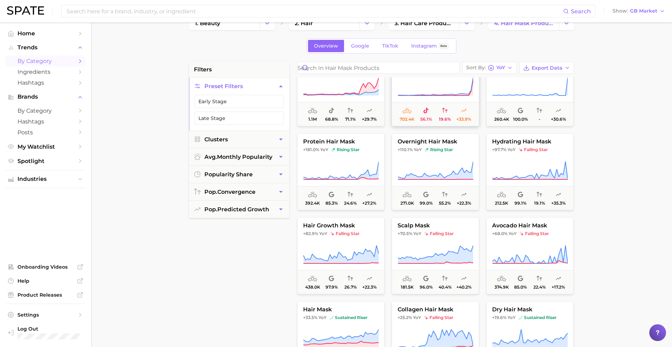
scroll to position [32, 0]
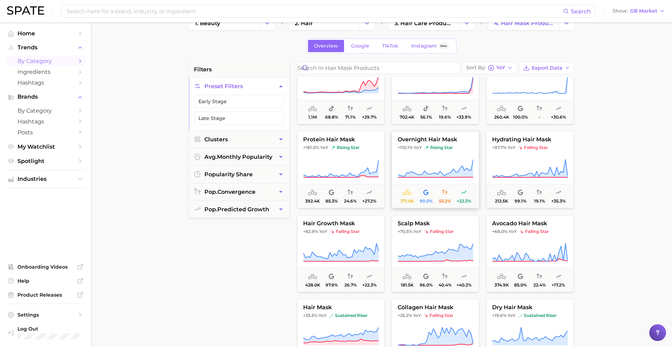
click at [437, 141] on span "overnight hair mask" at bounding box center [435, 140] width 87 height 6
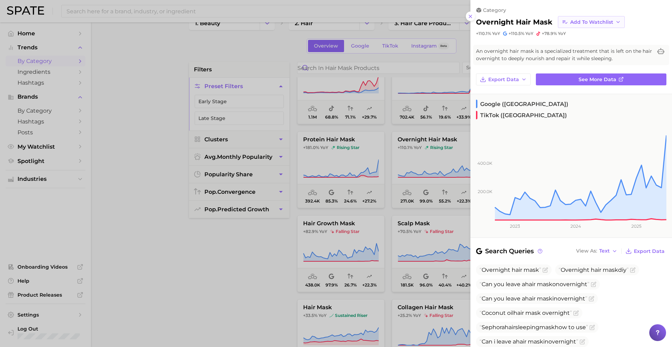
click at [593, 19] on span "Add to Watchlist" at bounding box center [591, 22] width 43 height 6
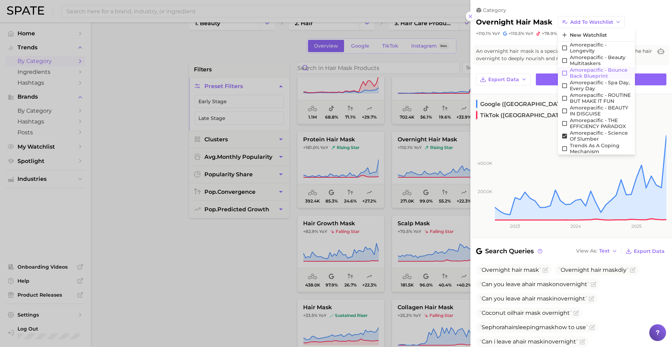
click at [585, 71] on span "Amorepacific - Bounce Back Blueprint" at bounding box center [601, 73] width 62 height 12
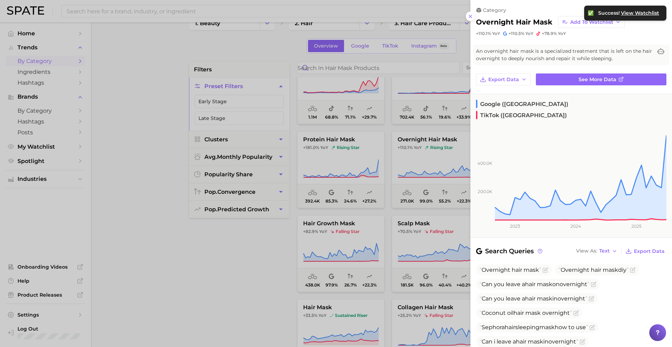
click at [390, 180] on div at bounding box center [336, 173] width 672 height 347
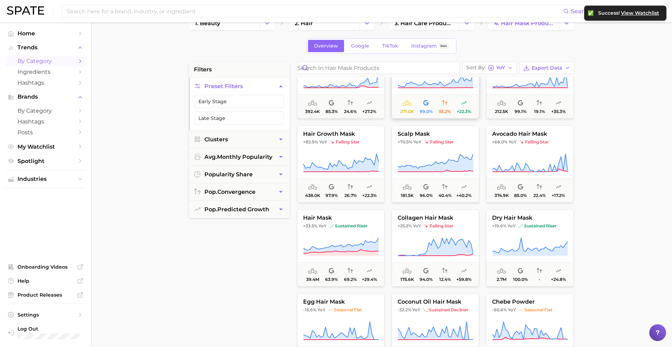
scroll to position [126, 0]
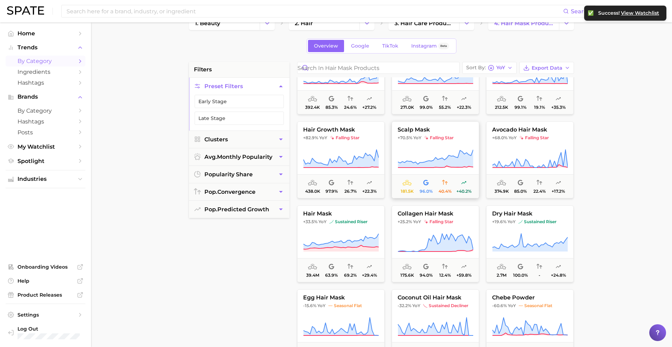
click at [446, 140] on span "falling star" at bounding box center [438, 138] width 29 height 6
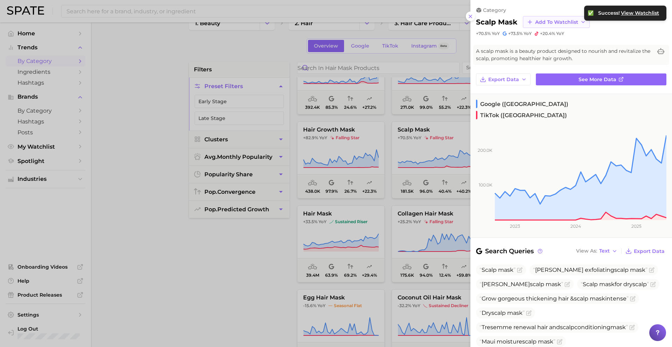
click at [556, 23] on span "Add to Watchlist" at bounding box center [556, 22] width 43 height 6
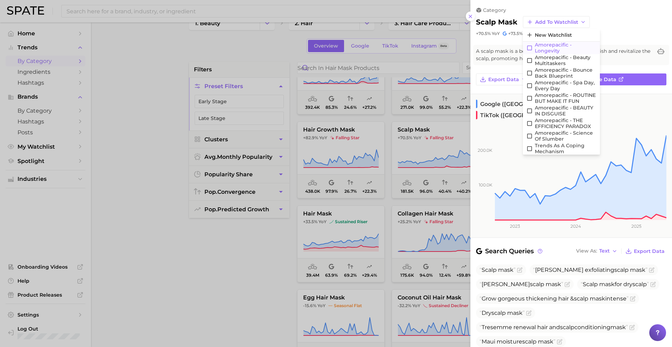
click at [551, 48] on span "Amorepacific - Longevity" at bounding box center [566, 48] width 62 height 12
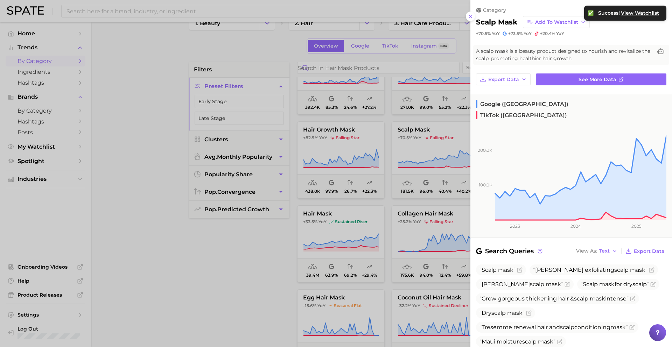
click at [421, 216] on div at bounding box center [336, 173] width 672 height 347
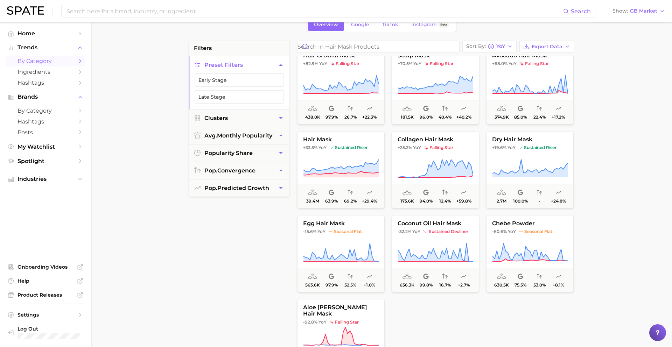
scroll to position [0, 0]
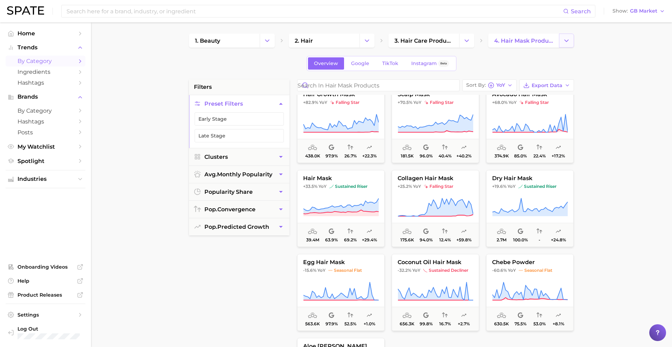
click at [563, 40] on icon "Change Category" at bounding box center [566, 40] width 7 height 7
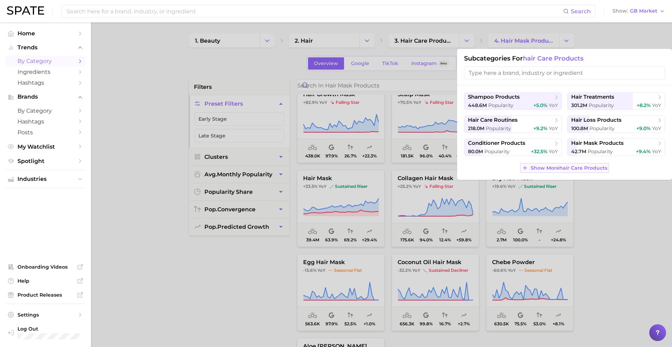
click at [577, 172] on button "Show More hair care products" at bounding box center [564, 168] width 89 height 10
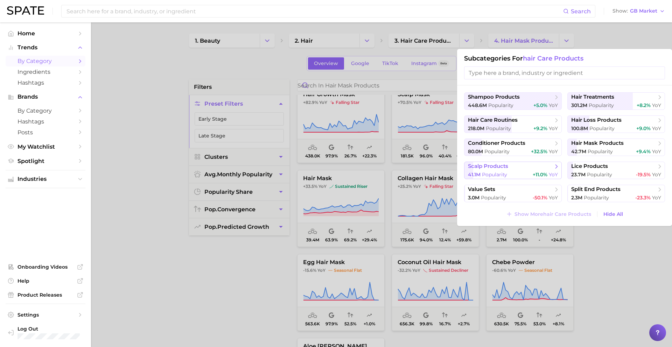
click at [508, 176] on div "41.1m Popularity +11.0% YoY" at bounding box center [513, 175] width 90 height 7
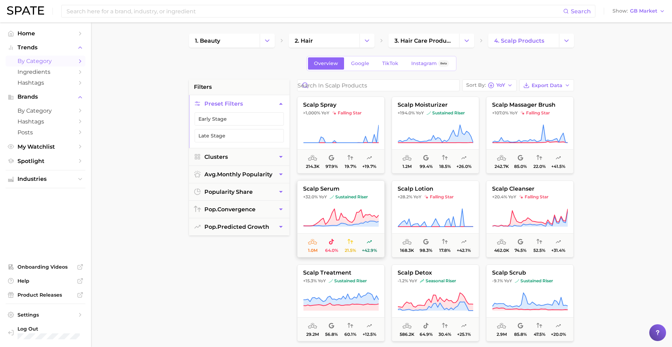
click at [342, 218] on icon at bounding box center [341, 217] width 75 height 17
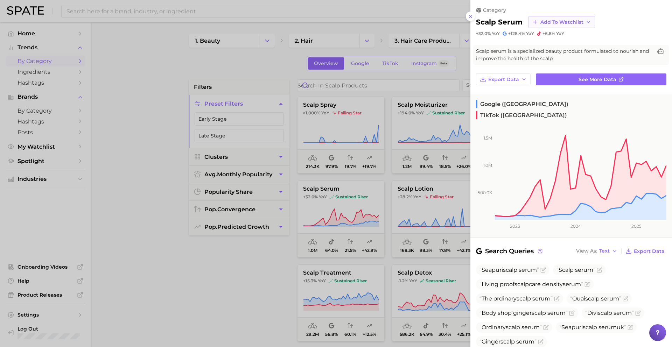
click at [550, 23] on span "Add to Watchlist" at bounding box center [562, 22] width 43 height 6
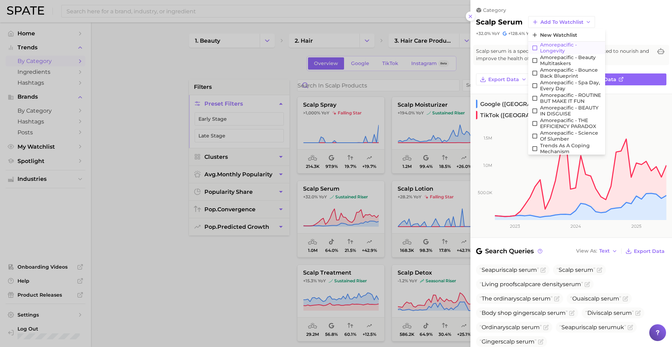
click at [552, 50] on span "Amorepacific - Longevity" at bounding box center [571, 48] width 62 height 12
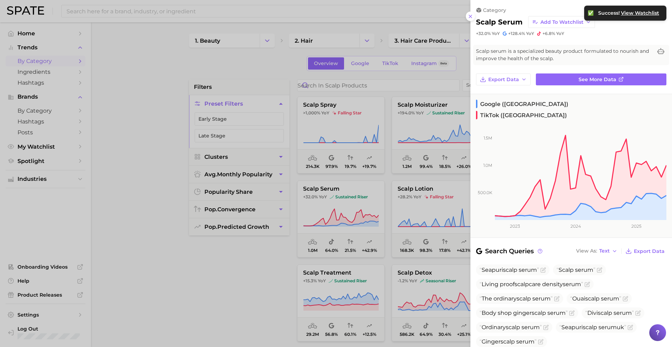
click at [423, 221] on div at bounding box center [336, 173] width 672 height 347
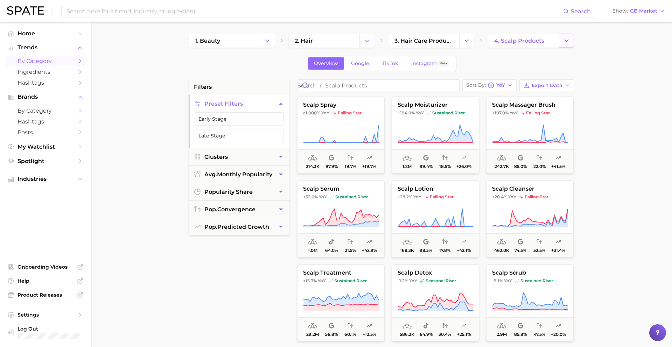
click at [564, 43] on icon "Change Category" at bounding box center [566, 40] width 7 height 7
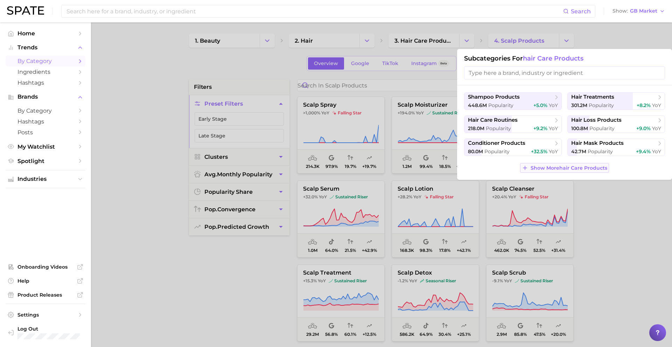
click at [550, 171] on span "Show More hair care products" at bounding box center [569, 168] width 77 height 6
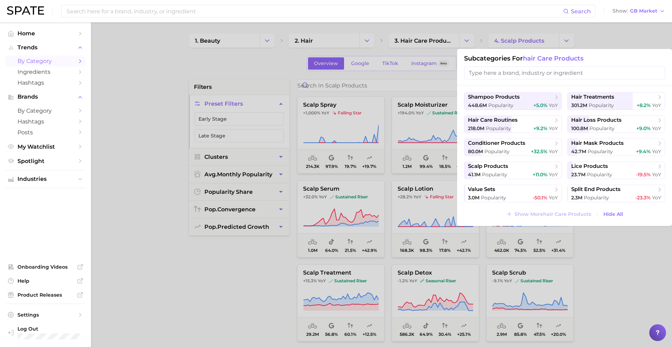
click at [435, 65] on div at bounding box center [336, 173] width 672 height 347
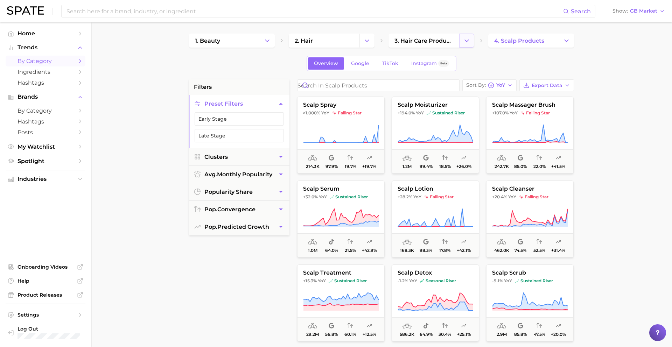
click at [459, 40] on button "Change Category" at bounding box center [466, 41] width 15 height 14
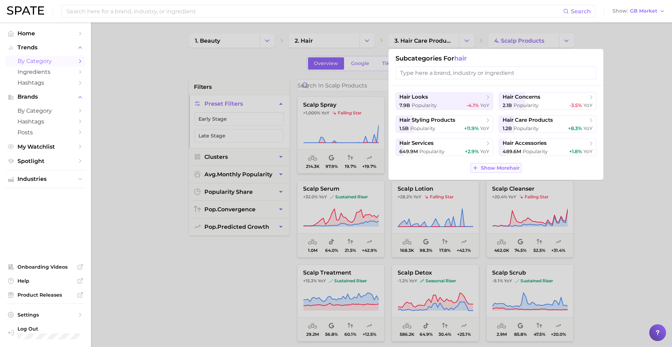
click at [506, 168] on span "Show More hair" at bounding box center [500, 168] width 39 height 6
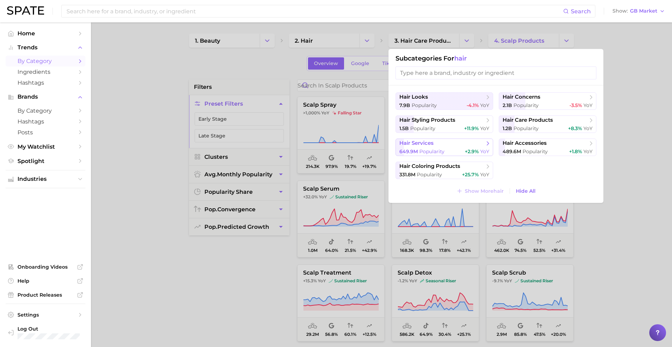
click at [458, 155] on div "649.9m Popularity +2.9% YoY" at bounding box center [444, 151] width 90 height 7
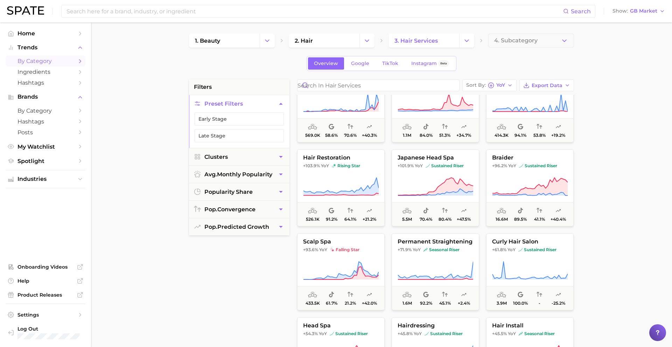
scroll to position [32, 0]
click at [452, 161] on button "japanese head spa +101.9% YoY sustained riser 5.5m 70.4% 80.4% +47.5%" at bounding box center [436, 186] width 88 height 77
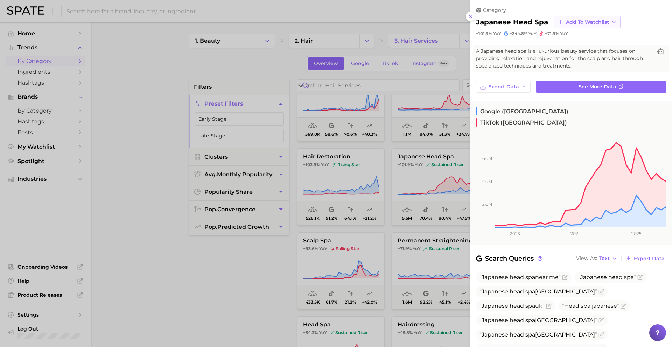
click at [573, 19] on span "Add to Watchlist" at bounding box center [587, 22] width 43 height 6
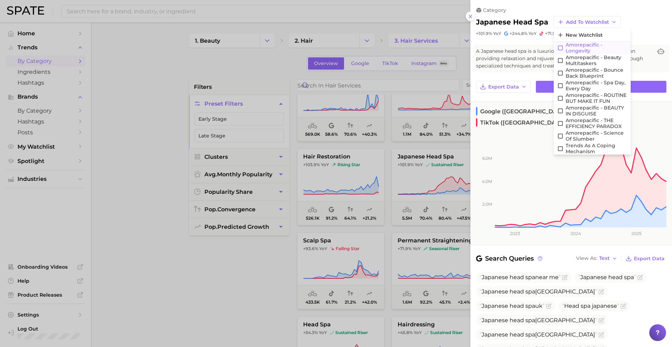
click at [581, 46] on span "Amorepacific - Longevity" at bounding box center [597, 48] width 62 height 12
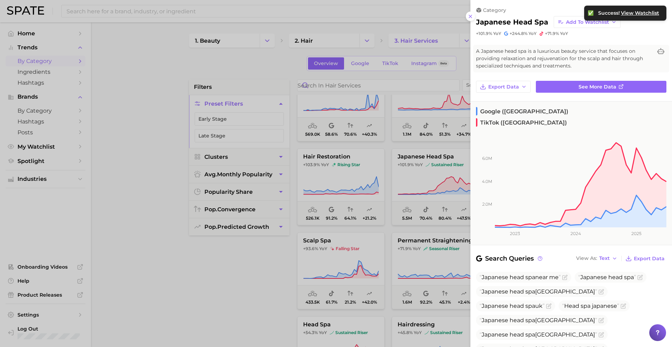
click at [406, 192] on div at bounding box center [336, 173] width 672 height 347
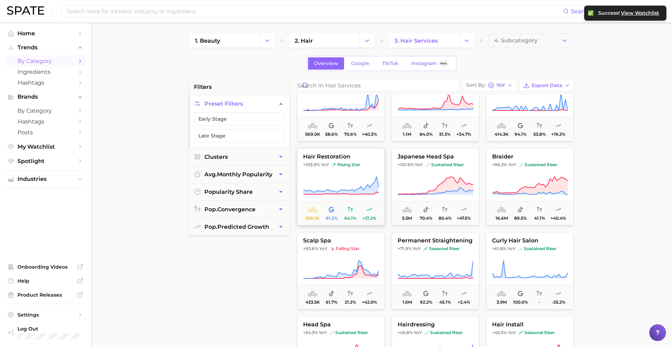
click at [341, 178] on icon at bounding box center [341, 186] width 76 height 20
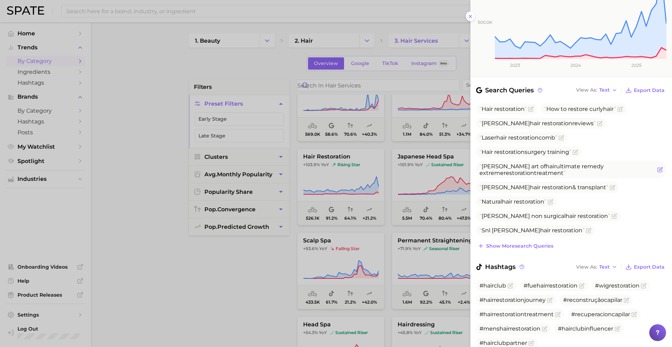
scroll to position [0, 0]
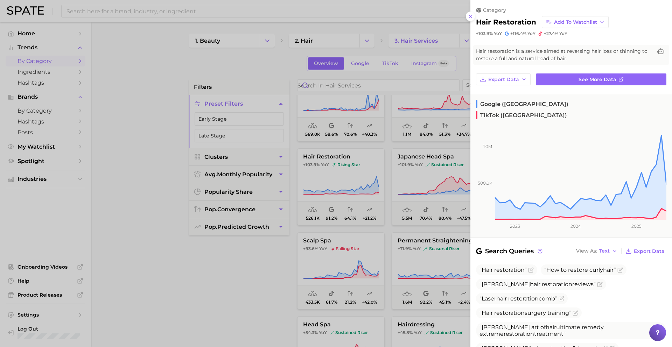
click at [442, 179] on div at bounding box center [336, 173] width 672 height 347
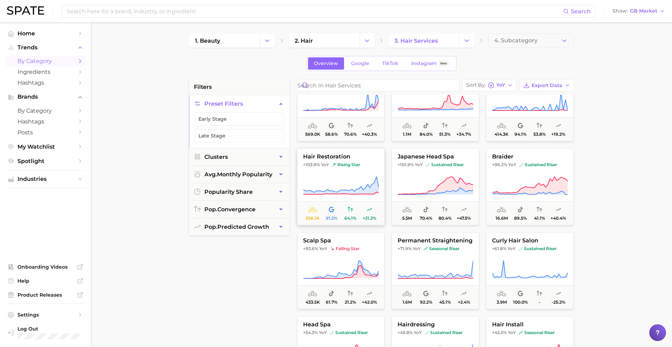
drag, startPoint x: 351, startPoint y: 176, endPoint x: 378, endPoint y: 153, distance: 35.8
click at [351, 176] on icon at bounding box center [341, 186] width 76 height 20
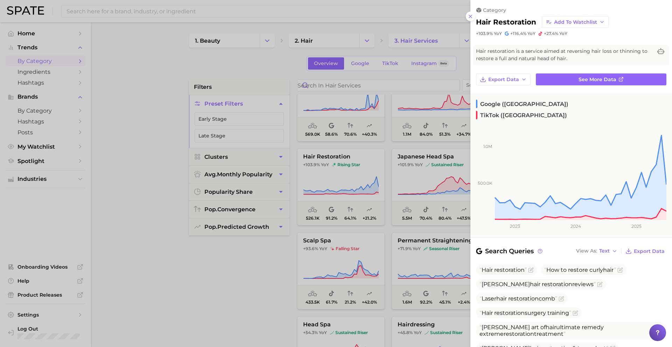
click at [366, 231] on div at bounding box center [336, 173] width 672 height 347
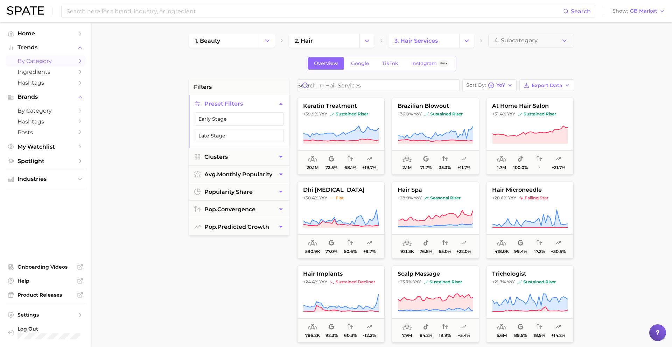
scroll to position [335, 0]
click at [444, 214] on icon at bounding box center [436, 219] width 76 height 20
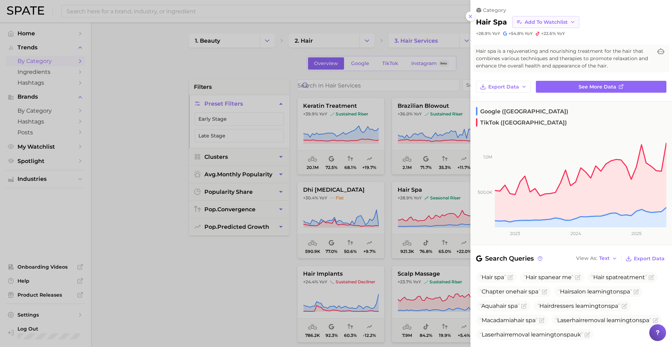
click at [552, 23] on span "Add to Watchlist" at bounding box center [546, 22] width 43 height 6
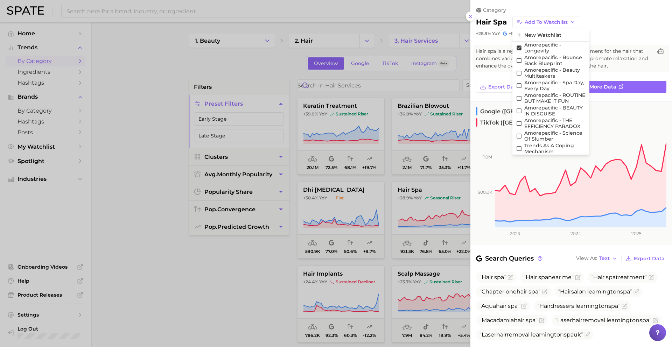
click at [447, 133] on div at bounding box center [336, 173] width 672 height 347
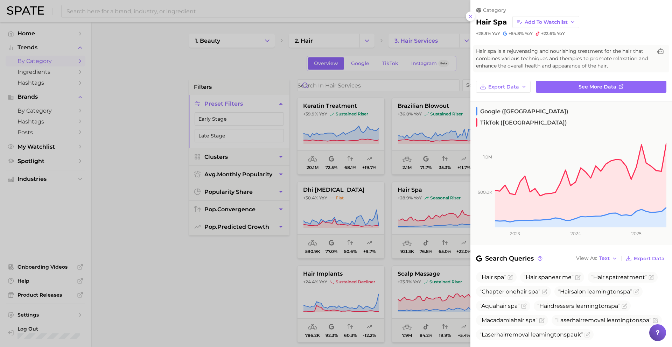
click at [447, 133] on div at bounding box center [336, 173] width 672 height 347
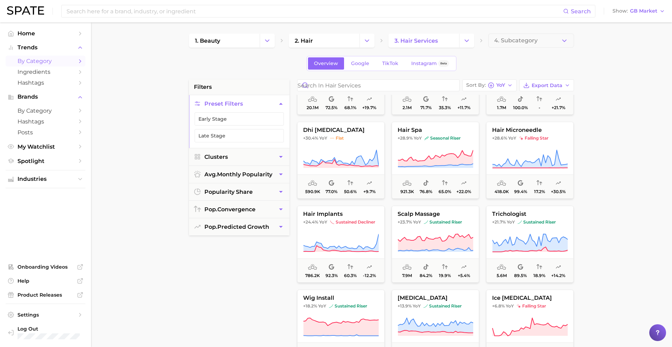
scroll to position [398, 0]
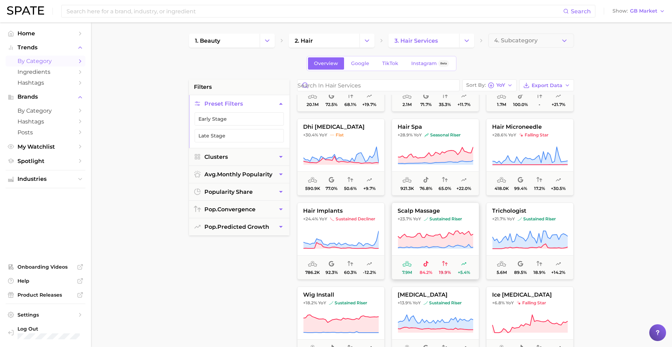
click at [442, 215] on button "scalp massage +23.7% YoY sustained riser 7.9m 84.2% 19.9% +5.4%" at bounding box center [436, 241] width 88 height 77
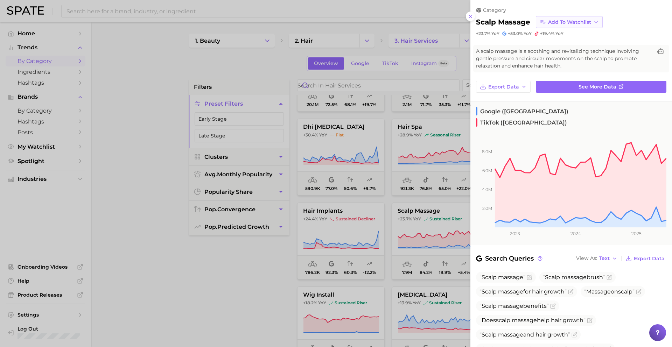
click at [553, 20] on span "Add to Watchlist" at bounding box center [569, 22] width 43 height 6
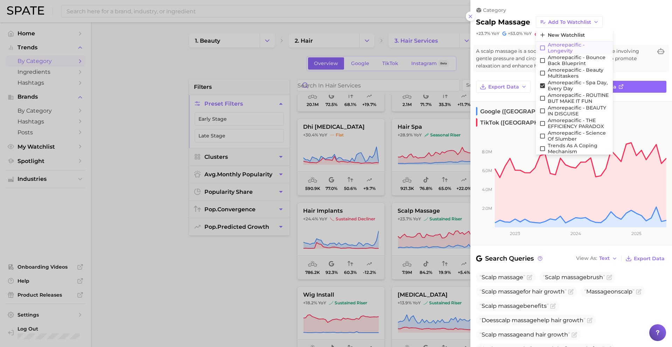
click at [569, 49] on span "Amorepacific - Longevity" at bounding box center [579, 48] width 62 height 12
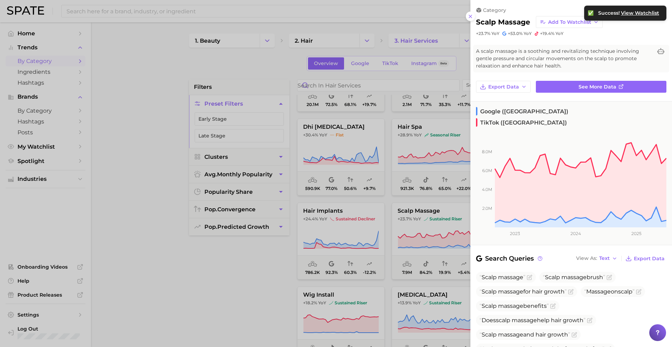
click at [387, 224] on div at bounding box center [336, 173] width 672 height 347
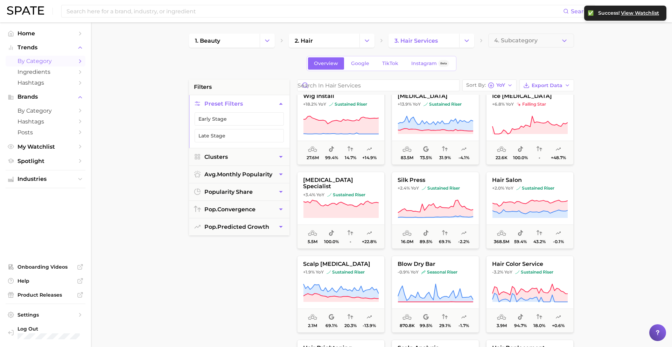
scroll to position [599, 0]
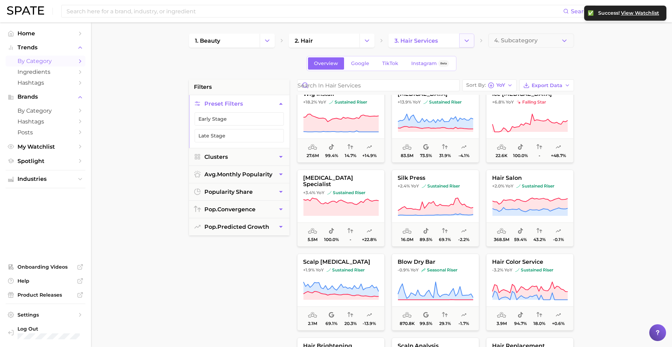
click at [467, 40] on icon "Change Category" at bounding box center [466, 40] width 7 height 7
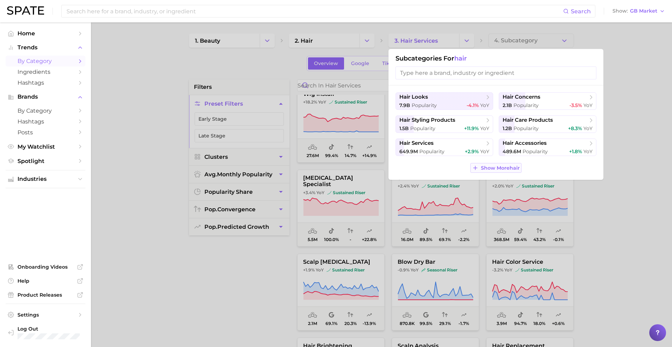
click at [494, 167] on span "Show More hair" at bounding box center [500, 168] width 39 height 6
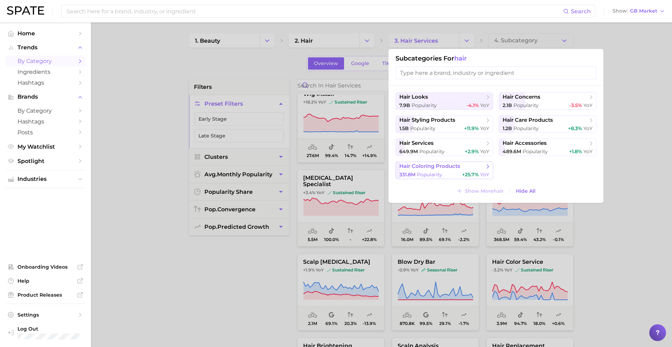
click at [459, 175] on div "331.8m Popularity +25.7% YoY" at bounding box center [444, 175] width 90 height 7
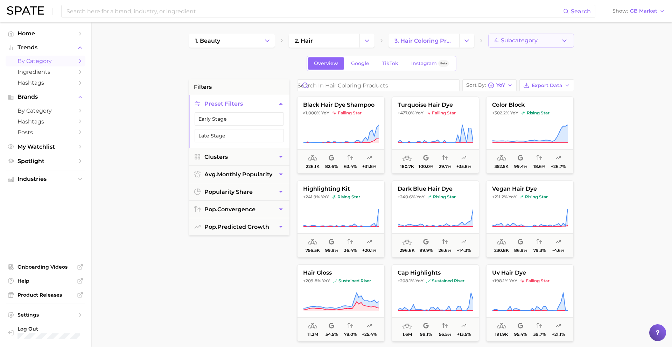
click at [529, 39] on span "4. Subcategory" at bounding box center [515, 40] width 43 height 6
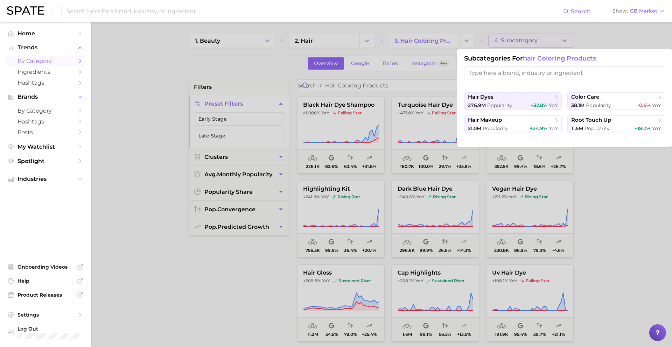
click at [529, 39] on div at bounding box center [336, 173] width 672 height 347
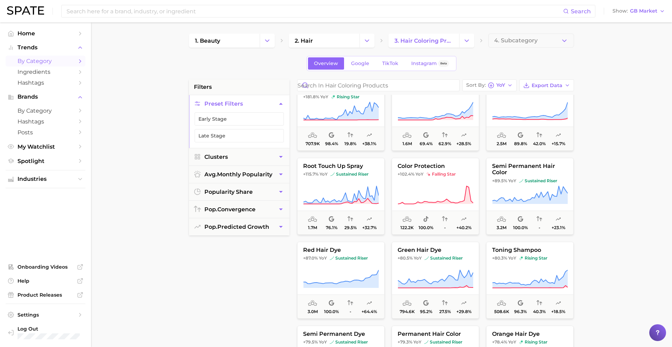
scroll to position [279, 0]
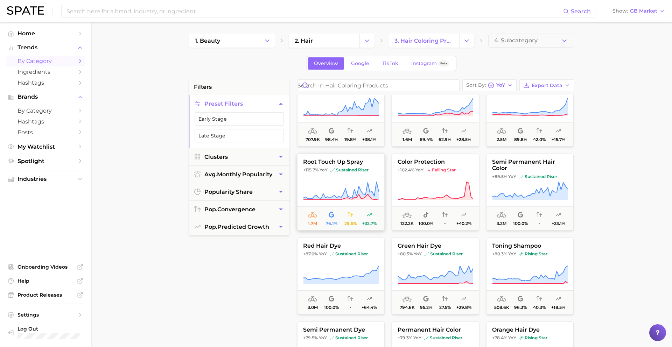
click at [334, 174] on button "root touch up spray +115.7% YoY sustained riser 1.7m 76.1% 29.5% +32.7%" at bounding box center [341, 192] width 88 height 77
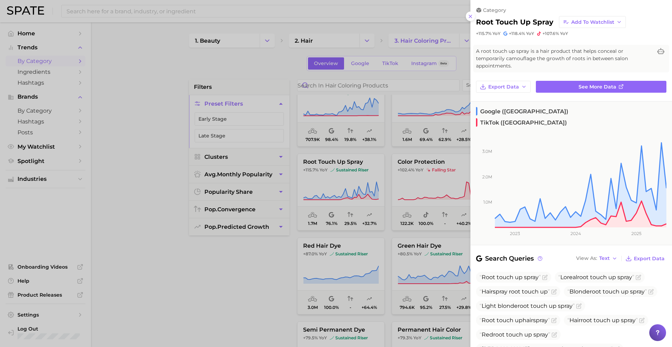
click at [332, 175] on div at bounding box center [336, 173] width 672 height 347
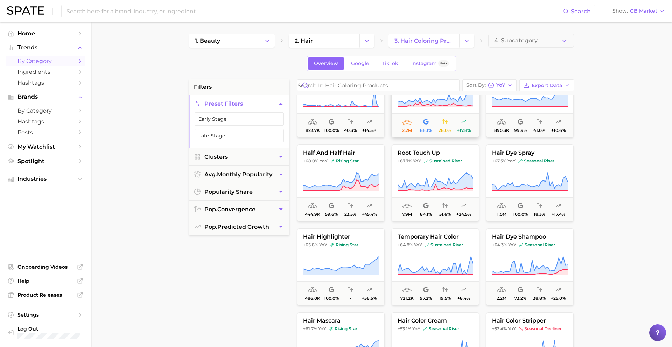
scroll to position [711, 0]
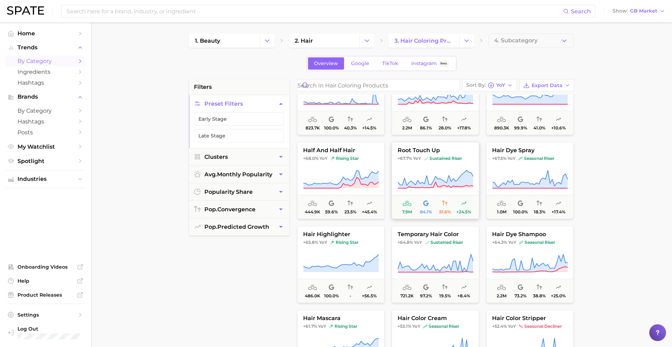
click at [442, 168] on button "root touch up +67.7% YoY sustained riser 7.9m 84.1% 51.6% +24.5%" at bounding box center [436, 180] width 88 height 77
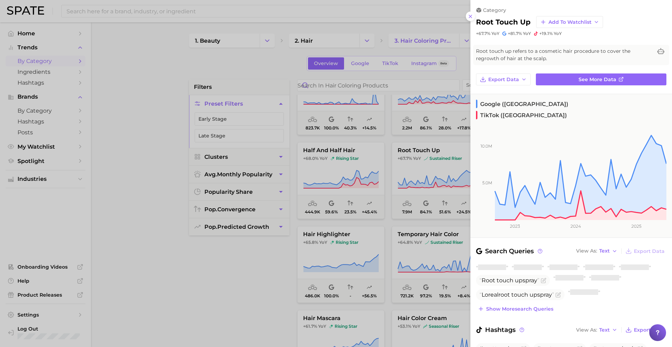
click at [422, 170] on div at bounding box center [336, 173] width 672 height 347
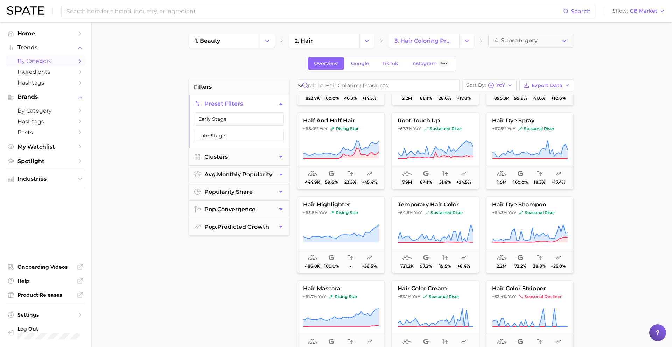
scroll to position [742, 0]
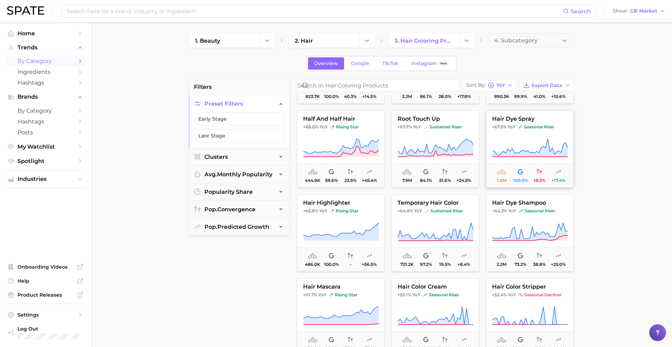
click at [519, 127] on img at bounding box center [521, 127] width 4 height 4
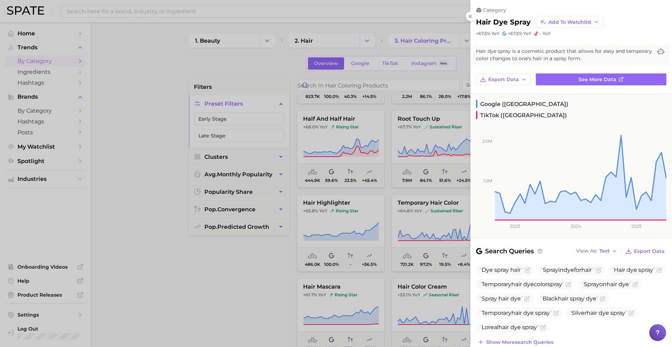
click at [416, 143] on div at bounding box center [336, 173] width 672 height 347
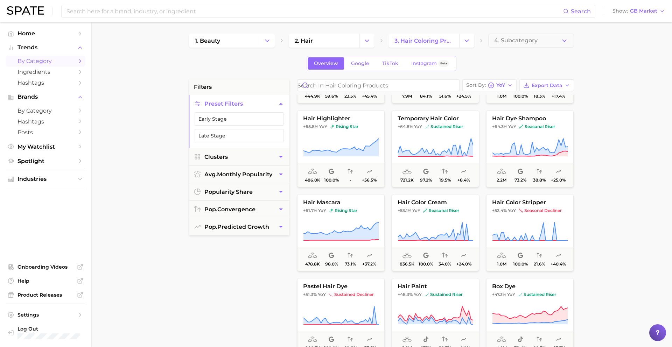
scroll to position [844, 0]
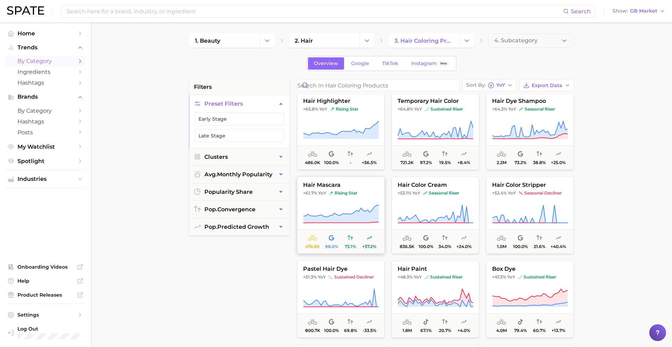
click at [368, 190] on button "hair mascara +61.7% YoY rising star 478.8k 98.0% 73.1% +37.2%" at bounding box center [341, 215] width 88 height 77
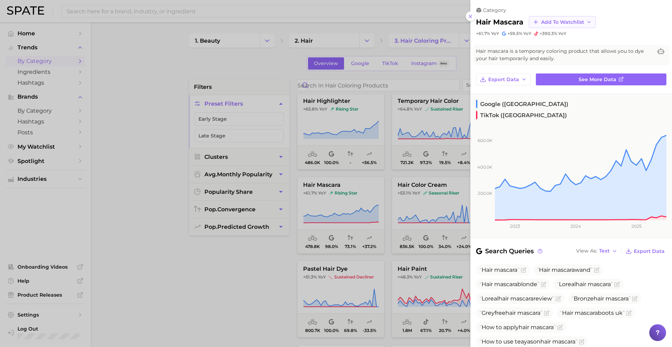
click at [547, 25] on button "Add to Watchlist" at bounding box center [562, 22] width 67 height 12
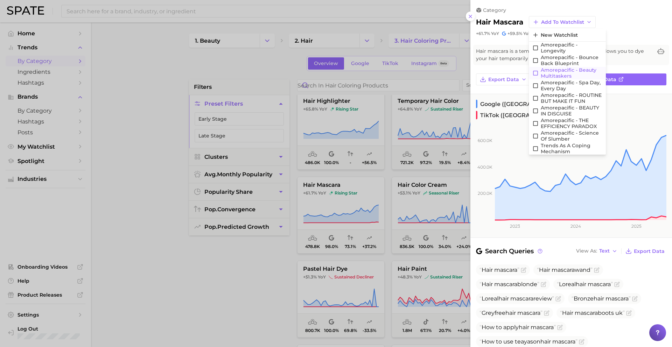
click at [548, 70] on span "Amorepacific - Beauty Multitaskers" at bounding box center [572, 73] width 62 height 12
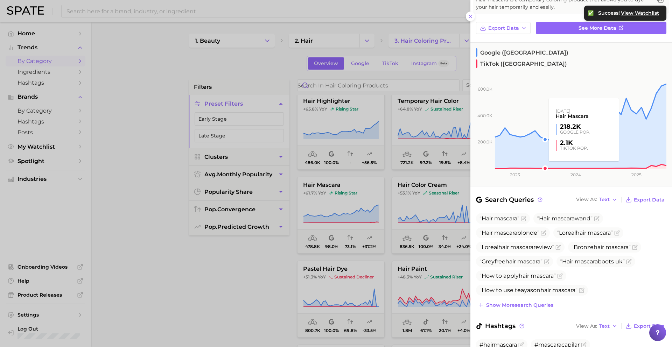
scroll to position [61, 0]
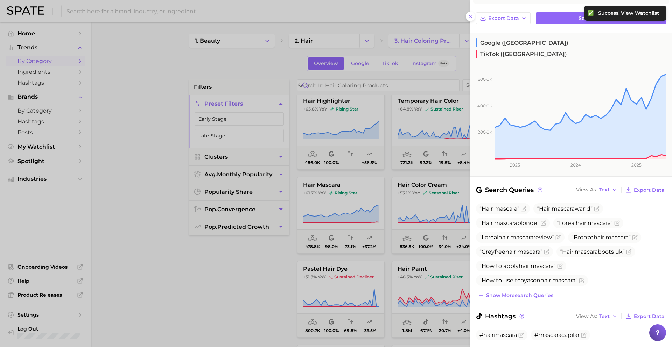
click at [404, 237] on div at bounding box center [336, 173] width 672 height 347
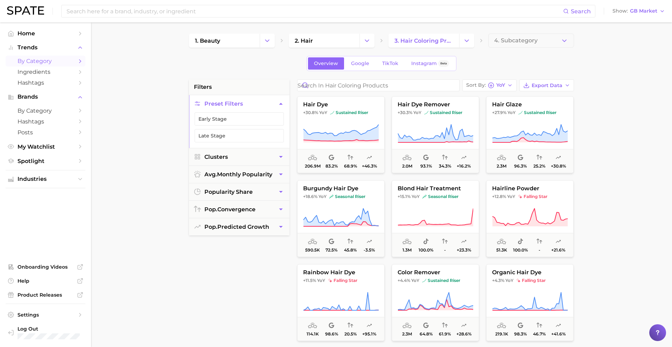
scroll to position [966, 0]
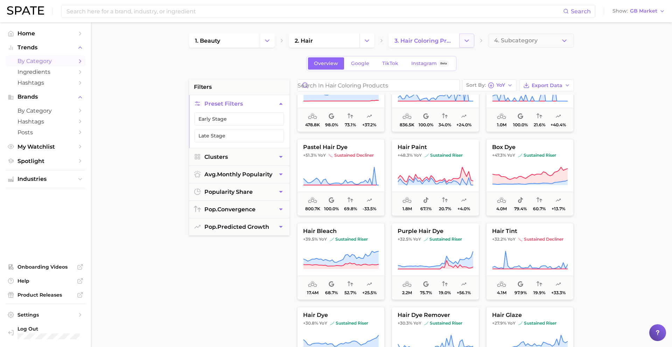
click at [466, 43] on icon "Change Category" at bounding box center [466, 40] width 7 height 7
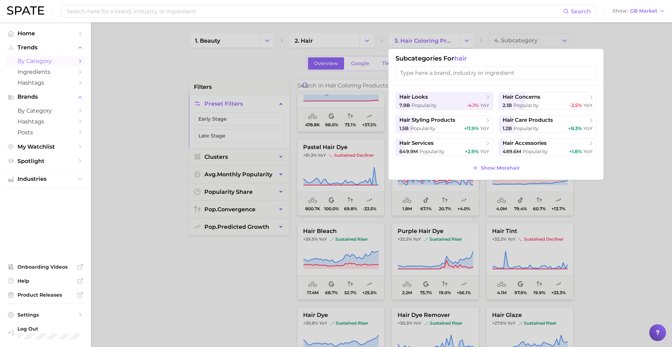
click at [360, 42] on div at bounding box center [336, 173] width 672 height 347
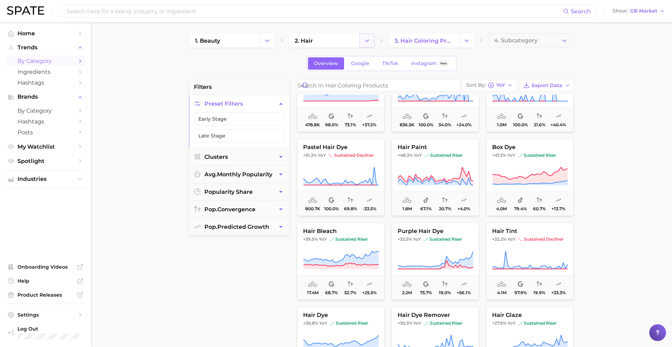
click at [363, 42] on icon "Change Category" at bounding box center [366, 40] width 7 height 7
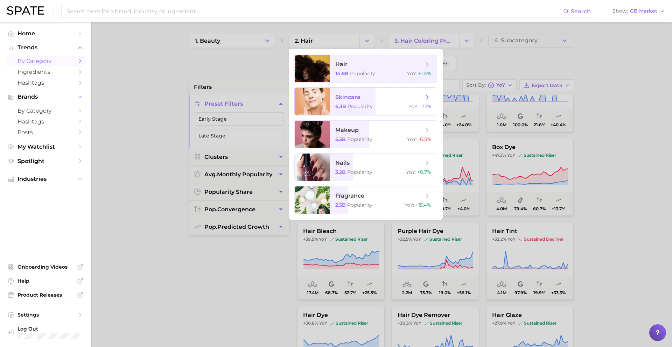
click at [377, 99] on span "skincare" at bounding box center [379, 97] width 88 height 8
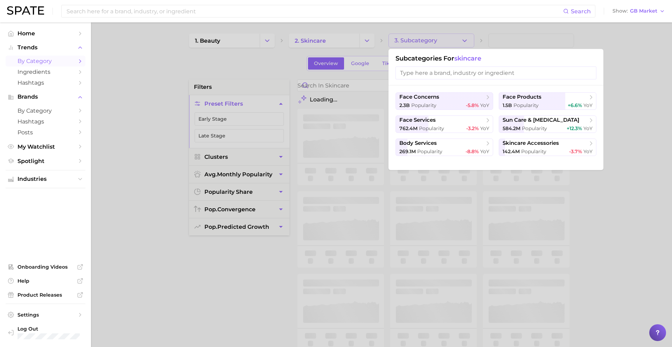
click at [423, 41] on div at bounding box center [336, 173] width 672 height 347
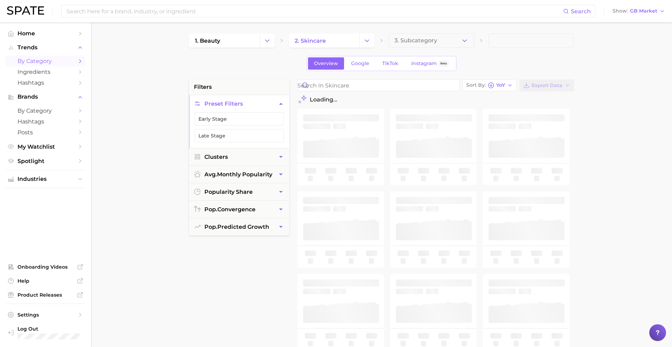
click at [423, 41] on span "3. Subcategory" at bounding box center [416, 40] width 43 height 6
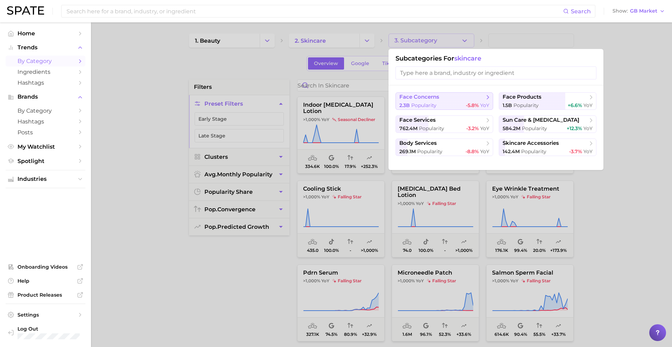
click at [437, 97] on span "face concerns" at bounding box center [419, 97] width 40 height 7
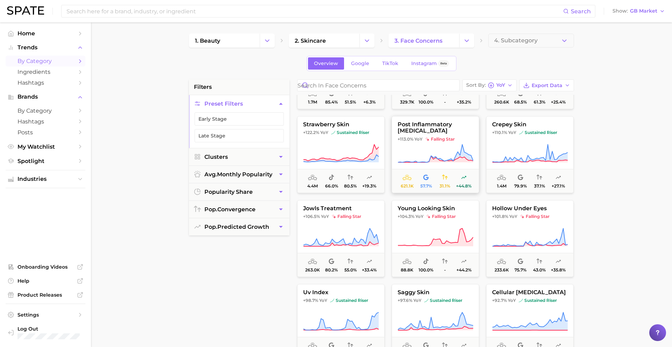
scroll to position [150, 0]
click at [511, 141] on button "crepey skin +110.1% YoY sustained riser 1.4m 79.9% 37.1% +27.1%" at bounding box center [530, 153] width 88 height 77
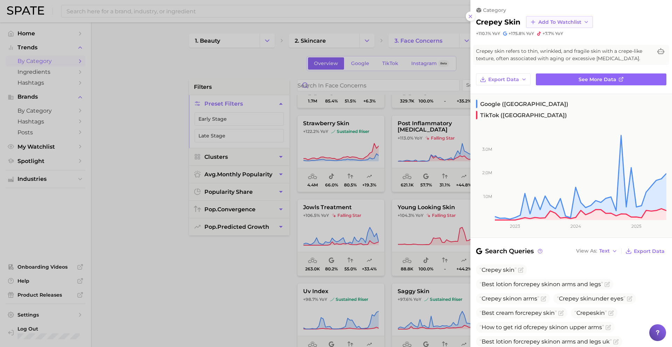
click at [543, 23] on span "Add to Watchlist" at bounding box center [559, 22] width 43 height 6
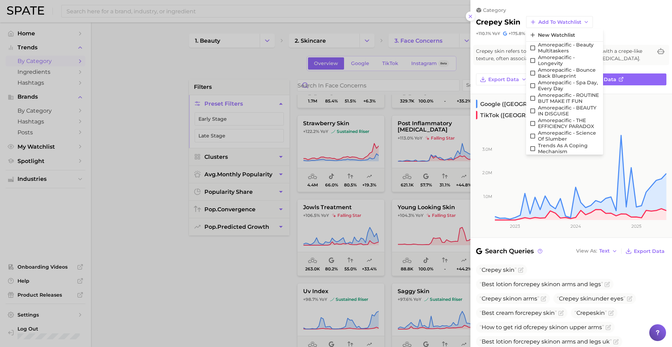
click at [438, 145] on div at bounding box center [336, 173] width 672 height 347
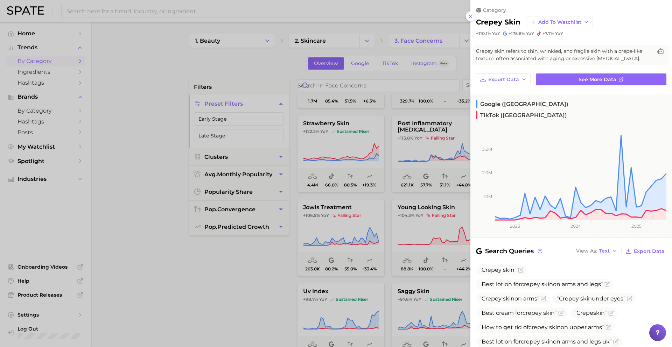
click at [439, 176] on div at bounding box center [336, 173] width 672 height 347
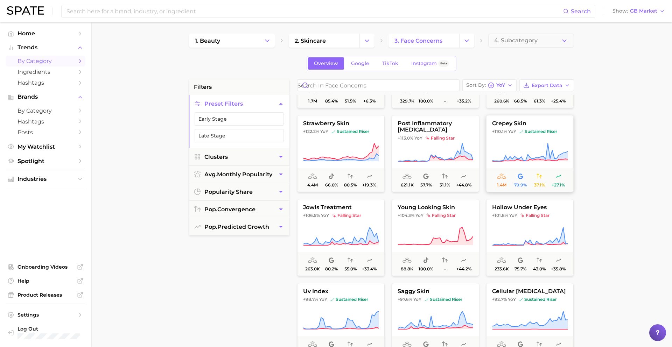
click at [509, 149] on icon at bounding box center [530, 153] width 76 height 20
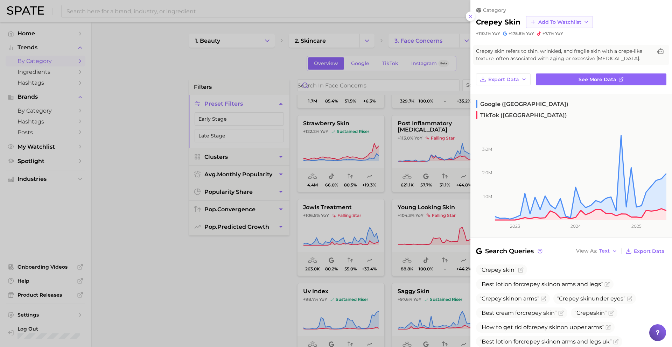
click at [553, 27] on button "Add to Watchlist" at bounding box center [559, 22] width 67 height 12
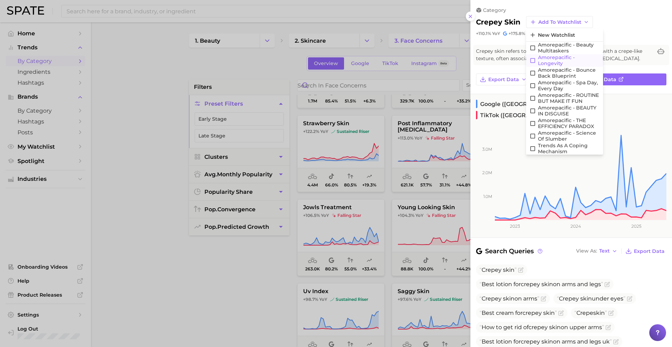
click at [552, 62] on span "Amorepacific - Longevity" at bounding box center [569, 61] width 62 height 12
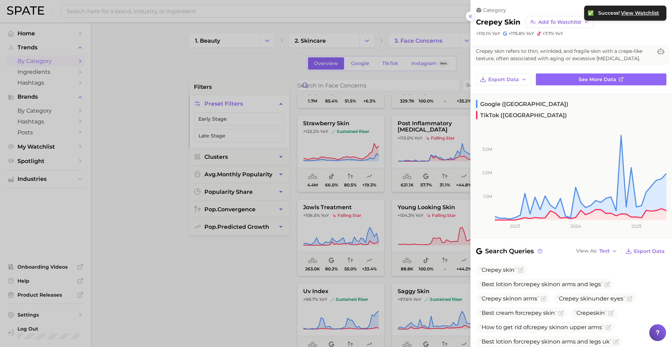
click at [434, 149] on div at bounding box center [336, 173] width 672 height 347
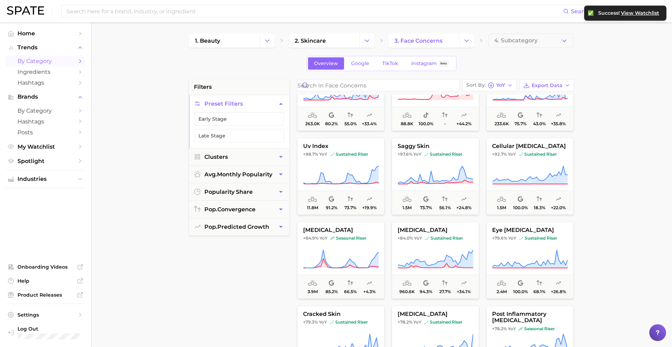
scroll to position [298, 0]
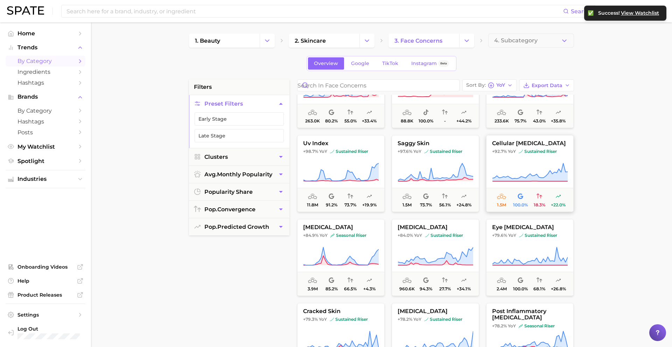
click at [534, 172] on icon at bounding box center [530, 173] width 76 height 20
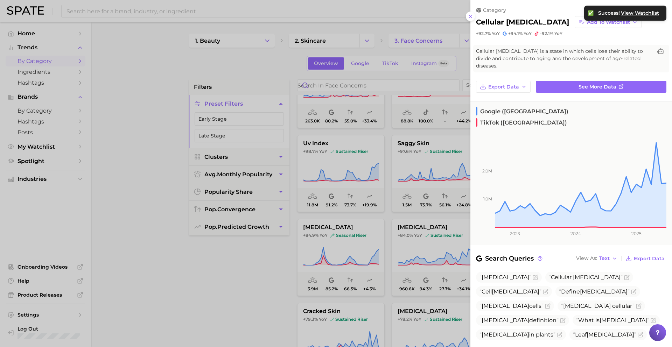
click at [374, 196] on div at bounding box center [336, 173] width 672 height 347
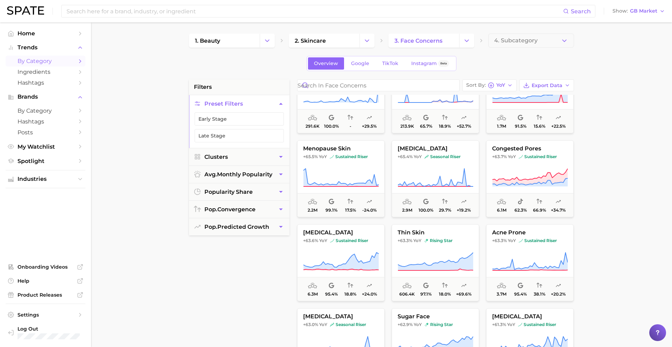
scroll to position [714, 0]
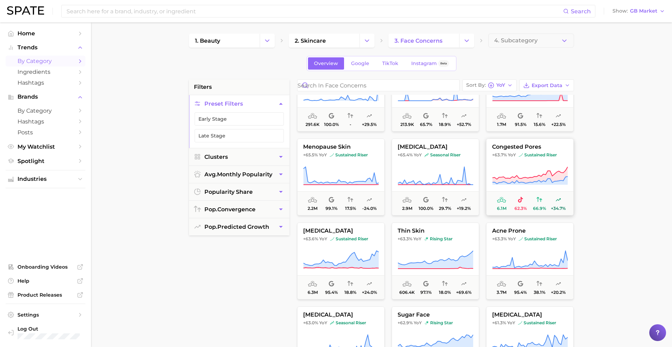
click at [519, 155] on img at bounding box center [521, 155] width 4 height 4
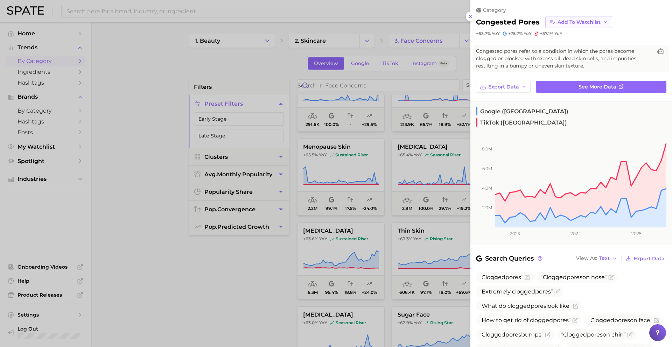
click at [567, 21] on span "Add to Watchlist" at bounding box center [579, 22] width 43 height 6
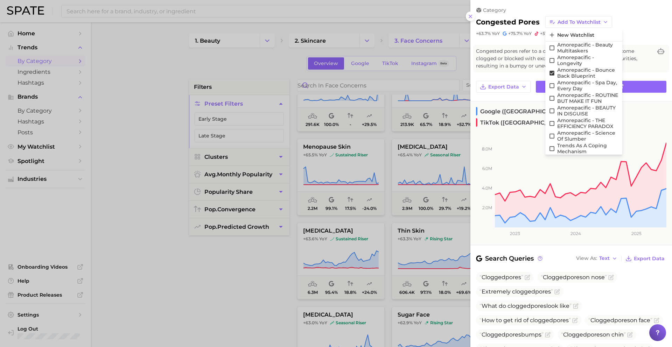
click at [382, 240] on div at bounding box center [336, 173] width 672 height 347
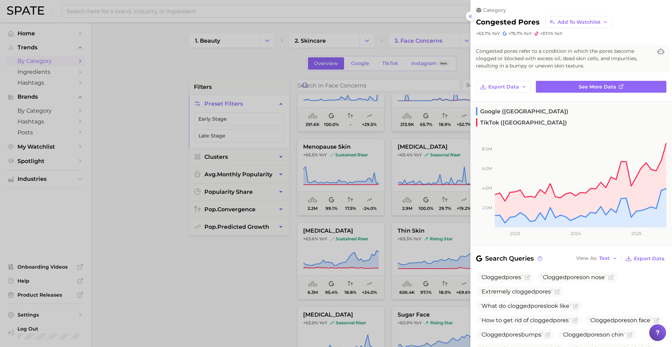
click at [382, 241] on div at bounding box center [336, 173] width 672 height 347
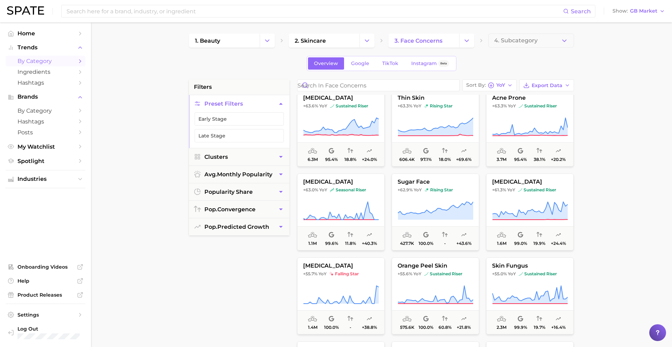
scroll to position [841, 0]
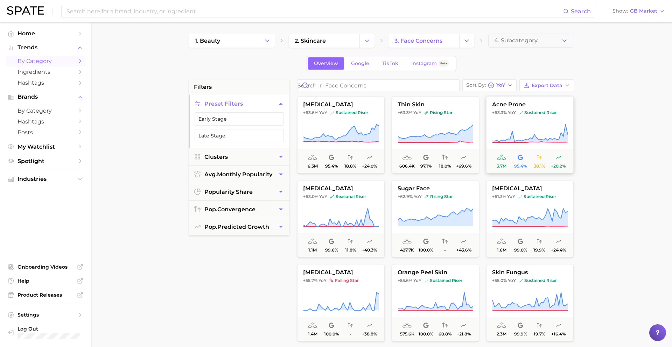
click at [523, 112] on span "sustained riser" at bounding box center [538, 113] width 38 height 6
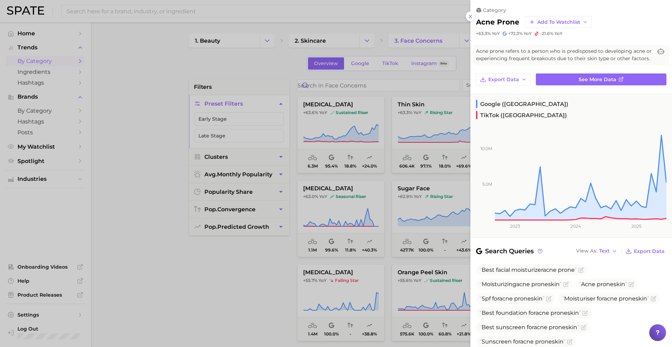
click at [381, 254] on div at bounding box center [336, 173] width 672 height 347
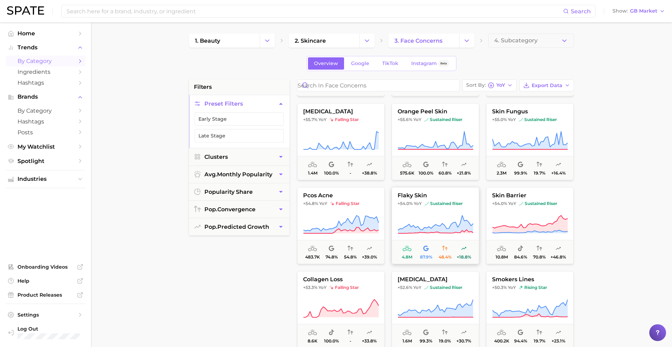
scroll to position [1003, 0]
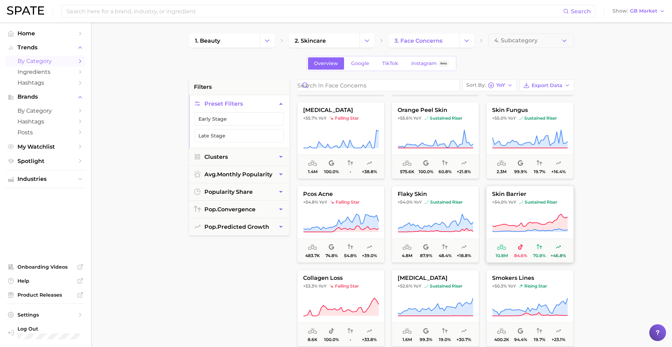
click at [516, 200] on span "YoY" at bounding box center [512, 203] width 8 height 6
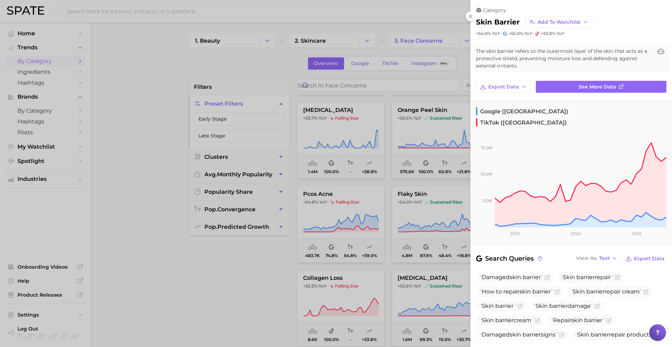
click at [399, 222] on div at bounding box center [336, 173] width 672 height 347
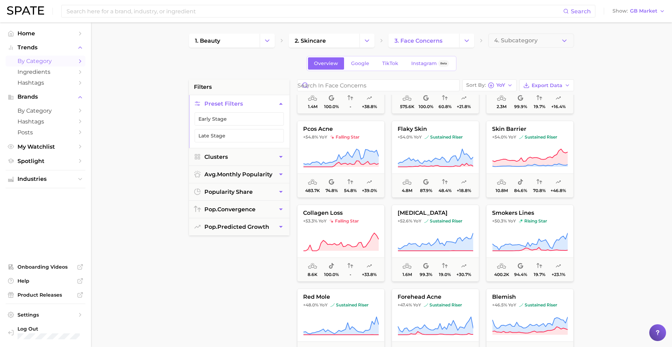
scroll to position [1069, 0]
click at [507, 135] on span "+54.0%" at bounding box center [499, 135] width 15 height 5
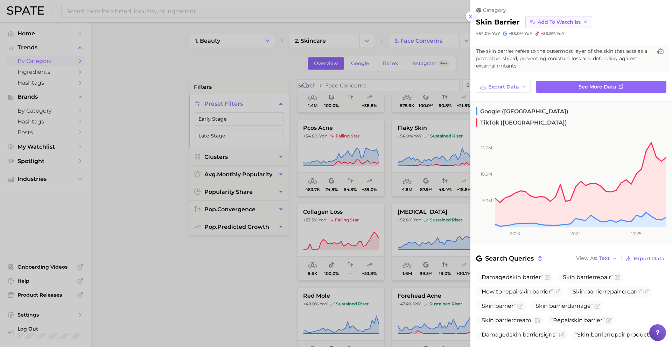
click at [551, 23] on span "Add to Watchlist" at bounding box center [559, 22] width 43 height 6
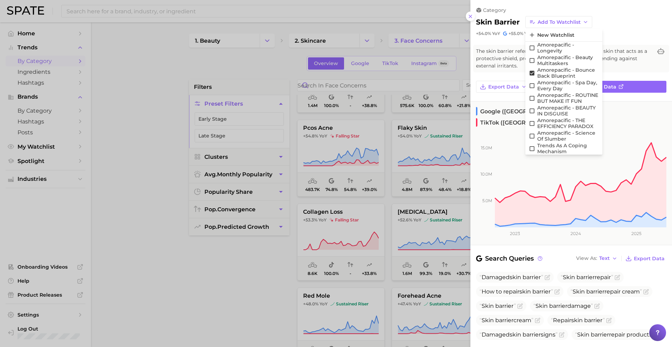
click at [445, 202] on div at bounding box center [336, 173] width 672 height 347
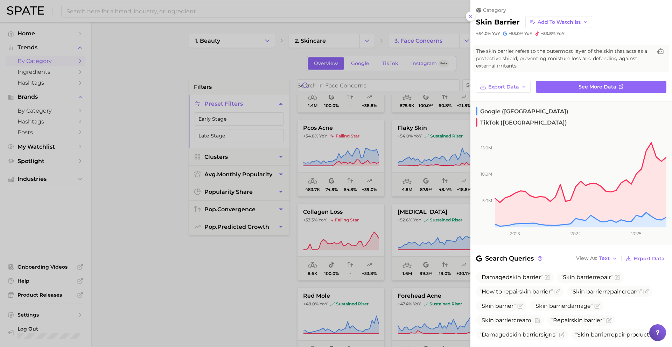
click at [446, 195] on div at bounding box center [336, 173] width 672 height 347
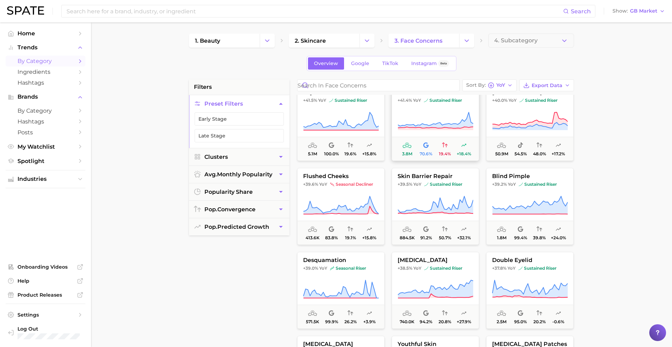
scroll to position [1443, 0]
click at [449, 188] on button "skin barrier repair +39.5% YoY sustained riser 884.5k 91.2% 50.7% +32.1%" at bounding box center [436, 205] width 88 height 77
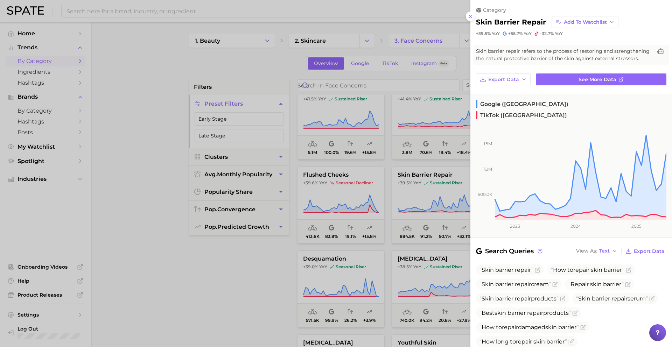
click at [434, 189] on div at bounding box center [336, 173] width 672 height 347
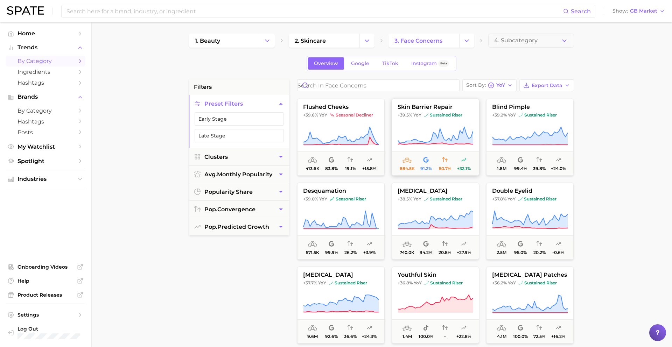
scroll to position [1515, 0]
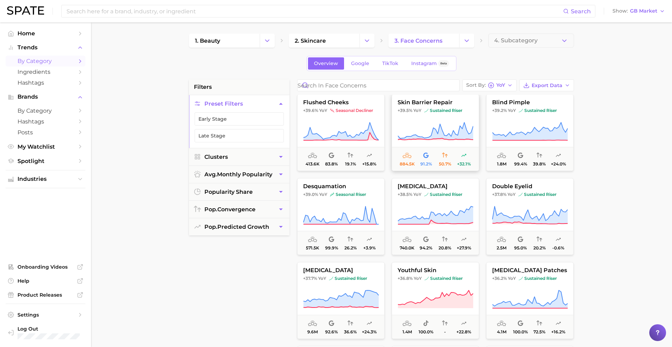
click at [433, 199] on button "skin inflammation +38.5% YoY sustained riser 740.0k 94.2% 20.8% +27.9%" at bounding box center [436, 216] width 88 height 77
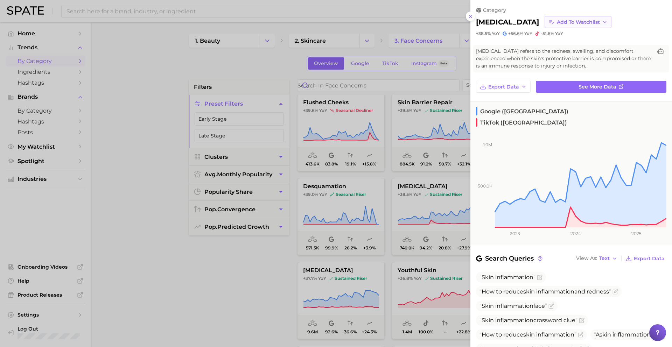
click at [574, 20] on span "Add to Watchlist" at bounding box center [578, 22] width 43 height 6
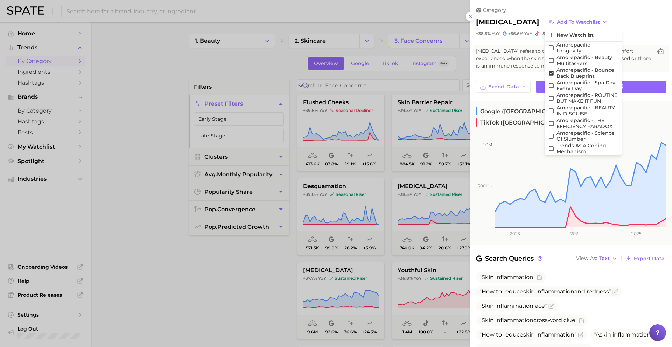
click at [380, 220] on div at bounding box center [336, 173] width 672 height 347
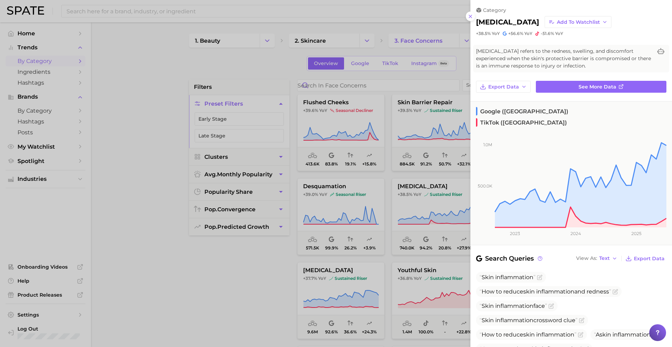
click at [380, 220] on div at bounding box center [336, 173] width 672 height 347
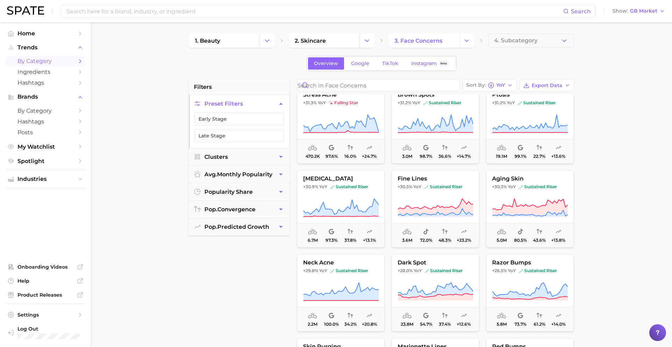
scroll to position [1954, 0]
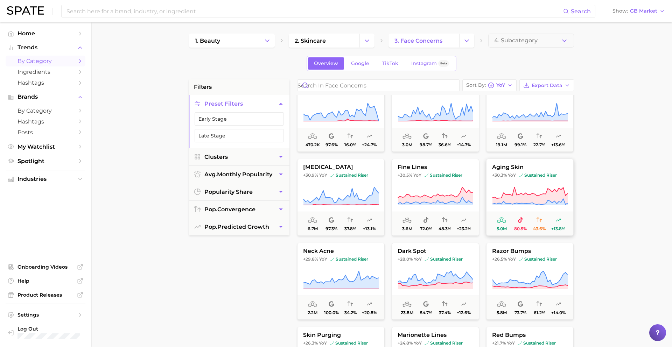
click at [531, 171] on button "aging skin +30.3% YoY sustained riser 5.0m 80.5% 43.6% +13.8%" at bounding box center [530, 197] width 88 height 77
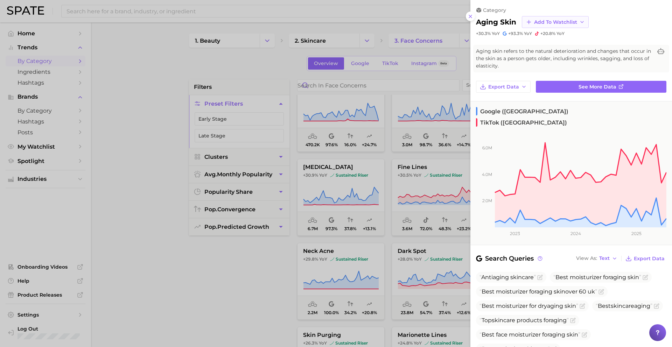
click at [541, 23] on span "Add to Watchlist" at bounding box center [555, 22] width 43 height 6
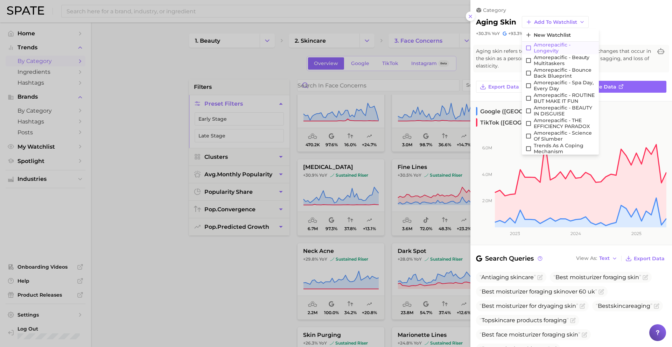
click at [544, 48] on span "Amorepacific - Longevity" at bounding box center [565, 48] width 62 height 12
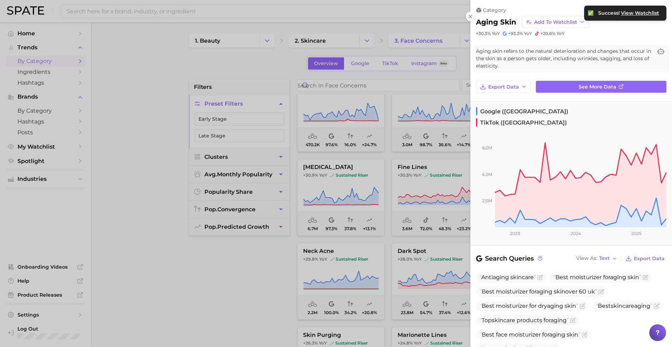
click at [404, 211] on div at bounding box center [336, 173] width 672 height 347
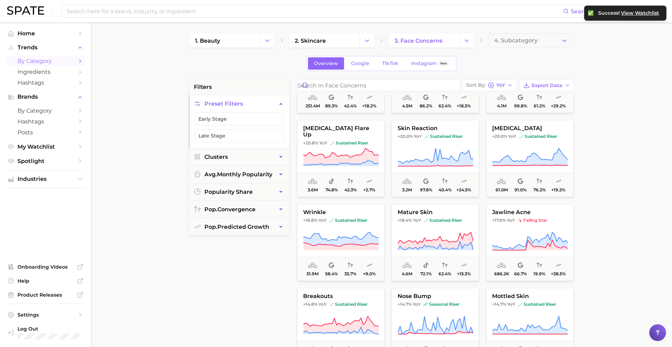
scroll to position [2350, 0]
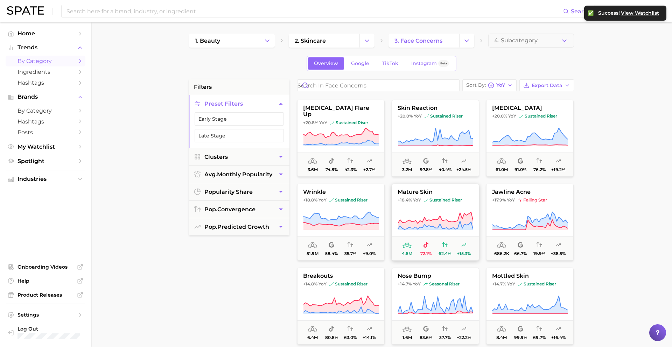
click at [428, 217] on icon at bounding box center [436, 221] width 76 height 20
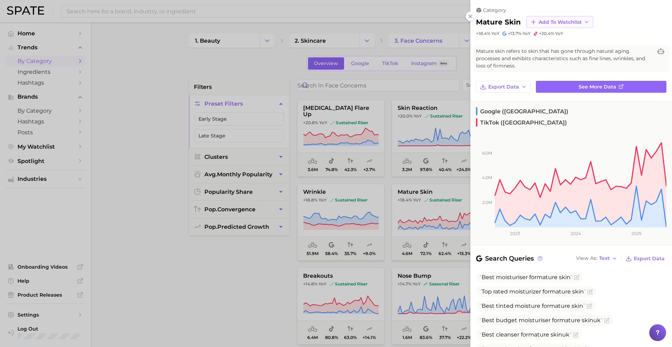
click at [555, 23] on span "Add to Watchlist" at bounding box center [560, 22] width 43 height 6
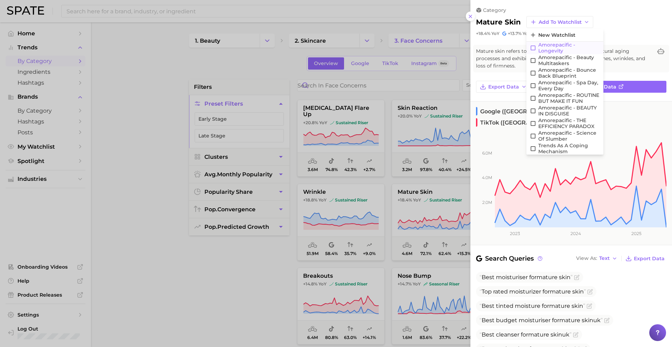
click at [556, 49] on span "Amorepacific - Longevity" at bounding box center [569, 48] width 62 height 12
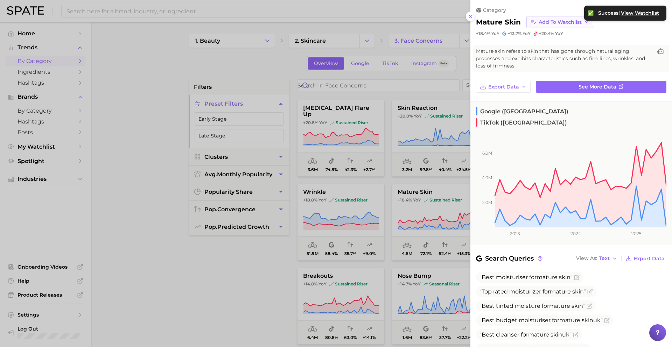
click at [555, 20] on span "Add to Watchlist" at bounding box center [560, 22] width 43 height 6
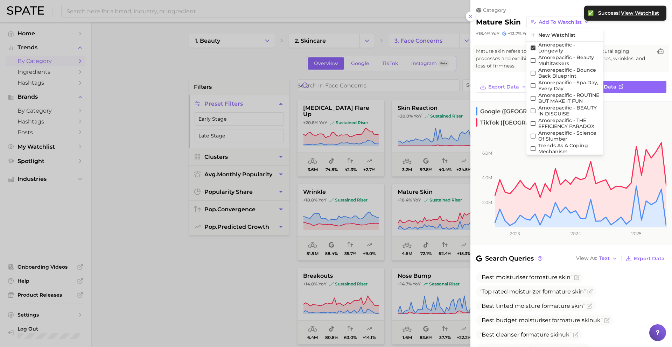
click at [430, 214] on div at bounding box center [336, 173] width 672 height 347
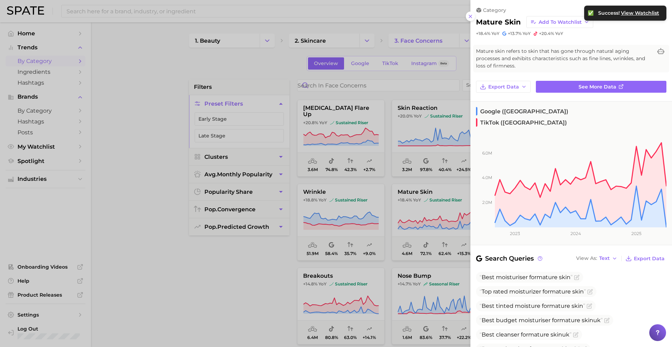
click at [430, 214] on div at bounding box center [336, 173] width 672 height 347
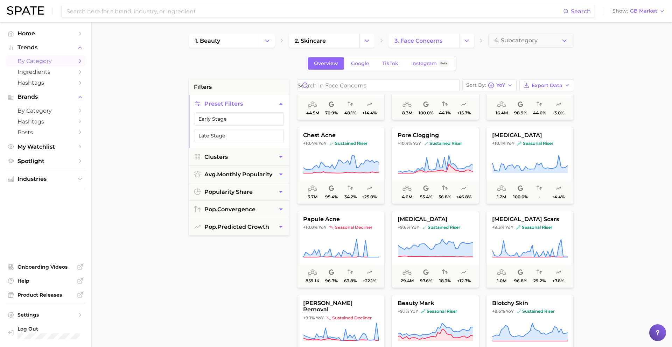
scroll to position [2745, 0]
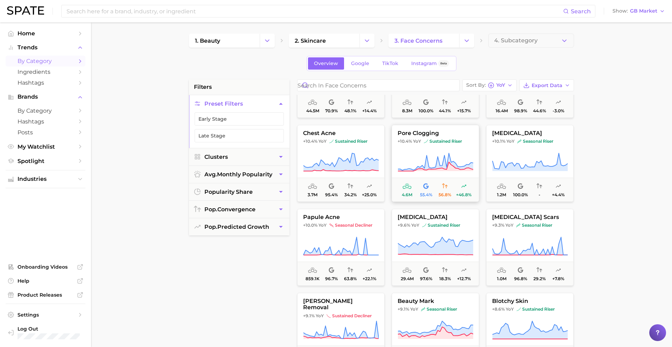
click at [436, 139] on span "sustained riser" at bounding box center [443, 142] width 38 height 6
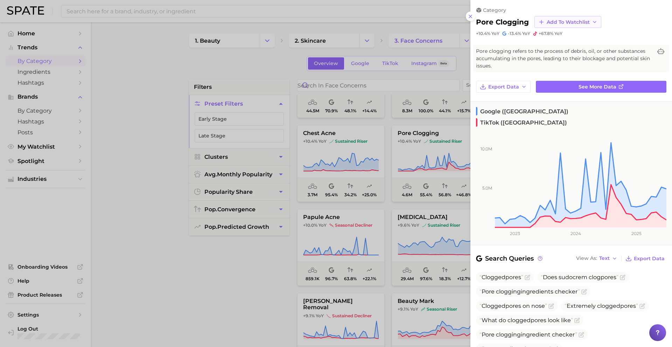
click at [552, 20] on span "Add to Watchlist" at bounding box center [568, 22] width 43 height 6
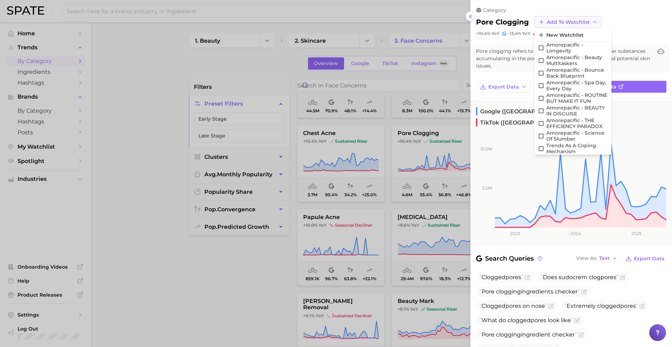
click at [552, 20] on span "Add to Watchlist" at bounding box center [568, 22] width 43 height 6
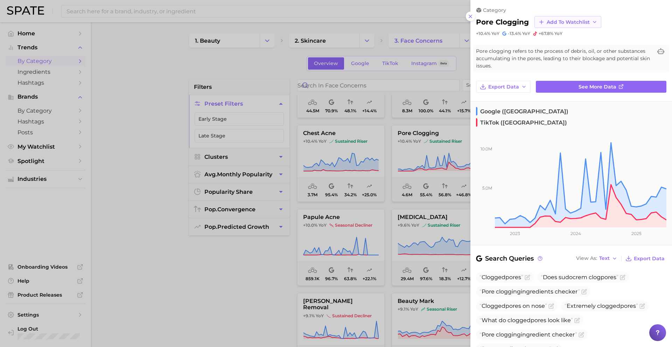
click at [556, 24] on span "Add to Watchlist" at bounding box center [568, 22] width 43 height 6
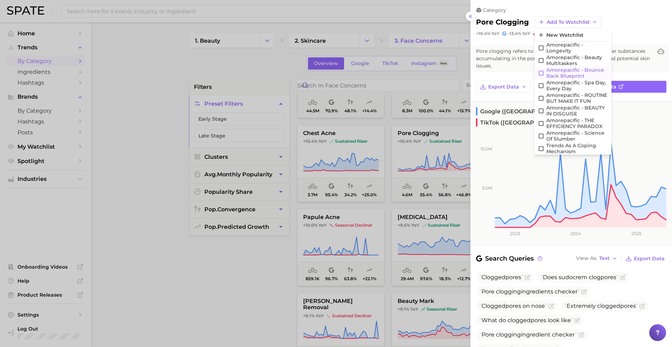
click at [566, 69] on span "Amorepacific - Bounce Back Blueprint" at bounding box center [578, 73] width 62 height 12
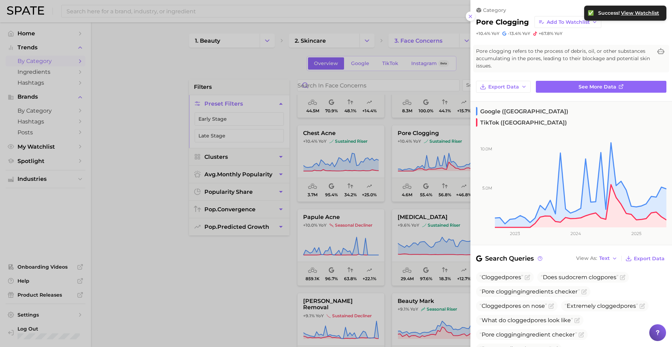
click at [425, 223] on div at bounding box center [336, 173] width 672 height 347
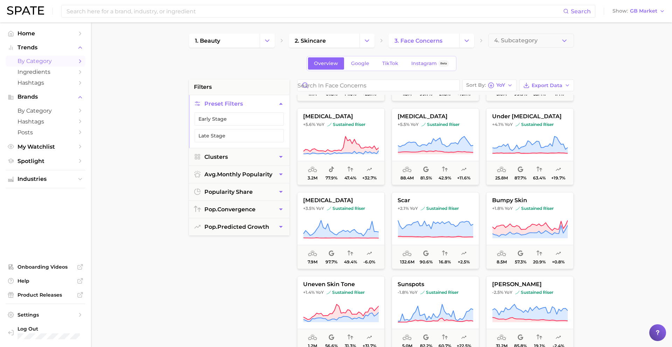
scroll to position [3099, 0]
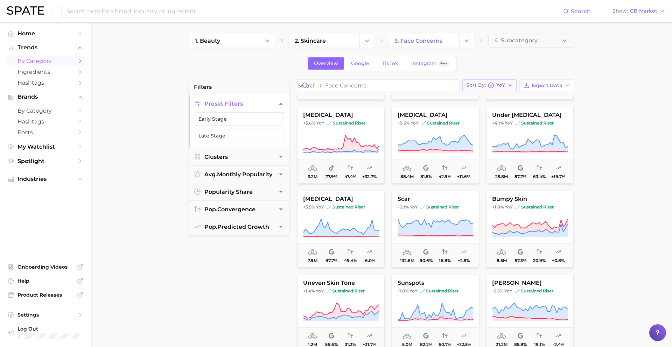
click at [502, 83] on span "YoY" at bounding box center [500, 85] width 9 height 4
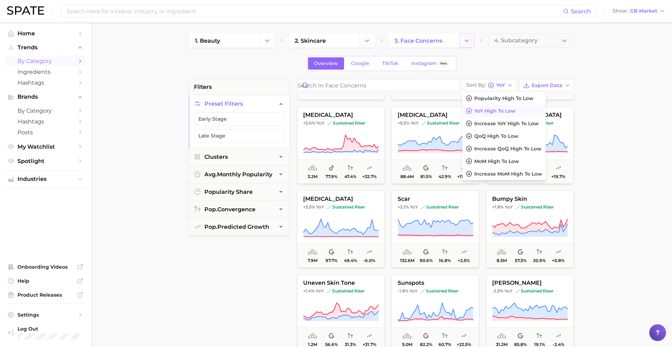
click at [473, 45] on button "Change Category" at bounding box center [466, 41] width 15 height 14
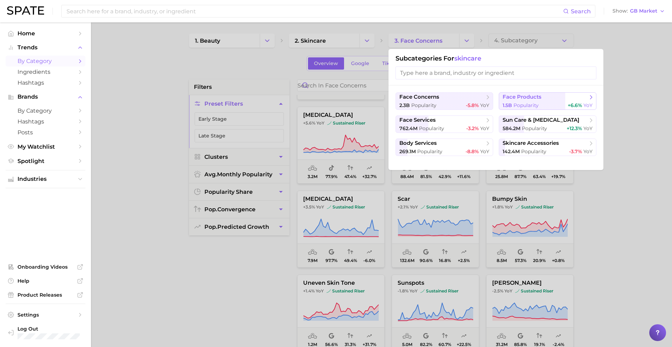
click at [539, 102] on button "face products 1.5b Popularity +6.6% YoY" at bounding box center [548, 101] width 98 height 18
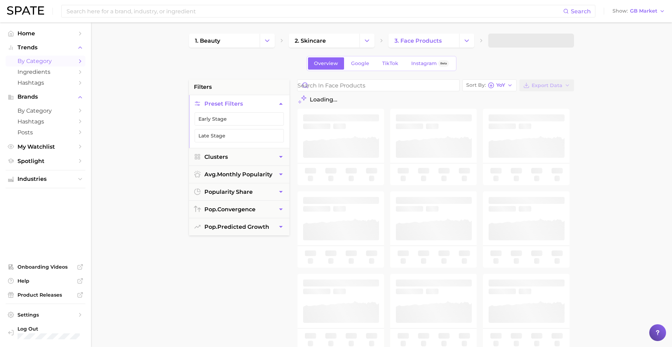
click at [529, 39] on span at bounding box center [531, 41] width 86 height 14
click at [530, 41] on span at bounding box center [531, 41] width 86 height 14
click at [531, 42] on span "4. Subcategory" at bounding box center [515, 40] width 43 height 6
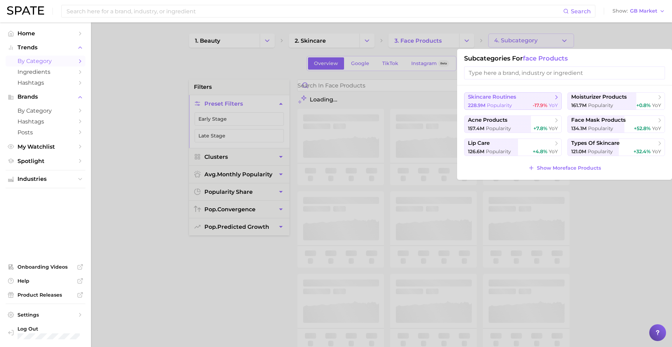
click at [506, 100] on span "skincare routines" at bounding box center [492, 97] width 48 height 7
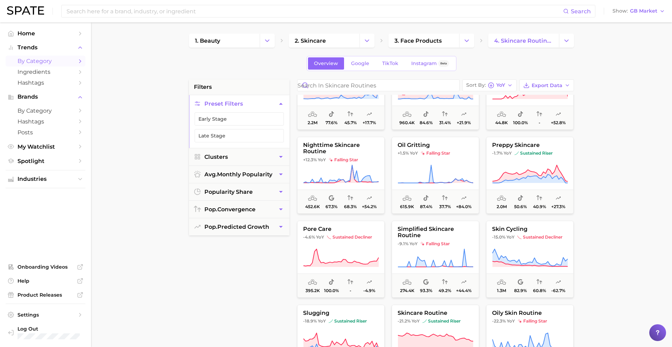
scroll to position [299, 0]
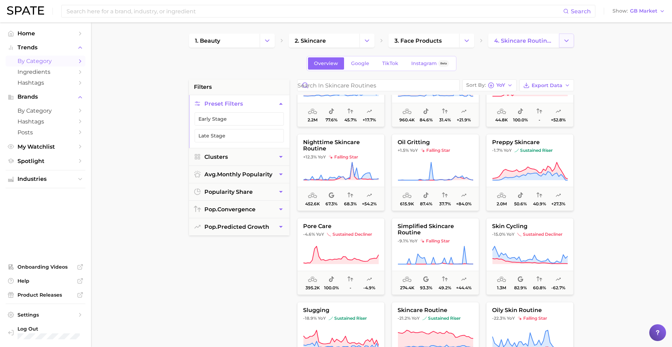
click at [565, 41] on icon "Change Category" at bounding box center [566, 40] width 7 height 7
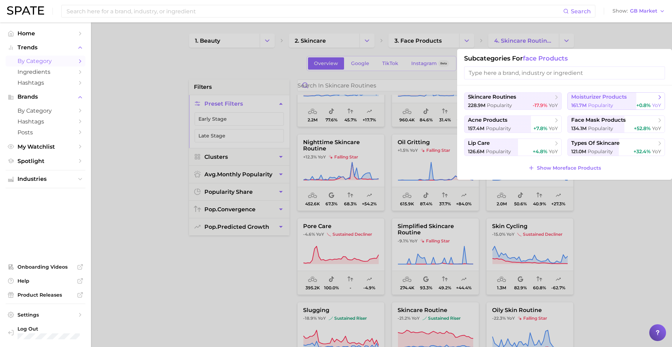
click at [597, 98] on span "moisturizer products" at bounding box center [599, 97] width 56 height 7
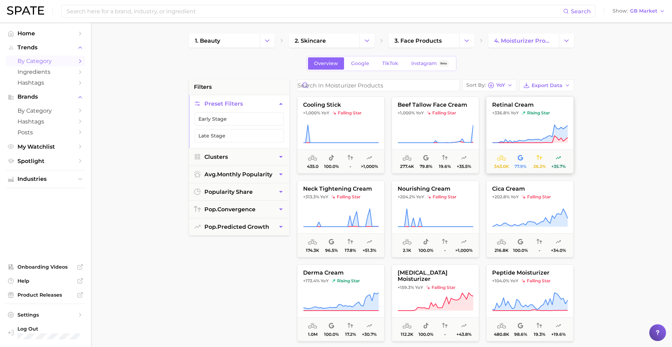
click at [515, 118] on button "retinal cream +336.8% YoY rising star 343.0k 77.9% 26.2% +35.7%" at bounding box center [530, 135] width 88 height 77
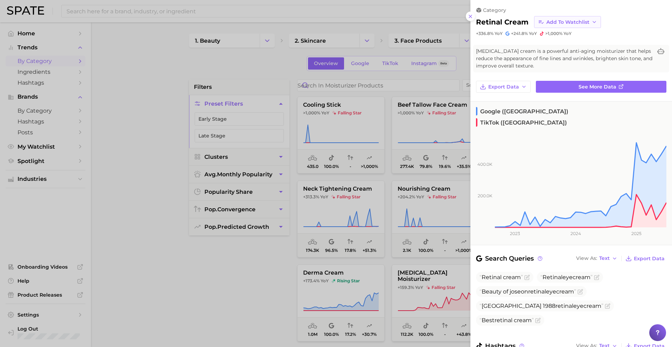
click at [554, 19] on span "Add to Watchlist" at bounding box center [568, 22] width 43 height 6
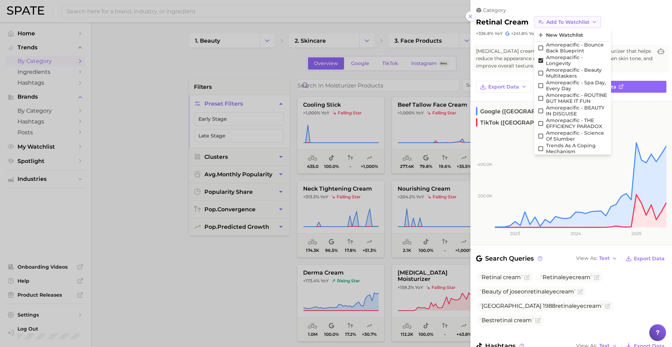
click at [555, 21] on span "Add to Watchlist" at bounding box center [568, 22] width 43 height 6
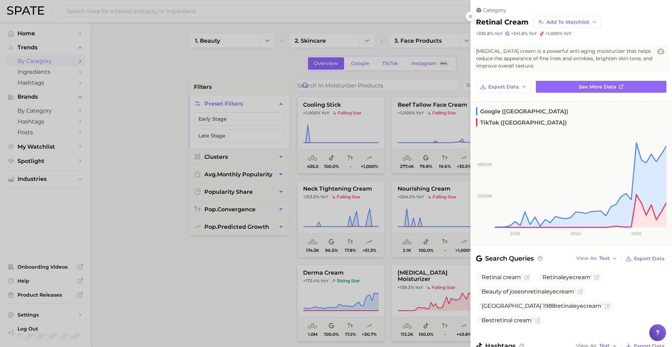
click at [467, 214] on div at bounding box center [336, 173] width 672 height 347
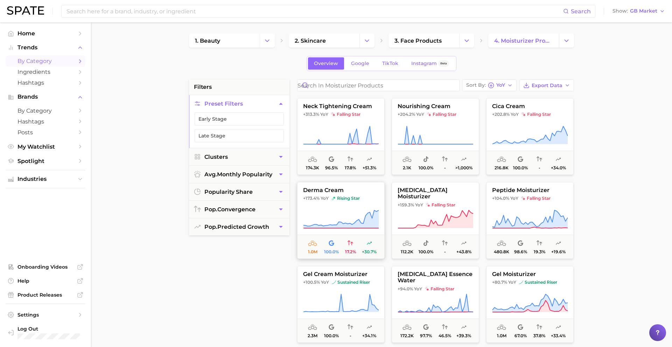
scroll to position [87, 0]
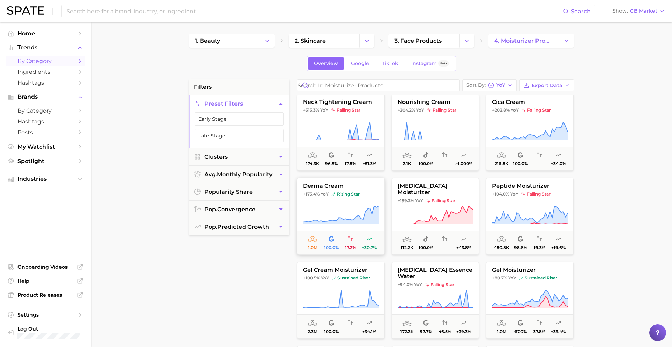
click at [370, 209] on icon at bounding box center [341, 214] width 75 height 16
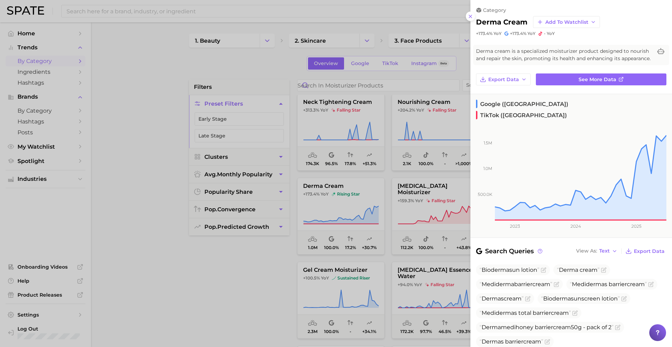
click at [390, 184] on div at bounding box center [336, 173] width 672 height 347
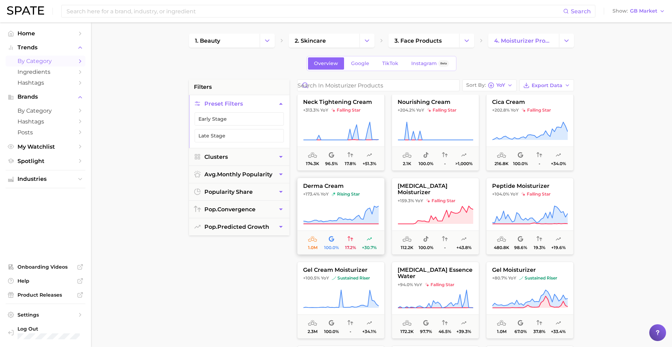
click at [362, 200] on button "derma cream +173.4% YoY rising star 1.0m 100.0% 17.2% +30.7%" at bounding box center [341, 216] width 88 height 77
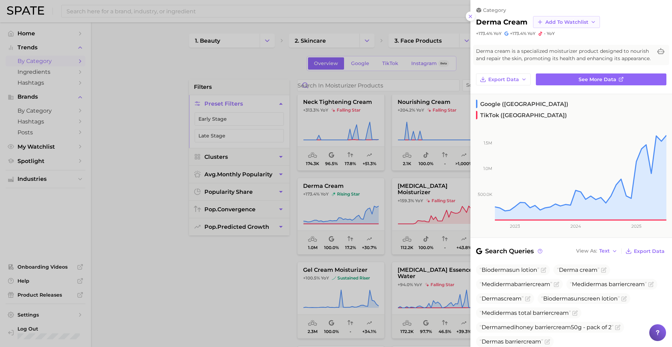
click at [546, 22] on span "Add to Watchlist" at bounding box center [567, 22] width 43 height 6
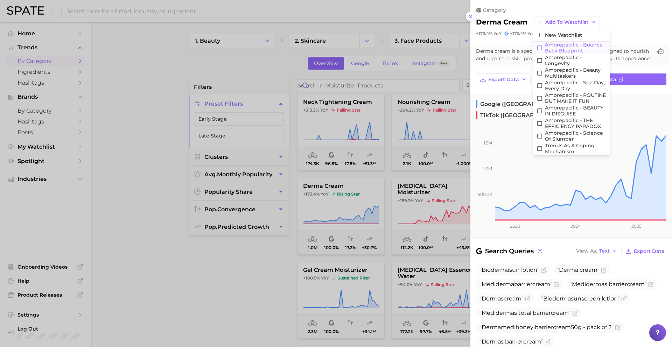
click at [557, 48] on span "Amorepacific - Bounce Back Blueprint" at bounding box center [576, 48] width 62 height 12
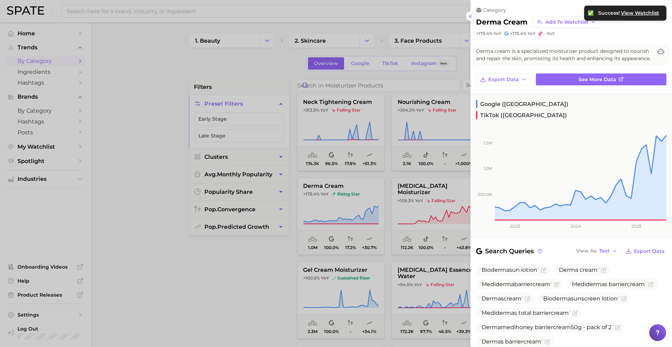
click at [383, 232] on div at bounding box center [336, 173] width 672 height 347
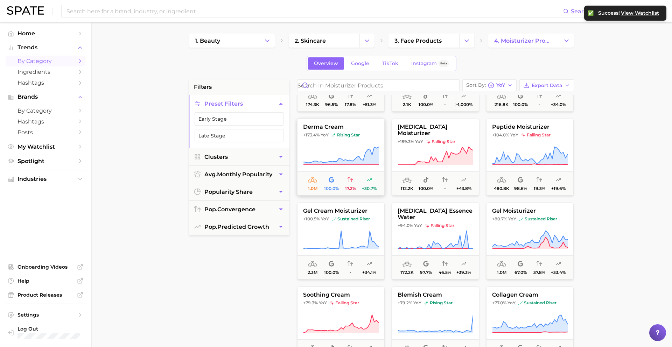
scroll to position [150, 0]
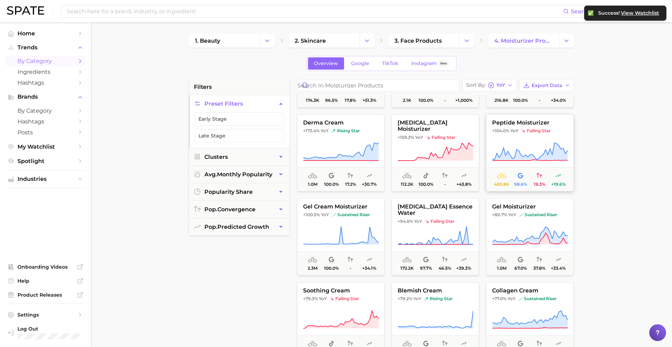
click at [512, 126] on span "peptide moisturizer" at bounding box center [530, 123] width 87 height 6
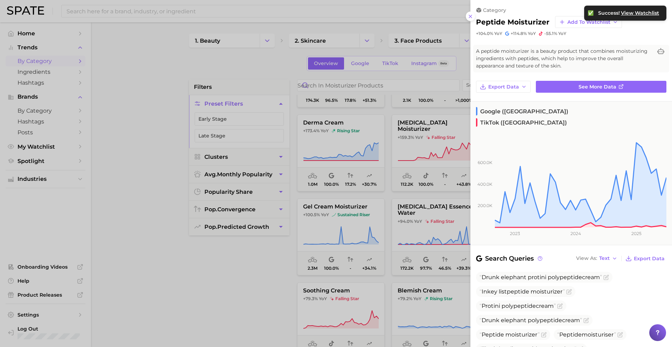
click at [415, 194] on div at bounding box center [336, 173] width 672 height 347
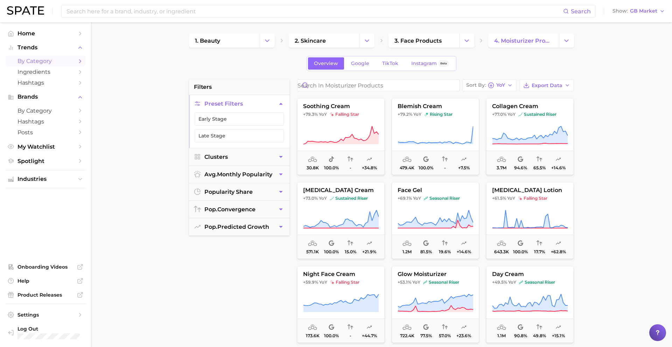
scroll to position [335, 0]
click at [513, 118] on button "collagen cream +77.0% YoY sustained riser 3.7m 94.6% 65.5% +14.6%" at bounding box center [530, 135] width 88 height 77
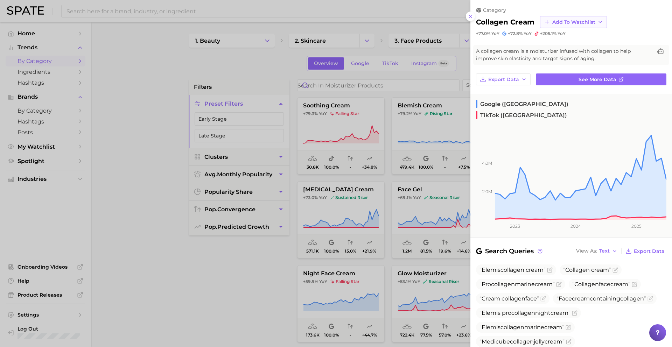
click at [554, 22] on span "Add to Watchlist" at bounding box center [574, 22] width 43 height 6
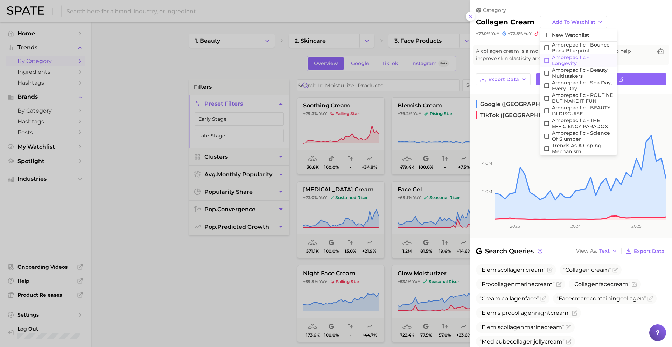
click at [565, 58] on span "Amorepacific - Longevity" at bounding box center [583, 61] width 62 height 12
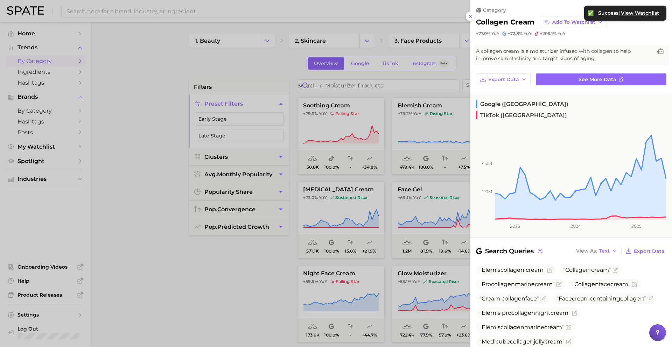
click at [399, 236] on div at bounding box center [336, 173] width 672 height 347
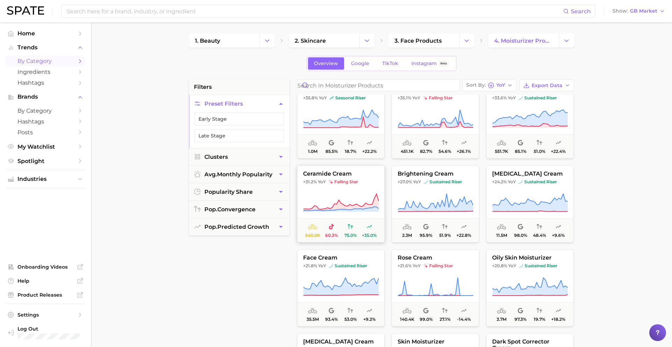
scroll to position [702, 0]
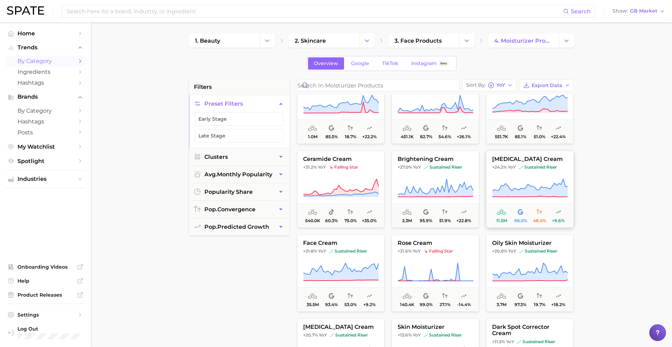
click at [518, 167] on span "+24.2% YoY sustained riser" at bounding box center [530, 168] width 87 height 6
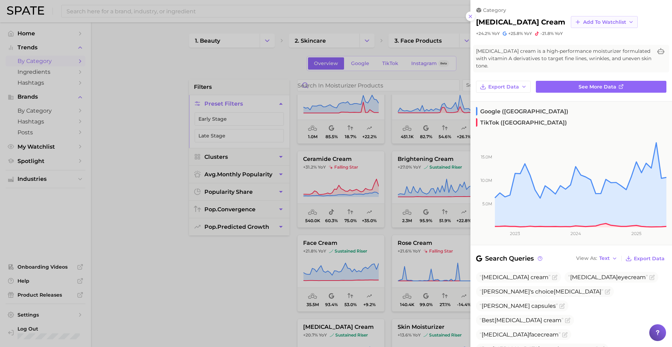
click at [583, 23] on span "Add to Watchlist" at bounding box center [604, 22] width 43 height 6
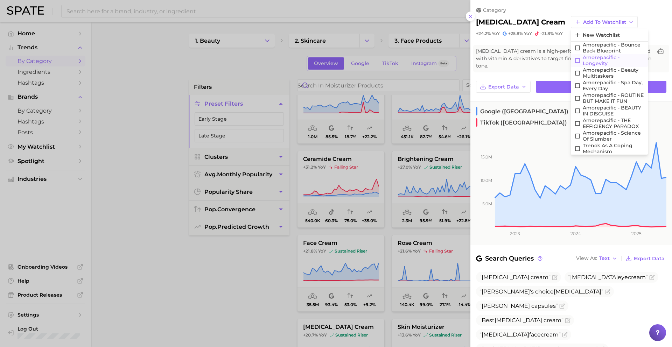
click at [583, 63] on span "Amorepacific - Longevity" at bounding box center [614, 61] width 62 height 12
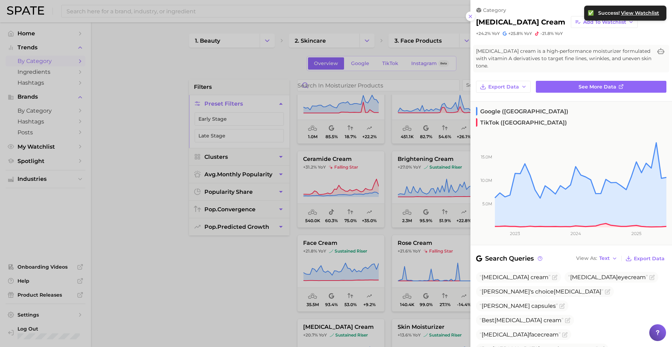
click at [402, 273] on div at bounding box center [336, 173] width 672 height 347
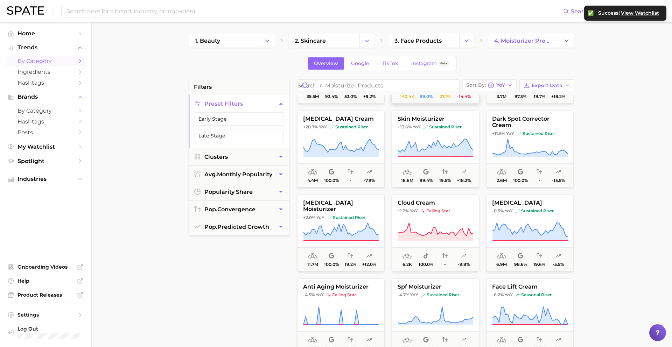
scroll to position [911, 0]
click at [563, 40] on icon "Change Category" at bounding box center [566, 40] width 7 height 7
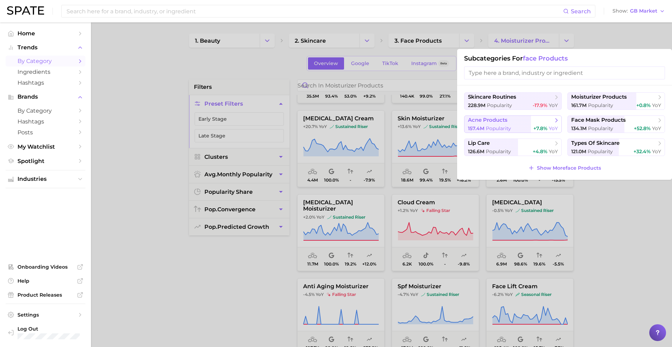
click at [506, 131] on span "Popularity" at bounding box center [498, 128] width 25 height 6
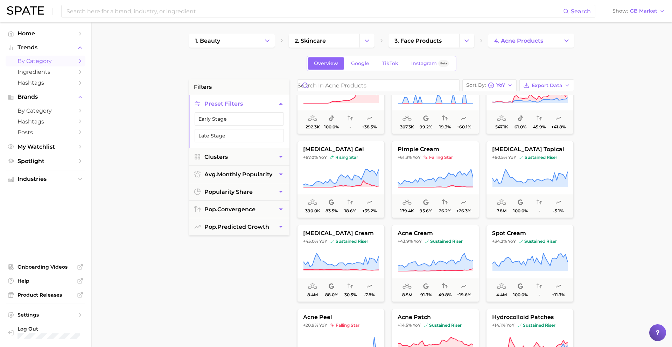
scroll to position [42, 0]
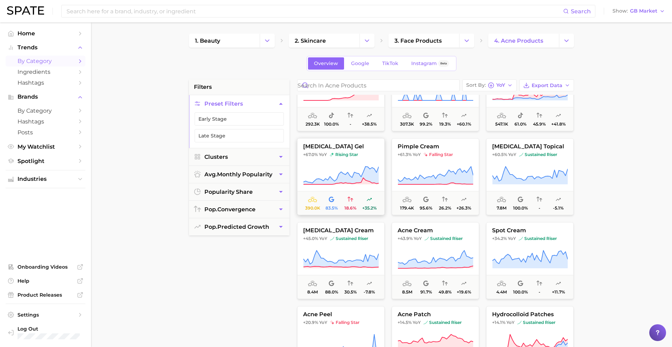
click at [355, 172] on icon at bounding box center [341, 176] width 76 height 20
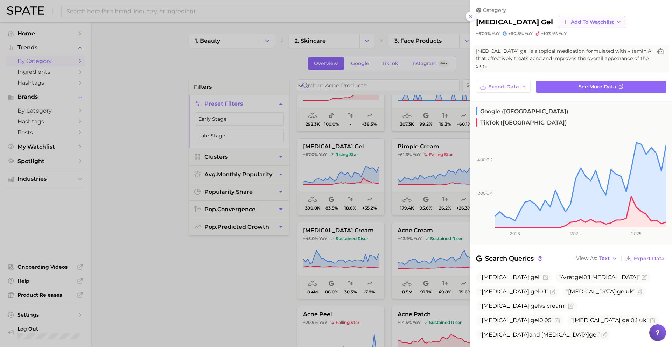
click at [571, 20] on span "Add to Watchlist" at bounding box center [592, 22] width 43 height 6
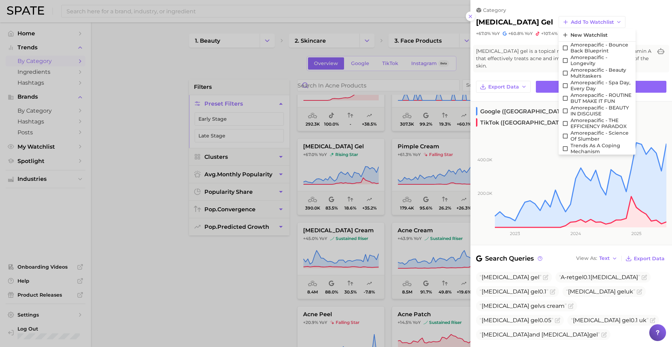
click at [434, 169] on div at bounding box center [336, 173] width 672 height 347
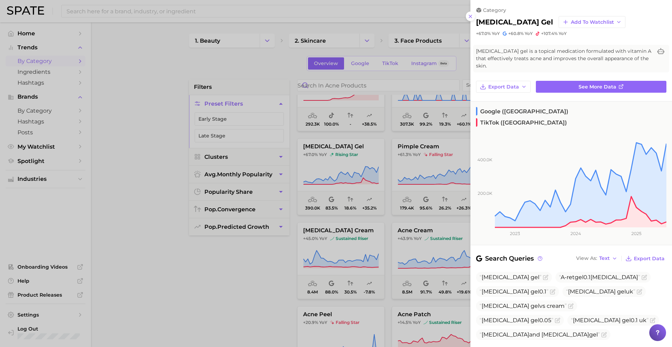
click at [346, 187] on div at bounding box center [336, 173] width 672 height 347
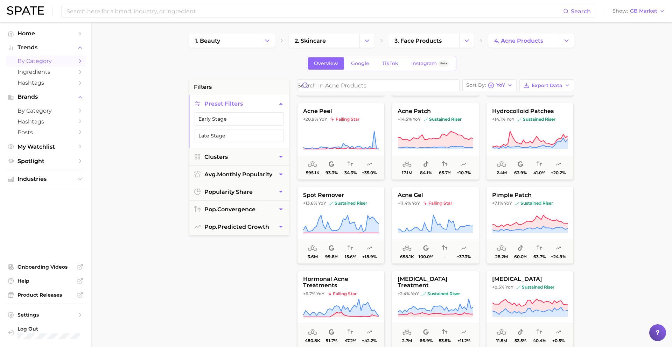
scroll to position [247, 0]
click at [524, 116] on span "sustained riser" at bounding box center [536, 119] width 38 height 6
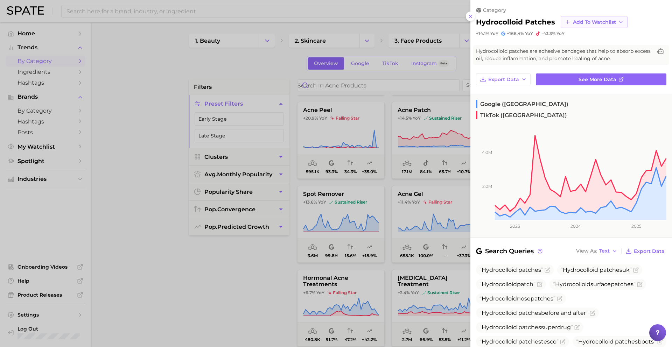
click at [591, 22] on span "Add to Watchlist" at bounding box center [594, 22] width 43 height 6
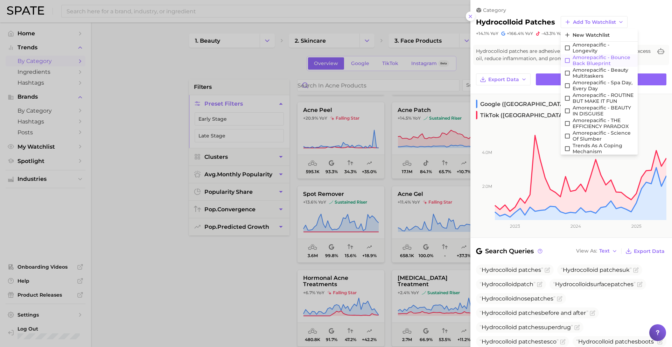
click at [589, 58] on span "Amorepacific - Bounce Back Blueprint" at bounding box center [604, 61] width 62 height 12
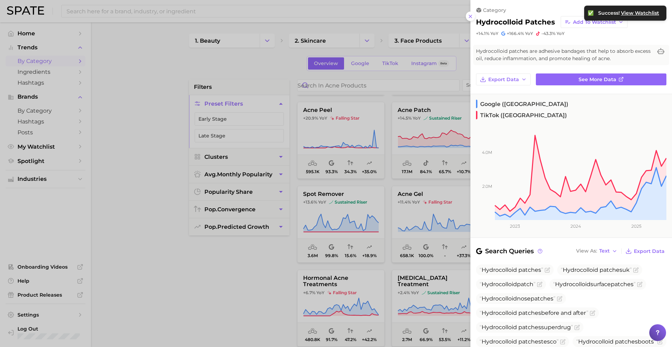
click at [435, 197] on div at bounding box center [336, 173] width 672 height 347
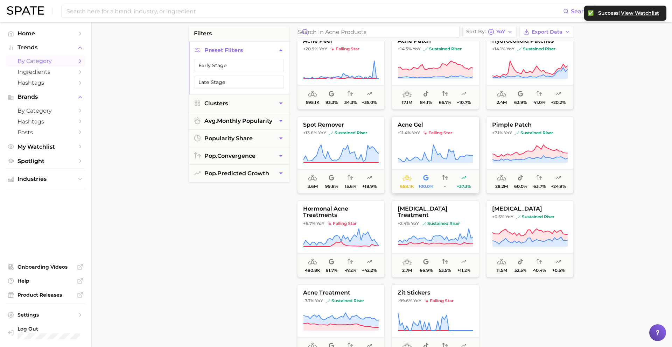
scroll to position [0, 0]
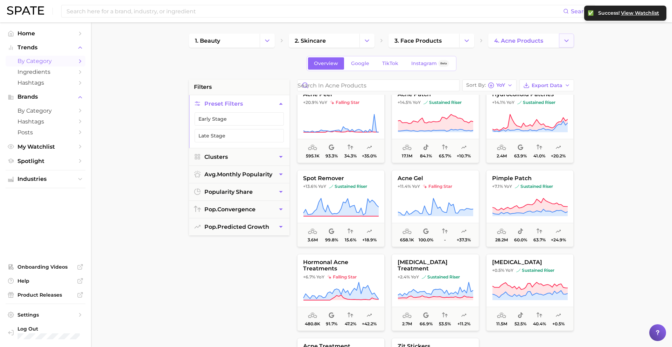
click at [561, 40] on button "Change Category" at bounding box center [566, 41] width 15 height 14
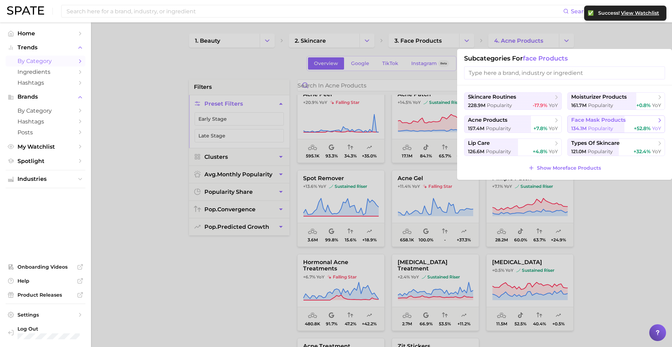
click at [591, 123] on span "face mask products" at bounding box center [598, 120] width 55 height 7
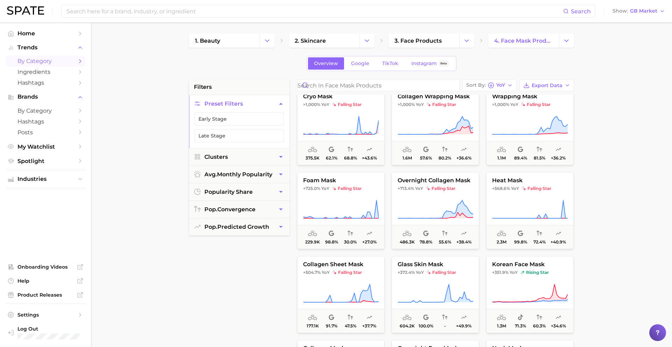
scroll to position [4, 0]
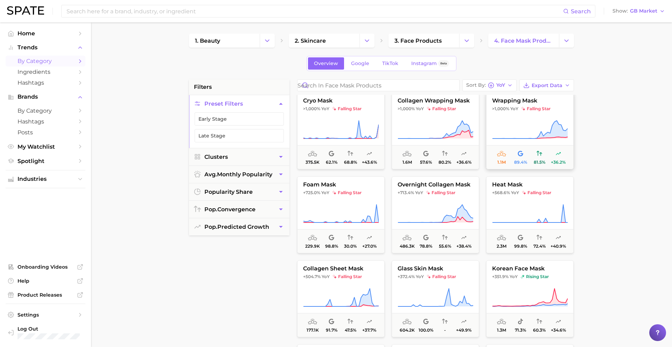
click at [521, 117] on button "wrapping mask >1,000% YoY falling star 1.1m 89.4% 81.5% +36.2%" at bounding box center [530, 130] width 88 height 77
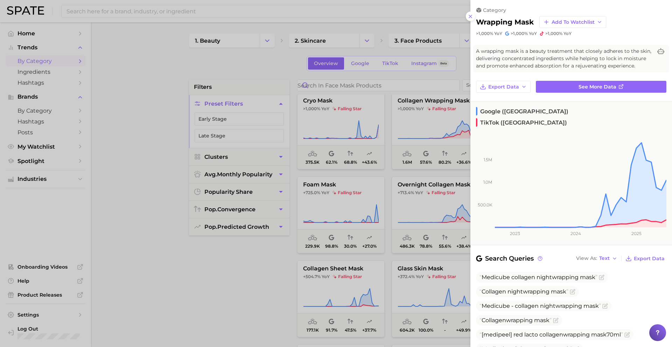
click at [431, 131] on div at bounding box center [336, 173] width 672 height 347
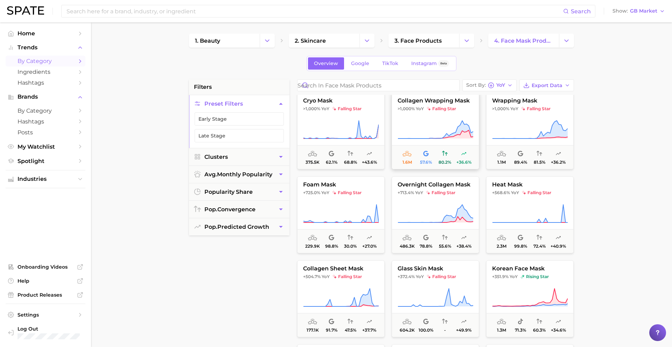
click at [421, 127] on icon at bounding box center [436, 130] width 76 height 20
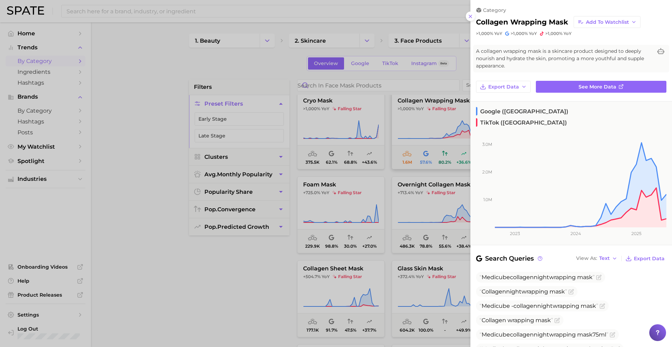
click at [421, 127] on div at bounding box center [336, 173] width 672 height 347
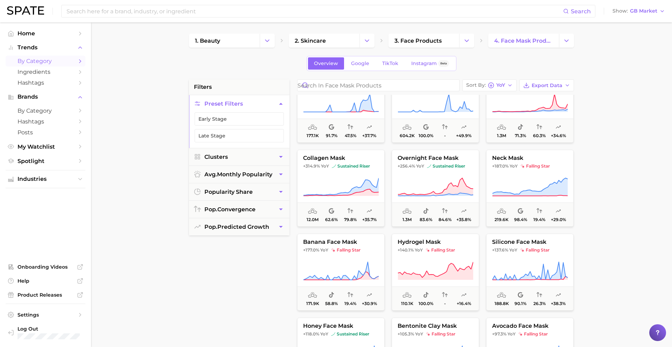
scroll to position [203, 0]
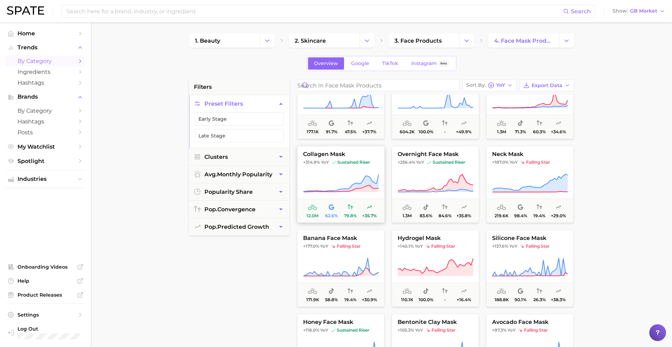
click at [353, 186] on icon at bounding box center [341, 183] width 75 height 18
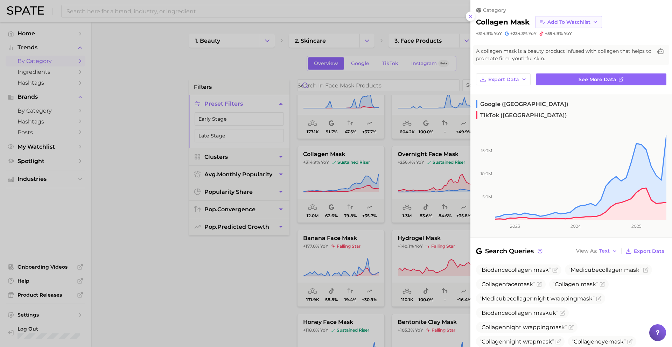
click at [560, 23] on span "Add to Watchlist" at bounding box center [569, 22] width 43 height 6
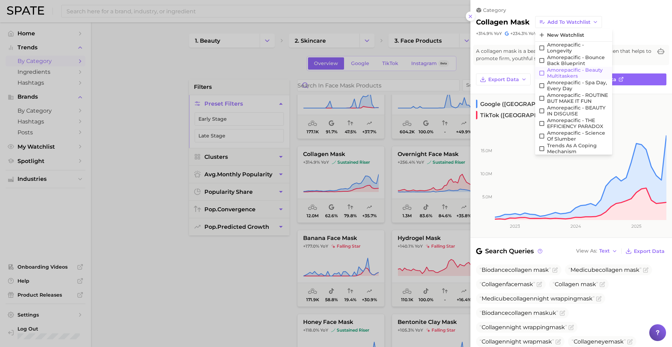
click at [562, 71] on span "Amorepacific - Beauty Multitaskers" at bounding box center [578, 73] width 62 height 12
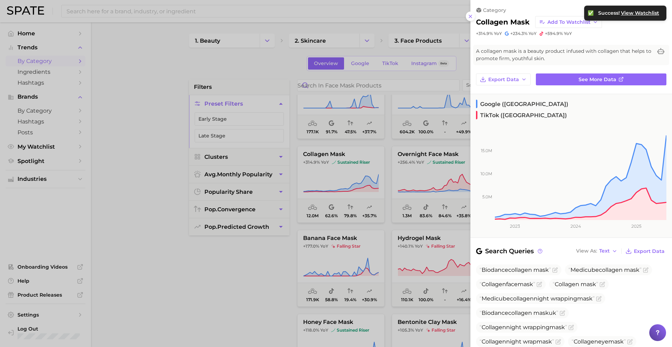
click at [435, 185] on div at bounding box center [336, 173] width 672 height 347
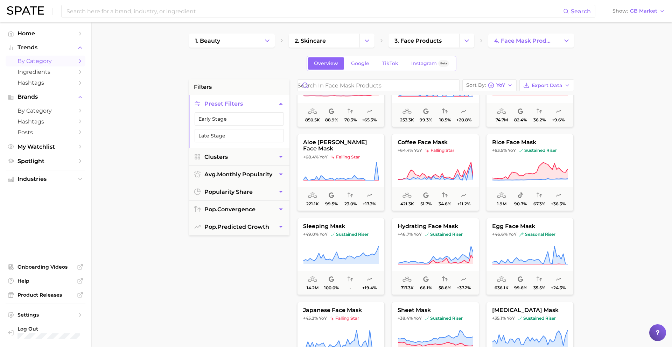
scroll to position [565, 0]
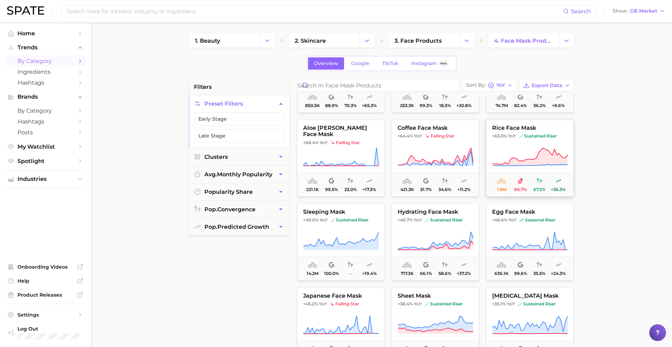
click at [495, 137] on span "+63.5%" at bounding box center [499, 135] width 15 height 5
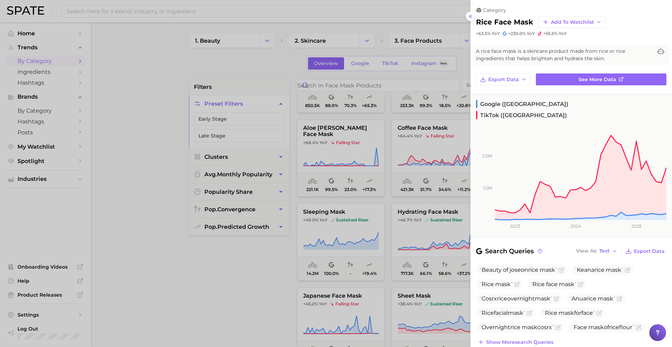
click at [416, 170] on div at bounding box center [336, 173] width 672 height 347
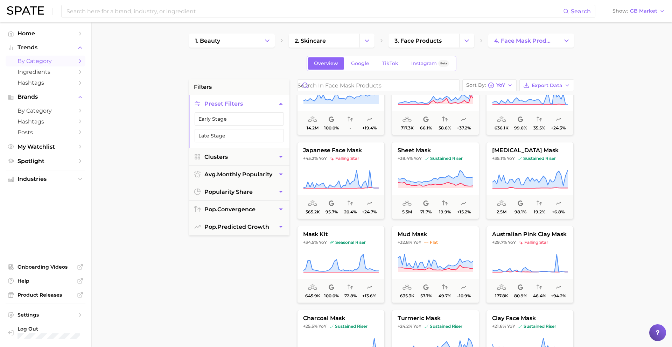
scroll to position [711, 0]
click at [569, 40] on icon "Change Category" at bounding box center [566, 40] width 7 height 7
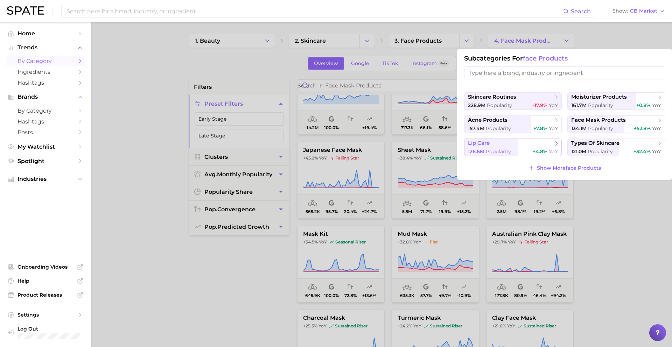
click at [514, 152] on div "126.6m Popularity +4.8% YoY" at bounding box center [513, 151] width 90 height 7
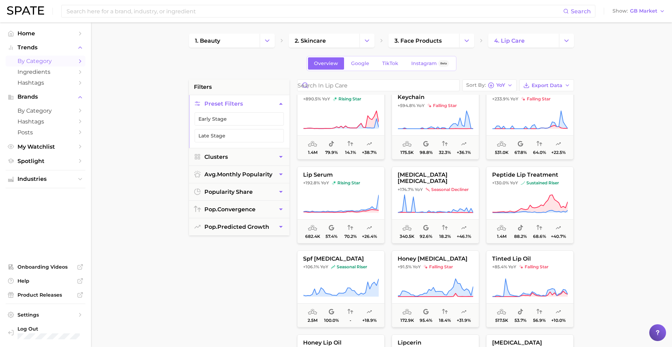
scroll to position [15, 0]
click at [332, 197] on icon at bounding box center [341, 204] width 76 height 20
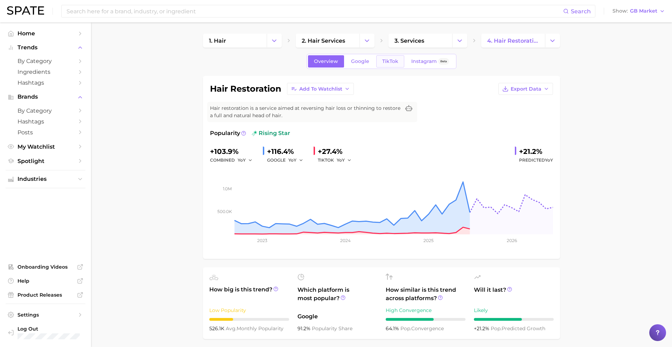
click at [396, 65] on link "TikTok" at bounding box center [390, 61] width 28 height 12
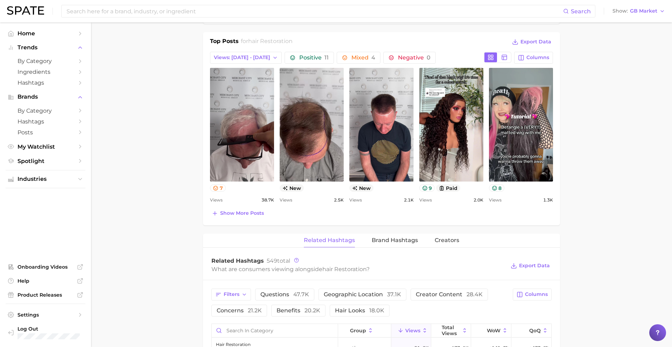
scroll to position [333, 0]
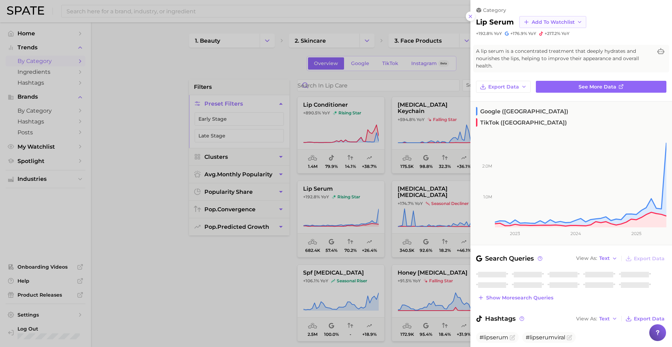
scroll to position [15, 0]
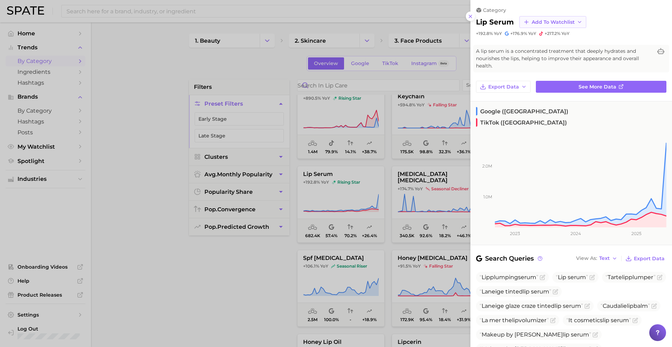
click at [542, 20] on span "Add to Watchlist" at bounding box center [553, 22] width 43 height 6
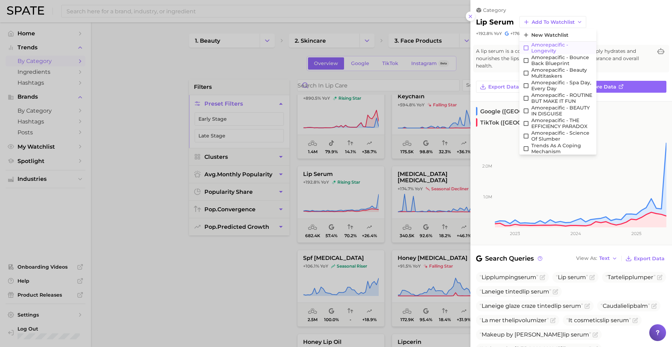
click at [544, 48] on span "Amorepacific - Longevity" at bounding box center [562, 48] width 62 height 12
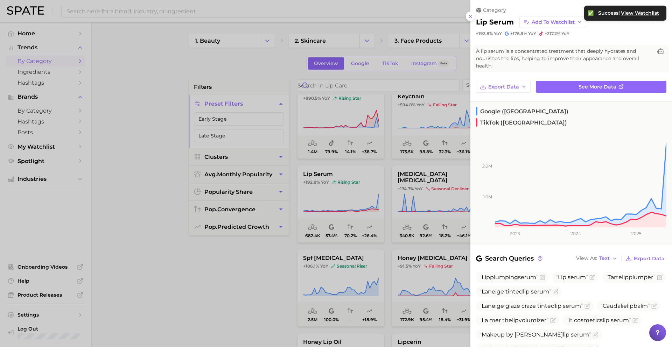
click at [392, 202] on div at bounding box center [336, 173] width 672 height 347
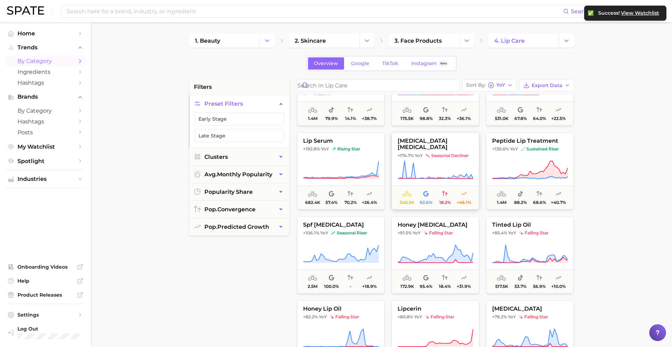
scroll to position [49, 0]
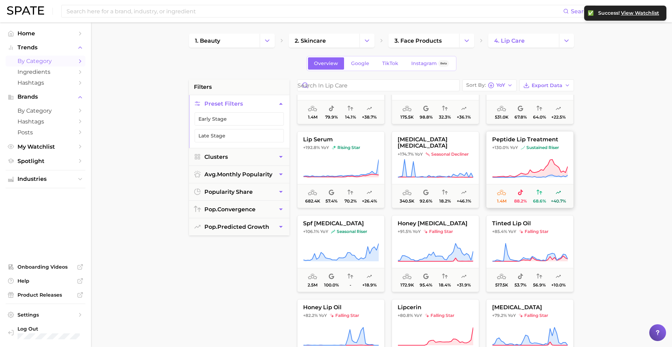
click at [540, 135] on button "peptide lip treatment +130.0% YoY sustained riser 1.4m 88.2% 68.6% +40.7%" at bounding box center [530, 169] width 88 height 77
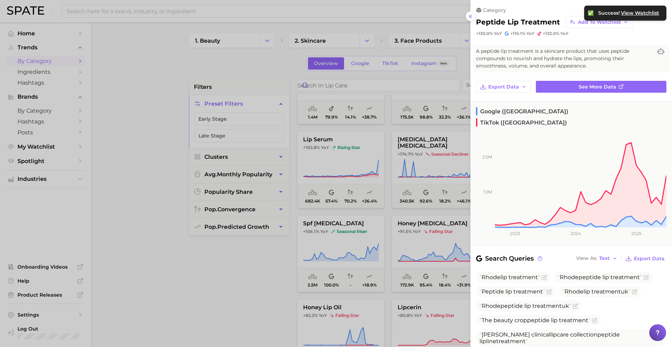
click at [446, 173] on div at bounding box center [336, 173] width 672 height 347
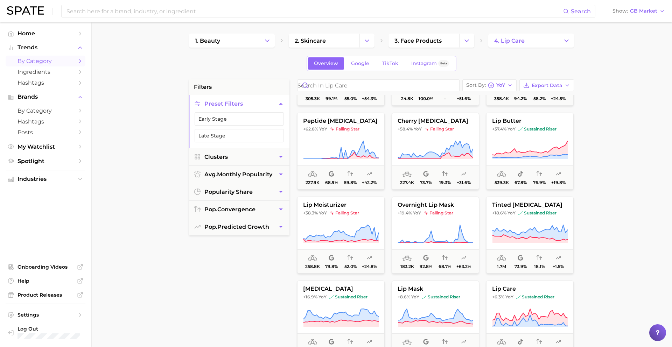
scroll to position [325, 0]
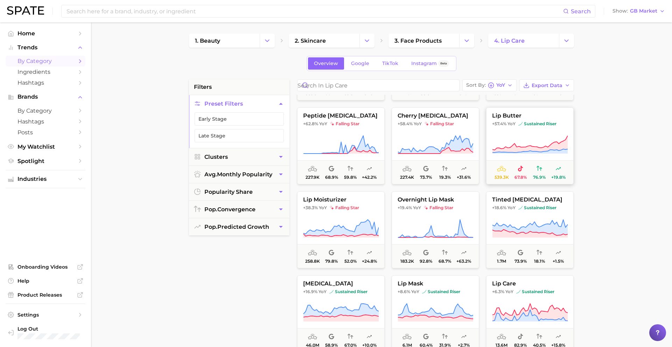
click at [510, 130] on button "lip butter +57.4% YoY sustained riser 539.3k 67.8% 76.9% +19.8%" at bounding box center [530, 145] width 88 height 77
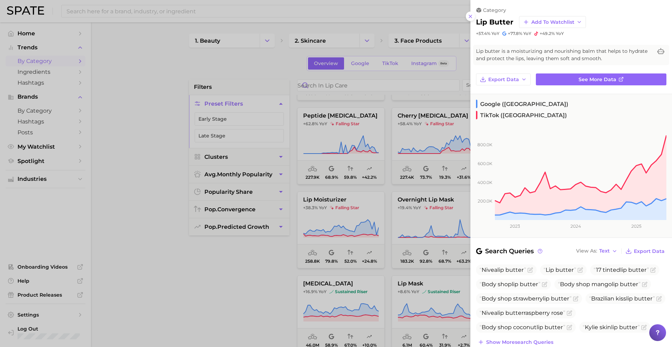
click at [412, 168] on div at bounding box center [336, 173] width 672 height 347
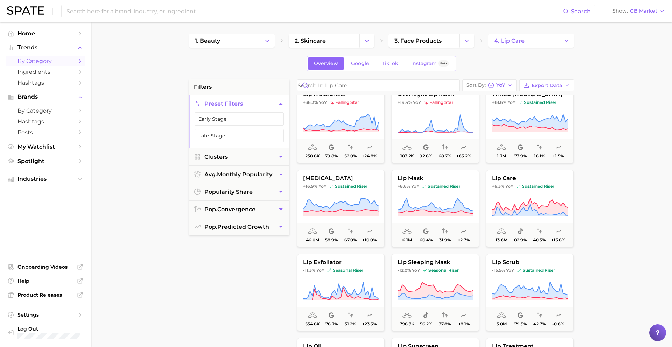
scroll to position [406, 0]
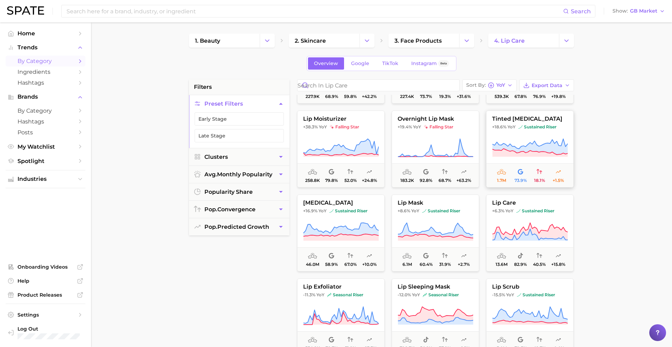
click at [523, 122] on span "tinted [MEDICAL_DATA]" at bounding box center [530, 119] width 87 height 6
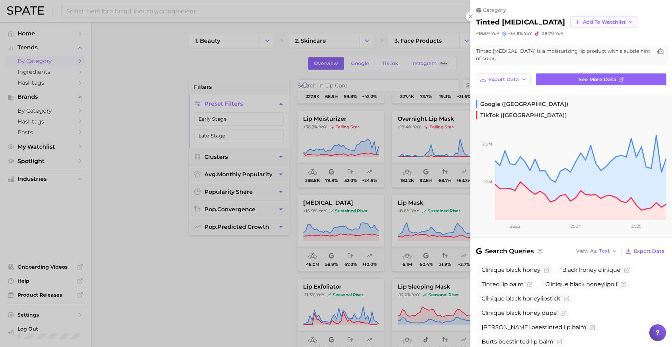
click at [583, 21] on span "Add to Watchlist" at bounding box center [604, 22] width 43 height 6
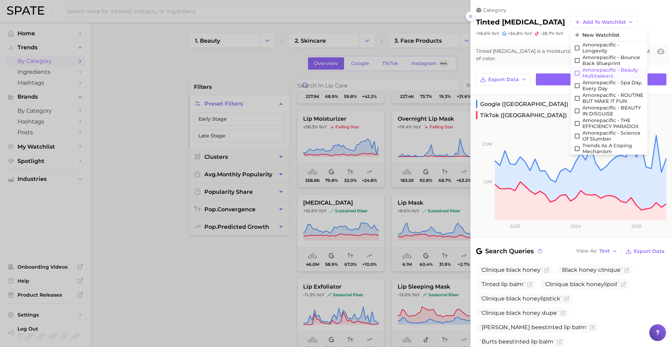
click at [583, 74] on span "Amorepacific - Beauty Multitaskers" at bounding box center [614, 73] width 62 height 12
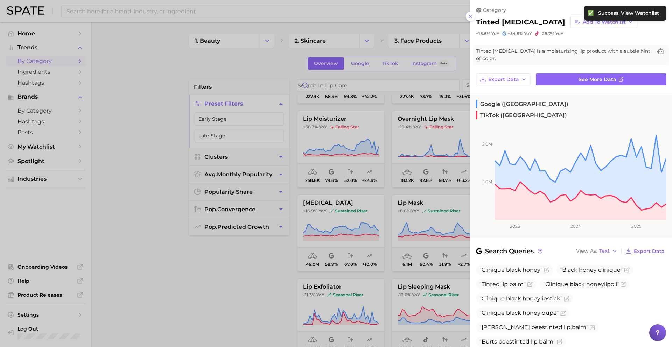
click at [432, 250] on div at bounding box center [336, 173] width 672 height 347
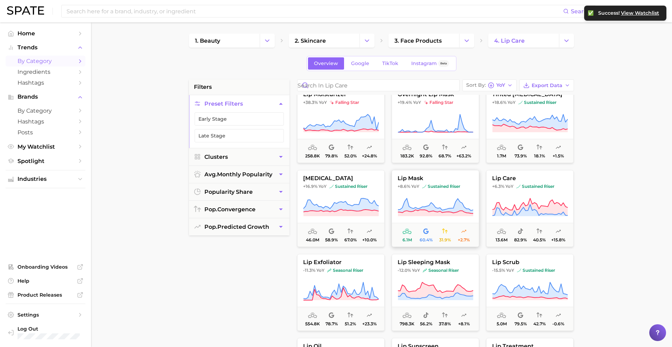
scroll to position [2, 0]
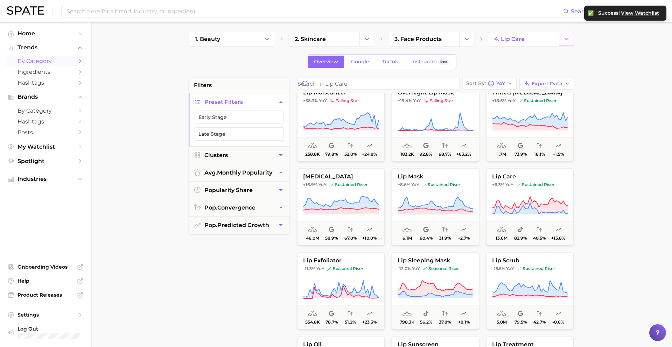
click at [561, 32] on button "Change Category" at bounding box center [566, 39] width 15 height 14
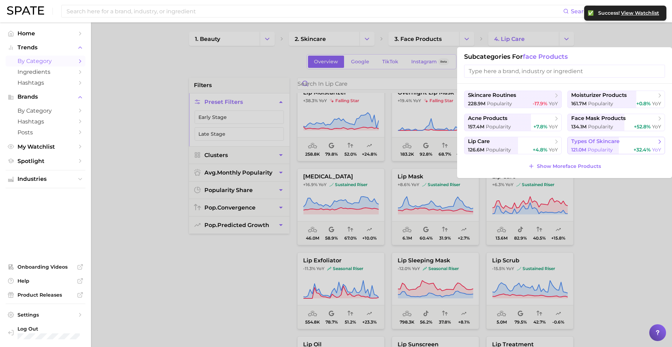
click at [597, 144] on span "types of skincare" at bounding box center [595, 141] width 48 height 7
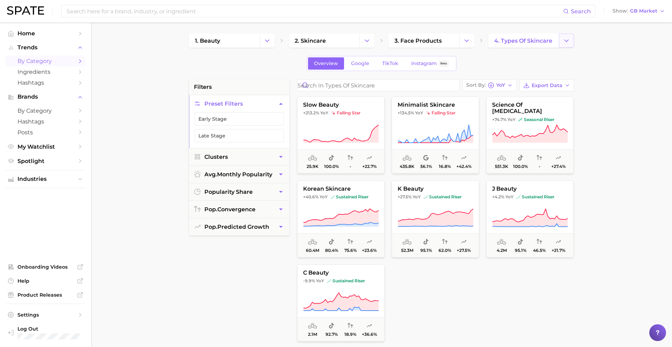
click at [569, 39] on icon "Change Category" at bounding box center [566, 40] width 7 height 7
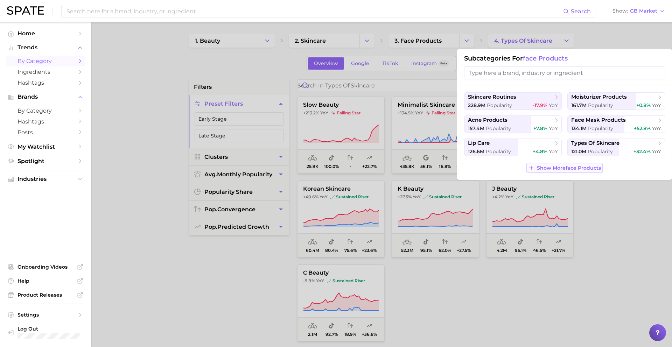
click at [543, 165] on span "Show More face products" at bounding box center [569, 168] width 64 height 6
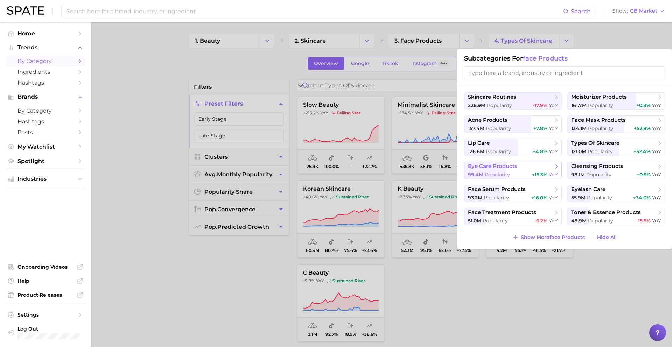
click at [526, 169] on span "eye care products" at bounding box center [510, 166] width 85 height 7
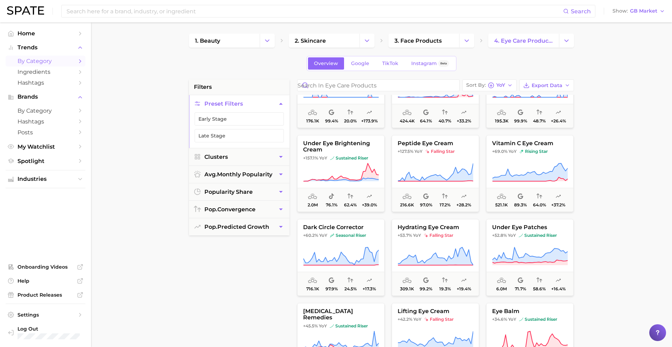
scroll to position [47, 0]
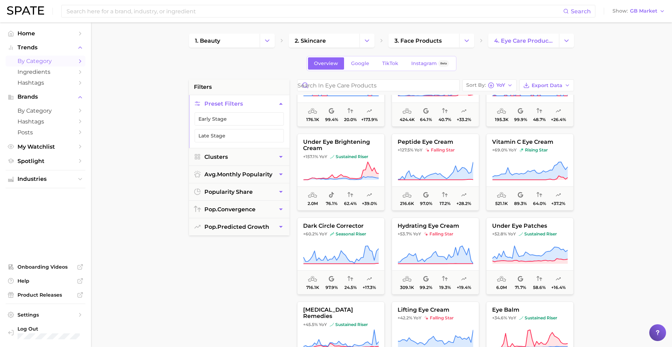
click at [526, 169] on icon at bounding box center [530, 171] width 76 height 20
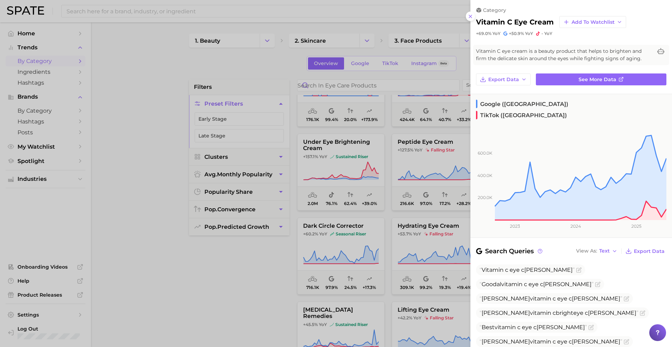
click at [454, 191] on div at bounding box center [336, 173] width 672 height 347
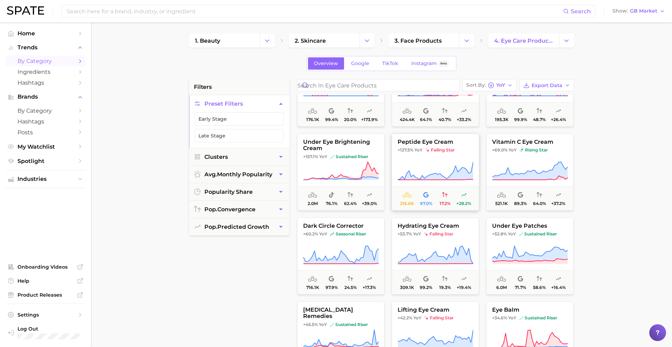
scroll to position [51, 0]
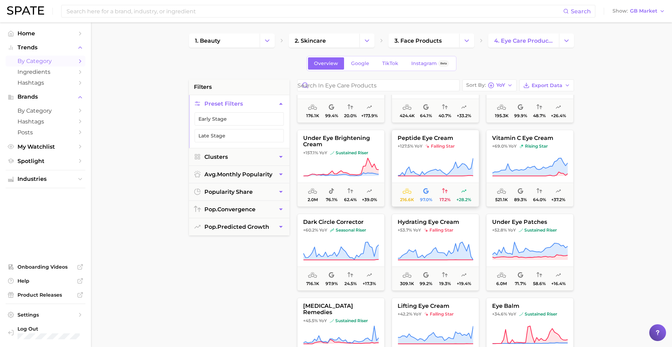
click at [446, 168] on icon at bounding box center [436, 168] width 76 height 20
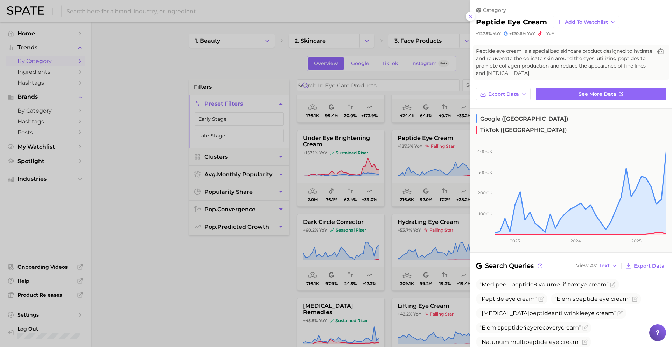
click at [430, 168] on div at bounding box center [336, 173] width 672 height 347
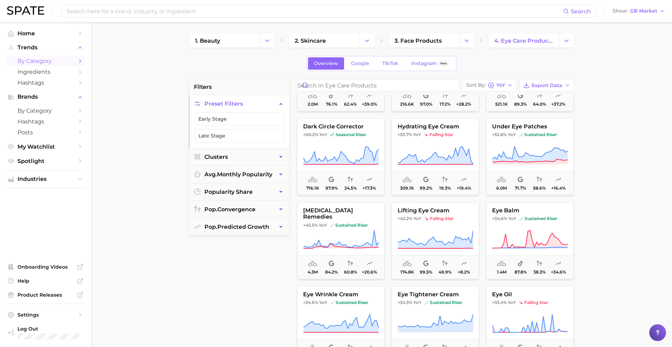
scroll to position [151, 0]
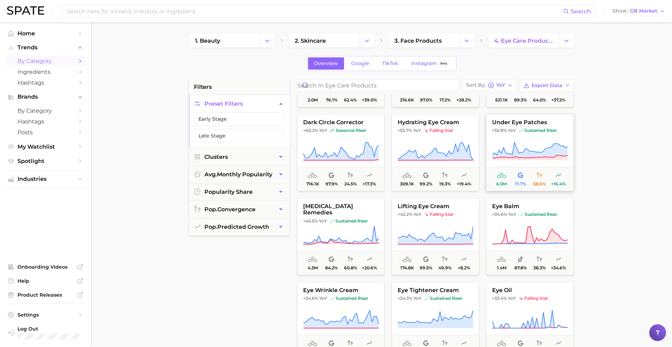
click at [512, 118] on button "under eye patches +52.8% YoY sustained riser 6.0m 71.7% 58.6% +16.4%" at bounding box center [530, 152] width 88 height 77
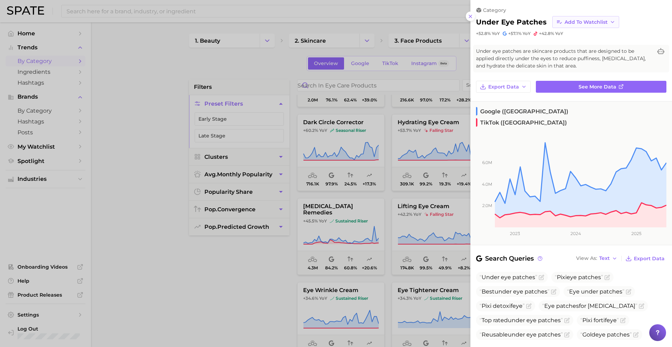
click at [565, 22] on span "Add to Watchlist" at bounding box center [586, 22] width 43 height 6
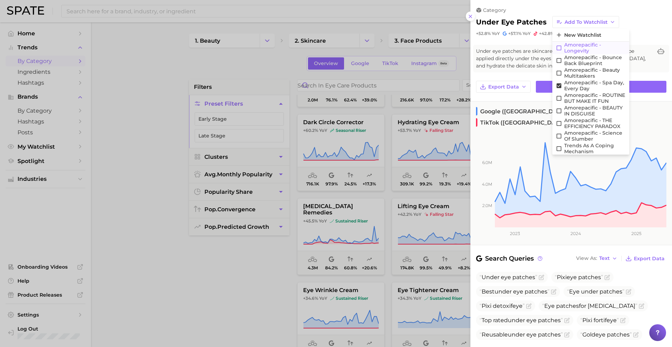
click at [575, 48] on span "Amorepacific - Longevity" at bounding box center [595, 48] width 62 height 12
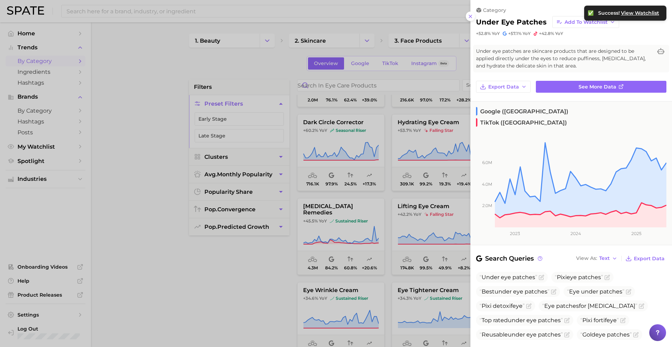
click at [425, 223] on div at bounding box center [336, 173] width 672 height 347
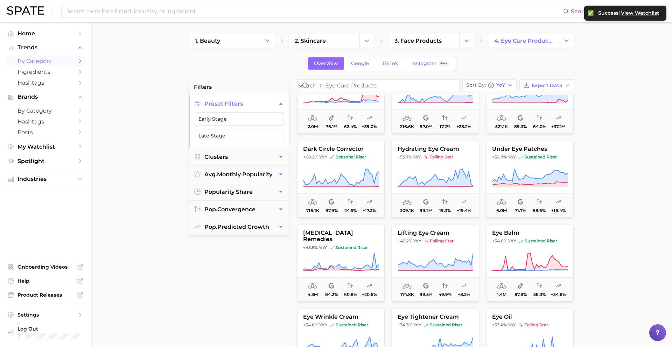
scroll to position [91, 0]
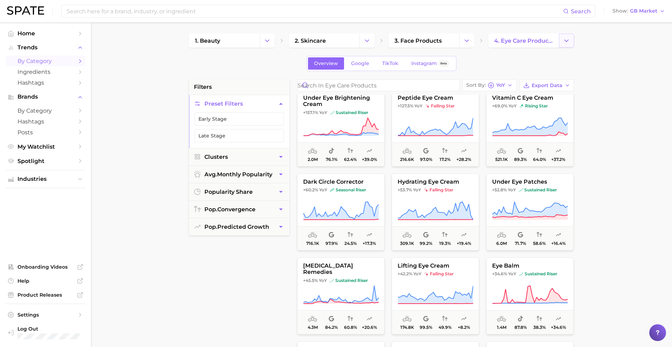
click at [568, 41] on polyline "Change Category" at bounding box center [567, 41] width 4 height 2
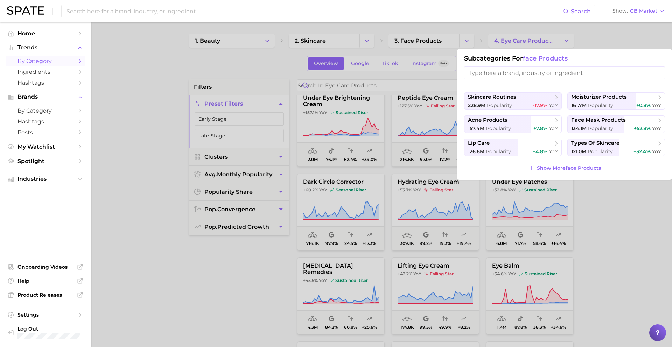
click at [576, 162] on div "skincare routines 228.9m Popularity -17.9% YoY moisturizer products 161.7m Popu…" at bounding box center [564, 132] width 215 height 95
click at [575, 169] on span "Show More face products" at bounding box center [569, 168] width 64 height 6
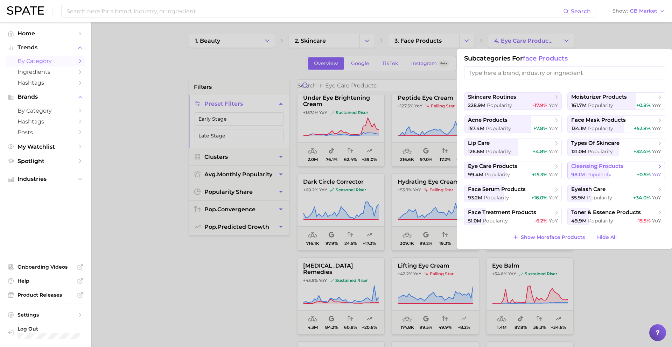
click at [595, 169] on span "cleansing products" at bounding box center [597, 166] width 52 height 7
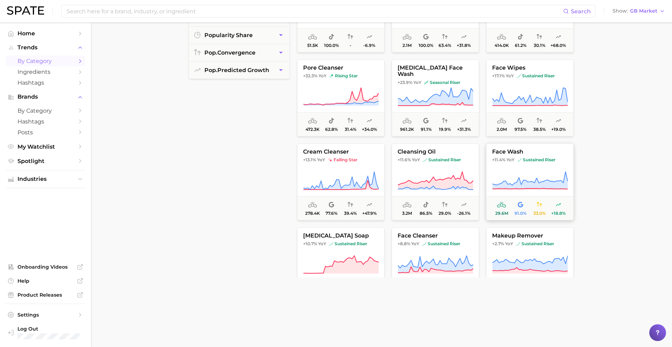
scroll to position [217, 0]
click at [347, 105] on icon at bounding box center [341, 103] width 75 height 5
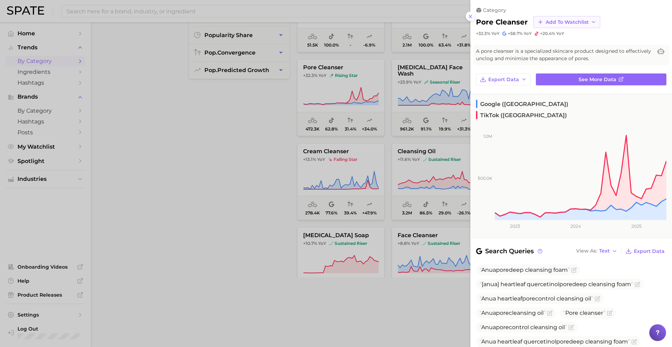
click at [550, 20] on span "Add to Watchlist" at bounding box center [567, 22] width 43 height 6
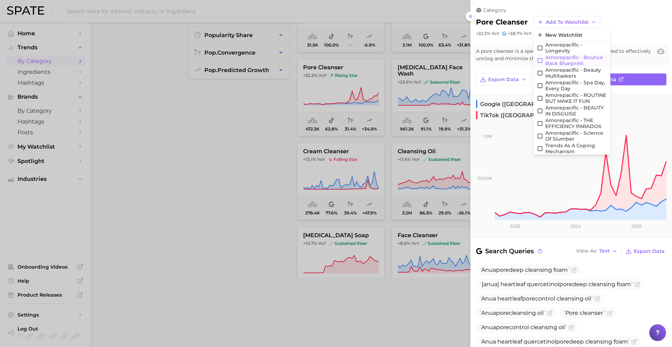
click at [563, 58] on span "Amorepacific - Bounce Back Blueprint" at bounding box center [577, 61] width 62 height 12
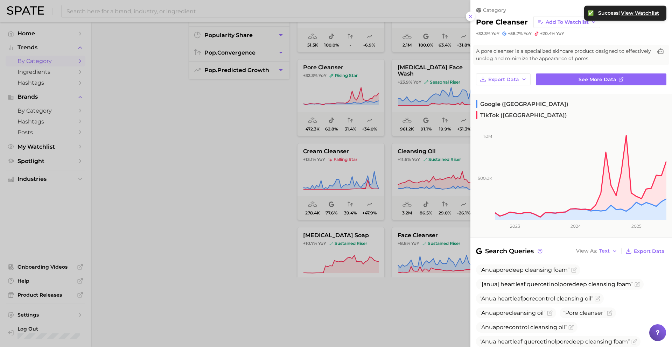
click at [385, 181] on div at bounding box center [336, 173] width 672 height 347
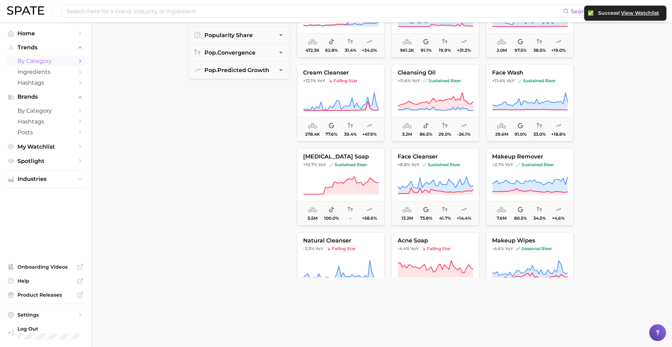
scroll to position [0, 0]
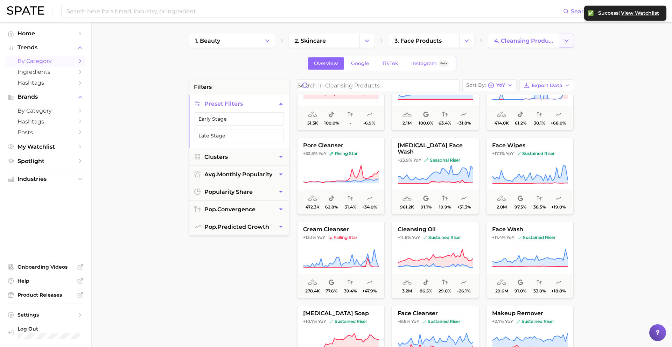
click at [565, 41] on icon "Change Category" at bounding box center [566, 40] width 7 height 7
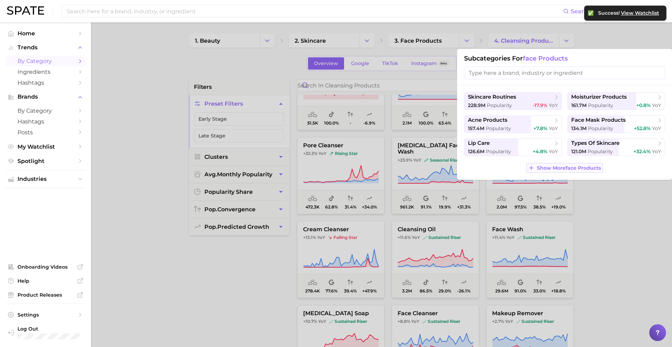
click at [552, 169] on span "Show More face products" at bounding box center [569, 168] width 64 height 6
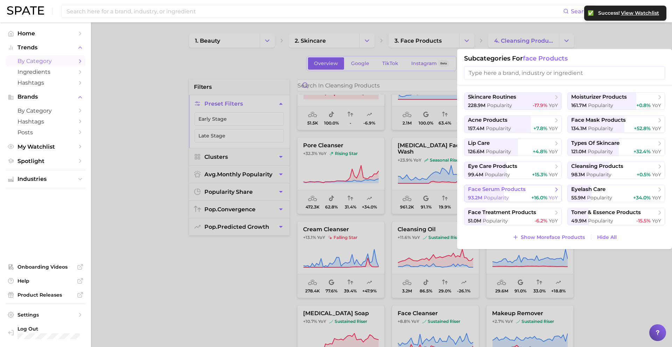
click at [541, 200] on span "+16.0%" at bounding box center [539, 198] width 16 height 6
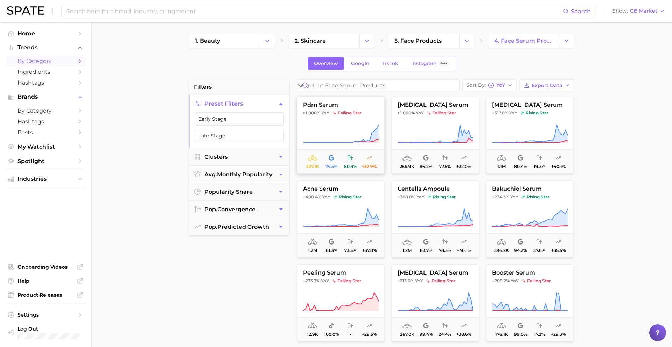
click at [349, 116] on button "pdrn serum >1,000% [DEMOGRAPHIC_DATA] falling star 327.1k 74.5% 80.9% +32.9%" at bounding box center [341, 135] width 88 height 77
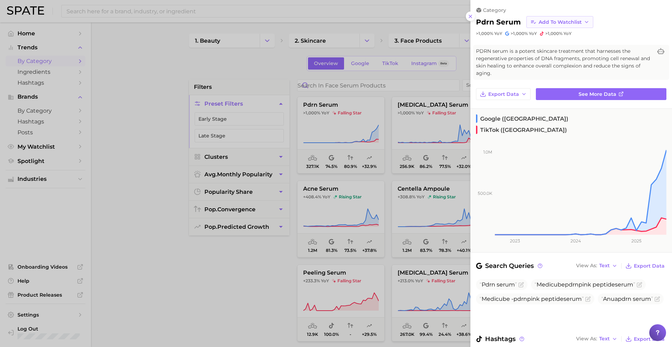
click at [563, 23] on span "Add to Watchlist" at bounding box center [560, 22] width 43 height 6
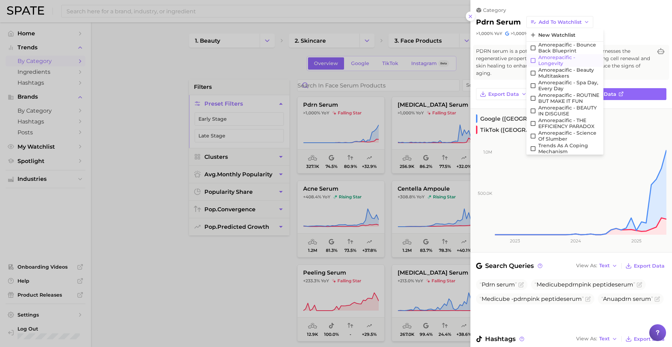
click at [561, 58] on span "Amorepacific - Longevity" at bounding box center [569, 61] width 62 height 12
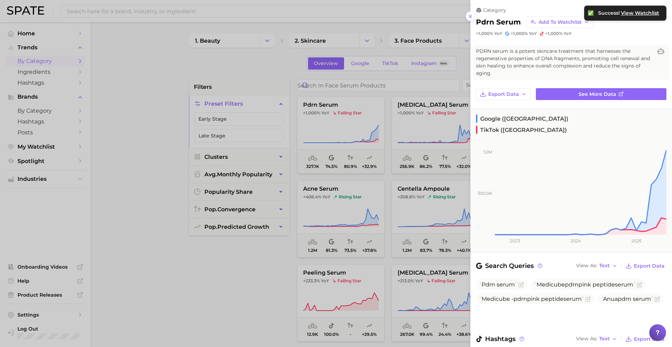
click at [415, 126] on div at bounding box center [336, 173] width 672 height 347
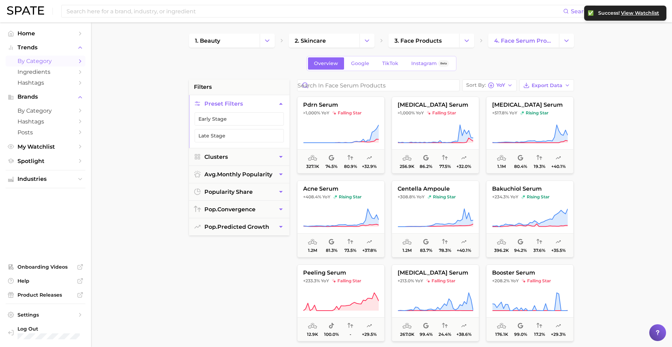
click at [415, 126] on icon at bounding box center [436, 134] width 76 height 20
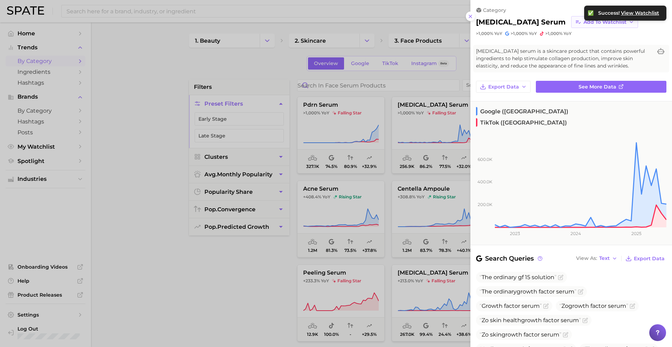
click at [584, 23] on span "Add to Watchlist" at bounding box center [605, 22] width 43 height 6
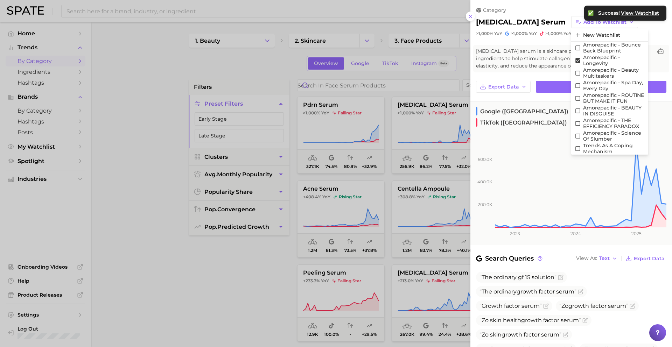
click at [403, 147] on div at bounding box center [336, 173] width 672 height 347
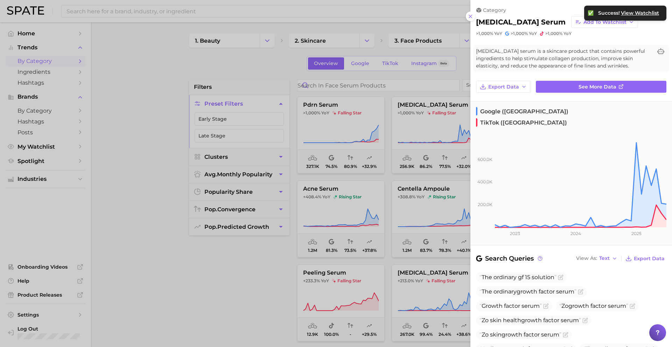
click at [403, 147] on div at bounding box center [336, 173] width 672 height 347
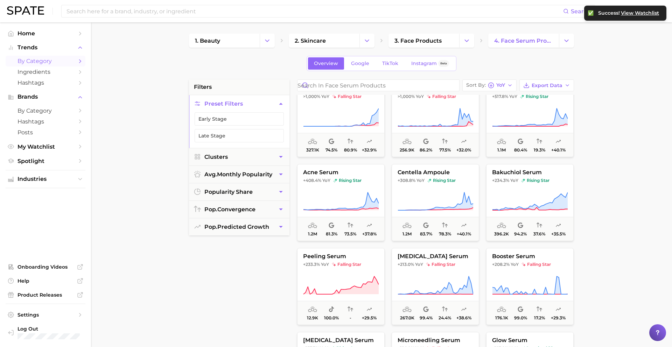
scroll to position [12, 0]
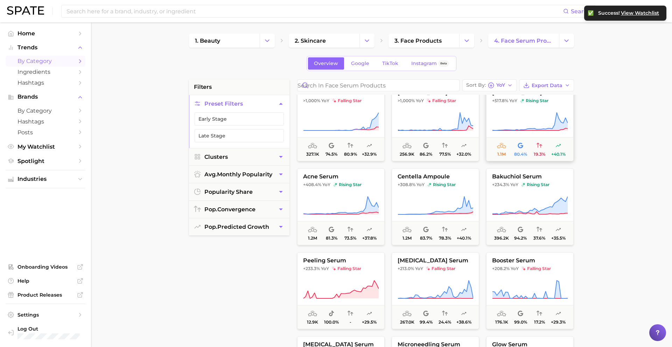
click at [538, 110] on button "[MEDICAL_DATA] serum +517.8% YoY rising star 1.1m 80.4% 19.3% +40.1%" at bounding box center [530, 122] width 88 height 77
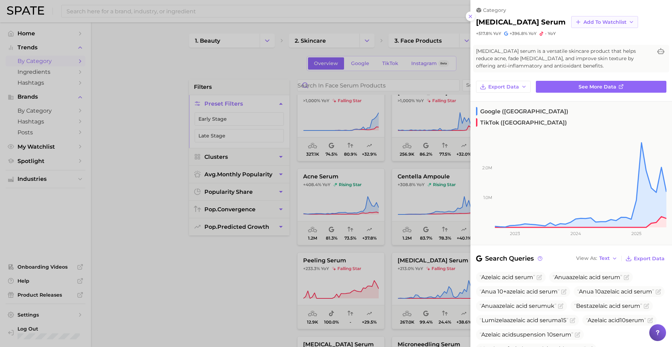
click at [584, 19] on span "Add to Watchlist" at bounding box center [605, 22] width 43 height 6
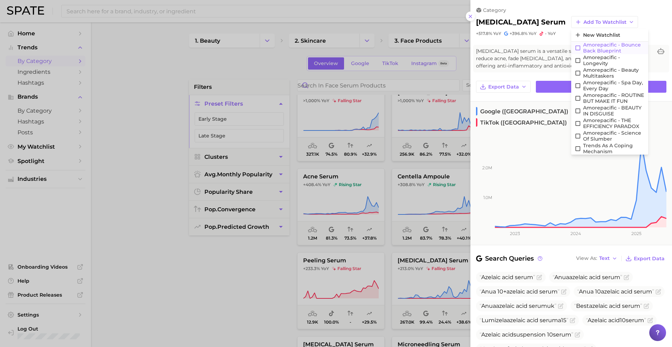
click at [583, 50] on span "Amorepacific - Bounce Back Blueprint" at bounding box center [614, 48] width 62 height 12
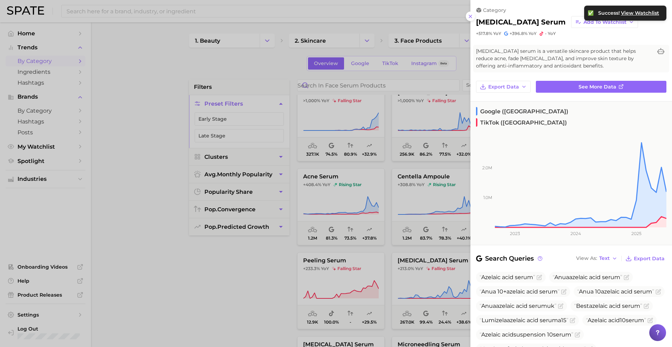
click at [422, 164] on div at bounding box center [336, 173] width 672 height 347
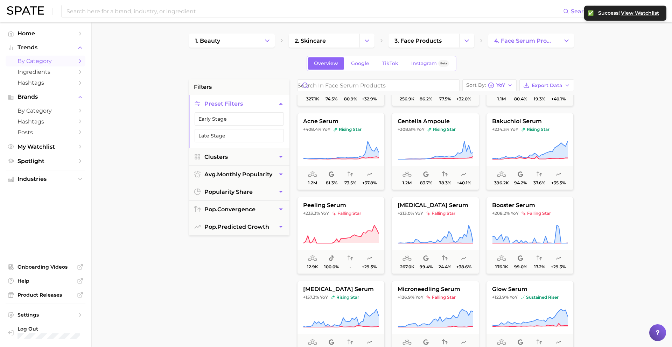
scroll to position [69, 0]
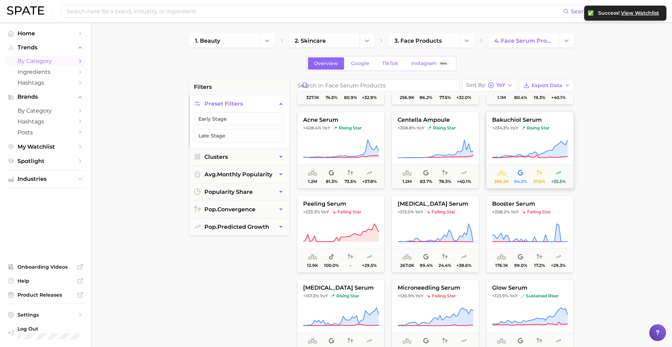
click at [533, 142] on icon at bounding box center [530, 149] width 76 height 20
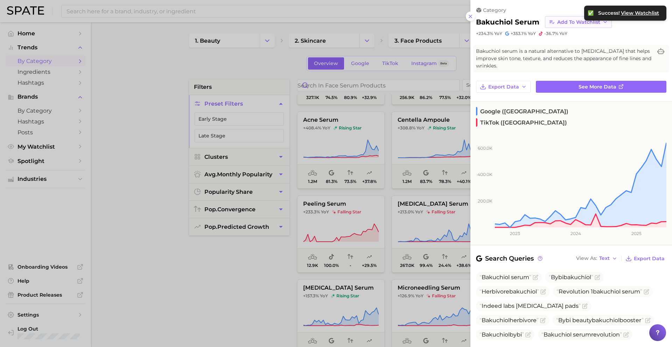
click at [565, 20] on span "Add to Watchlist" at bounding box center [578, 22] width 43 height 6
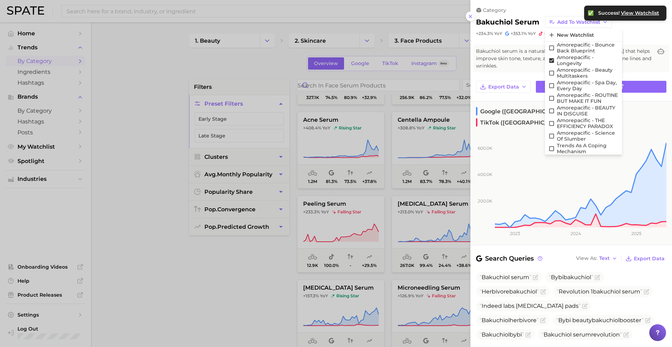
click at [418, 186] on div at bounding box center [336, 173] width 672 height 347
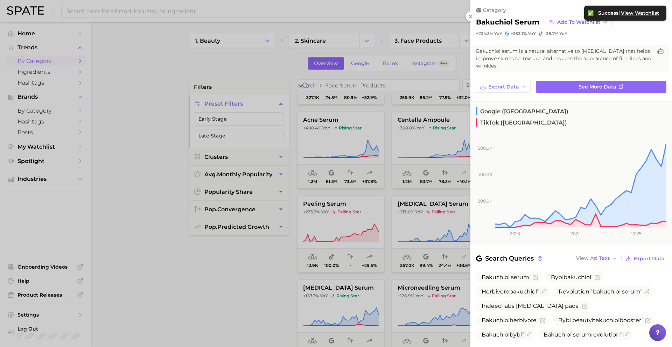
click at [418, 187] on div at bounding box center [336, 173] width 672 height 347
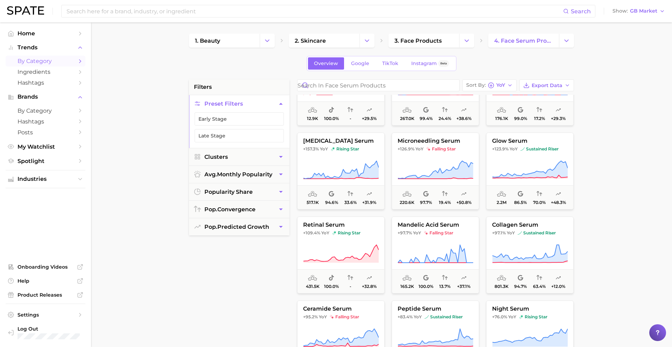
scroll to position [218, 0]
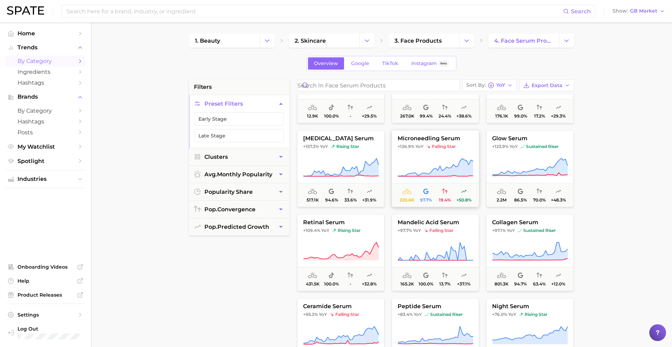
click at [427, 157] on button "microneedling serum +126.9% YoY falling star 220.6k 97.7% 19.4% +50.8%" at bounding box center [436, 168] width 88 height 77
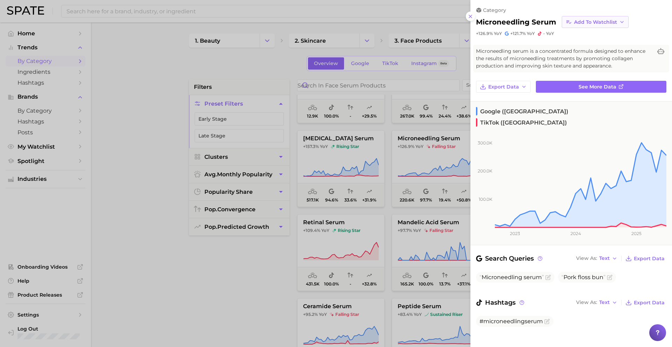
click at [584, 27] on button "Add to Watchlist" at bounding box center [595, 22] width 67 height 12
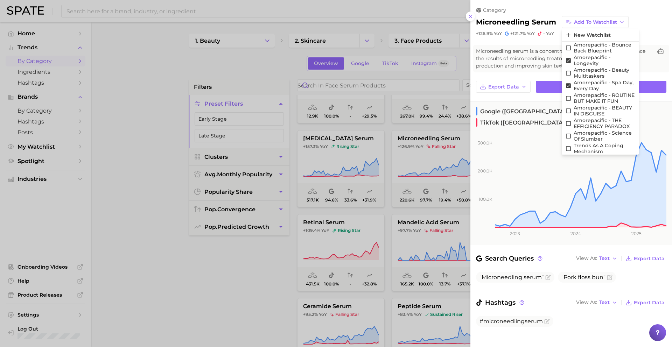
click at [406, 179] on div at bounding box center [336, 173] width 672 height 347
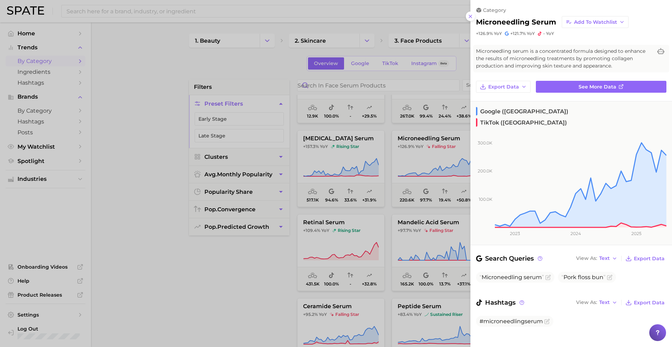
click at [408, 181] on div at bounding box center [336, 173] width 672 height 347
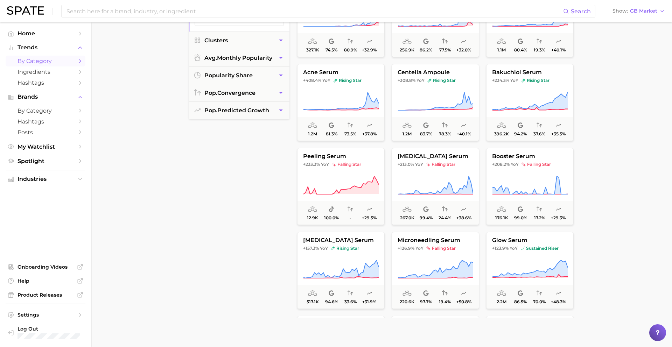
scroll to position [0, 0]
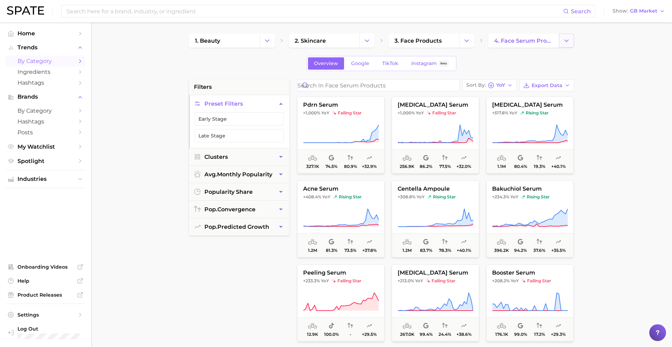
click at [562, 40] on button "Change Category" at bounding box center [566, 41] width 15 height 14
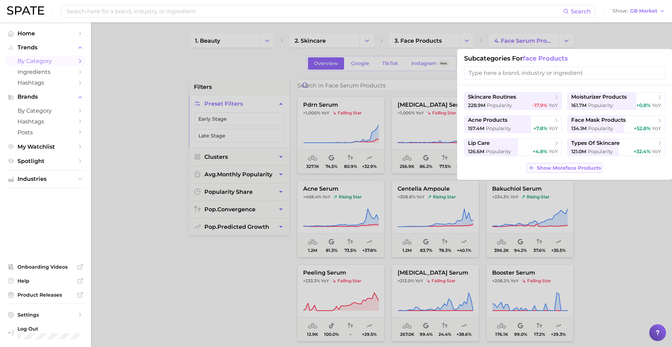
click at [567, 163] on button "Show More face products" at bounding box center [565, 168] width 76 height 10
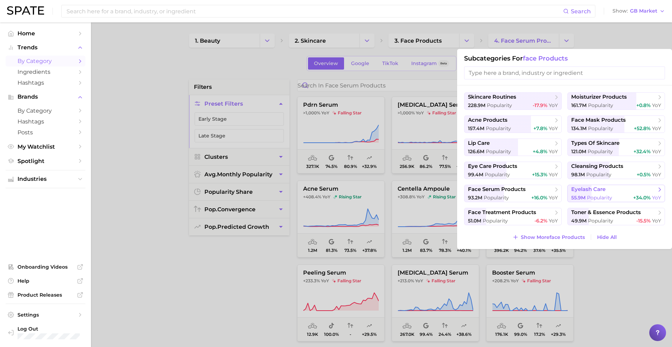
click at [582, 197] on span "55.9m" at bounding box center [578, 198] width 14 height 6
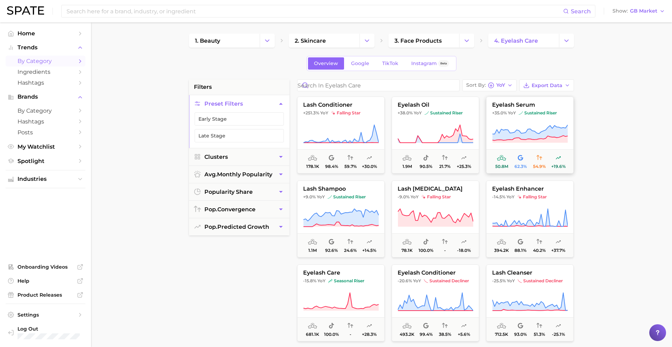
click at [539, 113] on span "sustained riser" at bounding box center [538, 113] width 38 height 6
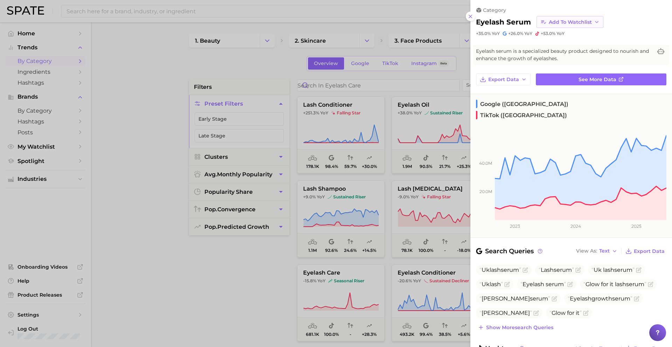
click at [578, 22] on span "Add to Watchlist" at bounding box center [570, 22] width 43 height 6
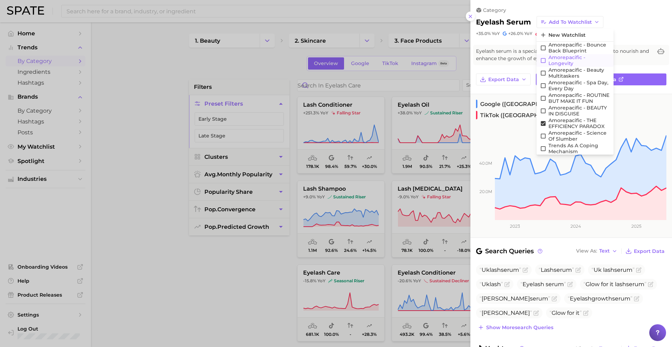
click at [570, 57] on span "Amorepacific - Longevity" at bounding box center [580, 61] width 62 height 12
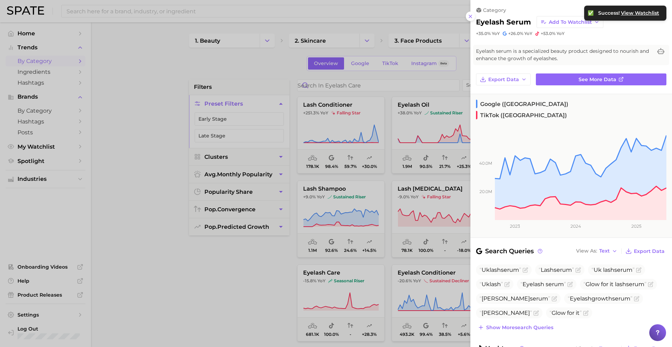
click at [451, 186] on div at bounding box center [336, 173] width 672 height 347
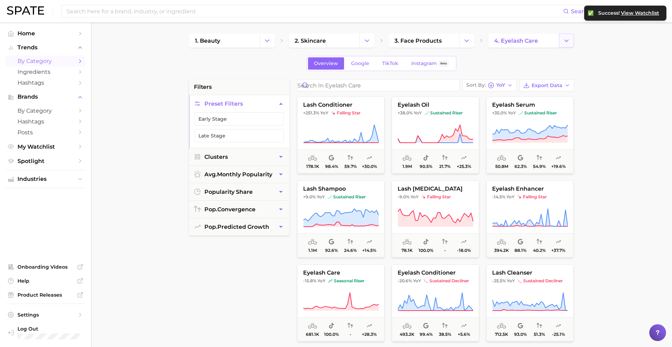
click at [564, 40] on icon "Change Category" at bounding box center [566, 40] width 7 height 7
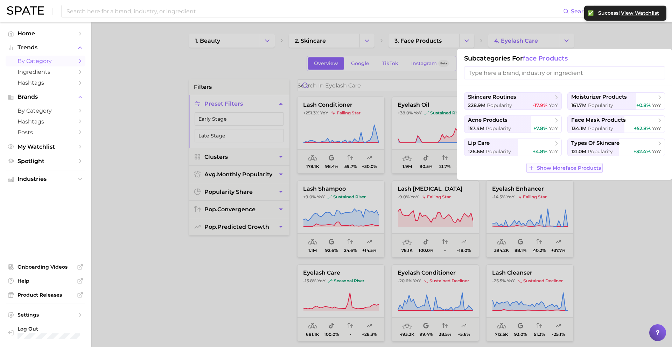
click at [550, 167] on span "Show More face products" at bounding box center [569, 168] width 64 height 6
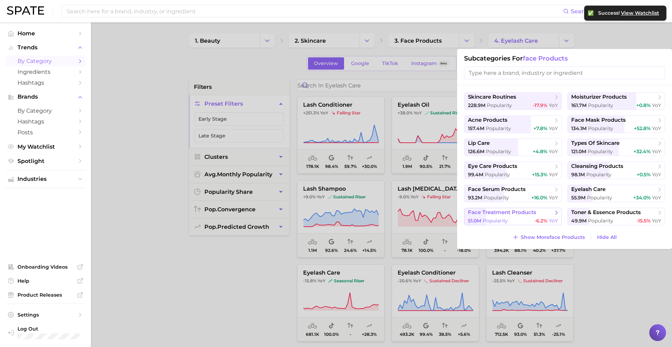
click at [524, 218] on div "51.0m Popularity -6.2% YoY" at bounding box center [513, 221] width 90 height 7
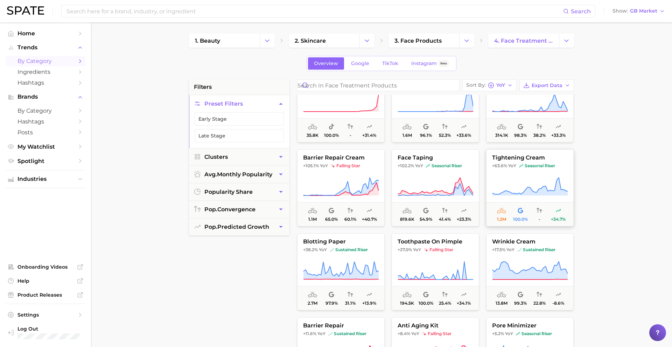
scroll to position [34, 0]
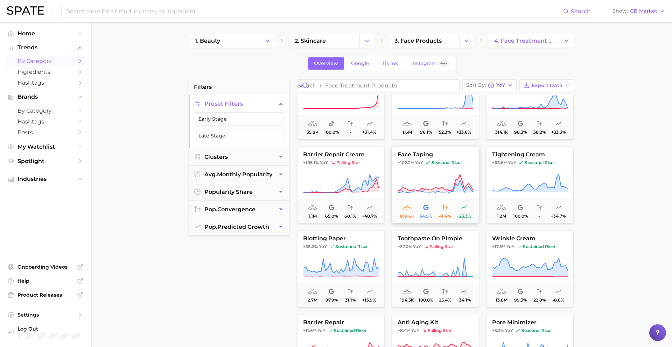
click at [414, 169] on button "face taping +102.2% YoY seasonal riser 819.6k 54.9% 41.4% +23.3%" at bounding box center [436, 184] width 88 height 77
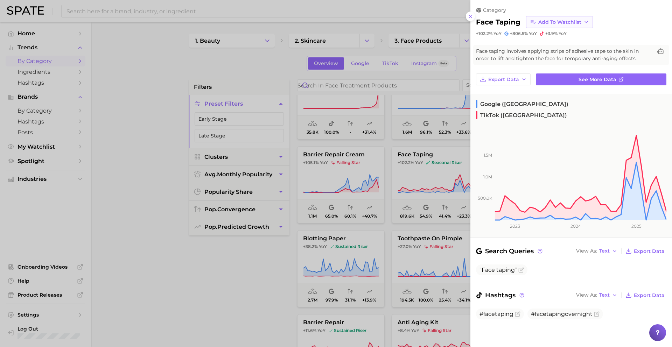
click at [557, 20] on span "Add to Watchlist" at bounding box center [559, 22] width 43 height 6
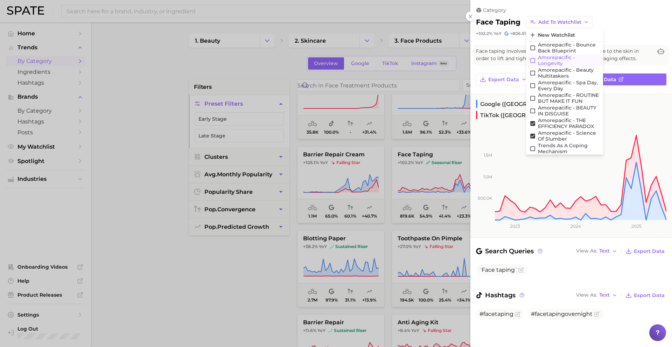
click at [559, 57] on span "Amorepacific - Longevity" at bounding box center [569, 61] width 62 height 12
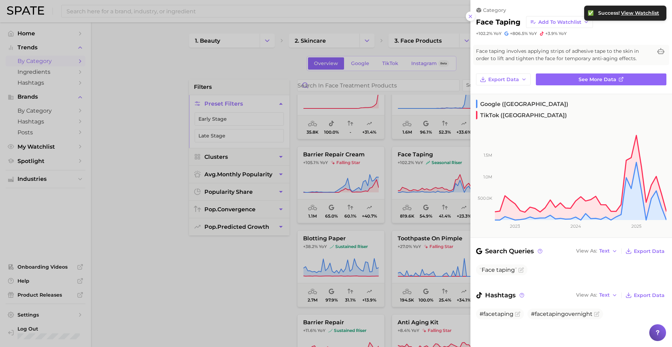
click at [384, 218] on div at bounding box center [336, 173] width 672 height 347
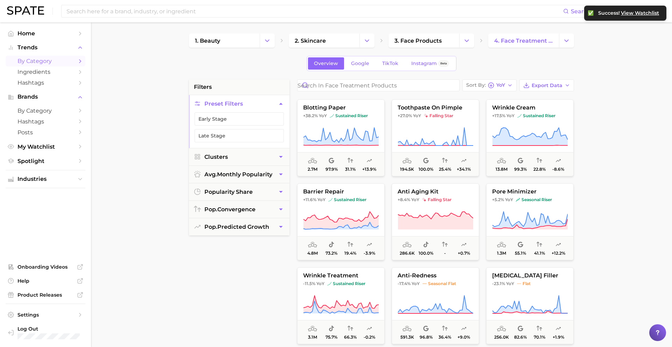
scroll to position [174, 0]
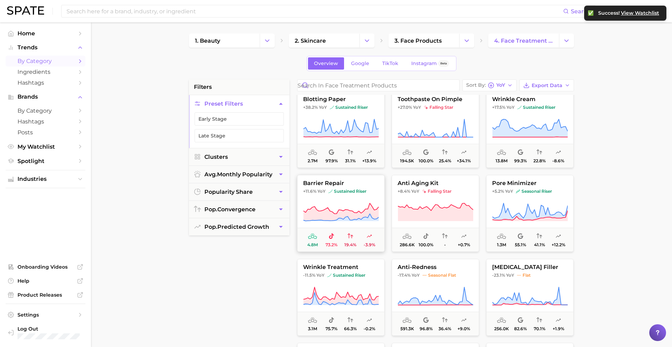
click at [365, 205] on icon at bounding box center [341, 213] width 76 height 20
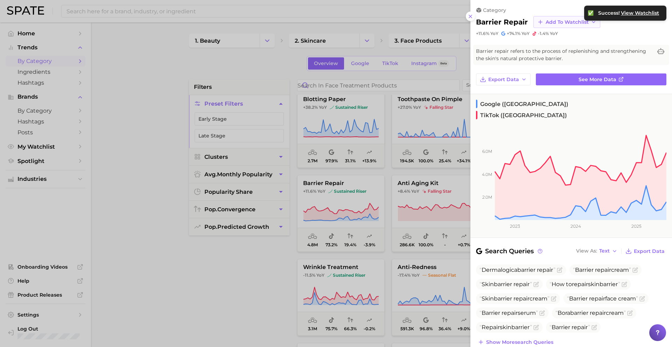
click at [565, 20] on span "Add to Watchlist" at bounding box center [567, 22] width 43 height 6
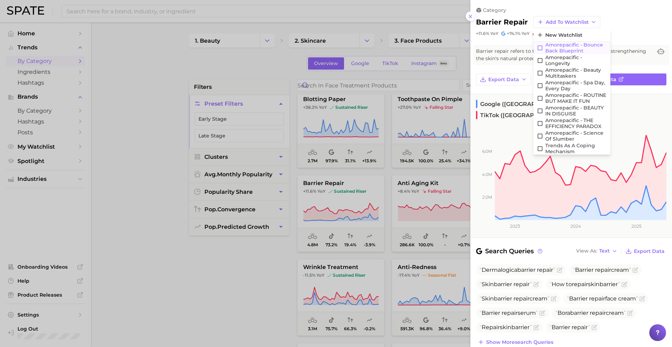
click at [563, 48] on span "Amorepacific - Bounce Back Blueprint" at bounding box center [577, 48] width 62 height 12
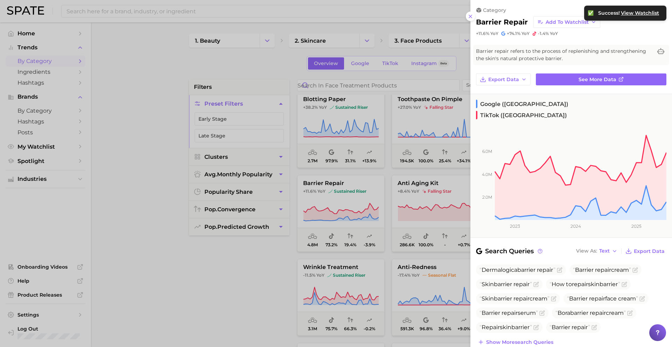
click at [379, 213] on div at bounding box center [336, 173] width 672 height 347
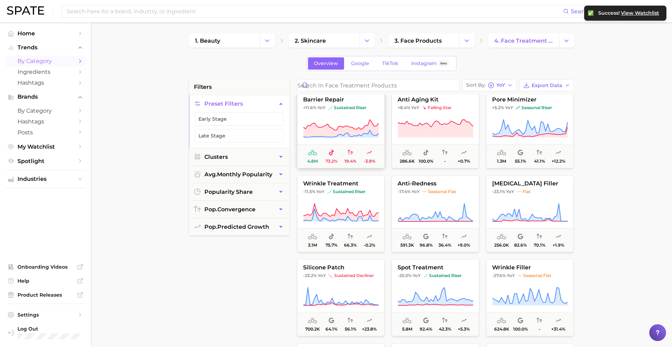
scroll to position [273, 0]
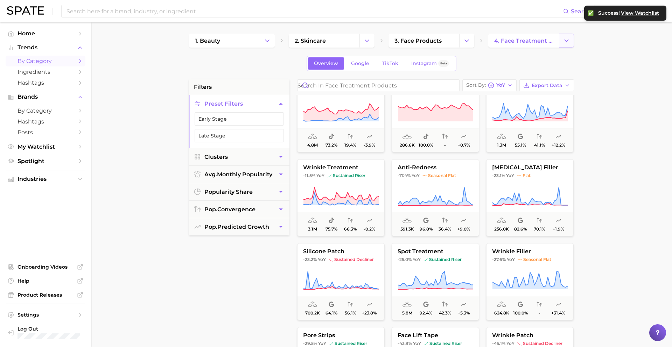
click at [572, 36] on button "Change Category" at bounding box center [566, 41] width 15 height 14
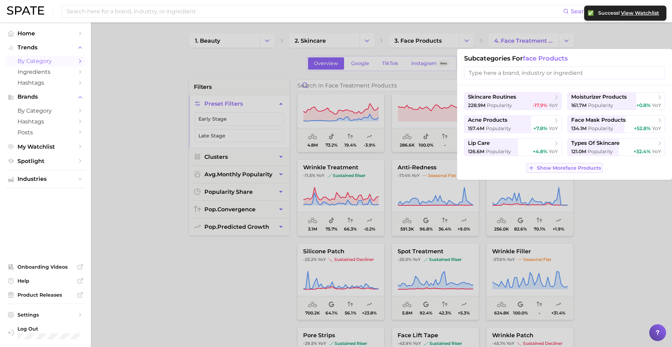
click at [571, 169] on span "Show More face products" at bounding box center [569, 168] width 64 height 6
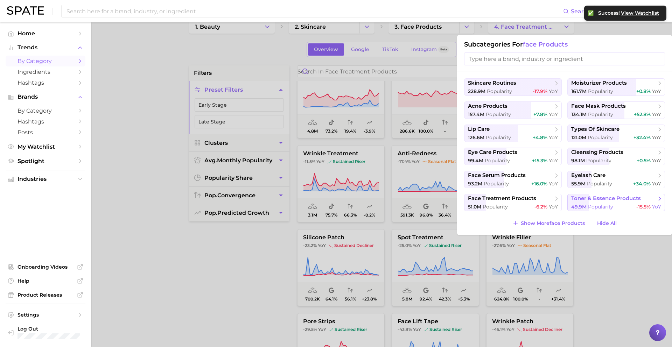
scroll to position [15, 0]
click at [584, 201] on button "toner & essence products 49.9m Popularity -15.5% YoY" at bounding box center [617, 202] width 98 height 18
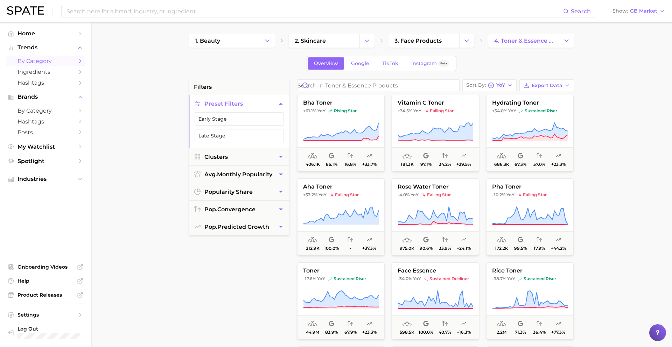
scroll to position [95, 0]
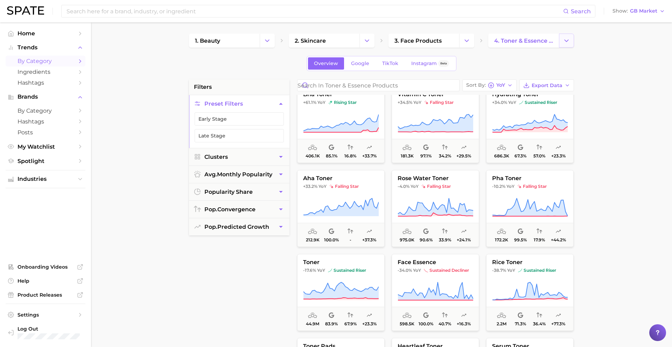
click at [568, 45] on button "Change Category" at bounding box center [566, 41] width 15 height 14
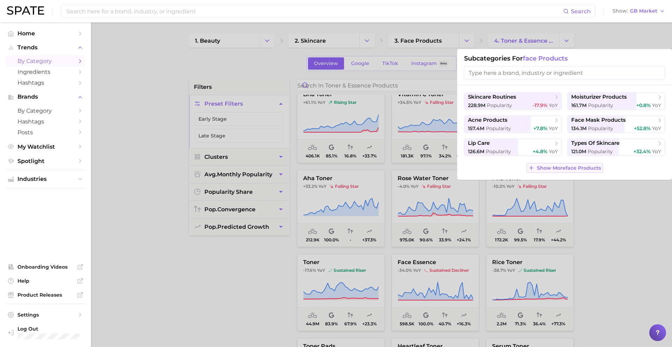
click at [559, 168] on span "Show More face products" at bounding box center [569, 168] width 64 height 6
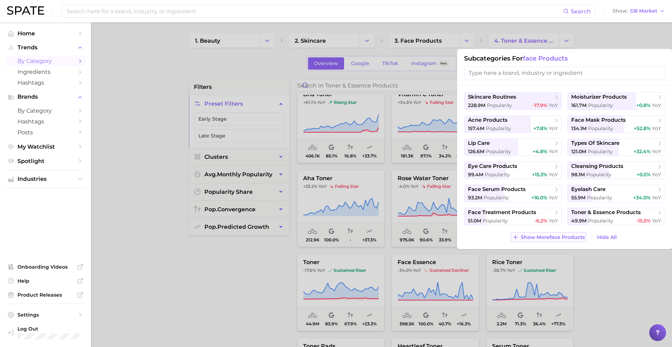
click at [551, 239] on span "Show More face products" at bounding box center [553, 238] width 64 height 6
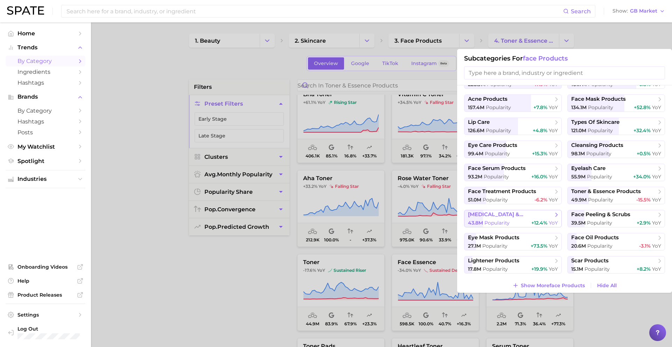
scroll to position [26, 0]
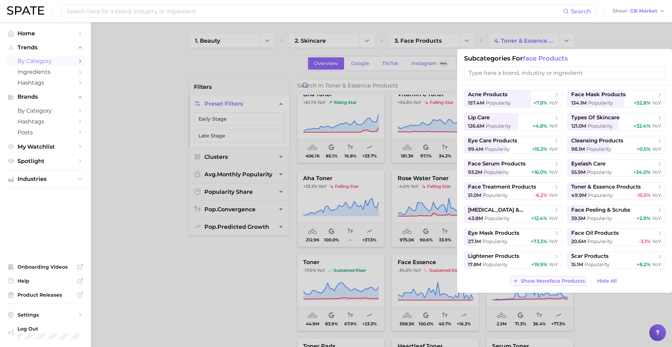
click at [549, 281] on span "Show More face products" at bounding box center [553, 281] width 64 height 6
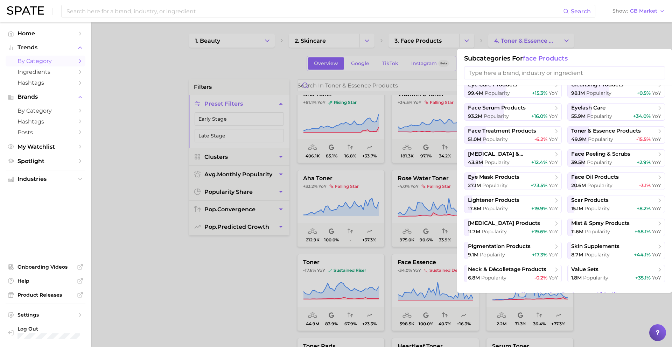
scroll to position [77, 0]
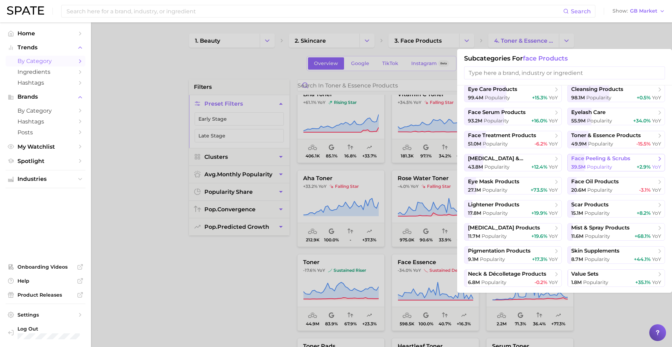
click at [594, 160] on span "face peeling & scrubs" at bounding box center [600, 158] width 59 height 7
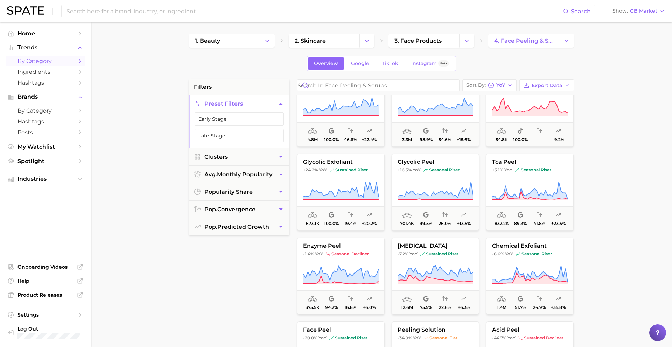
scroll to position [198, 0]
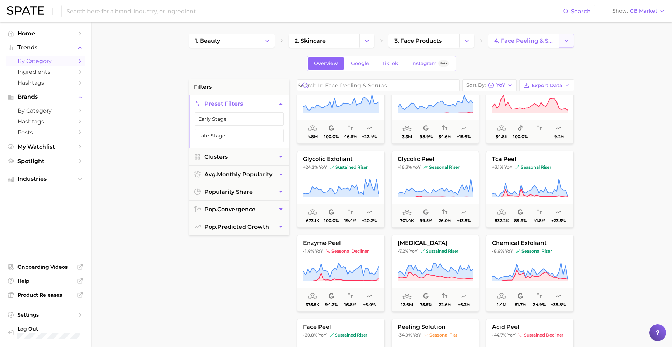
click at [563, 42] on icon "Change Category" at bounding box center [566, 40] width 7 height 7
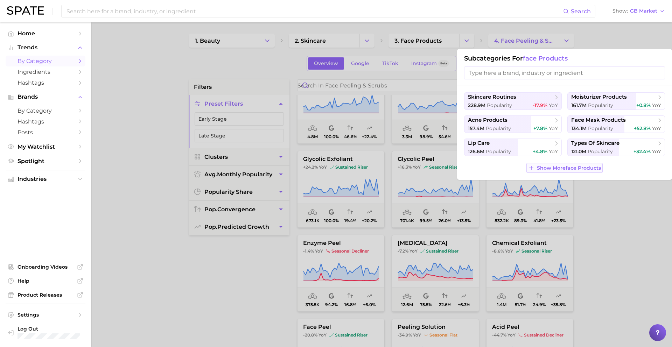
click at [547, 167] on span "Show More face products" at bounding box center [569, 168] width 64 height 6
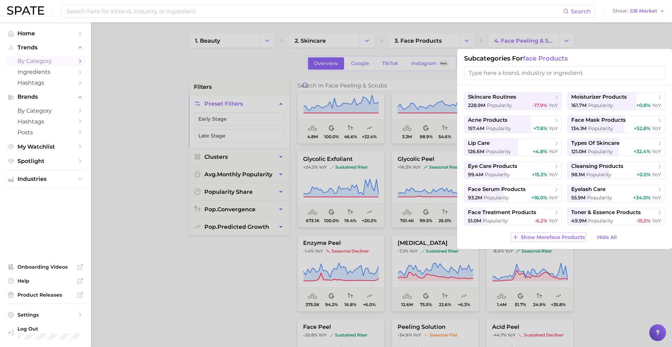
click at [549, 238] on span "Show More face products" at bounding box center [553, 238] width 64 height 6
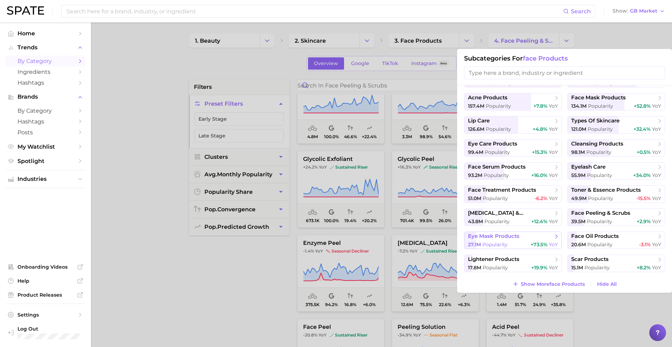
scroll to position [26, 0]
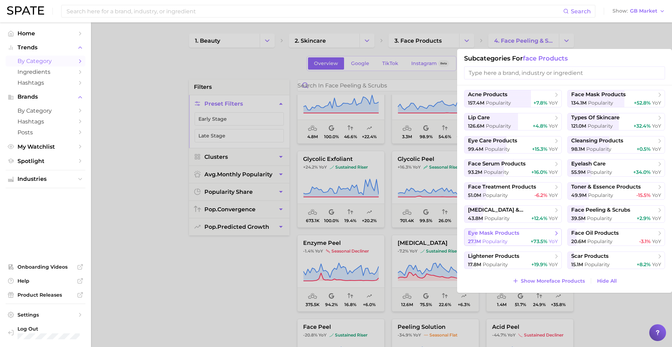
click at [538, 242] on span "+73.5%" at bounding box center [539, 241] width 17 height 6
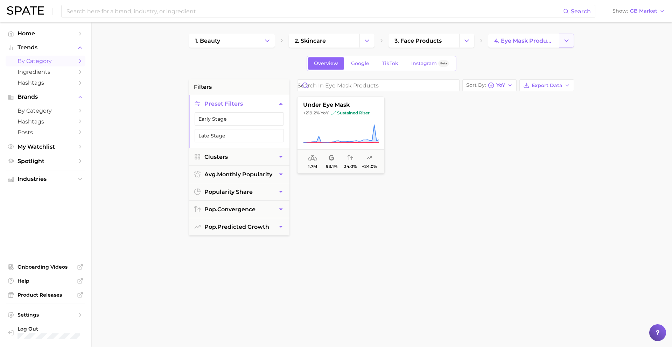
click at [566, 42] on icon "Change Category" at bounding box center [566, 40] width 7 height 7
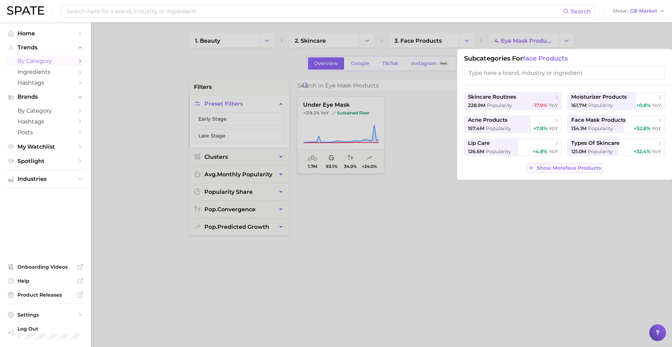
click at [565, 168] on span "Show More face products" at bounding box center [569, 168] width 64 height 6
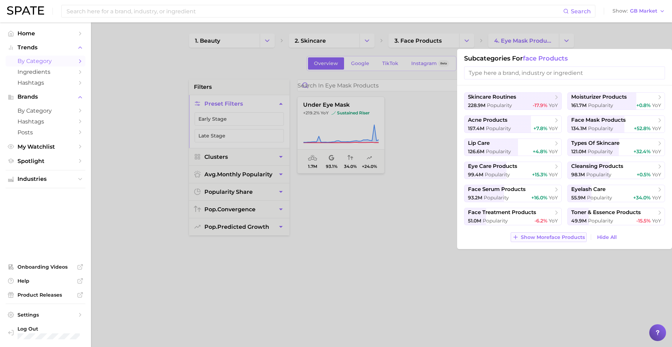
click at [560, 234] on button "Show More face products" at bounding box center [549, 237] width 76 height 10
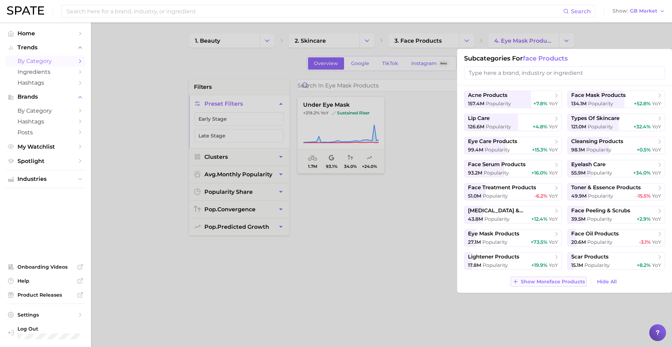
scroll to position [26, 0]
click at [590, 239] on span "Popularity" at bounding box center [600, 241] width 25 height 6
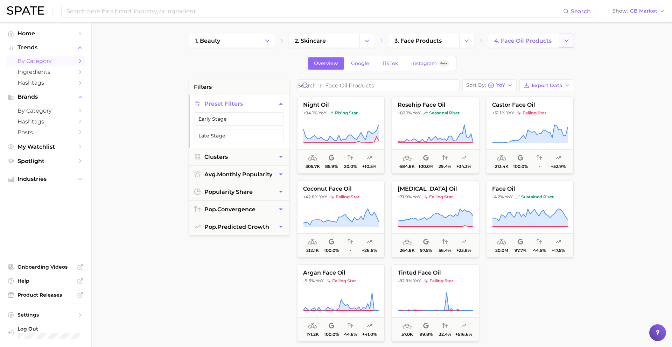
click at [569, 41] on icon "Change Category" at bounding box center [566, 40] width 7 height 7
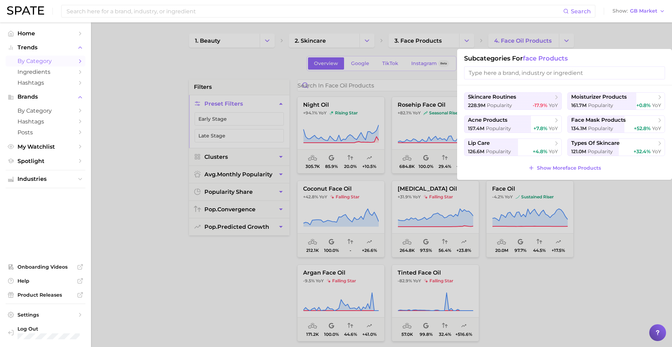
click at [457, 209] on div at bounding box center [336, 173] width 672 height 347
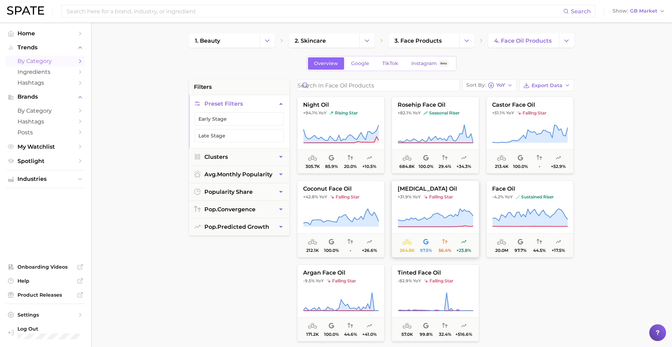
click at [446, 207] on button "[MEDICAL_DATA] oil +31.9% YoY falling star 264.8k 97.5% 56.4% +23.8%" at bounding box center [436, 219] width 88 height 77
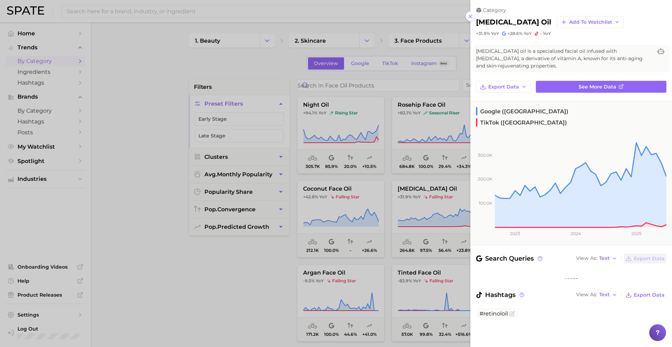
click at [444, 201] on div at bounding box center [336, 173] width 672 height 347
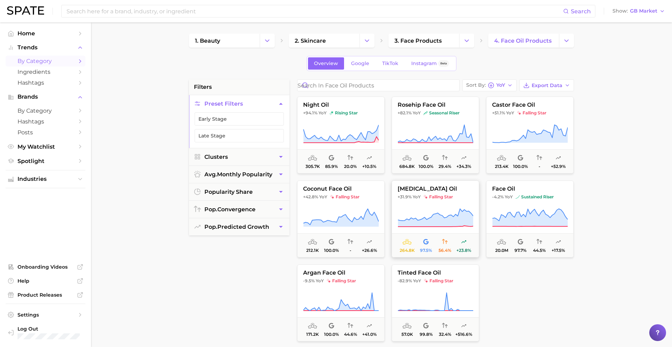
drag, startPoint x: 443, startPoint y: 215, endPoint x: 451, endPoint y: 188, distance: 28.6
click at [443, 215] on icon at bounding box center [436, 218] width 76 height 20
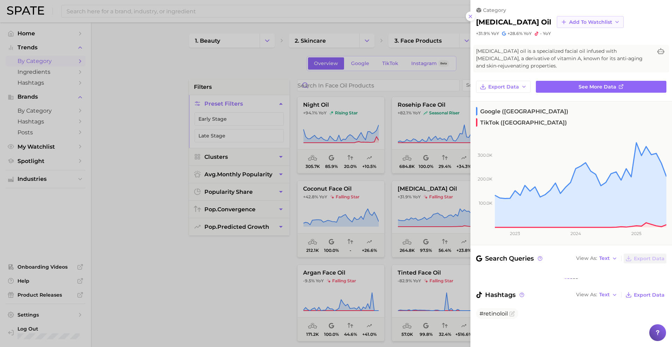
click at [557, 26] on button "Add to Watchlist" at bounding box center [590, 22] width 67 height 12
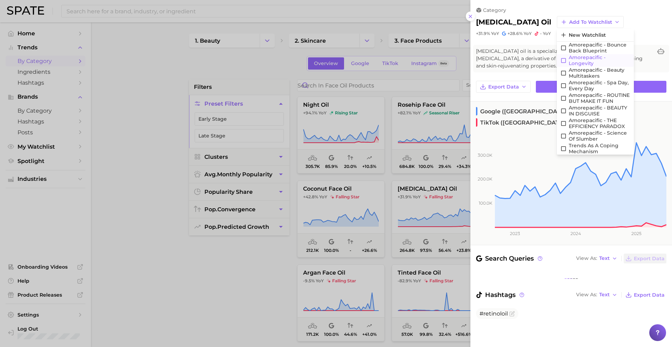
click at [569, 57] on span "Amorepacific - Longevity" at bounding box center [600, 61] width 62 height 12
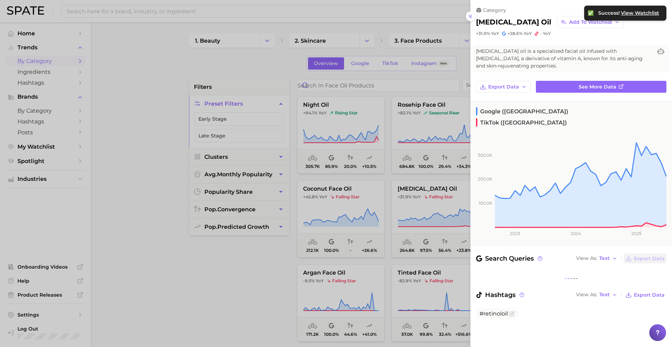
click at [443, 118] on div at bounding box center [336, 173] width 672 height 347
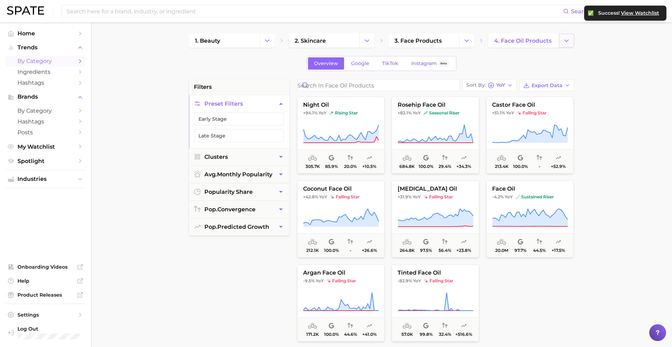
click at [560, 39] on button "Change Category" at bounding box center [566, 41] width 15 height 14
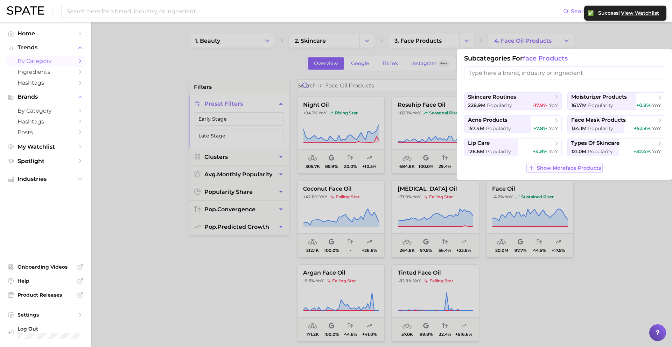
click at [549, 169] on span "Show More face products" at bounding box center [569, 168] width 64 height 6
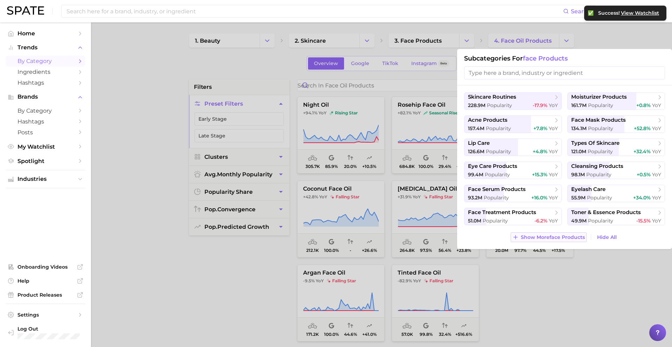
click at [561, 237] on span "Show More face products" at bounding box center [553, 238] width 64 height 6
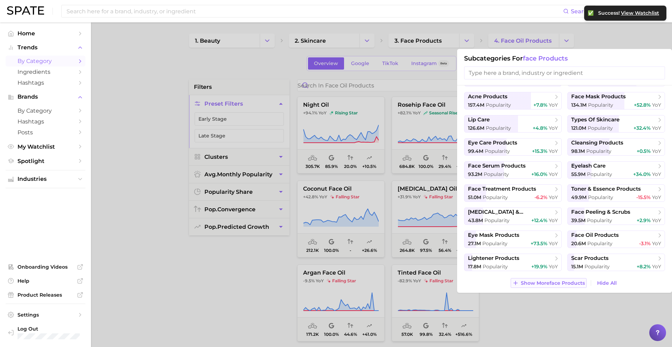
scroll to position [26, 0]
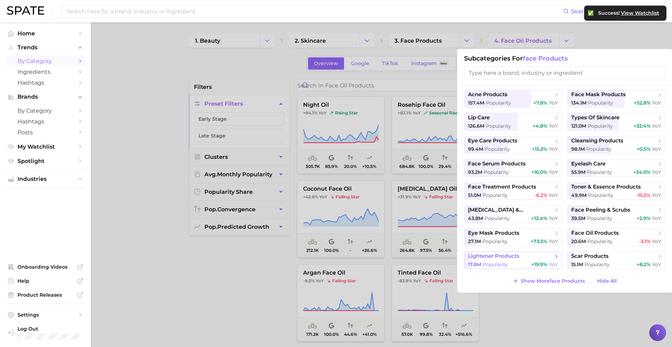
click at [529, 262] on div "17.8m Popularity +19.9% YoY" at bounding box center [513, 265] width 90 height 7
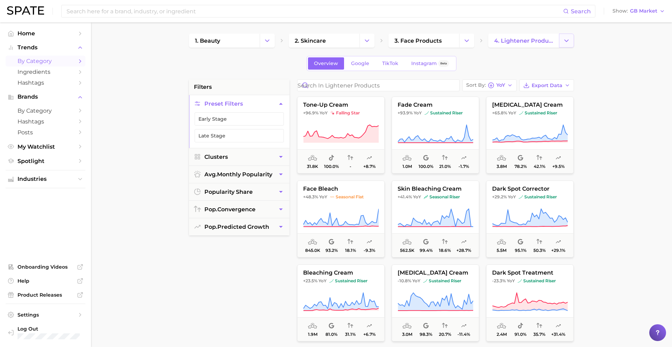
click at [567, 36] on button "Change Category" at bounding box center [566, 41] width 15 height 14
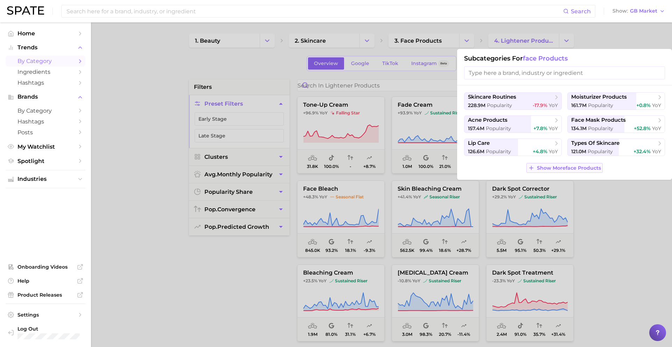
click at [551, 166] on span "Show More face products" at bounding box center [569, 168] width 64 height 6
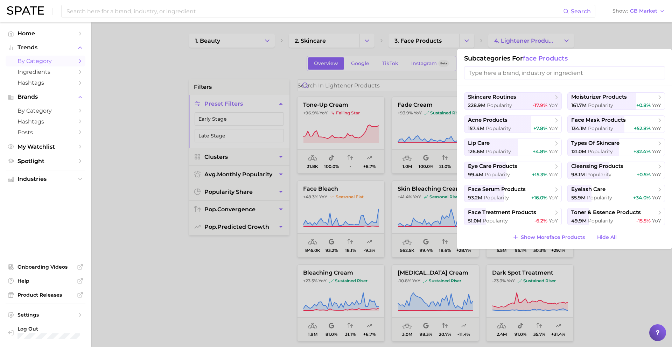
click at [553, 244] on div "skincare routines 228.9m Popularity -17.9% YoY moisturizer products 161.7m Popu…" at bounding box center [564, 167] width 215 height 164
click at [553, 237] on span "Show More face products" at bounding box center [553, 238] width 64 height 6
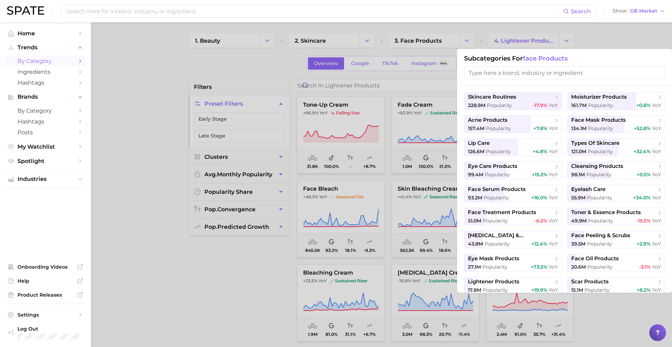
scroll to position [26, 0]
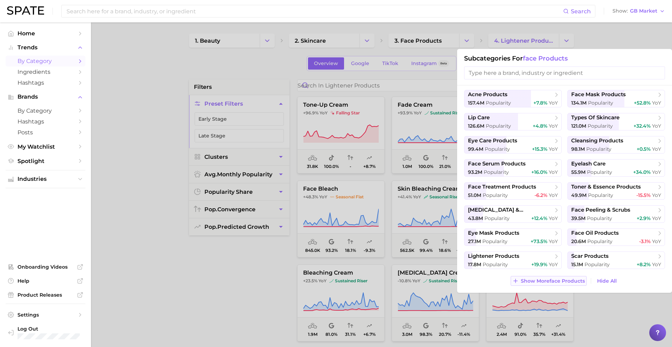
click at [550, 282] on span "Show More face products" at bounding box center [553, 281] width 64 height 6
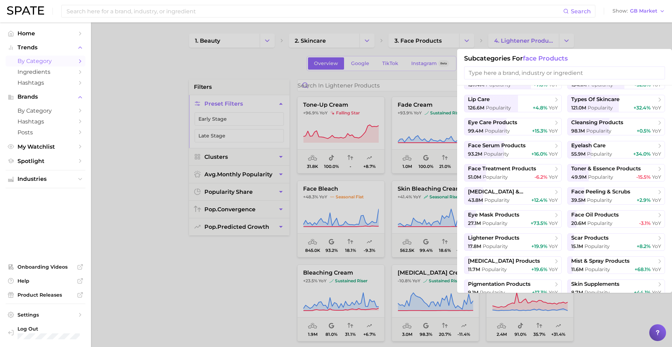
scroll to position [45, 0]
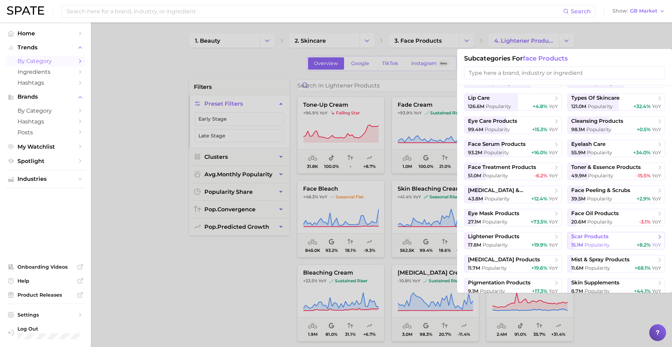
click at [599, 241] on button "scar products 15.1m Popularity +8.2% YoY" at bounding box center [617, 241] width 98 height 18
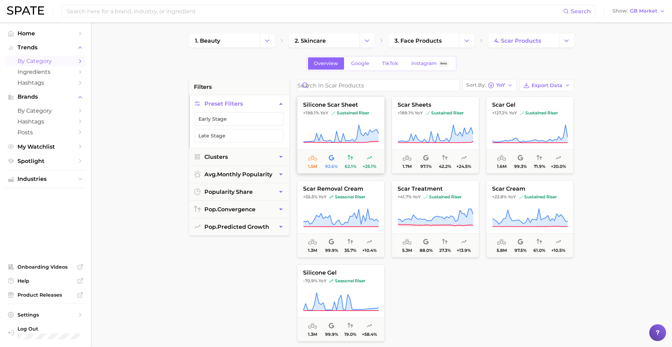
click at [363, 127] on icon at bounding box center [341, 134] width 76 height 20
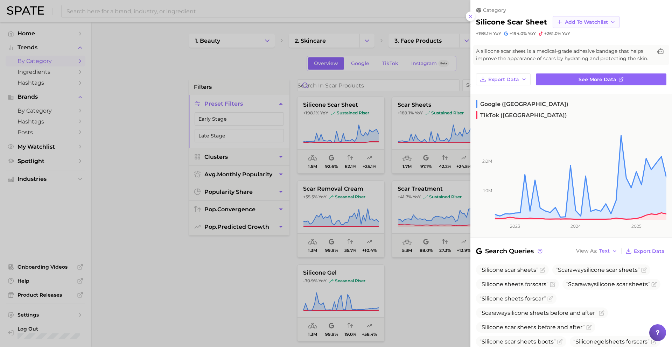
click at [567, 24] on span "Add to Watchlist" at bounding box center [586, 22] width 43 height 6
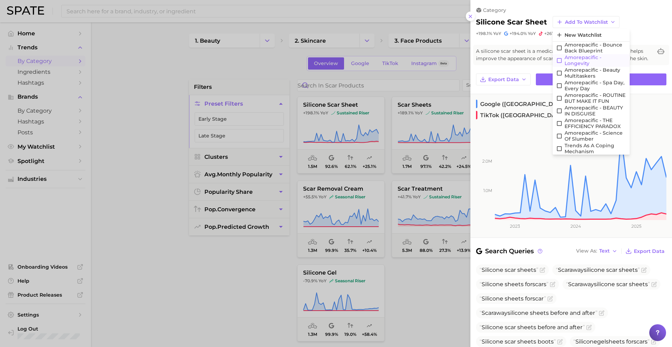
click at [571, 58] on span "Amorepacific - Longevity" at bounding box center [596, 61] width 62 height 12
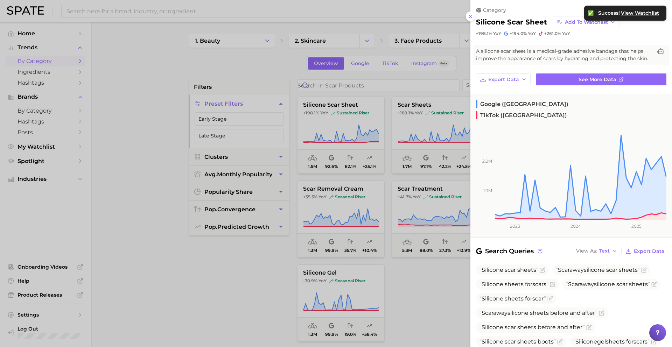
click at [399, 139] on div at bounding box center [336, 173] width 672 height 347
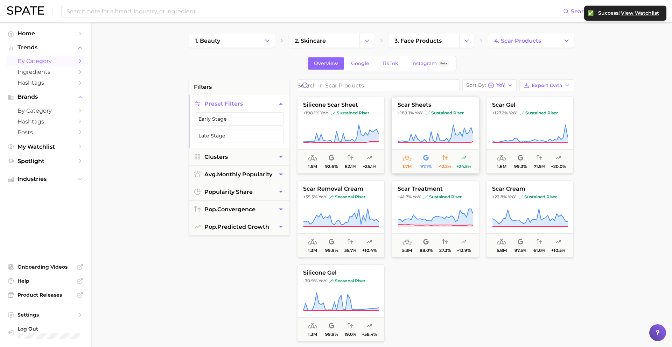
click at [412, 124] on button "scar sheets +189.1% YoY sustained riser 1.7m 97.1% 42.2% +24.5%" at bounding box center [436, 135] width 88 height 77
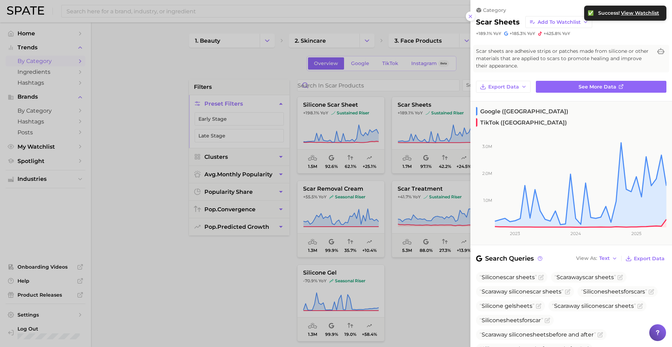
click at [433, 107] on div at bounding box center [336, 173] width 672 height 347
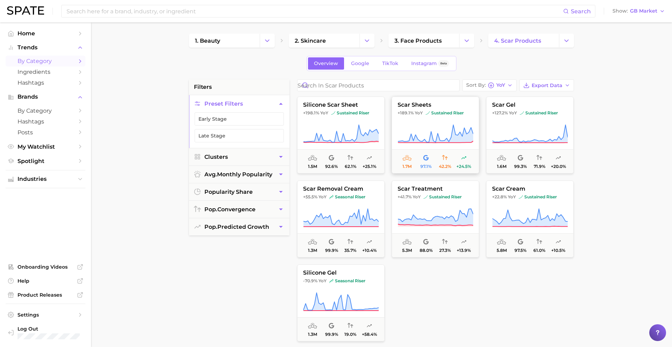
click at [429, 131] on icon at bounding box center [436, 134] width 76 height 20
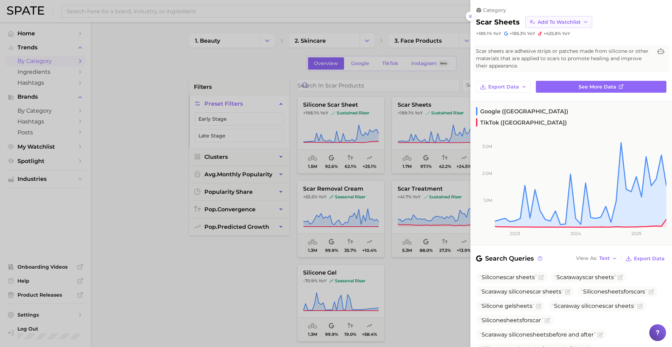
click at [561, 26] on button "Add to Watchlist" at bounding box center [559, 22] width 67 height 12
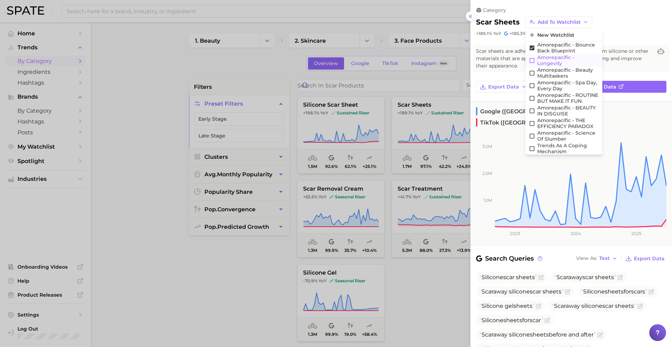
click at [554, 58] on span "Amorepacific - Longevity" at bounding box center [568, 61] width 62 height 12
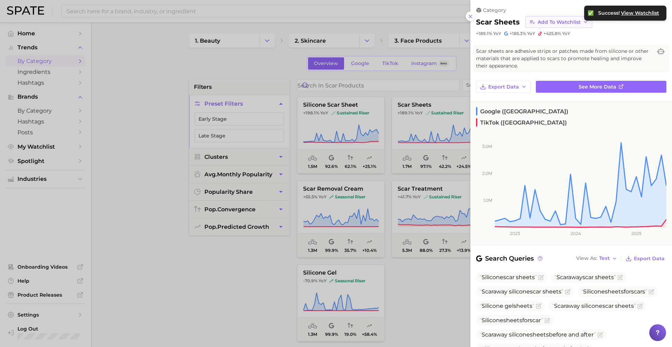
click at [568, 22] on span "Add to Watchlist" at bounding box center [559, 22] width 43 height 6
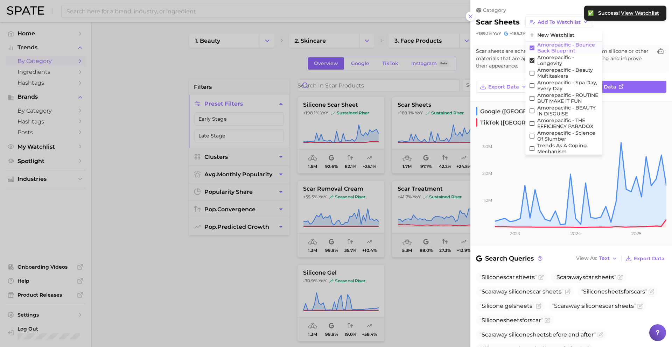
click at [530, 49] on icon at bounding box center [532, 48] width 5 height 5
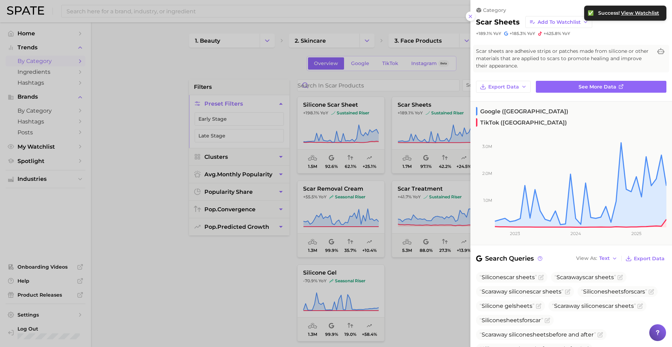
click at [449, 106] on div at bounding box center [336, 173] width 672 height 347
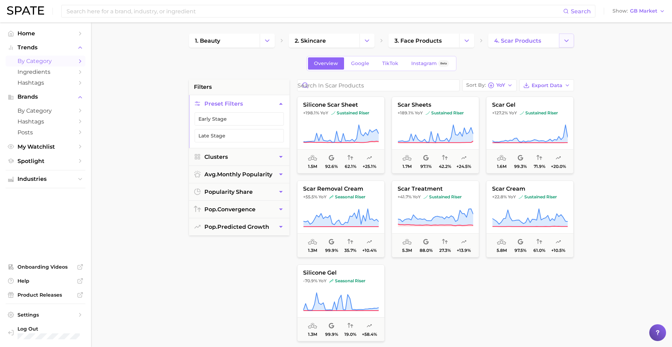
click at [571, 37] on button "Change Category" at bounding box center [566, 41] width 15 height 14
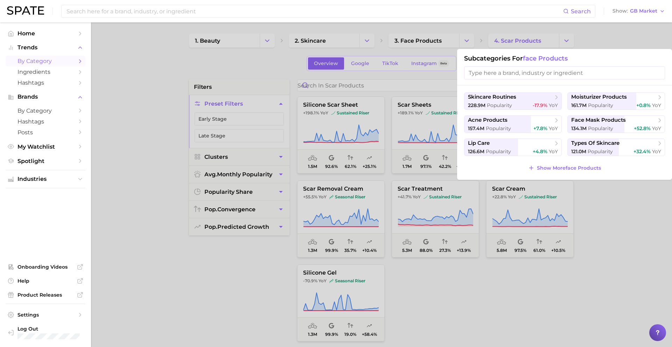
click at [542, 173] on div "skincare routines 228.9m Popularity -17.9% YoY moisturizer products 161.7m Popu…" at bounding box center [564, 132] width 215 height 95
click at [542, 169] on span "Show More face products" at bounding box center [569, 168] width 64 height 6
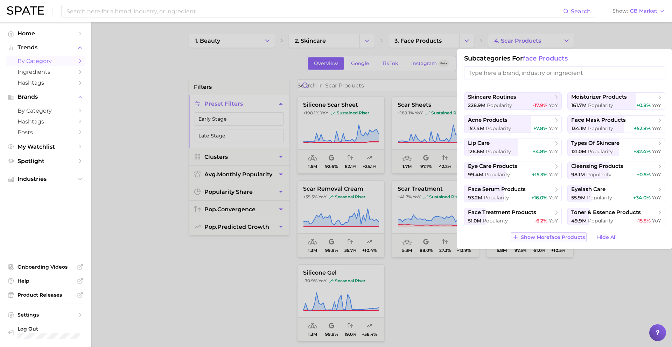
click at [540, 237] on span "Show More face products" at bounding box center [553, 238] width 64 height 6
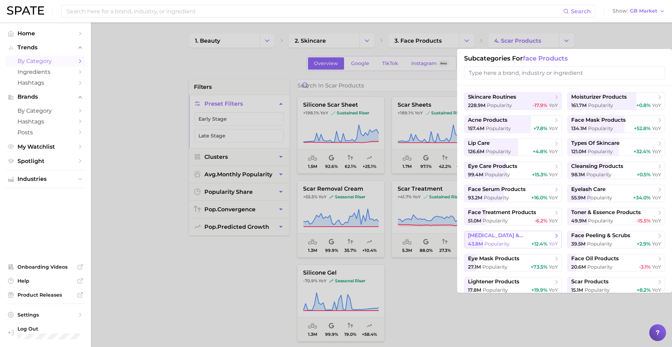
scroll to position [26, 0]
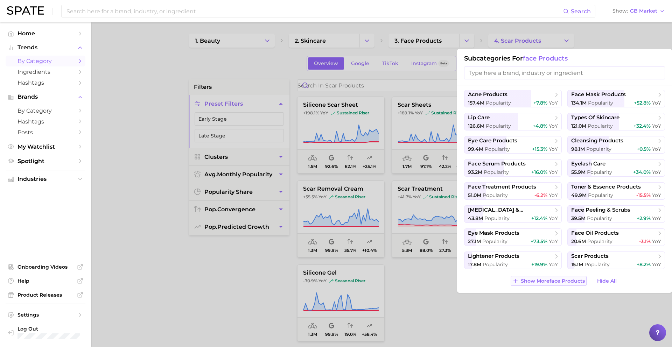
click at [549, 277] on button "Show More face products" at bounding box center [549, 281] width 76 height 10
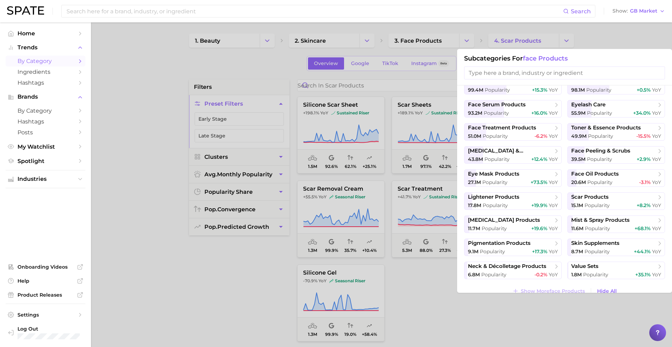
scroll to position [95, 0]
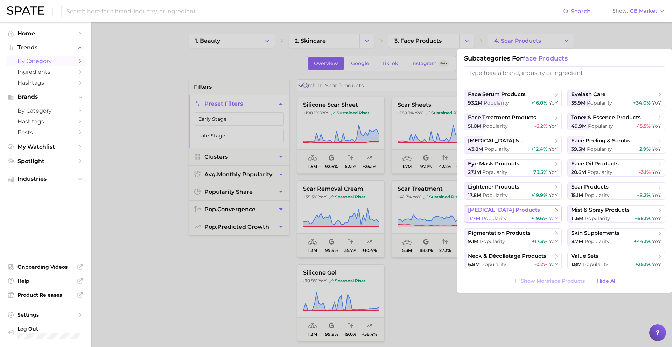
click at [536, 216] on span "+19.6%" at bounding box center [539, 218] width 16 height 6
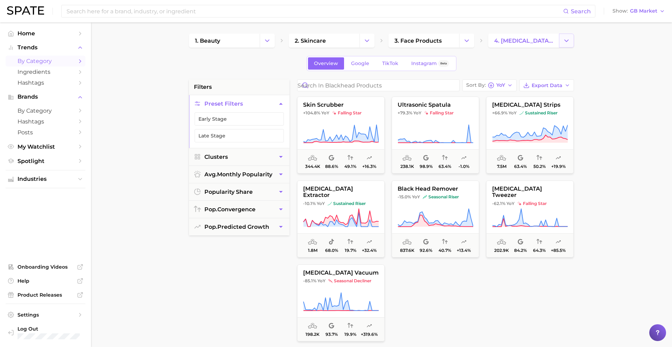
click at [568, 42] on icon "Change Category" at bounding box center [566, 40] width 7 height 7
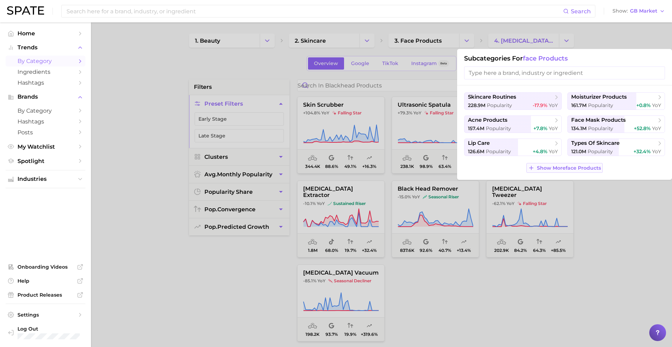
click at [544, 166] on span "Show More face products" at bounding box center [569, 168] width 64 height 6
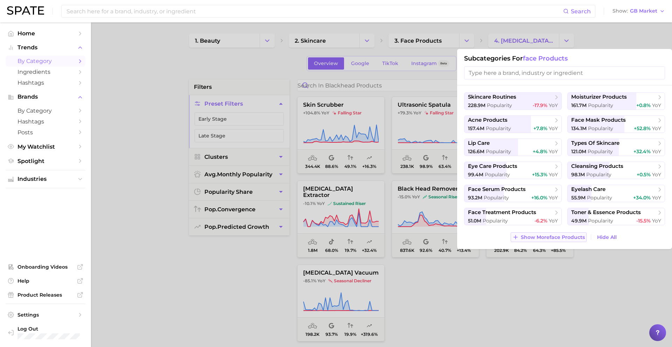
click at [546, 239] on span "Show More face products" at bounding box center [553, 238] width 64 height 6
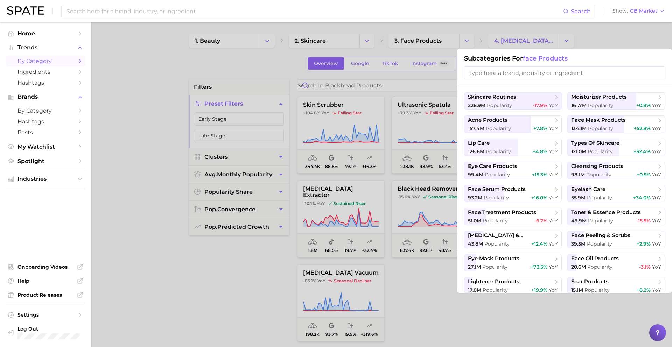
scroll to position [26, 0]
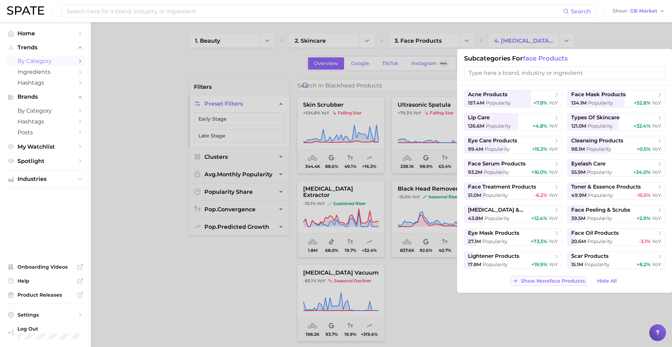
click at [578, 280] on span "Show More face products" at bounding box center [553, 281] width 64 height 6
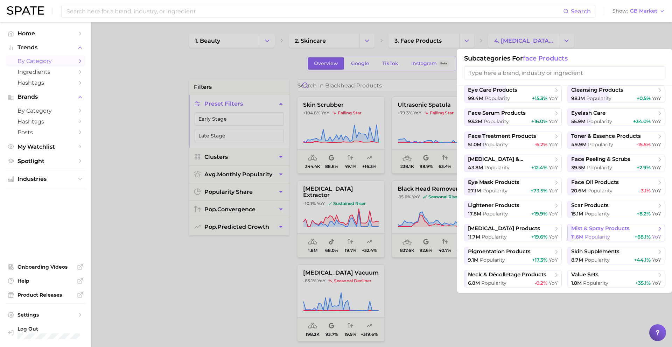
scroll to position [86, 0]
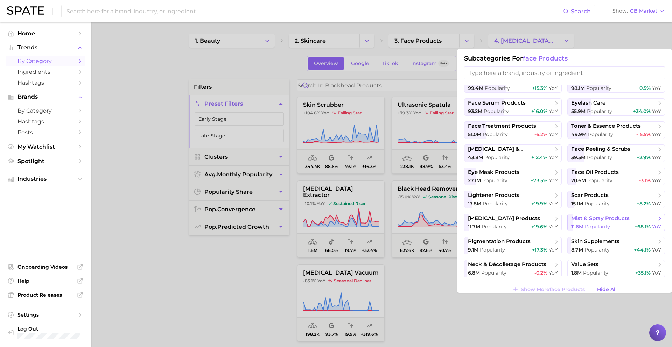
click at [595, 220] on span "mist & spray products" at bounding box center [600, 218] width 58 height 7
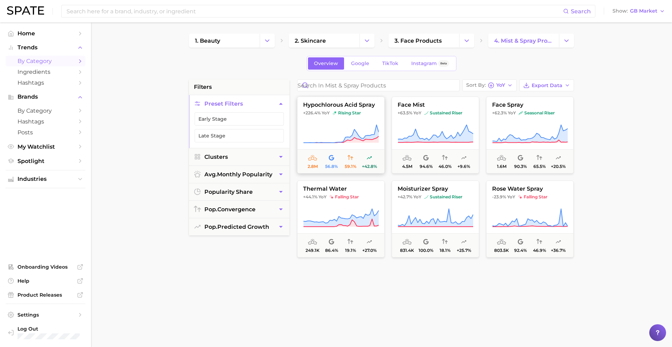
click at [361, 135] on icon at bounding box center [341, 134] width 76 height 20
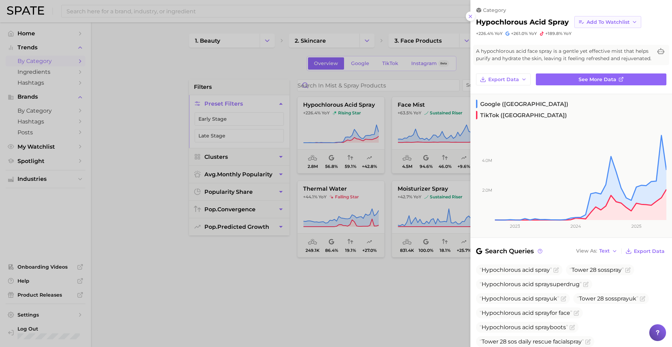
click at [604, 23] on span "Add to Watchlist" at bounding box center [608, 22] width 43 height 6
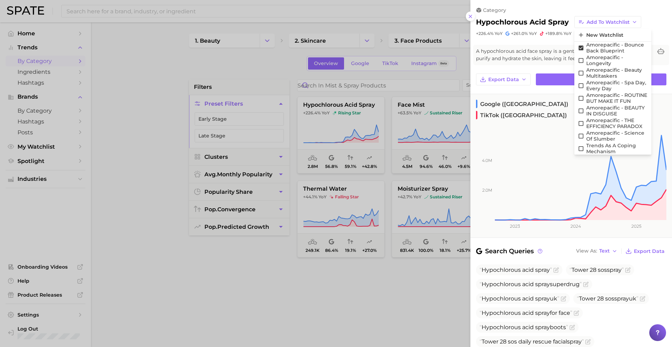
click at [370, 169] on div at bounding box center [336, 173] width 672 height 347
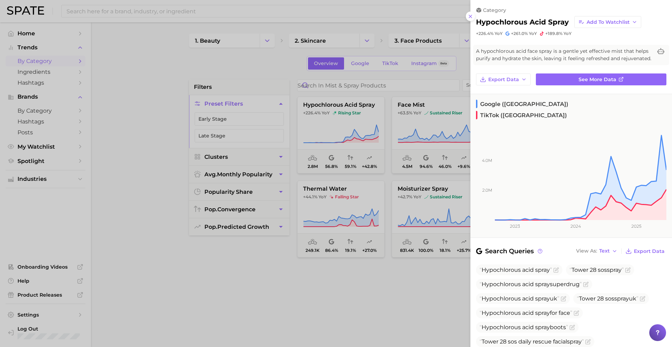
click at [371, 169] on div at bounding box center [336, 173] width 672 height 347
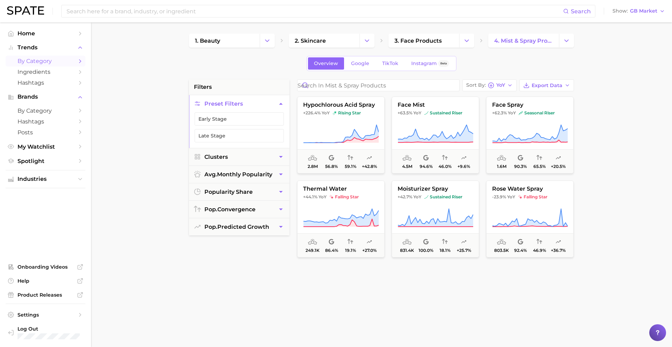
scroll to position [4, 0]
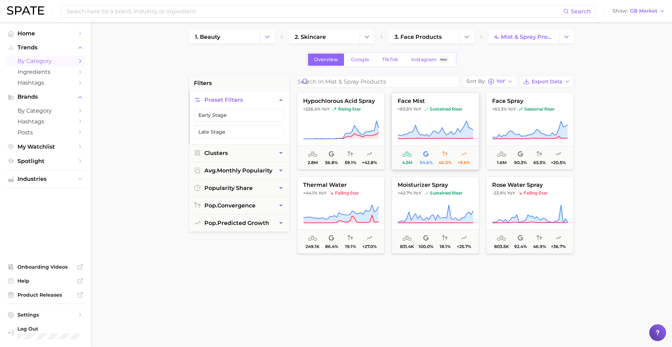
click at [433, 133] on icon at bounding box center [435, 130] width 75 height 18
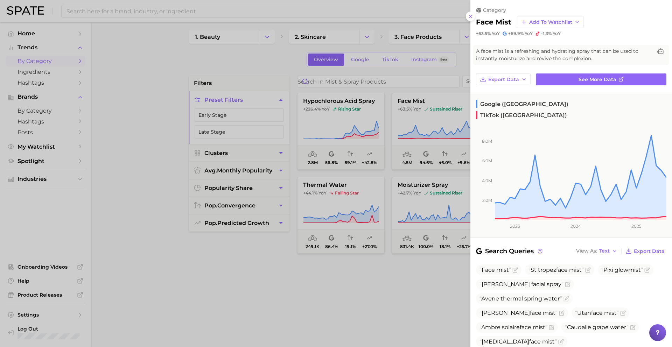
click at [401, 155] on div at bounding box center [336, 173] width 672 height 347
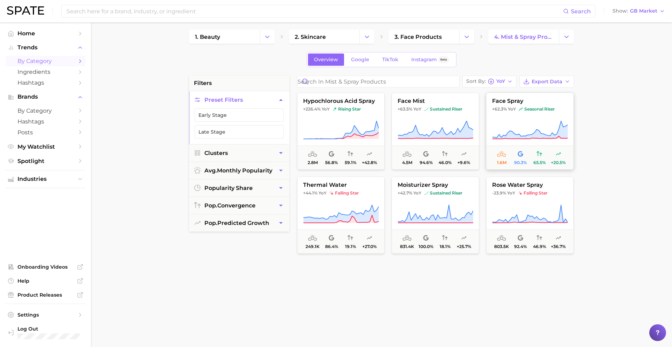
click at [515, 127] on icon at bounding box center [530, 130] width 76 height 20
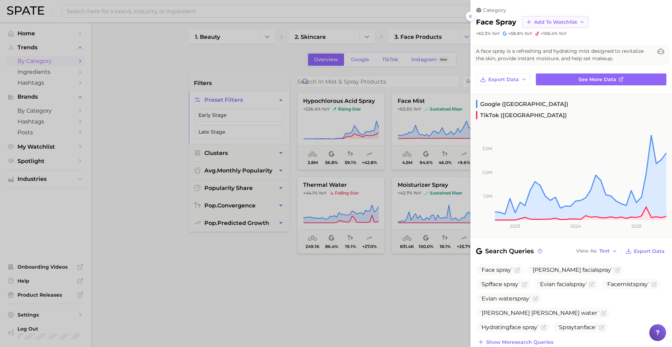
click at [542, 25] on button "Add to Watchlist" at bounding box center [555, 22] width 67 height 12
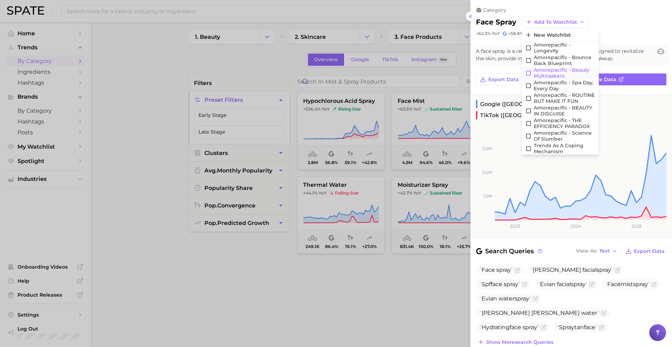
click at [559, 70] on span "Amorepacific - Beauty Multitaskers" at bounding box center [565, 73] width 62 height 12
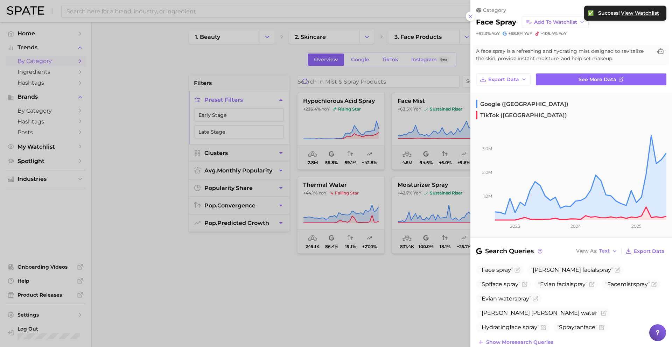
click at [406, 144] on div at bounding box center [336, 173] width 672 height 347
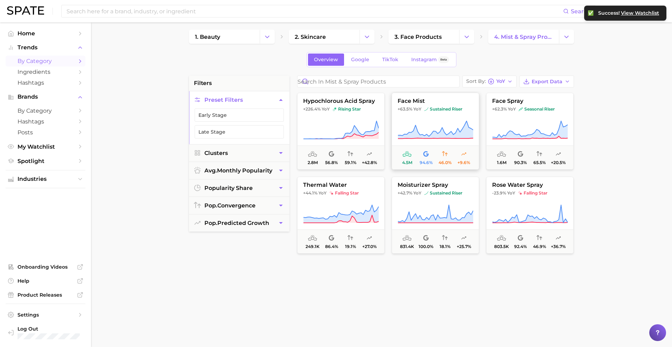
click at [434, 115] on button "face mist +63.5% YoY sustained riser 4.5m 94.6% 46.0% +9.6%" at bounding box center [436, 131] width 88 height 77
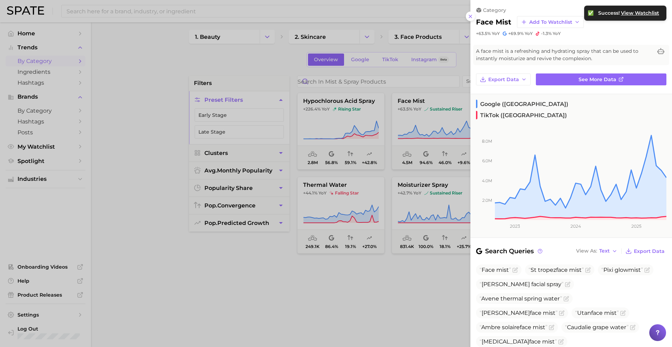
click at [431, 126] on div at bounding box center [336, 173] width 672 height 347
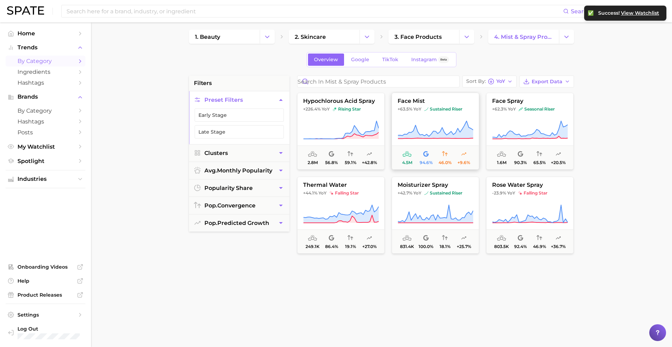
click at [443, 114] on button "face mist +63.5% YoY sustained riser 4.5m 94.6% 46.0% +9.6%" at bounding box center [436, 131] width 88 height 77
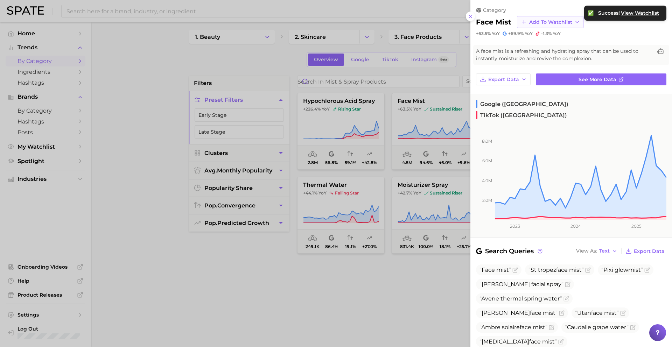
click at [532, 25] on button "Add to Watchlist" at bounding box center [550, 22] width 67 height 12
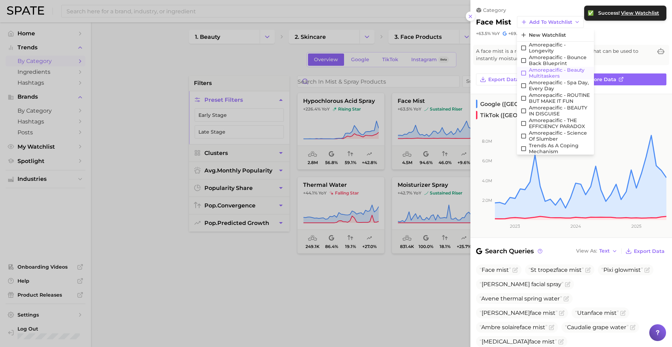
click at [536, 73] on span "Amorepacific - Beauty Multitaskers" at bounding box center [560, 73] width 62 height 12
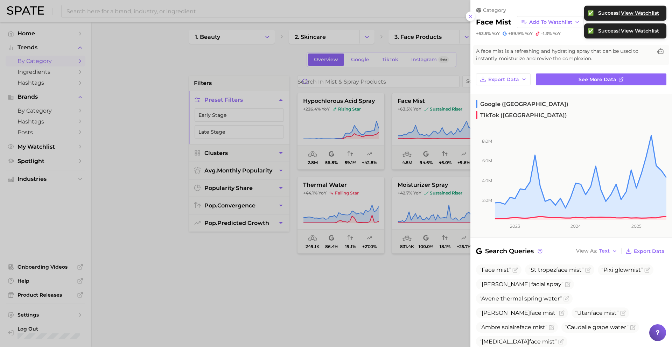
click at [395, 169] on div at bounding box center [336, 173] width 672 height 347
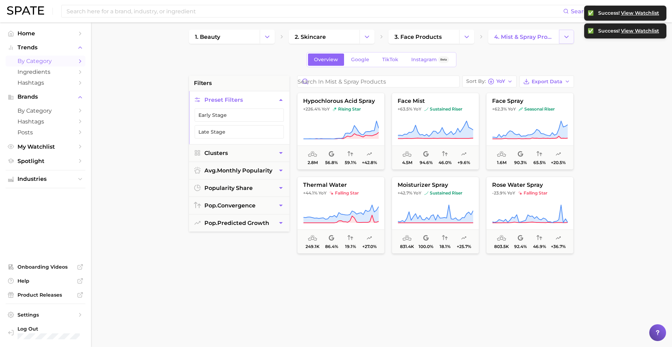
click at [563, 38] on icon "Change Category" at bounding box center [566, 36] width 7 height 7
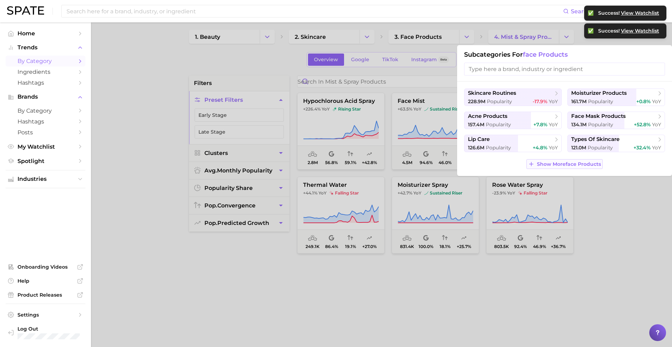
click at [551, 164] on span "Show More face products" at bounding box center [569, 164] width 64 height 6
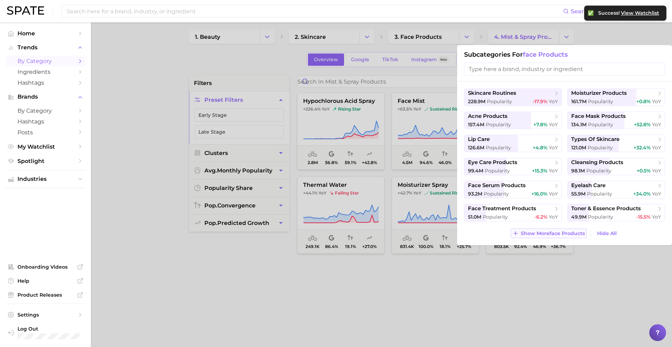
click at [555, 235] on span "Show More face products" at bounding box center [553, 234] width 64 height 6
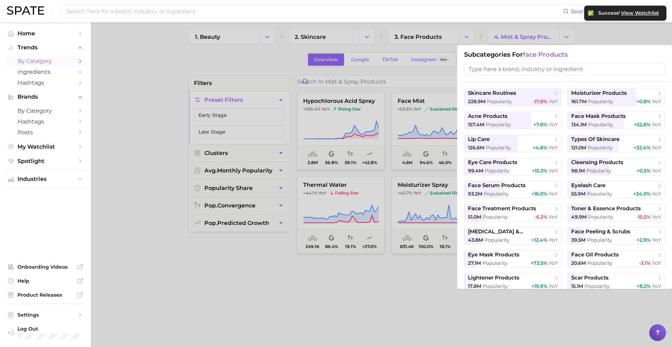
scroll to position [26, 0]
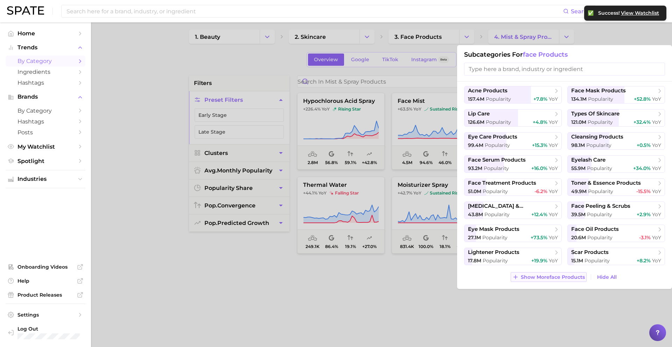
click at [558, 278] on span "Show More face products" at bounding box center [553, 278] width 64 height 6
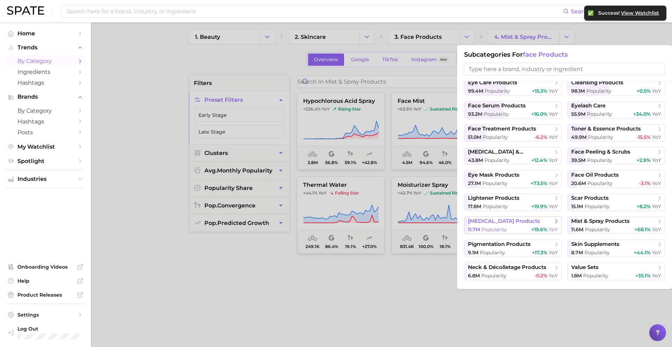
scroll to position [95, 0]
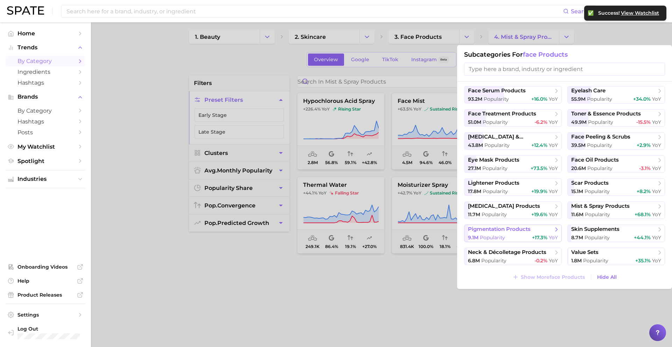
click at [512, 235] on div "9.1m Popularity +17.3% YoY" at bounding box center [513, 238] width 90 height 7
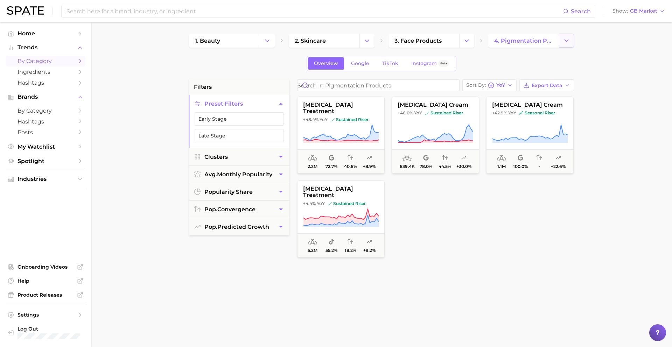
click at [567, 39] on icon "Change Category" at bounding box center [566, 40] width 7 height 7
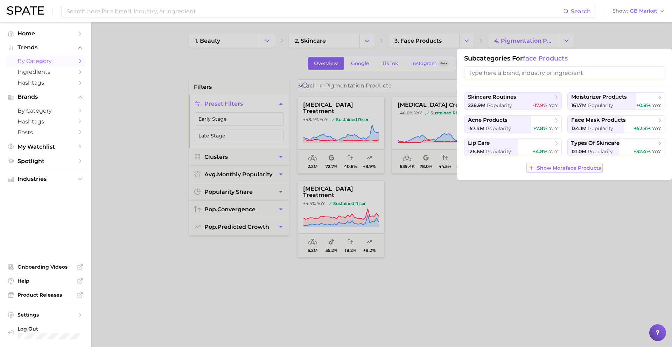
click at [546, 164] on button "Show More face products" at bounding box center [565, 168] width 76 height 10
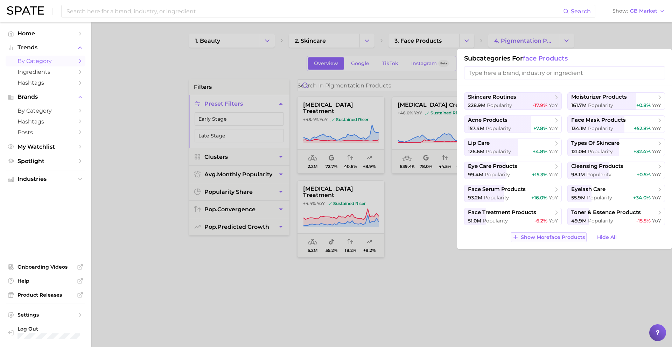
click at [542, 239] on span "Show More face products" at bounding box center [553, 238] width 64 height 6
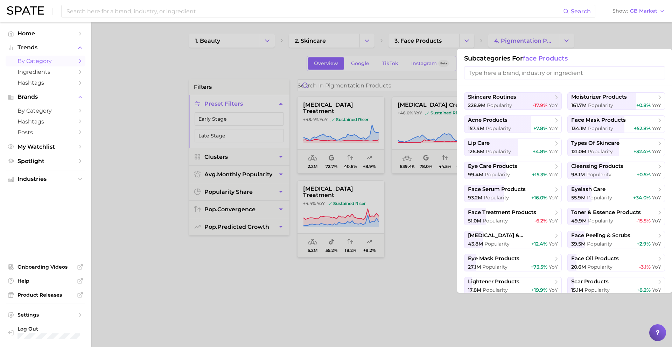
scroll to position [26, 0]
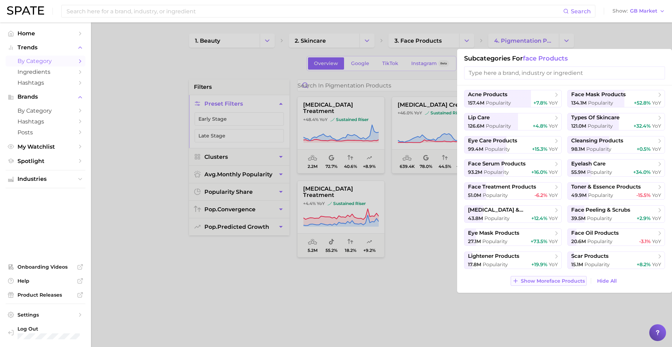
click at [539, 280] on span "Show More face products" at bounding box center [553, 281] width 64 height 6
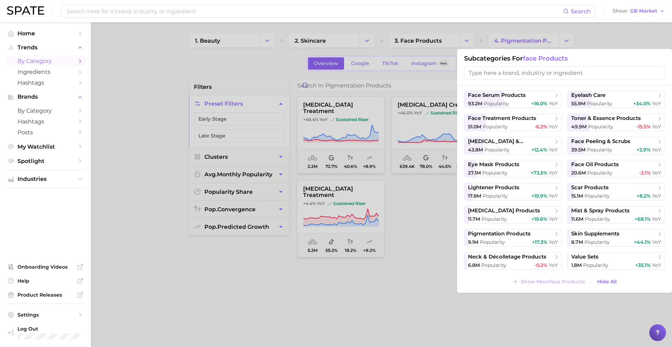
scroll to position [95, 0]
click at [513, 262] on div "6.8m Popularity -0.2% YoY" at bounding box center [513, 265] width 90 height 7
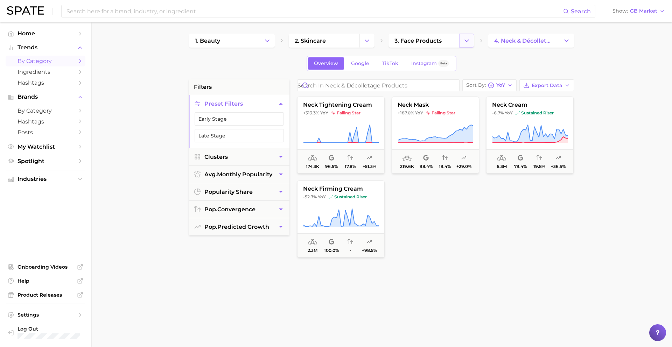
click at [472, 46] on button "Change Category" at bounding box center [466, 41] width 15 height 14
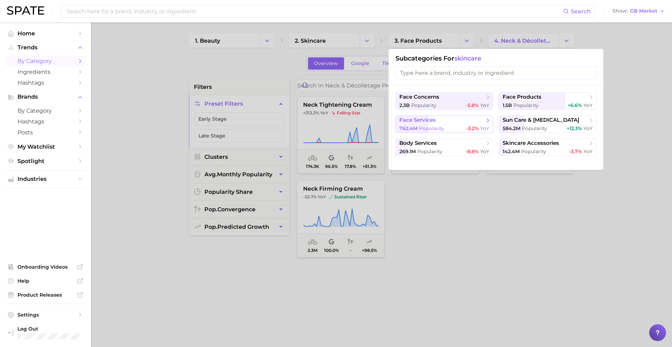
click at [450, 126] on div "762.4m Popularity -3.2% YoY" at bounding box center [444, 128] width 90 height 7
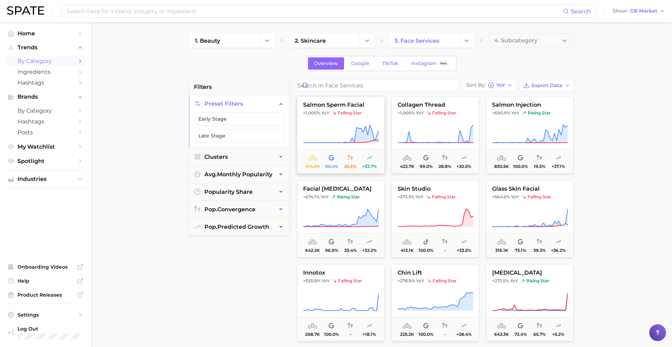
click at [365, 131] on icon at bounding box center [341, 134] width 75 height 18
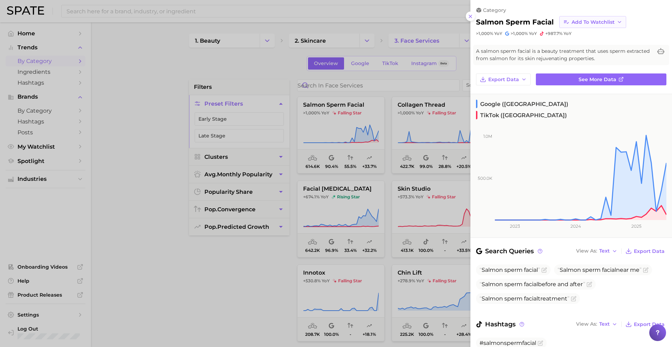
click at [576, 23] on span "Add to Watchlist" at bounding box center [593, 22] width 43 height 6
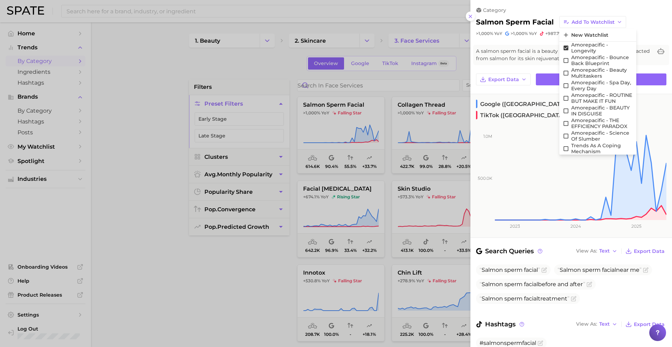
click at [412, 127] on div at bounding box center [336, 173] width 672 height 347
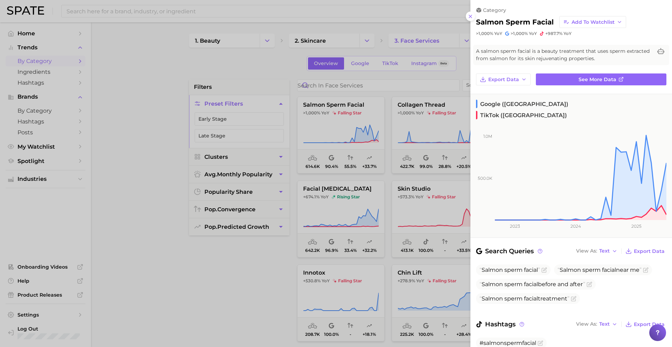
click at [419, 118] on div at bounding box center [336, 173] width 672 height 347
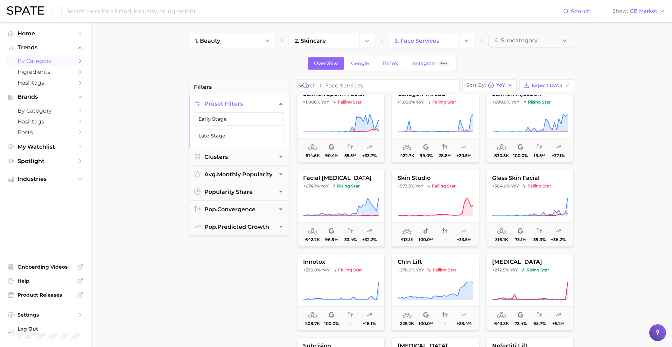
scroll to position [12, 0]
click at [520, 99] on span "+690.9% YoY rising star" at bounding box center [530, 101] width 87 height 6
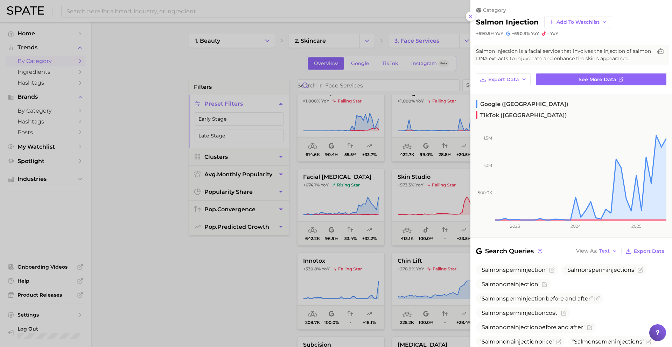
click at [413, 174] on div at bounding box center [336, 173] width 672 height 347
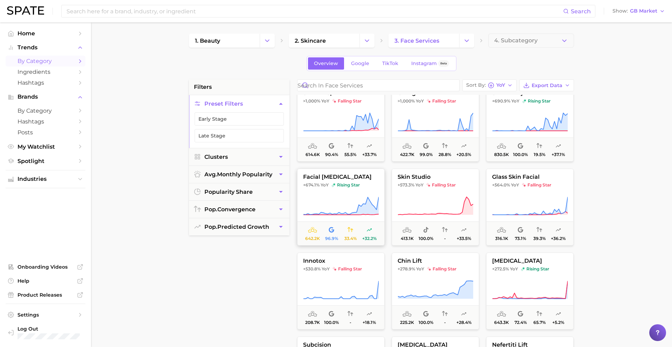
click at [334, 204] on icon at bounding box center [341, 206] width 76 height 20
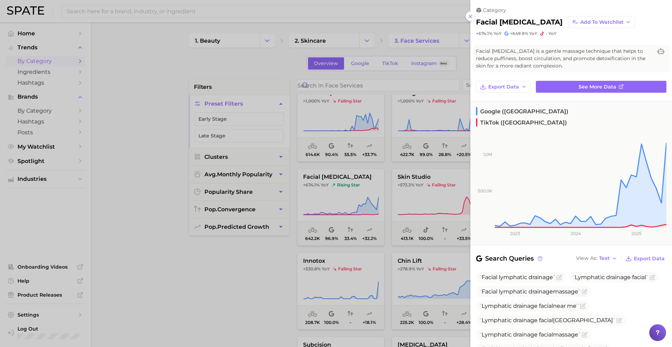
click at [382, 188] on div at bounding box center [336, 173] width 672 height 347
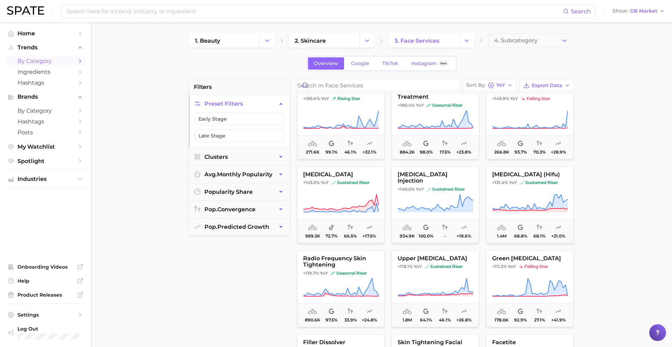
scroll to position [355, 0]
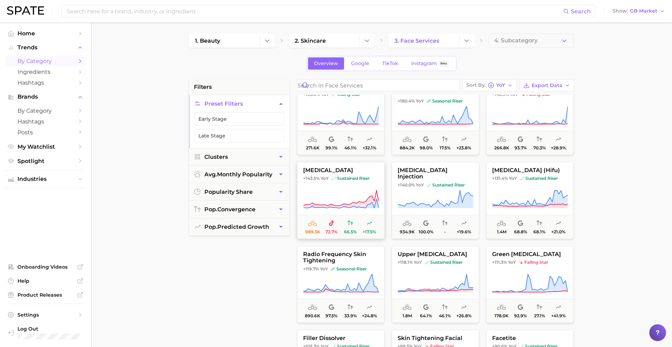
click at [372, 181] on span "+143.5% YoY sustained riser" at bounding box center [341, 179] width 87 height 6
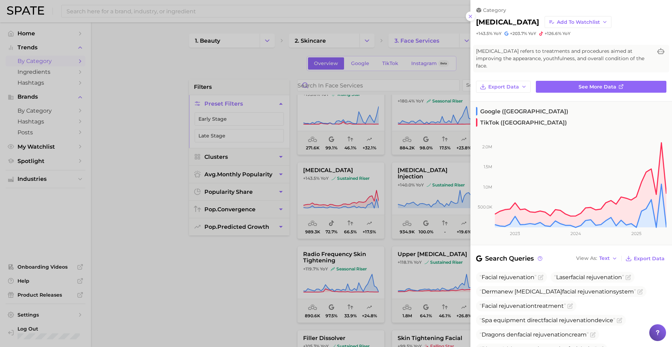
click at [354, 187] on div at bounding box center [336, 173] width 672 height 347
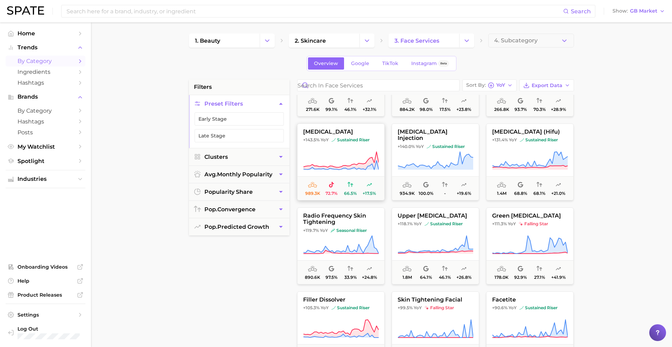
scroll to position [395, 0]
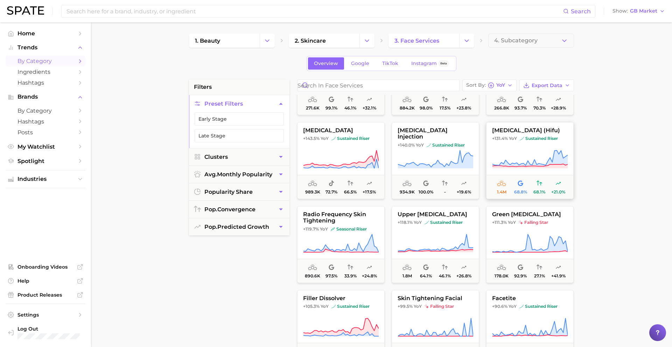
click at [523, 134] on span "[MEDICAL_DATA] (hifu)" at bounding box center [530, 130] width 87 height 6
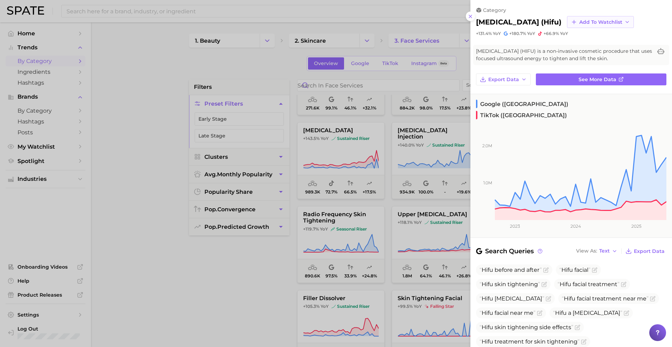
click at [623, 23] on span "Add to Watchlist" at bounding box center [600, 22] width 43 height 6
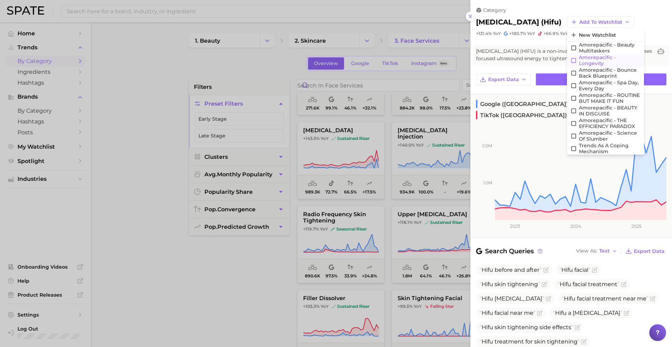
click at [640, 58] on span "Amorepacific - Longevity" at bounding box center [610, 61] width 62 height 12
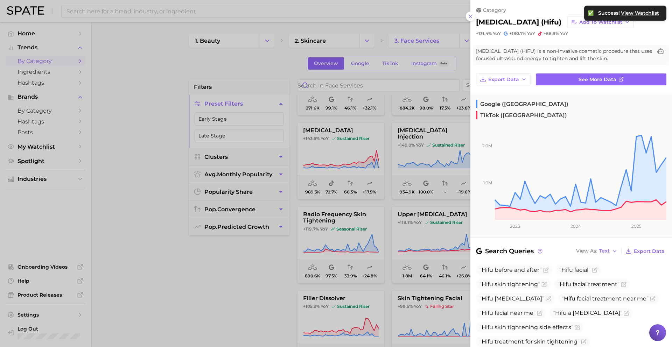
click at [402, 196] on div at bounding box center [336, 173] width 672 height 347
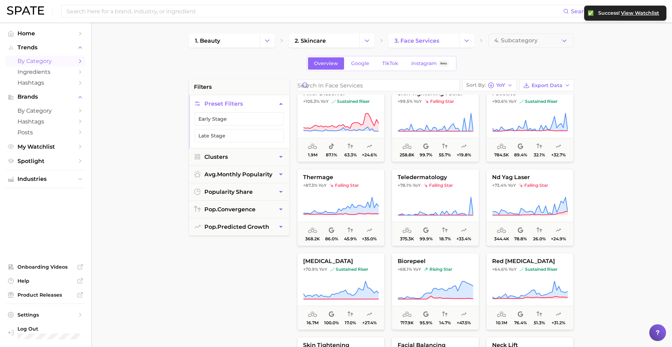
scroll to position [602, 0]
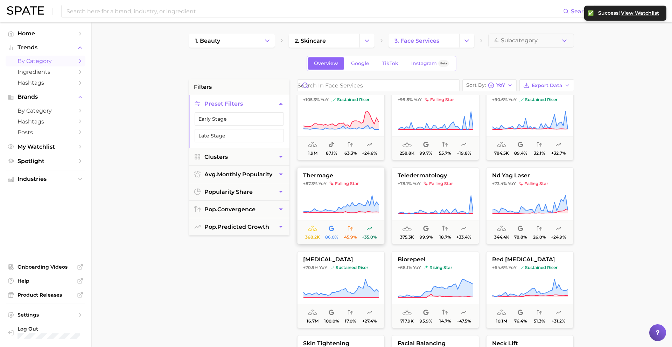
click at [352, 195] on icon at bounding box center [341, 205] width 76 height 20
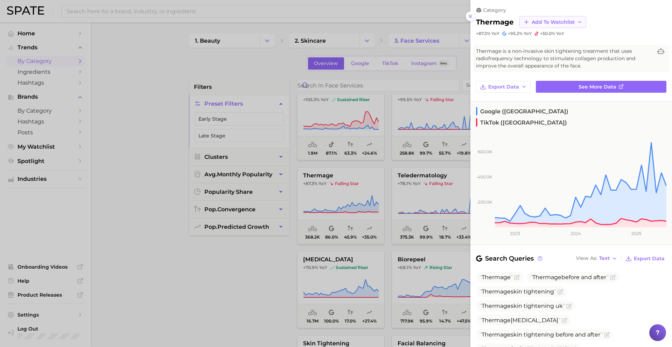
click at [566, 18] on button "Add to Watchlist" at bounding box center [553, 22] width 67 height 12
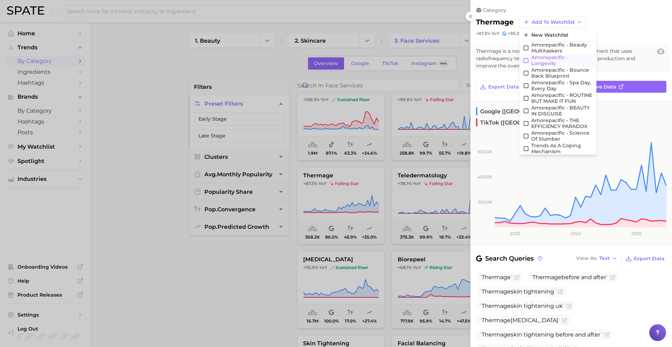
click at [567, 60] on span "Amorepacific - Longevity" at bounding box center [562, 61] width 62 height 12
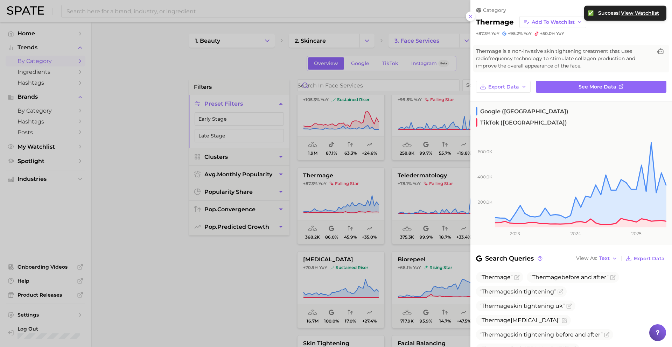
click at [409, 208] on div at bounding box center [336, 173] width 672 height 347
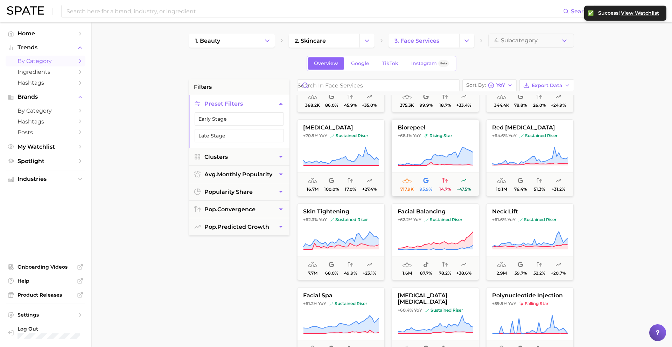
scroll to position [735, 0]
click at [352, 151] on icon at bounding box center [341, 156] width 76 height 20
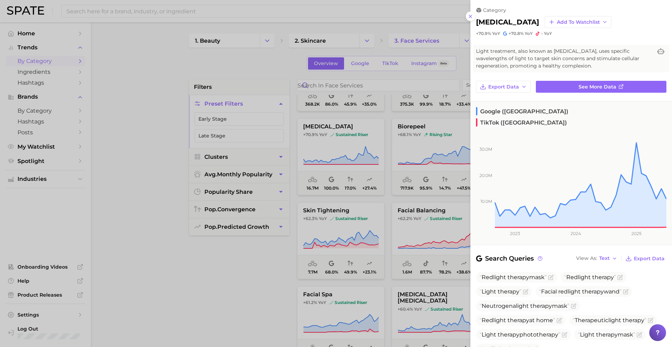
click at [350, 154] on div at bounding box center [336, 173] width 672 height 347
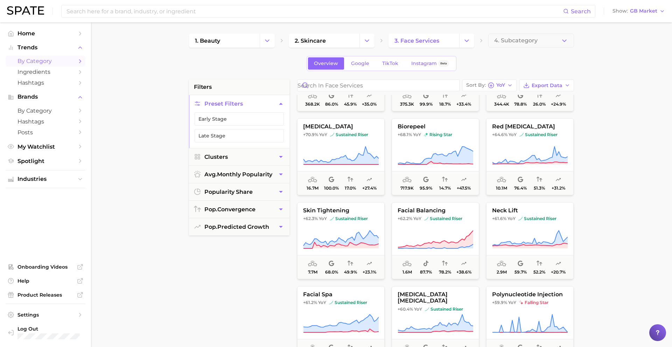
scroll to position [739, 0]
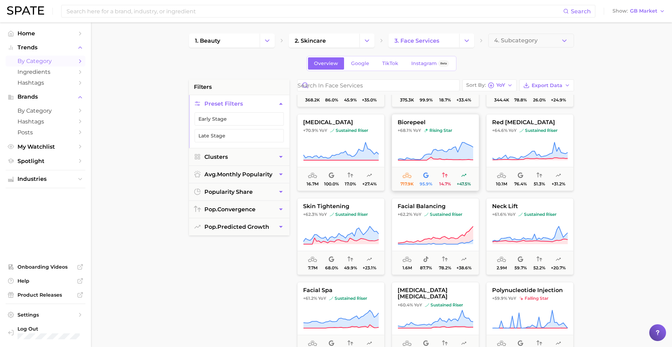
click at [423, 143] on icon at bounding box center [436, 152] width 76 height 20
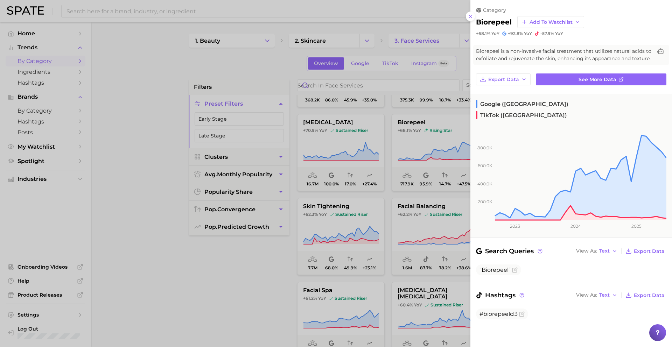
click at [420, 143] on div at bounding box center [336, 173] width 672 height 347
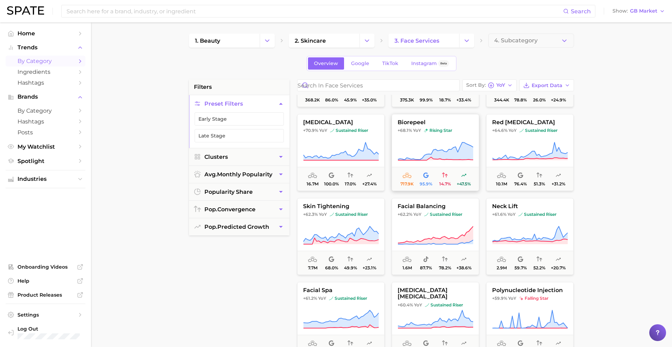
click at [429, 140] on button "biorepeel +68.1% YoY rising star 717.9k 95.9% 14.7% +47.5%" at bounding box center [436, 152] width 88 height 77
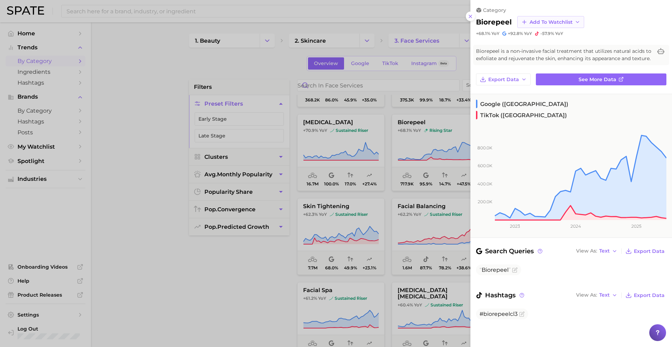
click at [565, 19] on span "Add to Watchlist" at bounding box center [551, 22] width 43 height 6
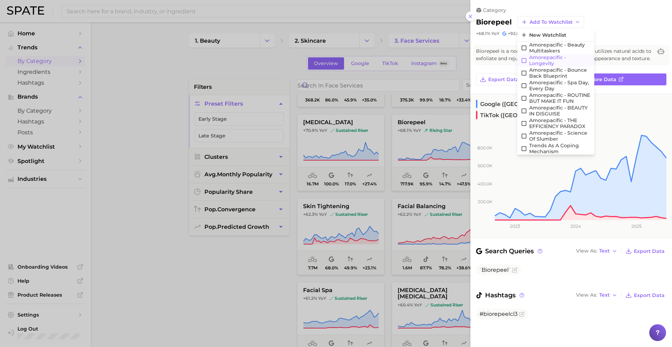
click at [559, 62] on span "Amorepacific - Longevity" at bounding box center [560, 61] width 62 height 12
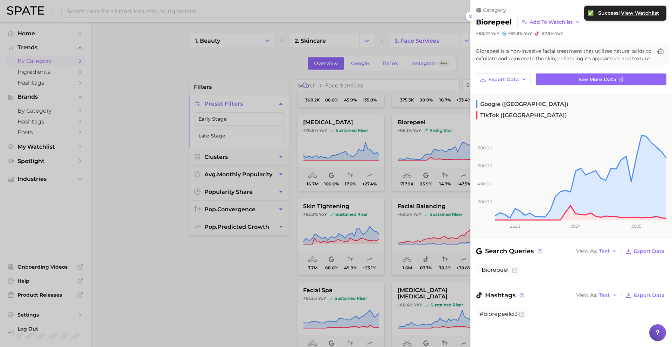
click at [460, 157] on div at bounding box center [336, 173] width 672 height 347
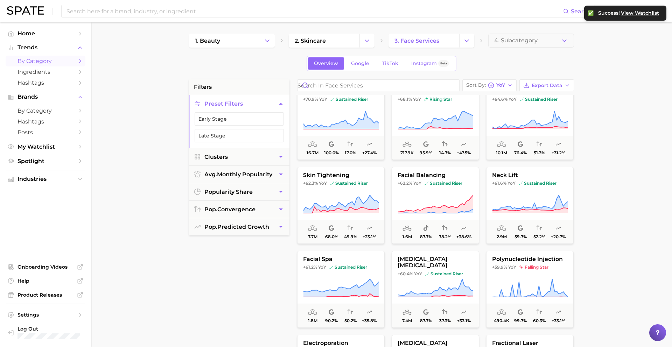
scroll to position [771, 0]
click at [356, 199] on icon at bounding box center [341, 201] width 75 height 15
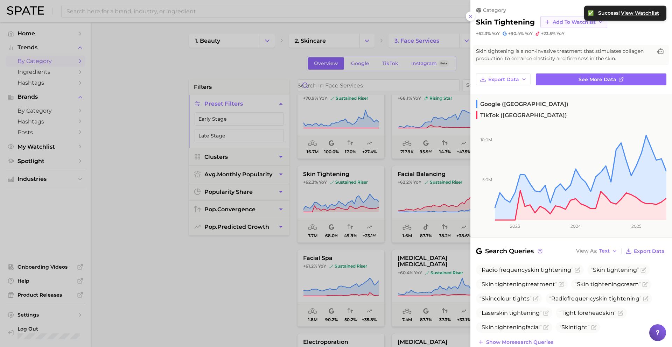
click at [577, 23] on span "Add to Watchlist" at bounding box center [574, 22] width 43 height 6
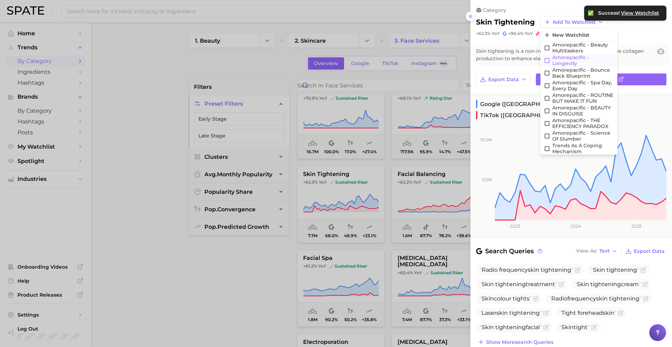
click at [574, 59] on span "Amorepacific - Longevity" at bounding box center [584, 61] width 62 height 12
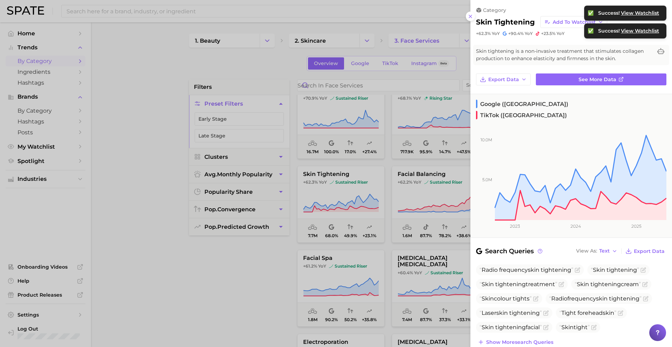
click at [413, 199] on div at bounding box center [336, 173] width 672 height 347
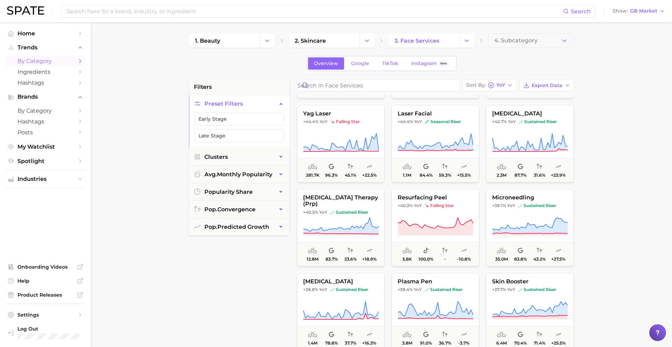
scroll to position [1182, 0]
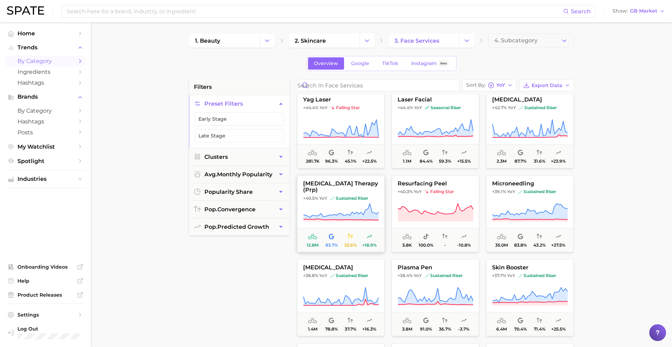
click at [347, 199] on span "sustained riser" at bounding box center [349, 199] width 38 height 6
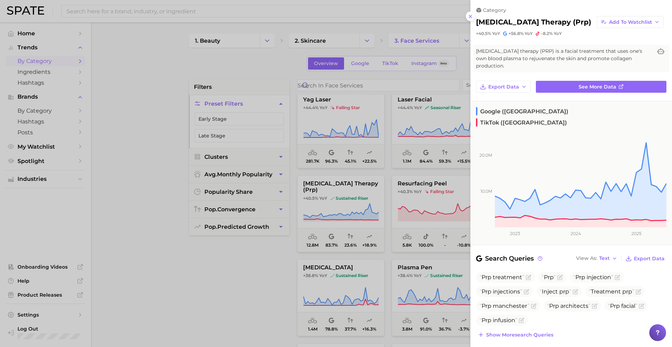
click at [326, 231] on div at bounding box center [336, 173] width 672 height 347
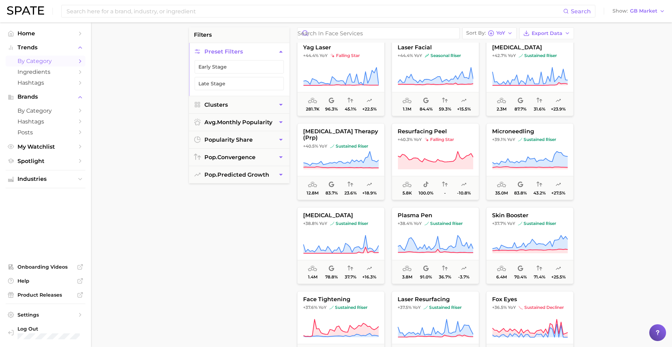
scroll to position [54, 0]
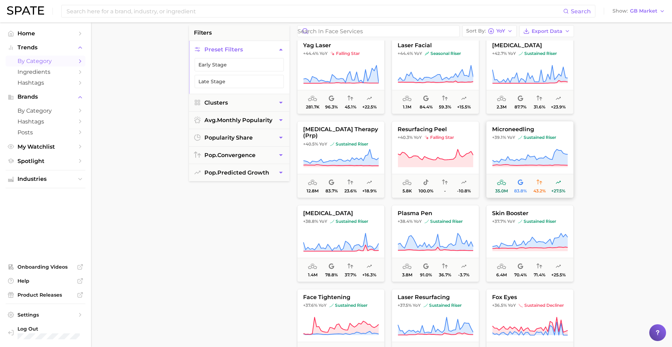
click at [499, 147] on button "microneedling +39.1% YoY sustained riser 35.0m 83.8% 43.2% +27.5%" at bounding box center [530, 159] width 88 height 77
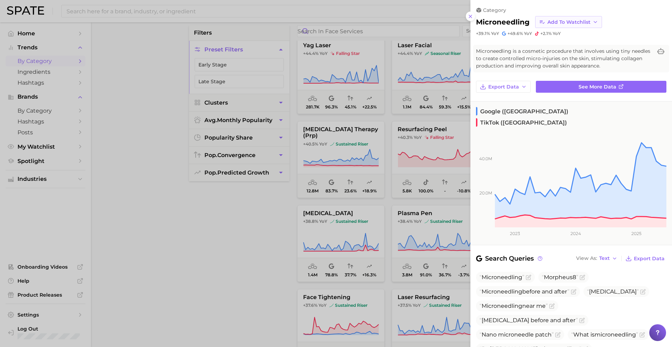
click at [577, 20] on span "Add to Watchlist" at bounding box center [569, 22] width 43 height 6
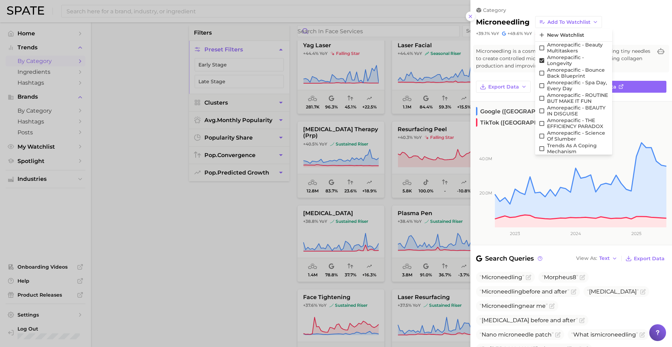
click at [378, 186] on div at bounding box center [336, 173] width 672 height 347
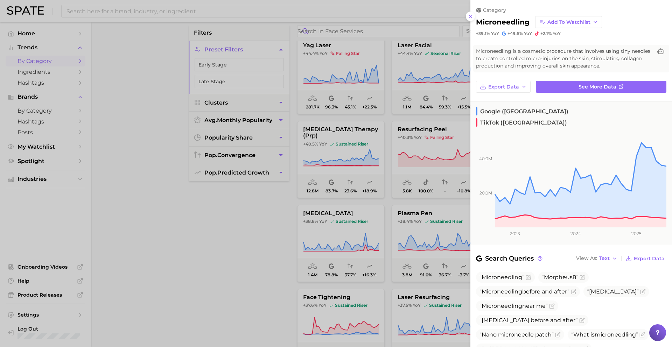
click at [379, 180] on div at bounding box center [336, 173] width 672 height 347
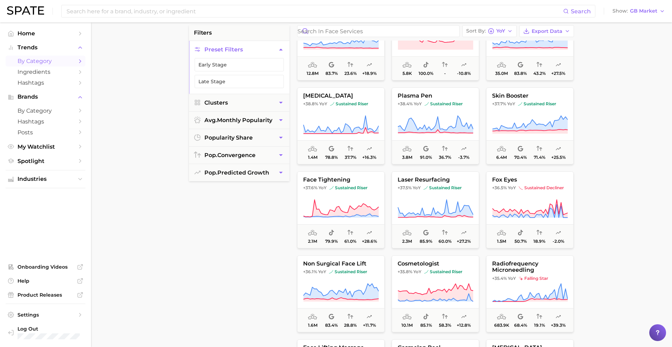
scroll to position [1304, 0]
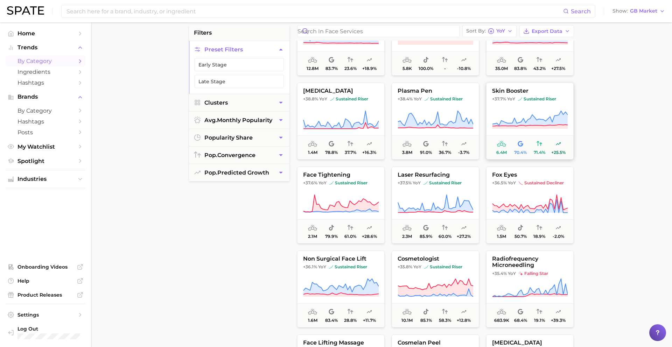
click at [511, 116] on icon at bounding box center [530, 120] width 76 height 20
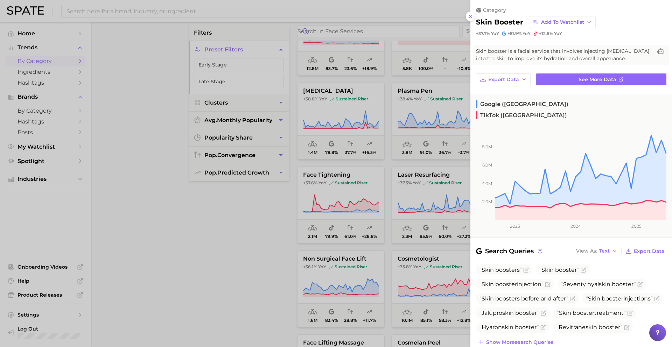
click at [361, 202] on div at bounding box center [336, 173] width 672 height 347
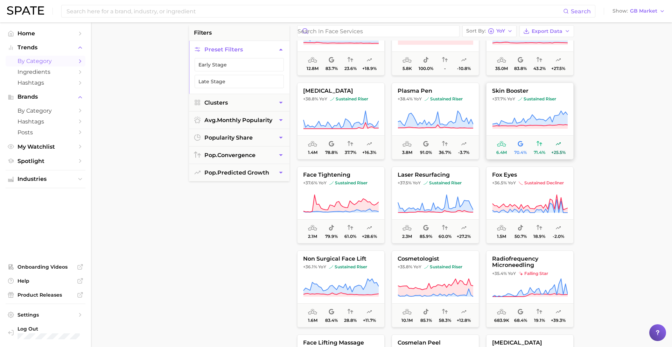
drag, startPoint x: 516, startPoint y: 114, endPoint x: 510, endPoint y: 114, distance: 6.3
click at [516, 114] on icon at bounding box center [530, 120] width 76 height 20
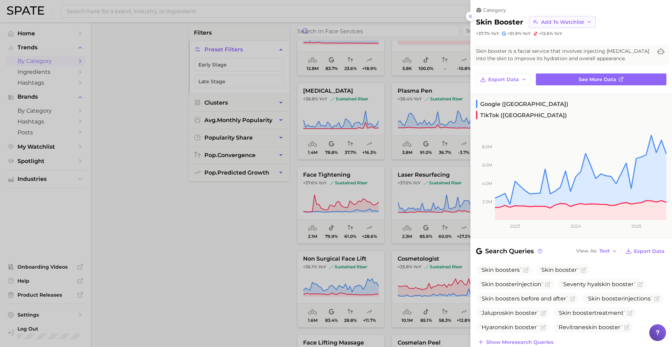
click at [542, 22] on span "Add to Watchlist" at bounding box center [562, 22] width 43 height 6
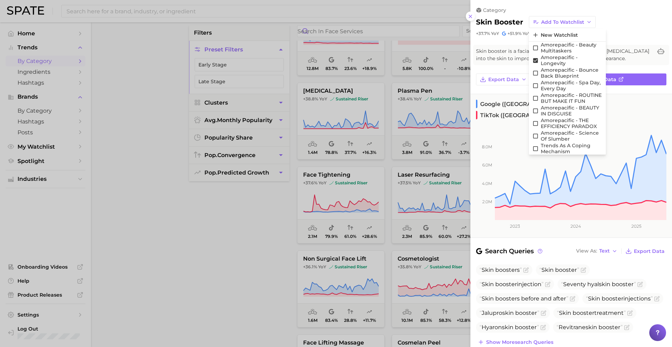
click at [409, 160] on div at bounding box center [336, 173] width 672 height 347
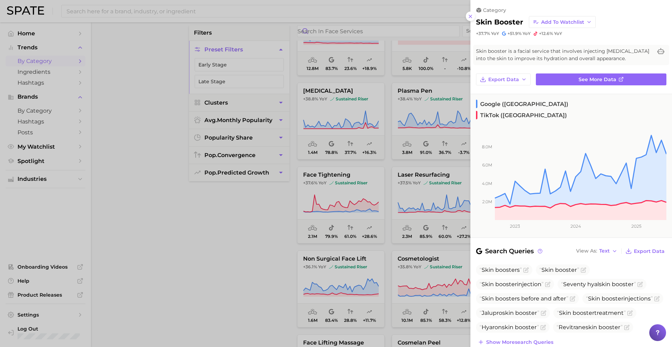
click at [411, 152] on div at bounding box center [336, 173] width 672 height 347
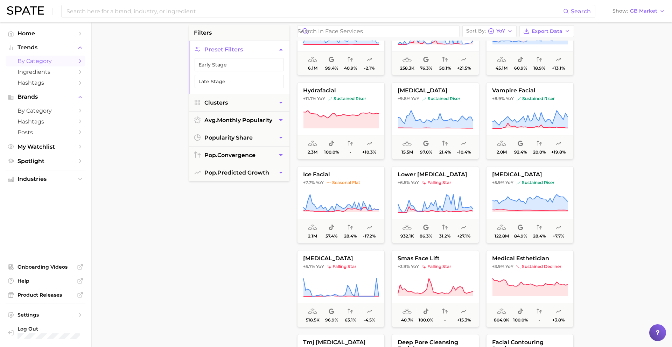
scroll to position [0, 0]
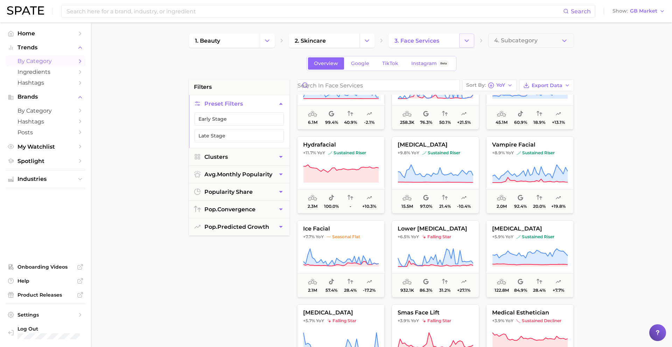
click at [467, 44] on button "Change Category" at bounding box center [466, 41] width 15 height 14
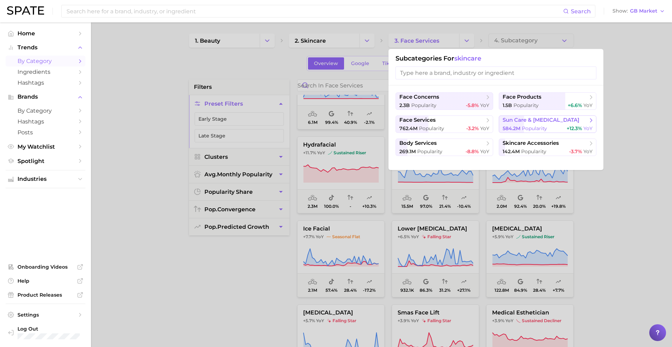
click at [523, 123] on span "sun care & tanning" at bounding box center [541, 120] width 77 height 7
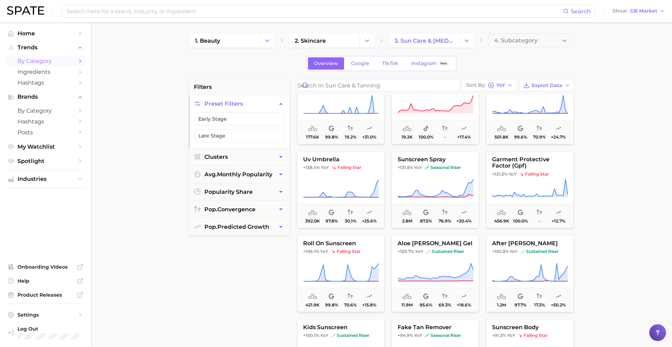
scroll to position [200, 0]
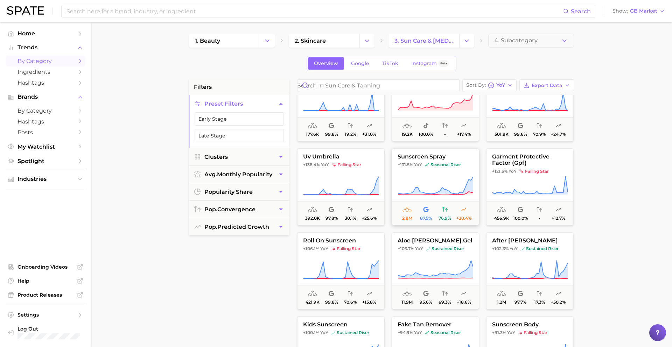
click at [430, 168] on button "sunscreen spray +131.5% YoY seasonal riser 2.8m 87.5% 76.9% +20.4%" at bounding box center [436, 186] width 88 height 77
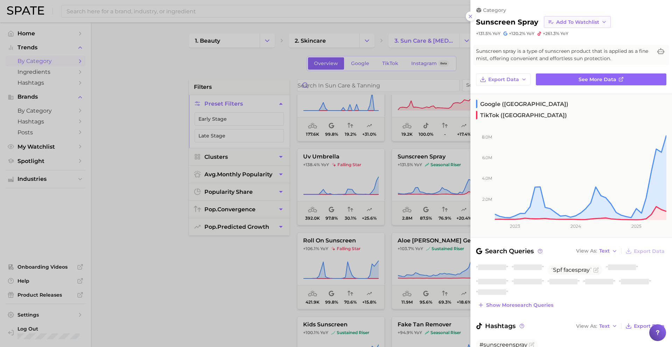
click at [579, 23] on span "Add to Watchlist" at bounding box center [577, 22] width 43 height 6
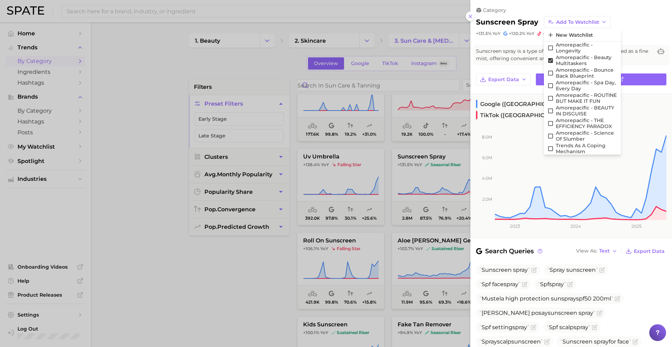
click at [389, 180] on div at bounding box center [336, 173] width 672 height 347
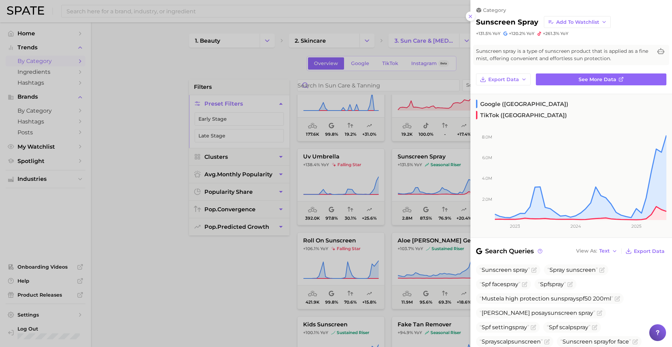
click at [389, 180] on div at bounding box center [336, 173] width 672 height 347
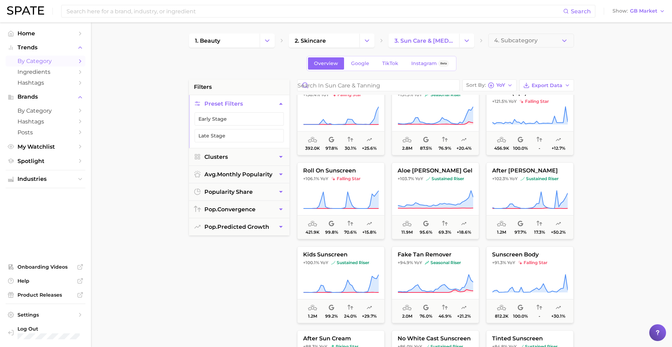
scroll to position [275, 0]
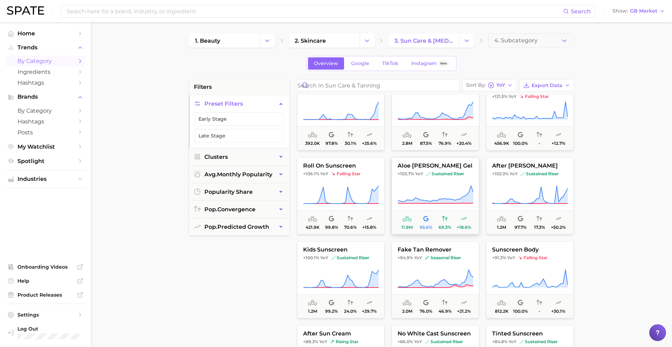
click at [433, 180] on button "aloe vera gel +103.7% YoY sustained riser 11.9m 95.6% 69.3% +18.6%" at bounding box center [436, 196] width 88 height 77
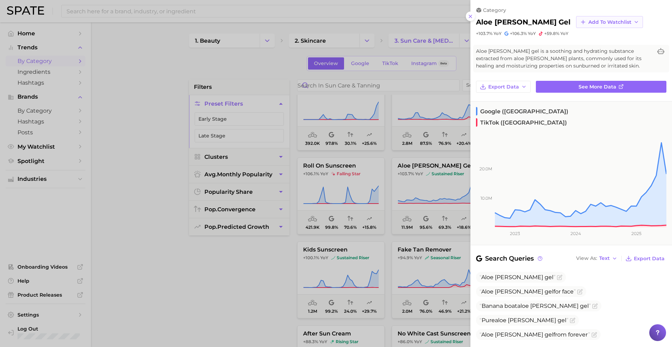
click at [589, 23] on span "Add to Watchlist" at bounding box center [610, 22] width 43 height 6
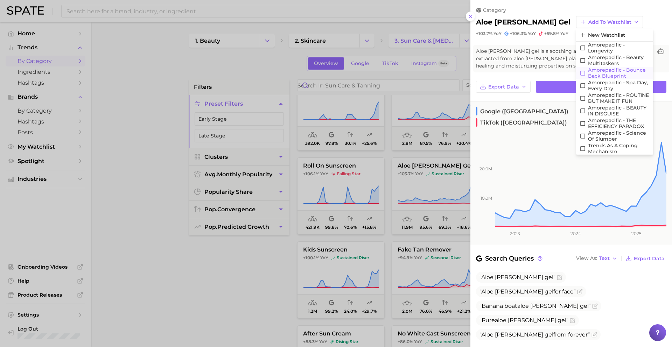
click at [588, 70] on span "Amorepacific - Bounce Back Blueprint" at bounding box center [619, 73] width 62 height 12
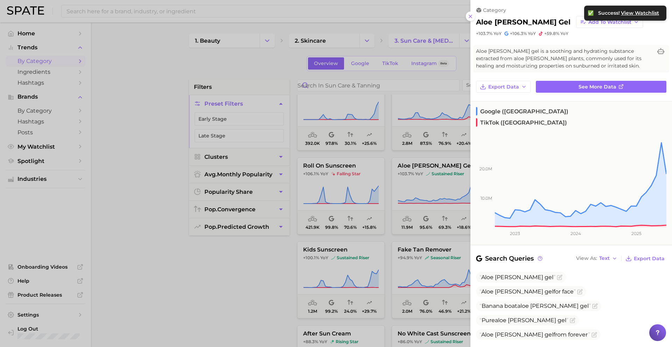
click at [433, 199] on div at bounding box center [336, 173] width 672 height 347
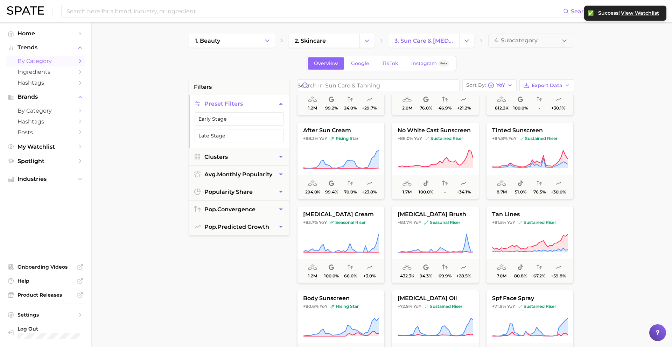
scroll to position [481, 0]
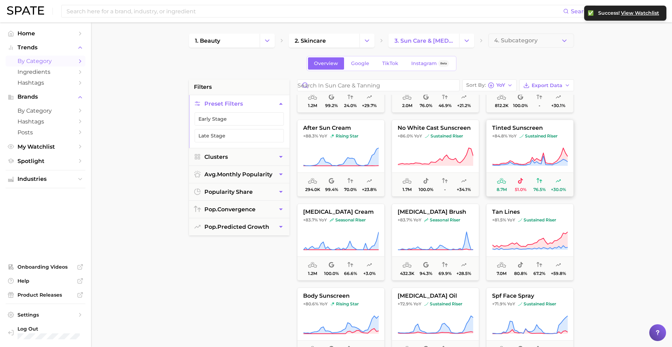
click at [544, 158] on icon at bounding box center [530, 160] width 75 height 9
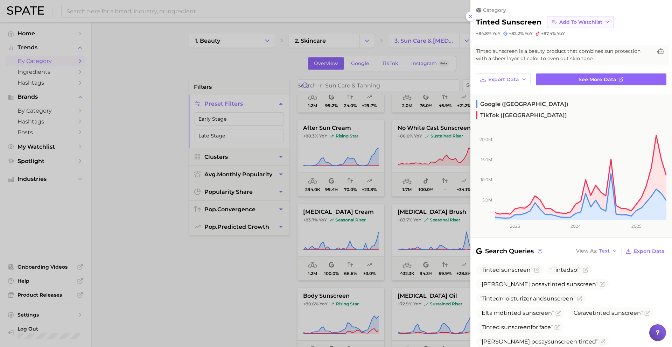
click at [570, 26] on button "Add to Watchlist" at bounding box center [580, 22] width 67 height 12
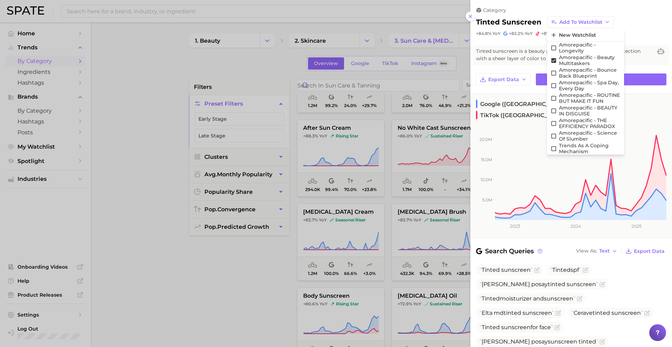
click at [389, 181] on div at bounding box center [336, 173] width 672 height 347
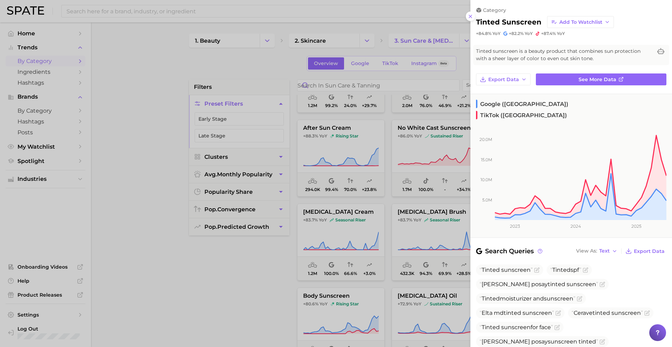
click at [389, 181] on div at bounding box center [336, 173] width 672 height 347
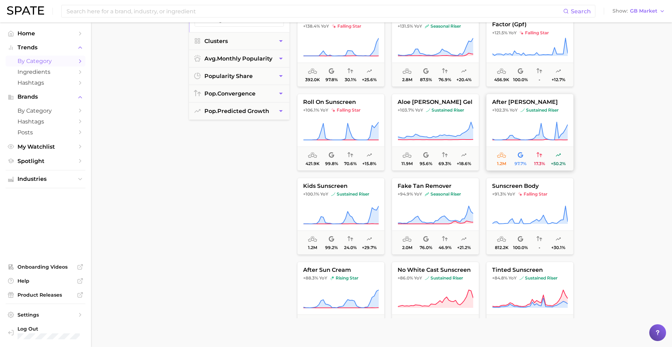
scroll to position [218, 0]
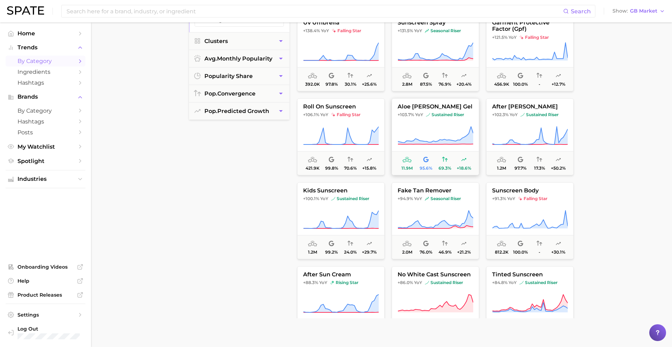
click at [445, 116] on span "sustained riser" at bounding box center [445, 115] width 38 height 6
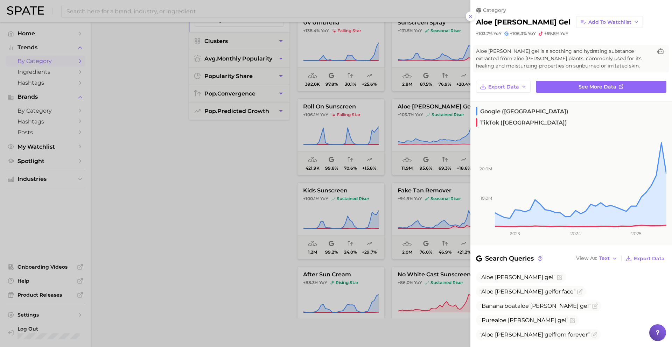
click at [569, 13] on div "category" at bounding box center [571, 10] width 190 height 6
click at [589, 20] on span "Add to Watchlist" at bounding box center [610, 22] width 43 height 6
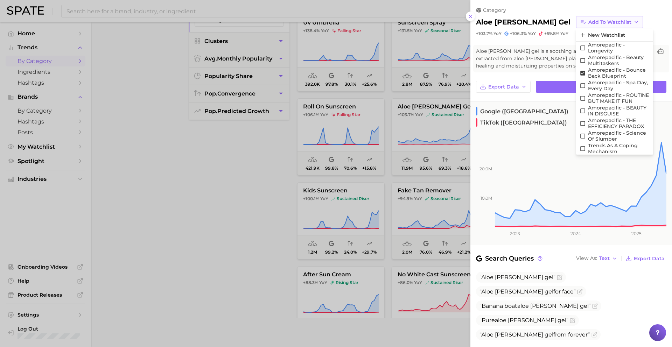
click at [589, 19] on span "Add to Watchlist" at bounding box center [610, 22] width 43 height 6
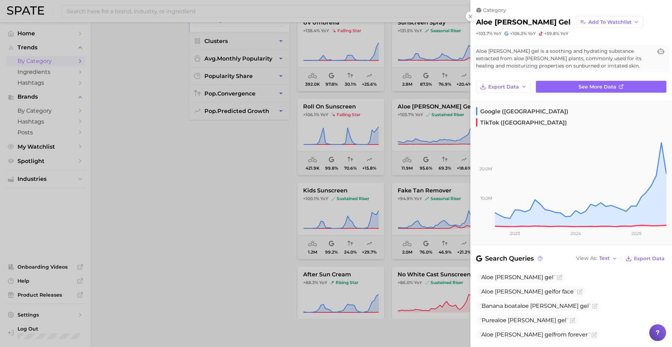
click at [381, 192] on div at bounding box center [336, 173] width 672 height 347
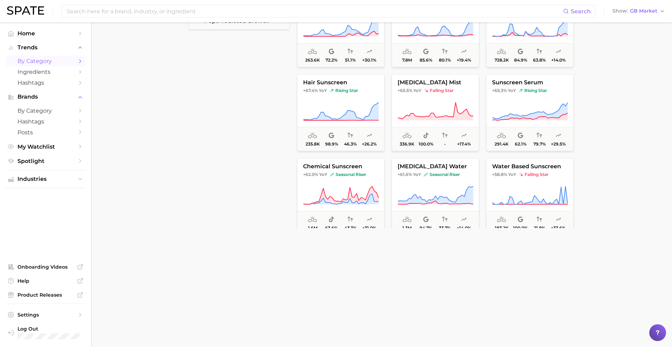
scroll to position [572, 0]
click at [519, 93] on span "rising star" at bounding box center [533, 92] width 28 height 6
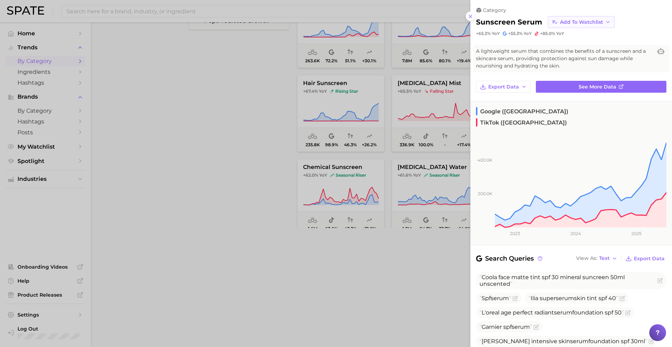
click at [558, 21] on button "Add to Watchlist" at bounding box center [581, 22] width 67 height 12
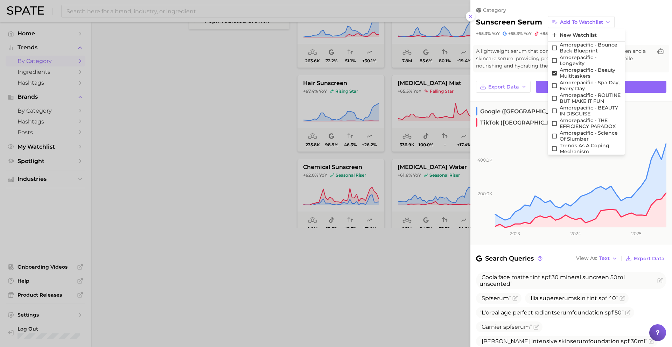
click at [406, 95] on div at bounding box center [336, 173] width 672 height 347
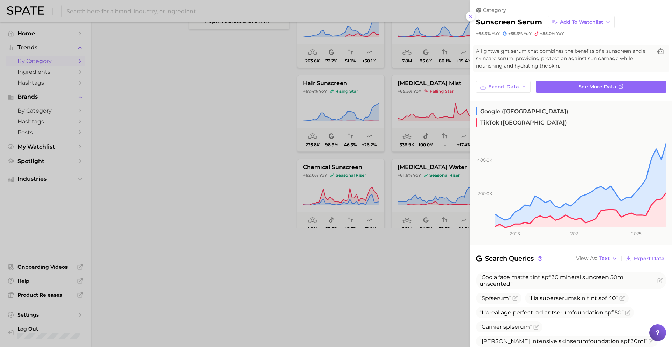
click at [369, 144] on div at bounding box center [336, 173] width 672 height 347
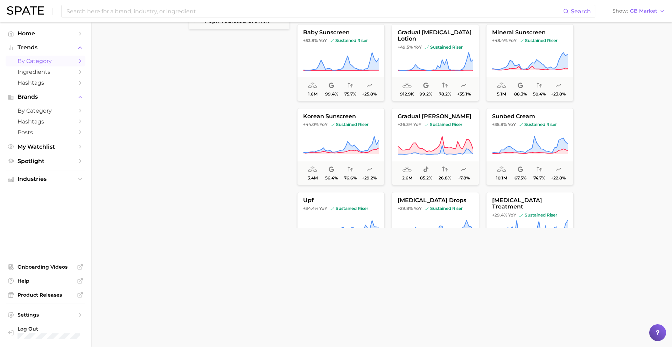
scroll to position [876, 0]
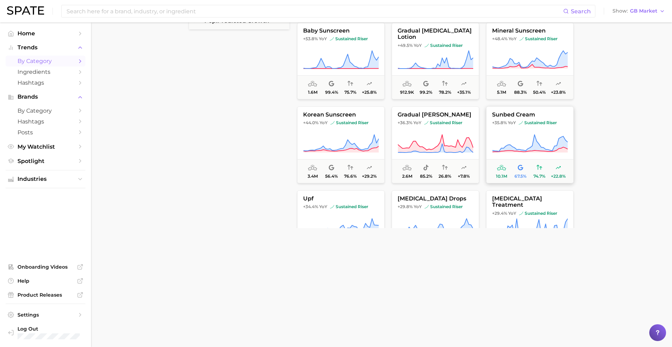
click at [509, 127] on button "sunbed cream +35.8% YoY sustained riser 10.1m 67.5% 74.7% +22.8%" at bounding box center [530, 144] width 88 height 77
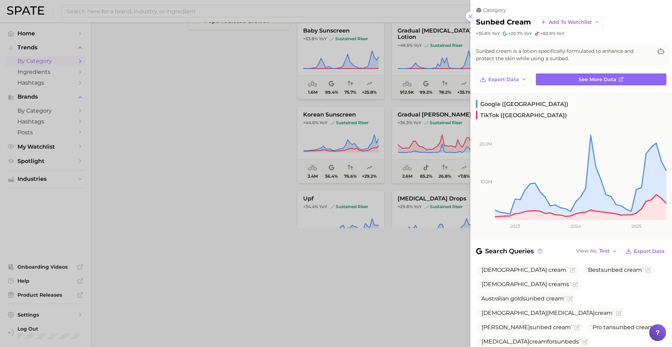
click at [434, 125] on div at bounding box center [336, 173] width 672 height 347
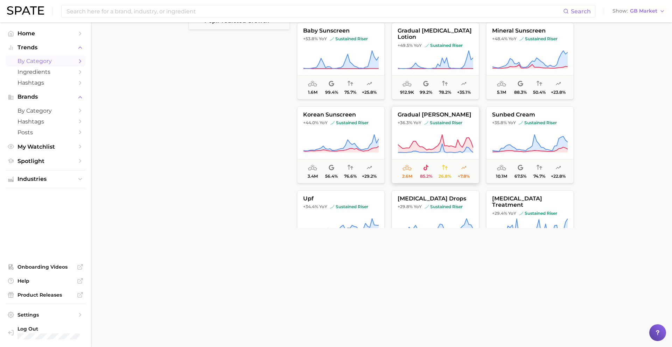
click at [434, 134] on icon at bounding box center [436, 144] width 76 height 20
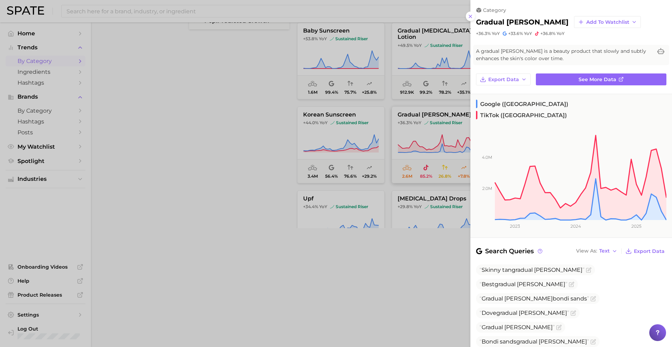
click at [434, 134] on div at bounding box center [336, 173] width 672 height 347
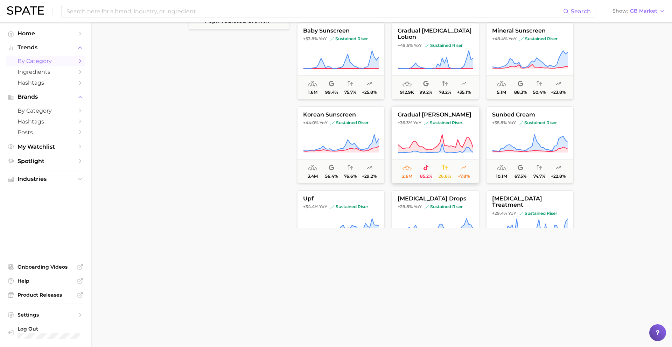
click at [434, 134] on icon at bounding box center [436, 144] width 76 height 20
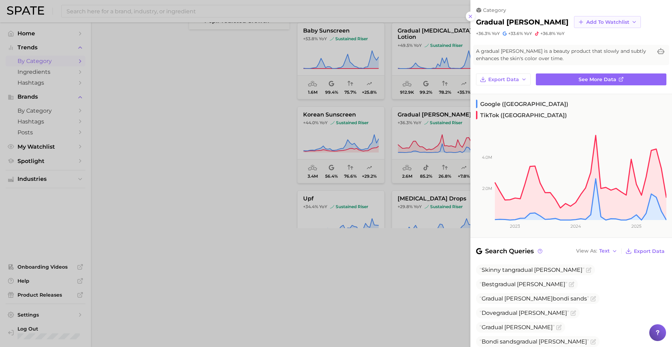
click at [576, 18] on button "Add to Watchlist" at bounding box center [607, 22] width 67 height 12
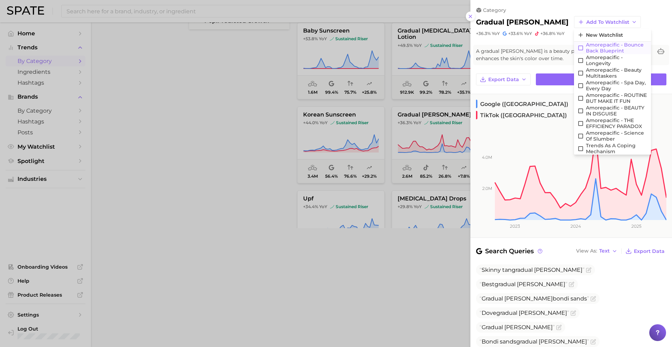
click at [586, 47] on span "Amorepacific - Bounce Back Blueprint" at bounding box center [617, 48] width 62 height 12
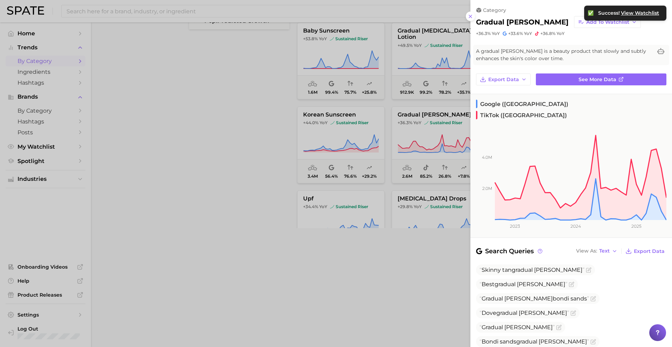
click at [415, 95] on div at bounding box center [336, 173] width 672 height 347
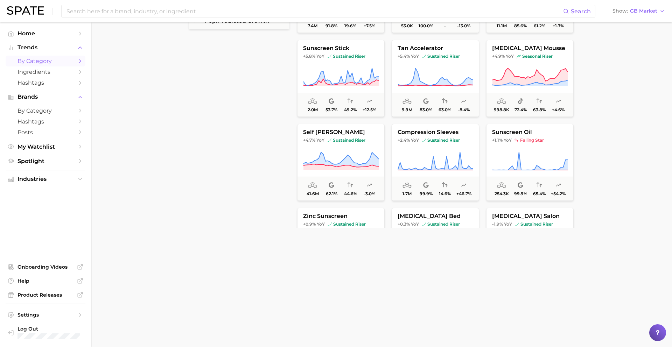
scroll to position [1446, 0]
click at [372, 55] on span "+5.8% YoY sustained riser" at bounding box center [341, 58] width 87 height 6
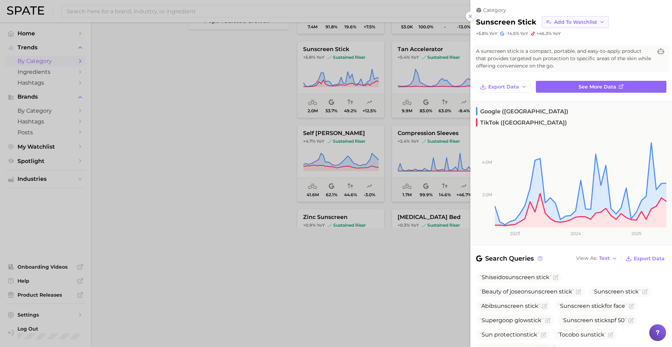
click at [559, 26] on button "Add to Watchlist" at bounding box center [575, 22] width 67 height 12
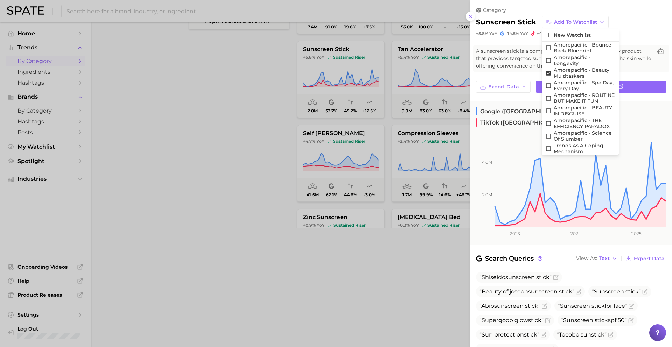
click at [340, 112] on div at bounding box center [336, 173] width 672 height 347
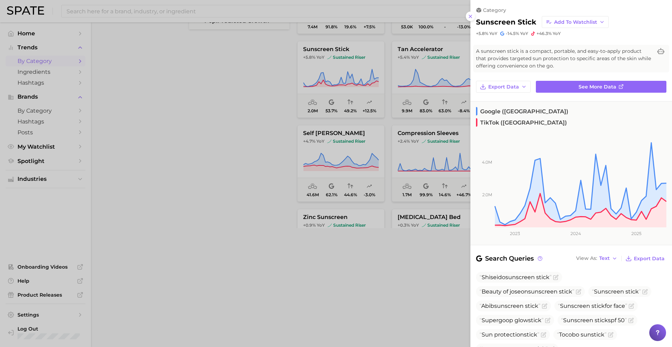
click at [343, 119] on div at bounding box center [336, 173] width 672 height 347
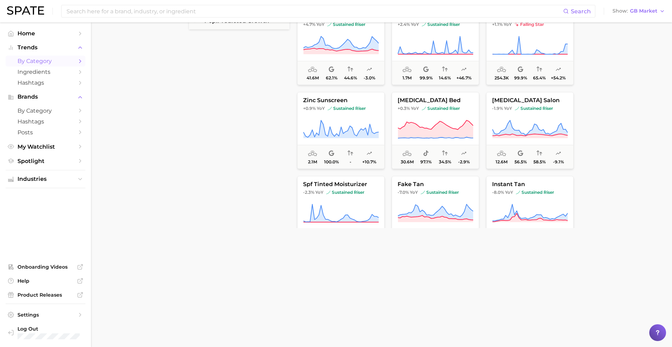
scroll to position [0, 0]
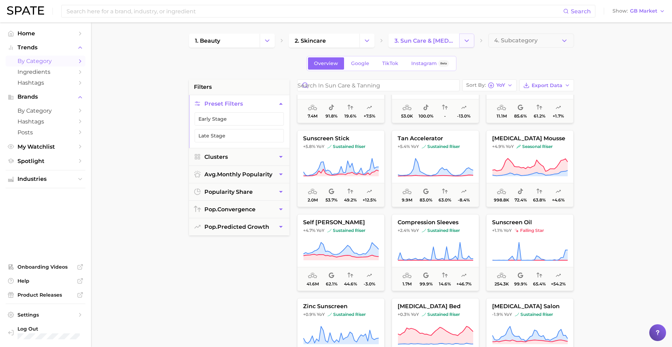
click at [463, 38] on button "Change Category" at bounding box center [466, 41] width 15 height 14
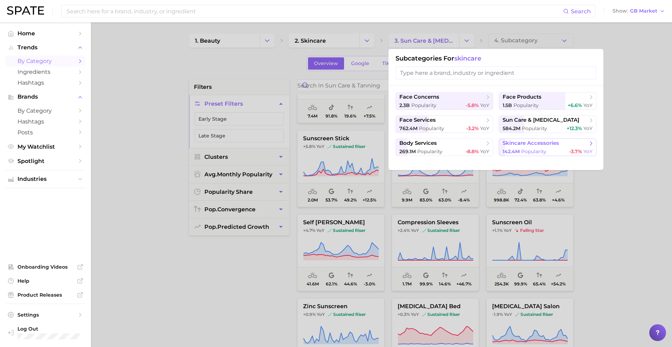
click at [534, 143] on span "skincare accessories" at bounding box center [531, 143] width 56 height 7
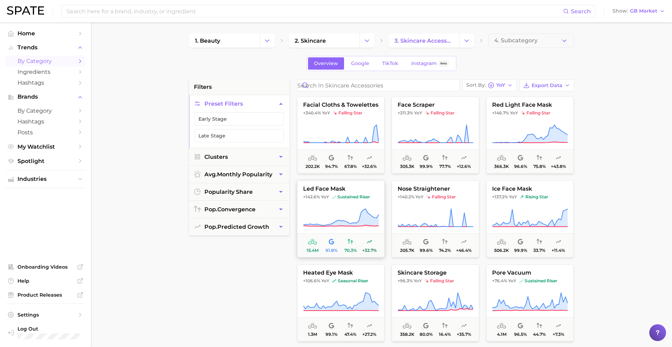
click at [358, 194] on button "led face mask +142.6% YoY sustained riser 15.4m 91.8% 70.3% +32.7%" at bounding box center [341, 219] width 88 height 77
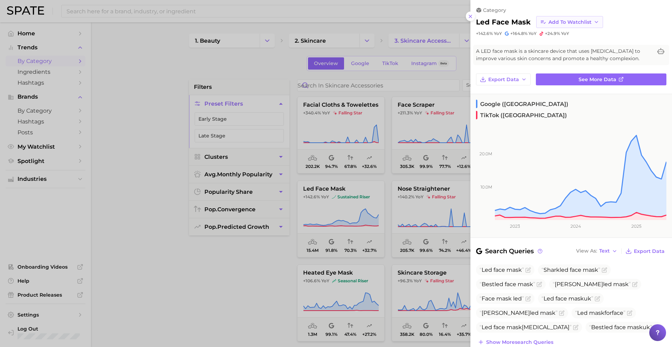
click at [565, 21] on span "Add to Watchlist" at bounding box center [570, 22] width 43 height 6
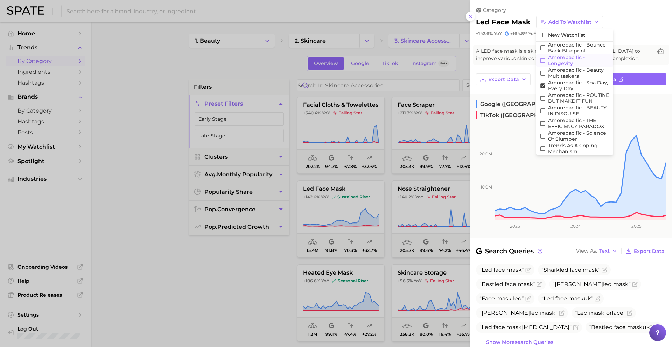
click at [566, 56] on span "Amorepacific - Longevity" at bounding box center [579, 61] width 62 height 12
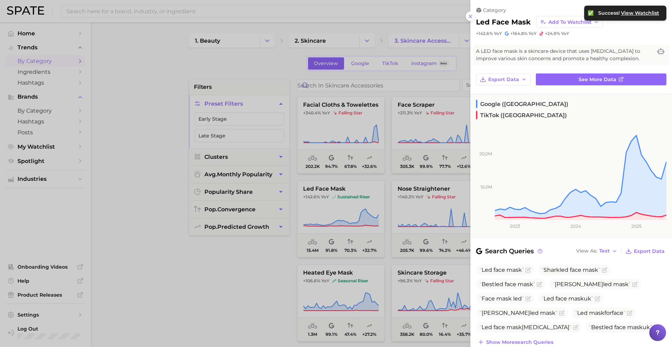
click at [361, 190] on div at bounding box center [336, 173] width 672 height 347
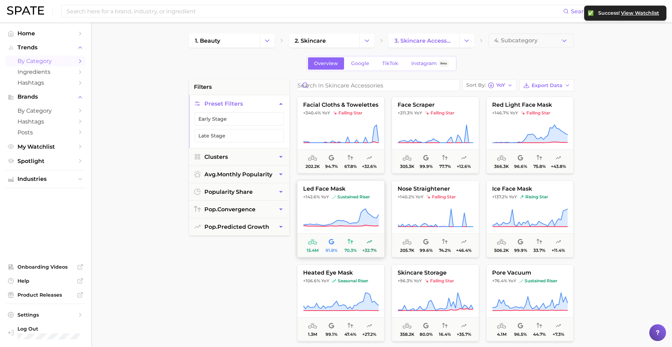
click at [338, 204] on button "led face mask +142.6% YoY sustained riser 15.4m 91.8% 70.3% +32.7%" at bounding box center [341, 219] width 88 height 77
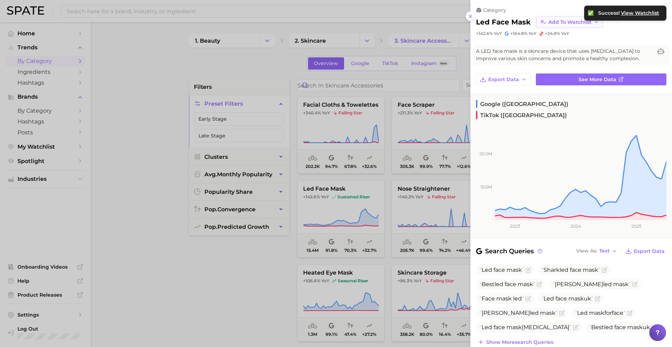
click at [560, 23] on span "Add to Watchlist" at bounding box center [570, 22] width 43 height 6
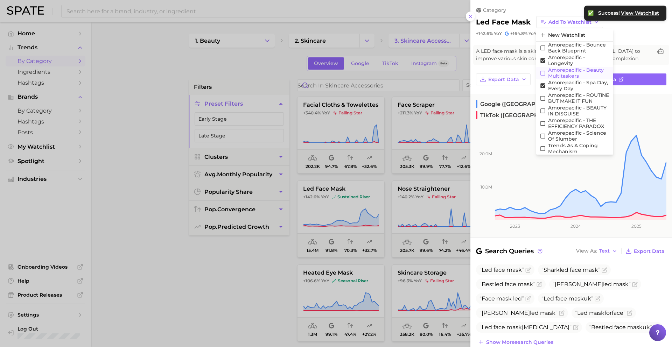
click at [567, 70] on span "Amorepacific - Beauty Multitaskers" at bounding box center [579, 73] width 62 height 12
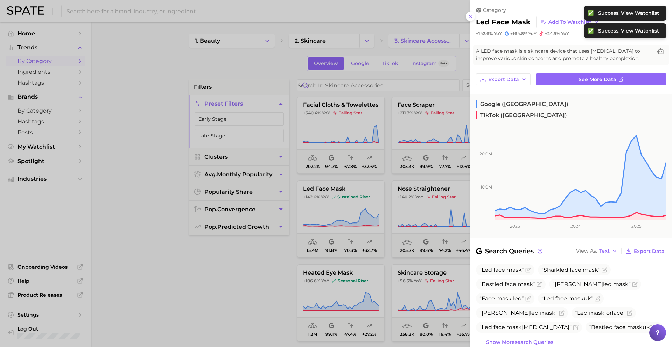
click at [383, 165] on div at bounding box center [336, 173] width 672 height 347
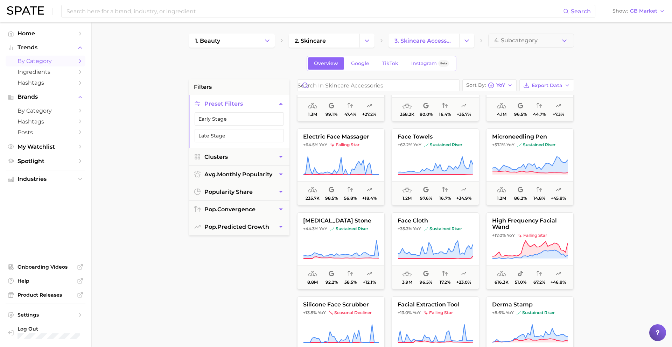
scroll to position [222, 0]
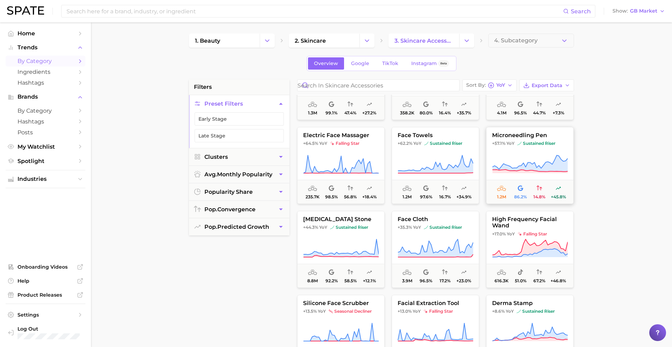
click at [541, 148] on button "microneedling pen +57.1% YoY sustained riser 1.2m 86.2% 14.8% +45.8%" at bounding box center [530, 165] width 88 height 77
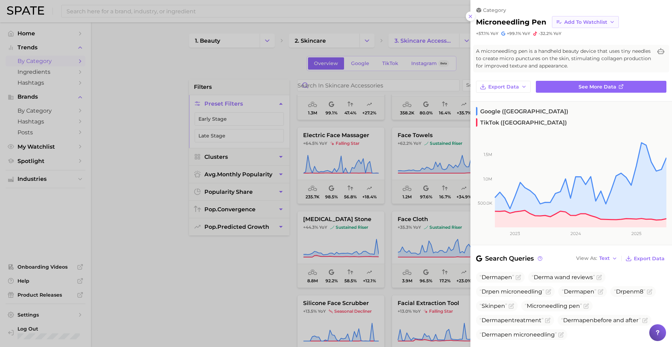
click at [580, 19] on span "Add to Watchlist" at bounding box center [585, 22] width 43 height 6
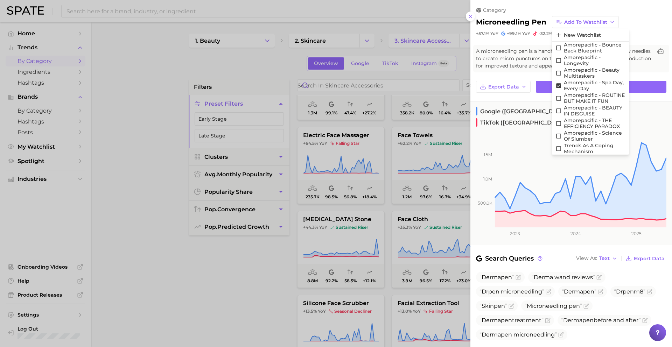
click at [426, 165] on div at bounding box center [336, 173] width 672 height 347
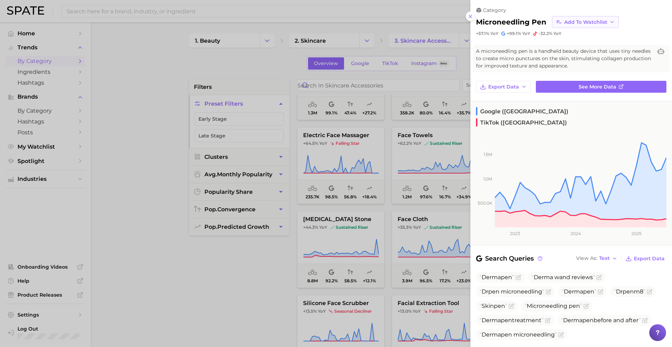
click at [579, 21] on span "Add to Watchlist" at bounding box center [585, 22] width 43 height 6
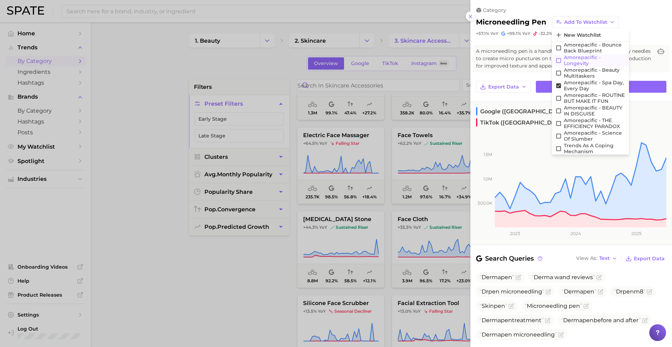
click at [578, 56] on span "Amorepacific - Longevity" at bounding box center [595, 61] width 62 height 12
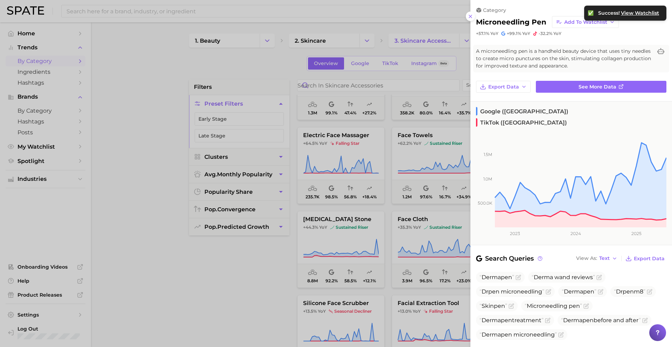
click at [381, 201] on div at bounding box center [336, 173] width 672 height 347
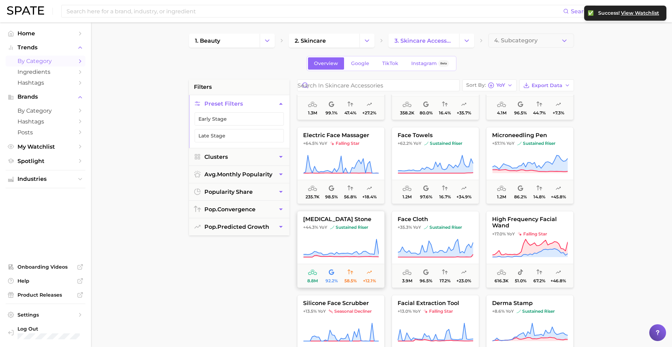
click at [365, 244] on icon at bounding box center [341, 249] width 76 height 20
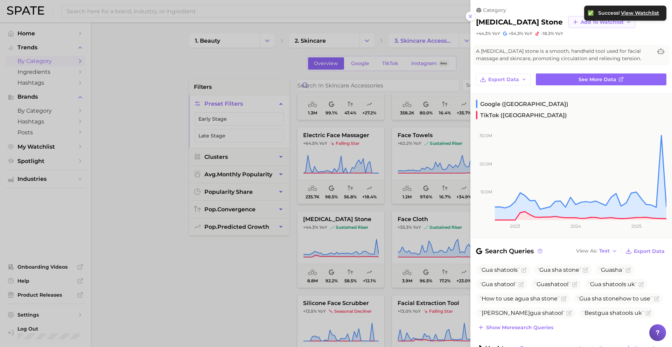
click at [581, 20] on span "Add to Watchlist" at bounding box center [602, 22] width 43 height 6
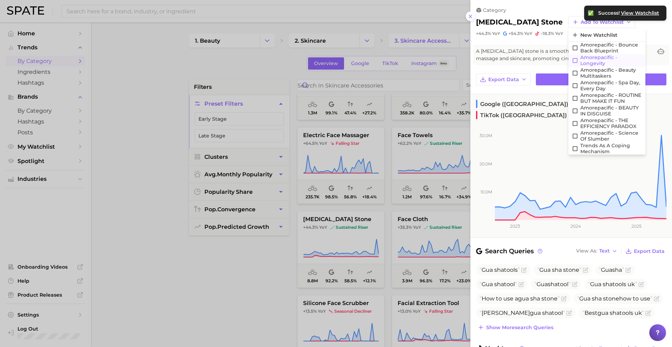
click at [581, 60] on span "Amorepacific - Longevity" at bounding box center [612, 61] width 62 height 12
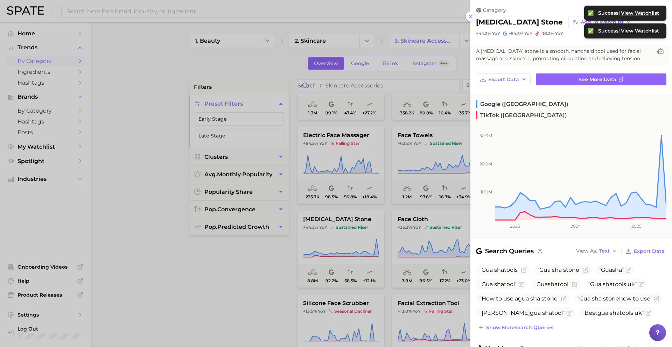
click at [404, 184] on div at bounding box center [336, 173] width 672 height 347
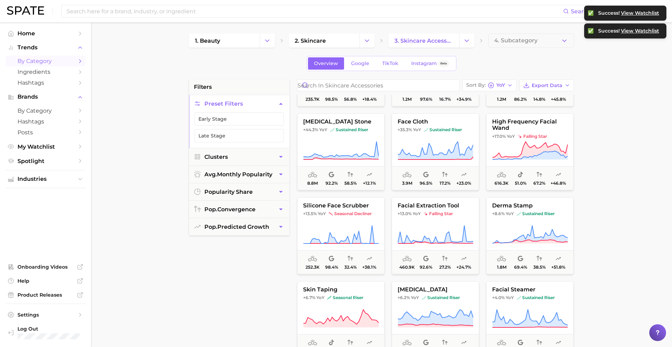
scroll to position [322, 0]
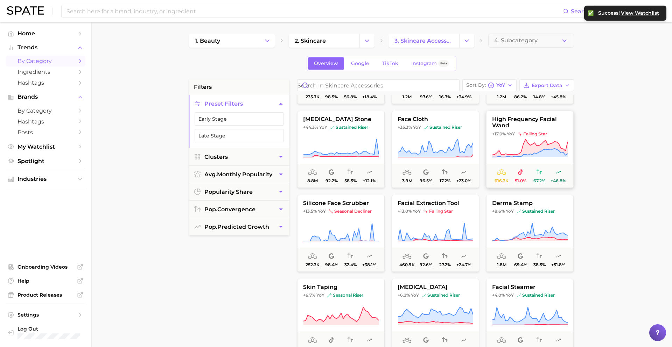
click at [537, 128] on span "high frequency facial wand" at bounding box center [530, 122] width 87 height 13
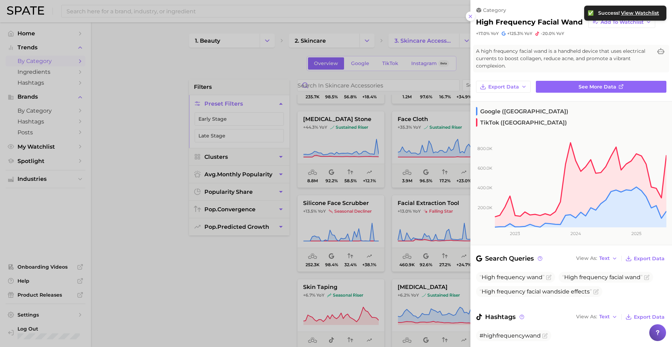
click at [416, 159] on div at bounding box center [336, 173] width 672 height 347
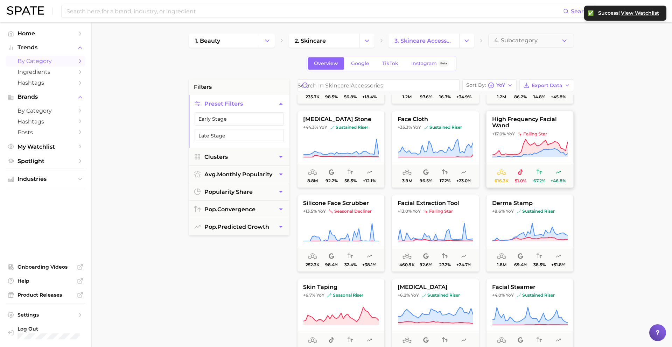
click at [521, 154] on icon at bounding box center [530, 148] width 75 height 18
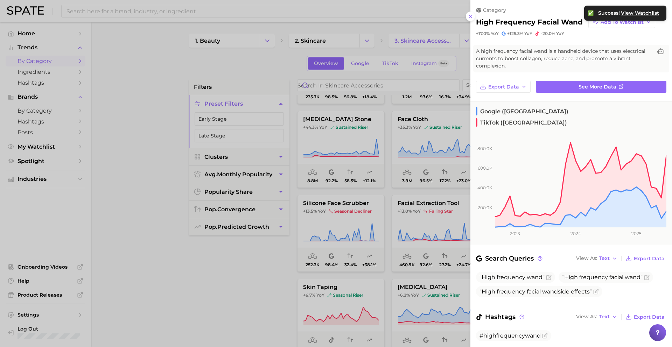
click at [464, 169] on div at bounding box center [336, 173] width 672 height 347
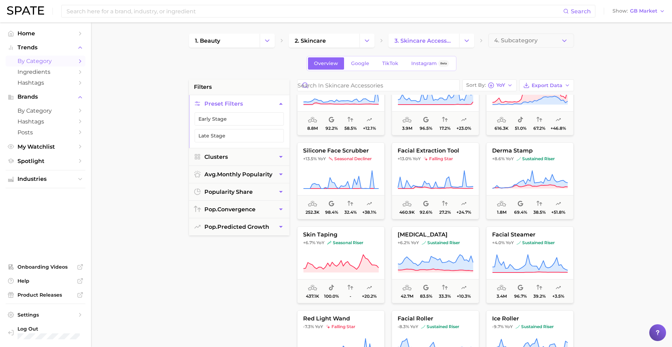
scroll to position [377, 0]
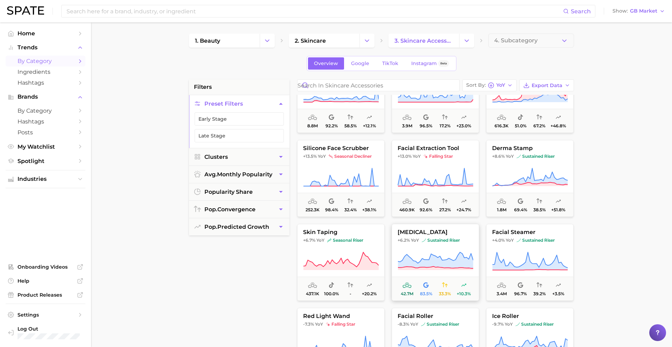
click at [437, 247] on button "gua sha +6.2% YoY sustained riser 42.7m 83.5% 33.3% +10.3%" at bounding box center [436, 262] width 88 height 77
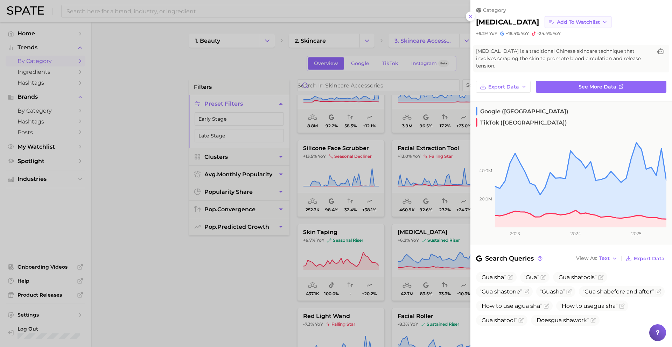
click at [561, 22] on span "Add to Watchlist" at bounding box center [578, 22] width 43 height 6
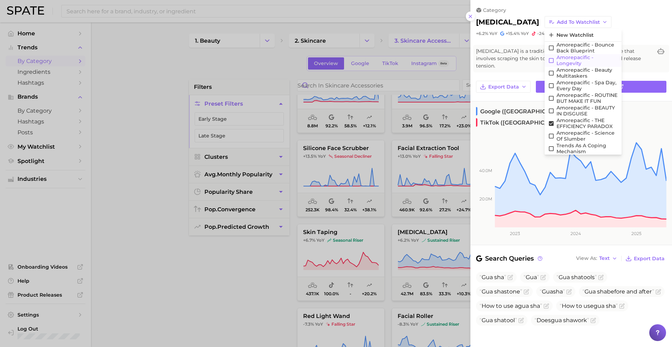
click at [557, 60] on span "Amorepacific - Longevity" at bounding box center [588, 61] width 62 height 12
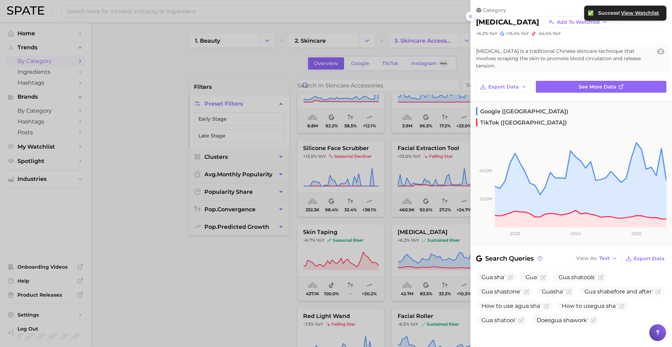
click at [377, 255] on div at bounding box center [336, 173] width 672 height 347
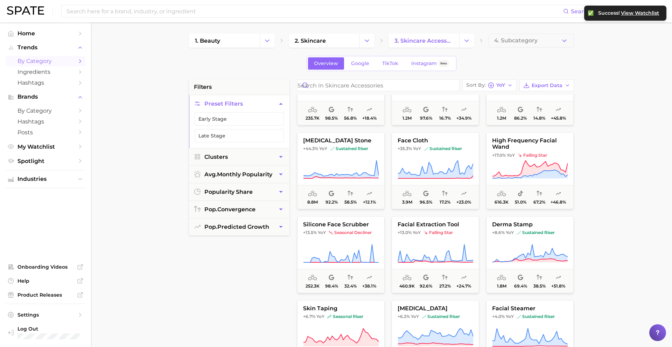
scroll to position [95, 0]
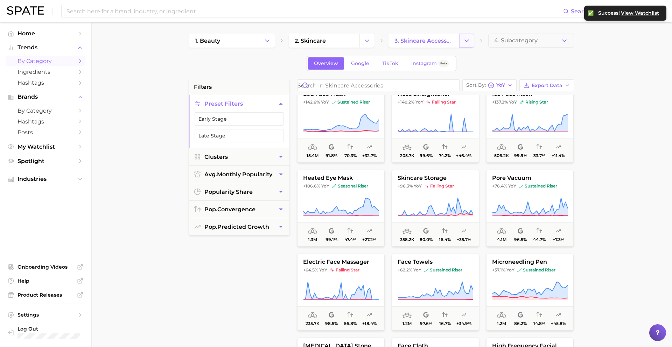
click at [472, 44] on button "Change Category" at bounding box center [466, 41] width 15 height 14
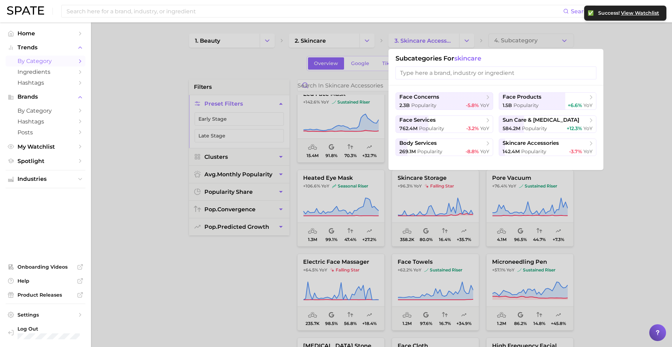
click at [356, 53] on div at bounding box center [336, 173] width 672 height 347
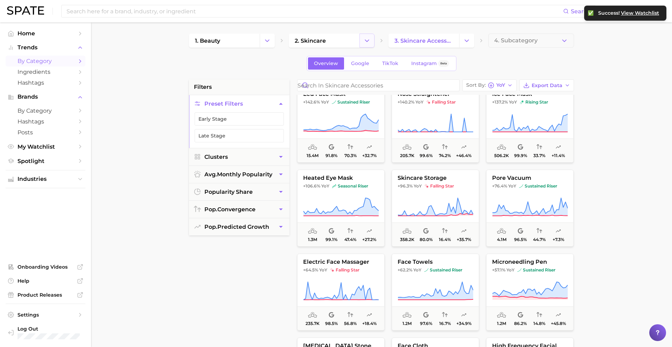
click at [363, 43] on icon "Change Category" at bounding box center [366, 40] width 7 height 7
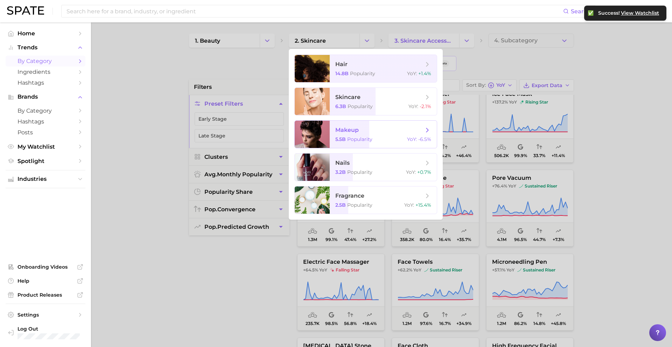
click at [367, 136] on span "makeup 5.5b Popularity YoY : -6.5%" at bounding box center [383, 134] width 107 height 27
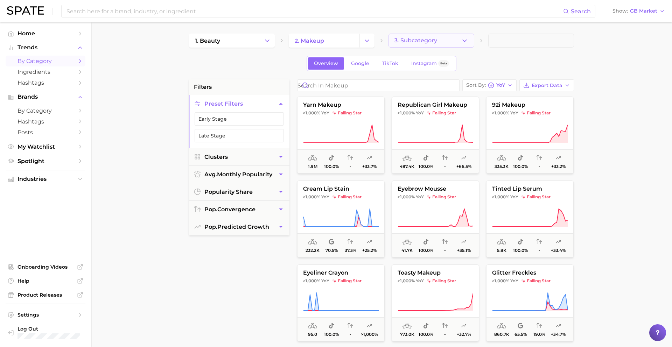
click at [410, 39] on span "3. Subcategory" at bounding box center [416, 40] width 43 height 6
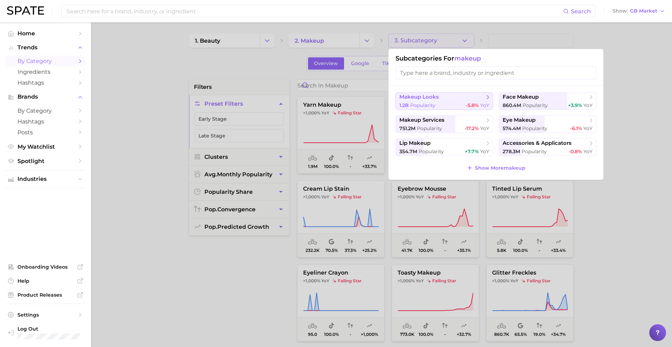
click at [428, 101] on button "makeup looks 1.2b Popularity -5.8% YoY" at bounding box center [445, 101] width 98 height 18
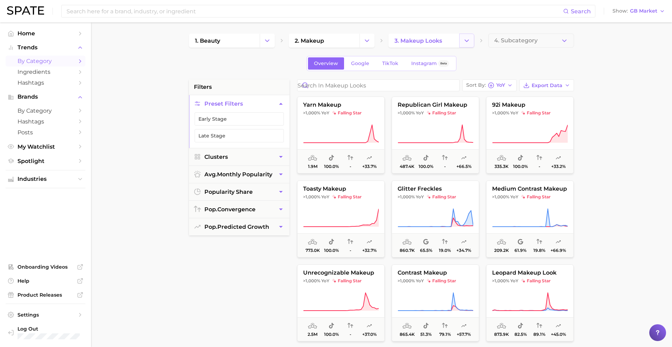
click at [467, 42] on icon "Change Category" at bounding box center [466, 40] width 7 height 7
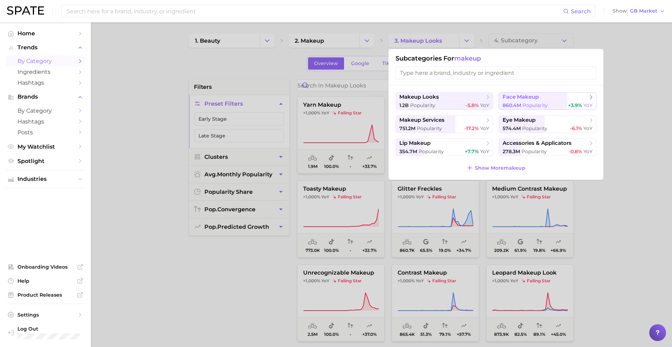
click at [506, 104] on span "860.4m" at bounding box center [512, 105] width 19 height 6
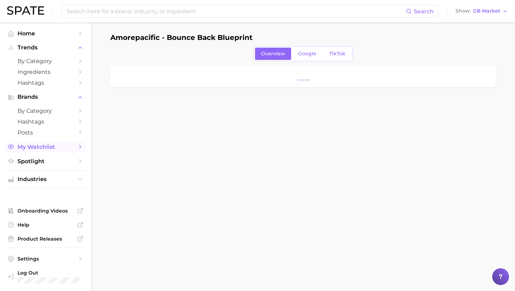
click at [43, 148] on span "My Watchlist" at bounding box center [46, 147] width 56 height 7
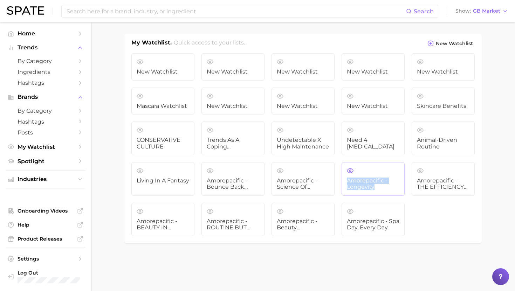
click at [349, 183] on span "Amorepacific - Longevity" at bounding box center [373, 184] width 53 height 13
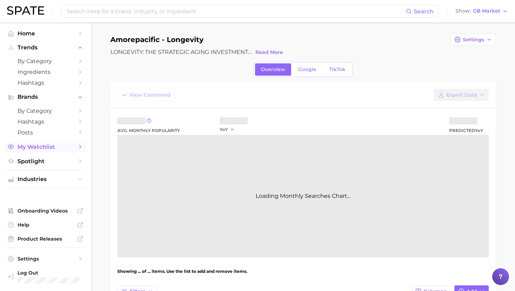
click at [43, 148] on span "My Watchlist" at bounding box center [46, 147] width 56 height 7
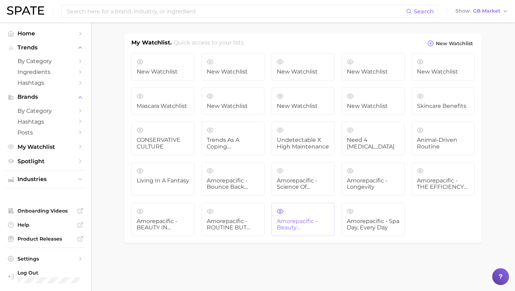
click at [305, 225] on span "Amorepacific - Beauty Multitaskers" at bounding box center [303, 224] width 53 height 13
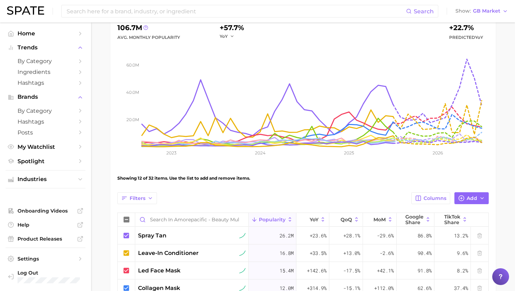
scroll to position [75, 0]
